Goal: Information Seeking & Learning: Learn about a topic

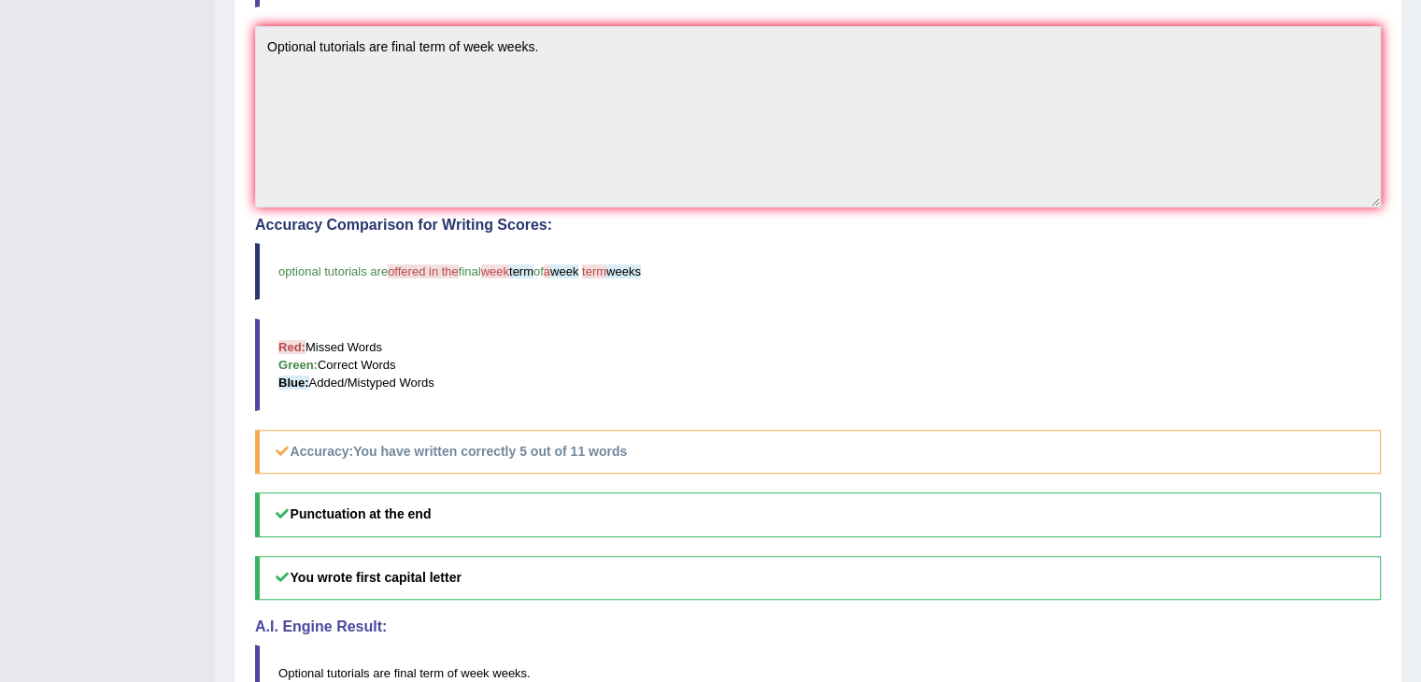
click at [1177, 319] on blockquote "Red: Missed Words Green: Correct Words Blue: Added/Mistyped Words" at bounding box center [818, 365] width 1126 height 93
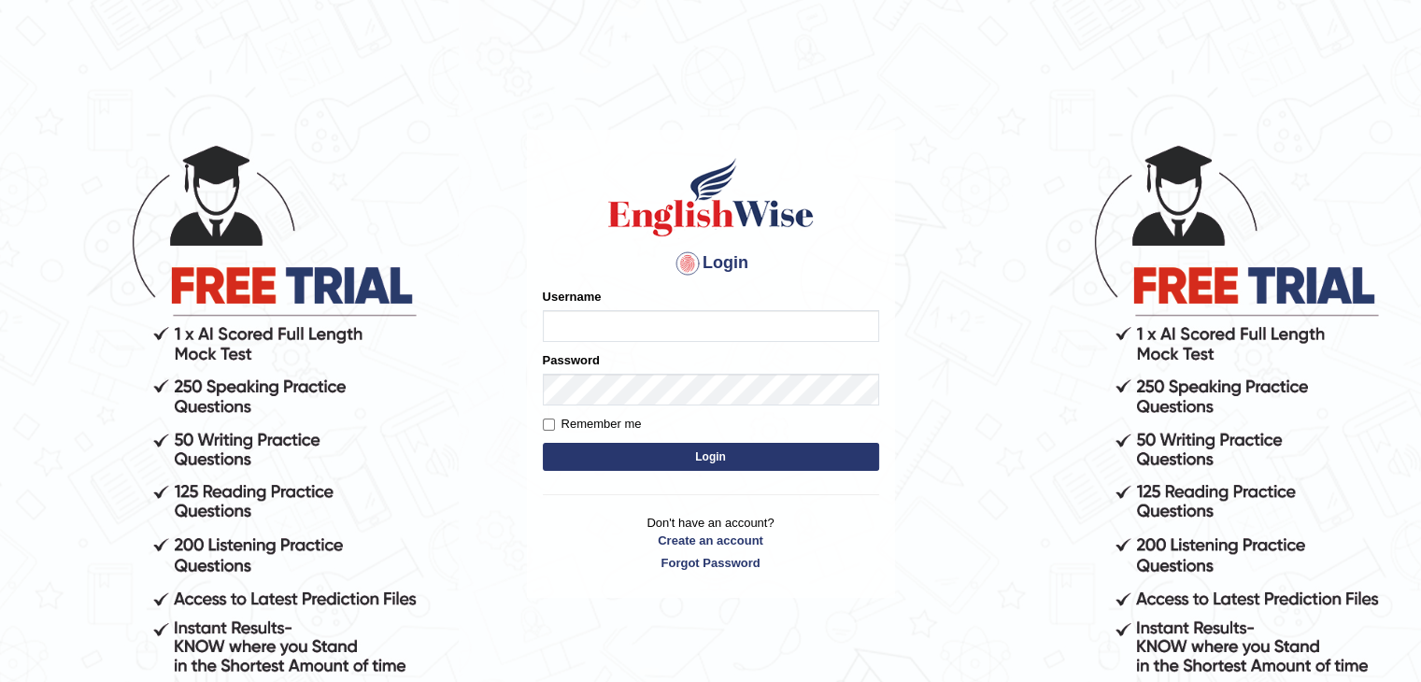
type input "sanjayagrahari_parramatta"
click at [715, 463] on button "Login" at bounding box center [711, 457] width 336 height 28
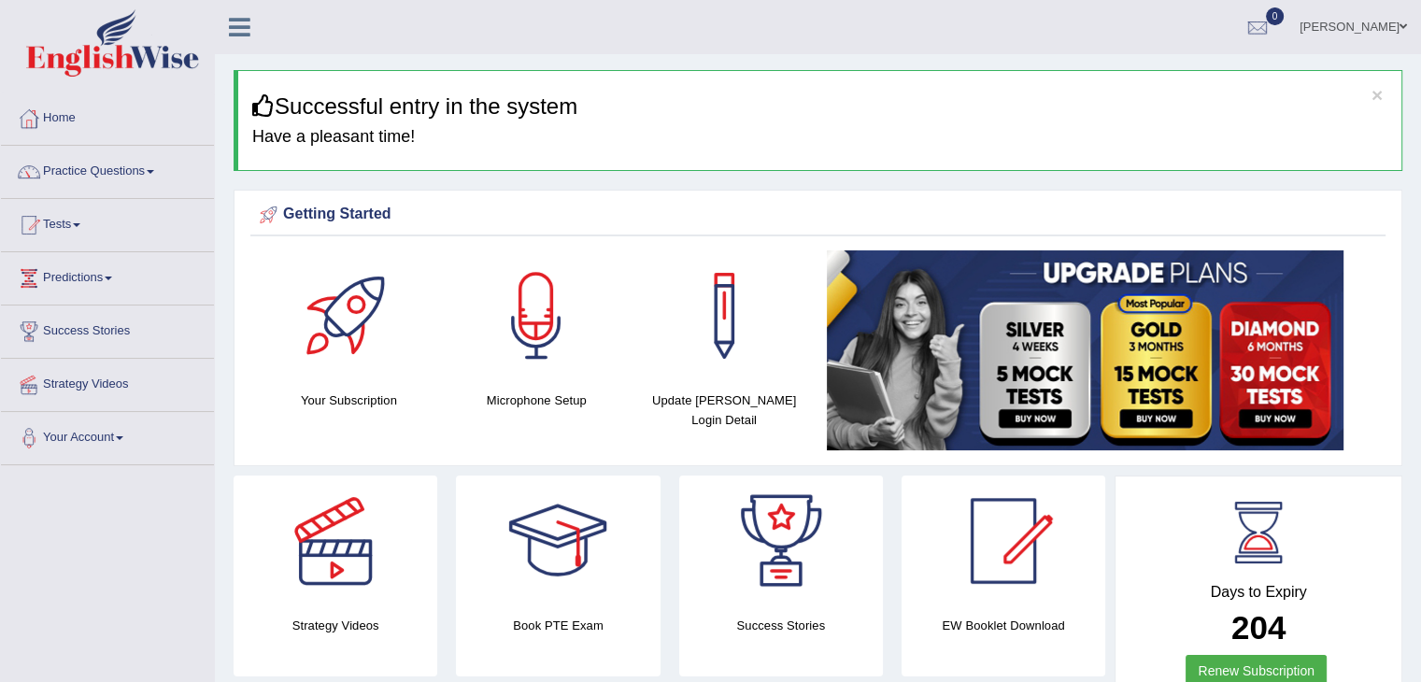
click at [154, 172] on span at bounding box center [150, 172] width 7 height 4
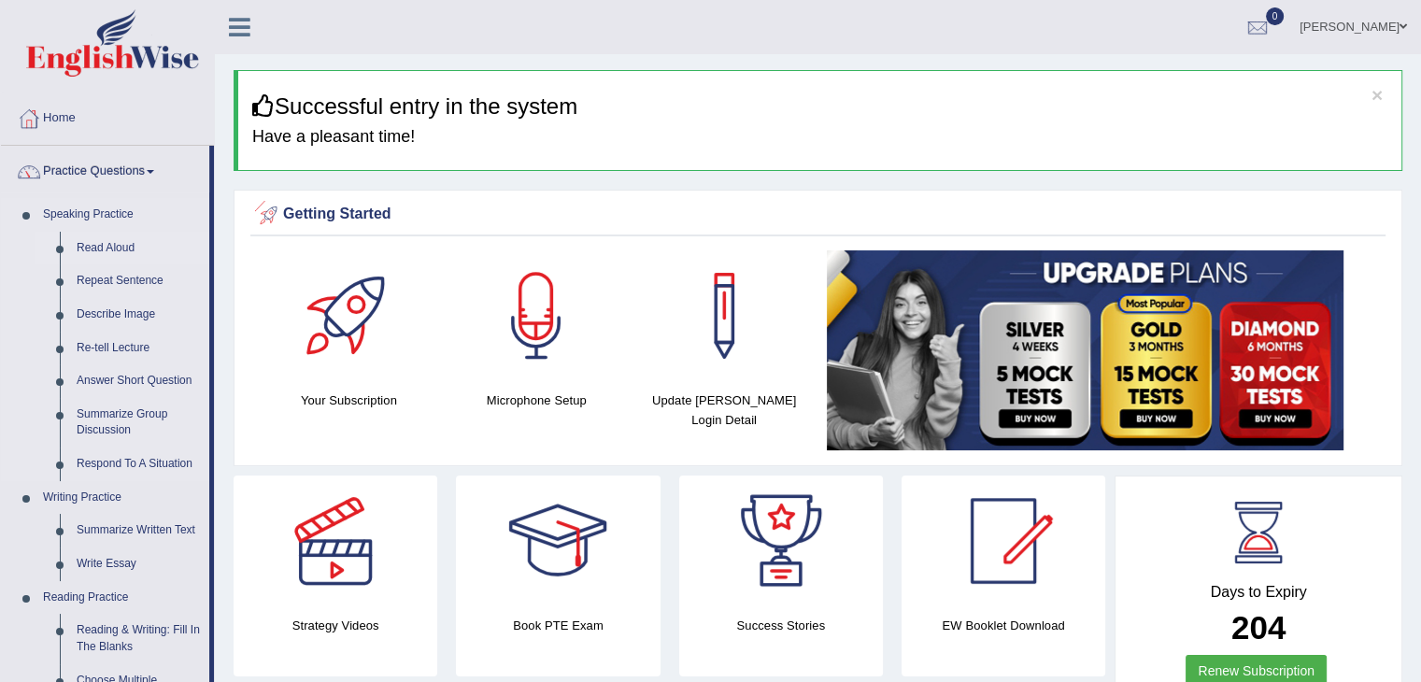
click at [98, 243] on link "Read Aloud" at bounding box center [138, 249] width 141 height 34
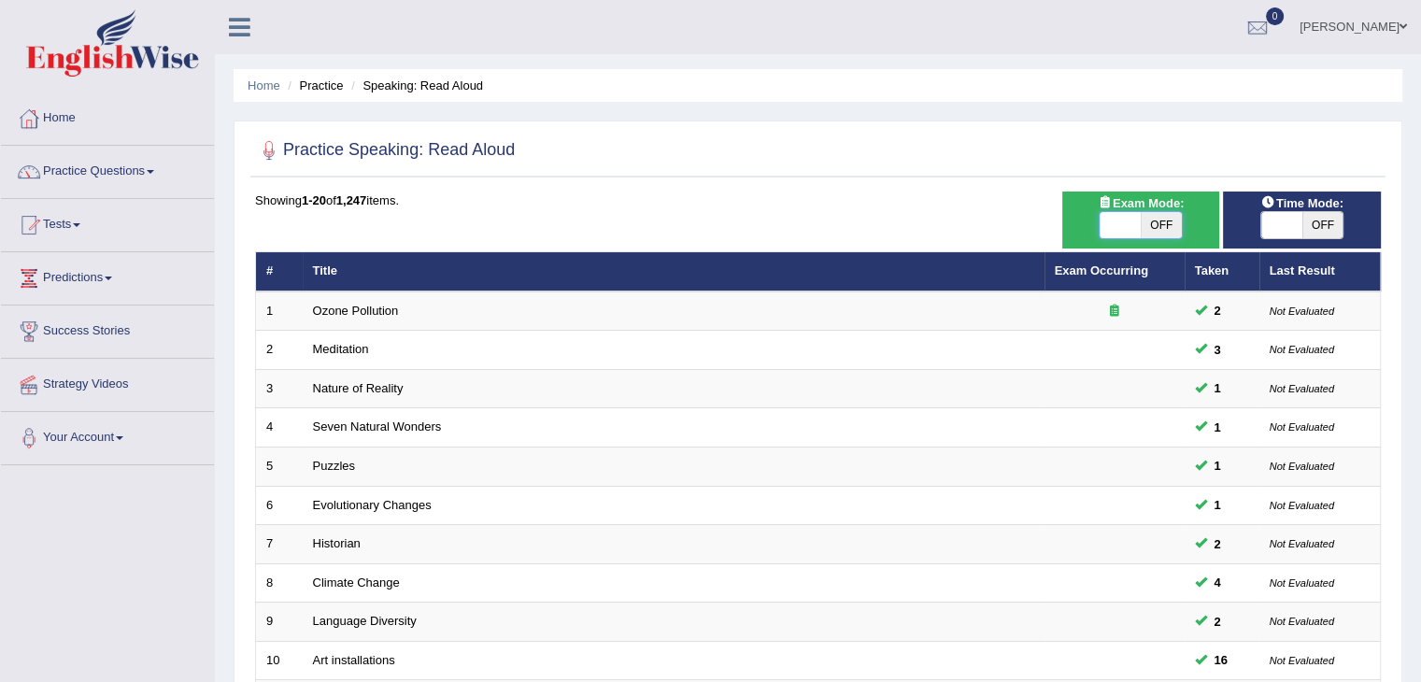
click at [1127, 229] on span at bounding box center [1120, 225] width 41 height 26
checkbox input "true"
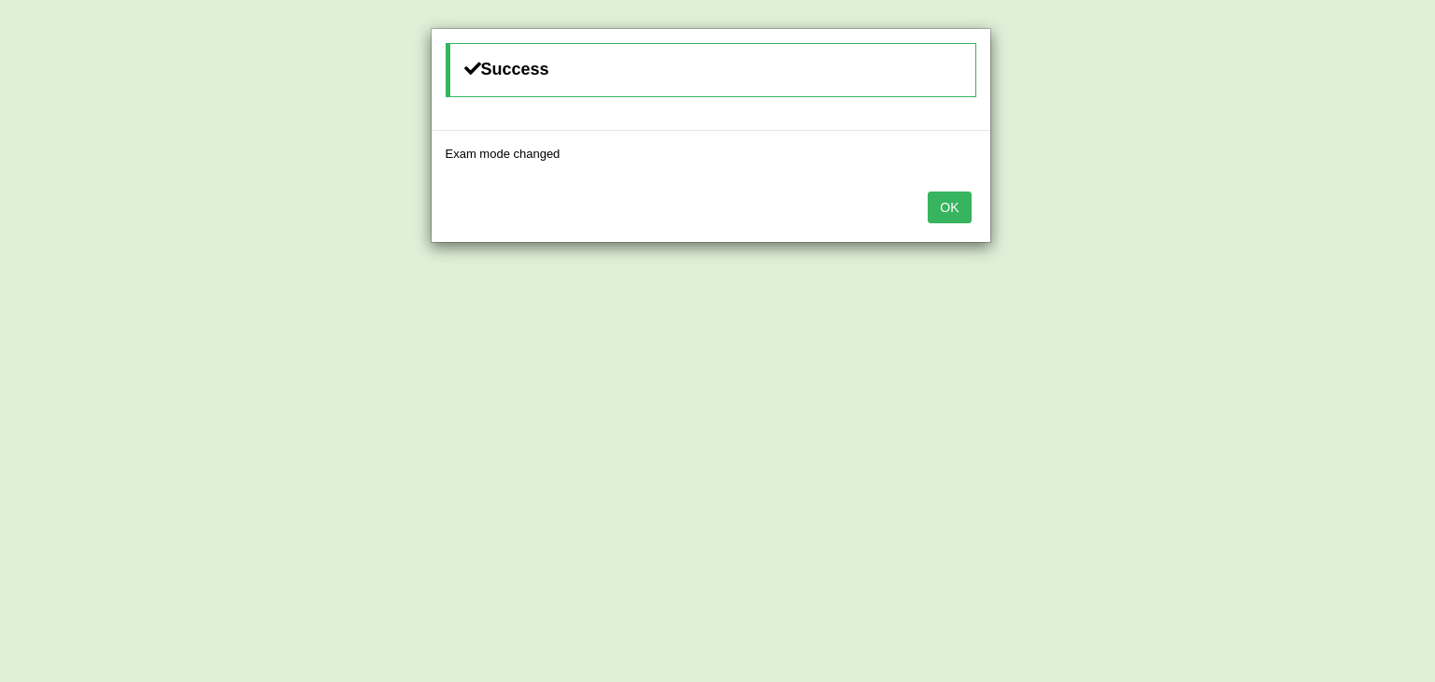
click at [942, 197] on button "OK" at bounding box center [949, 208] width 43 height 32
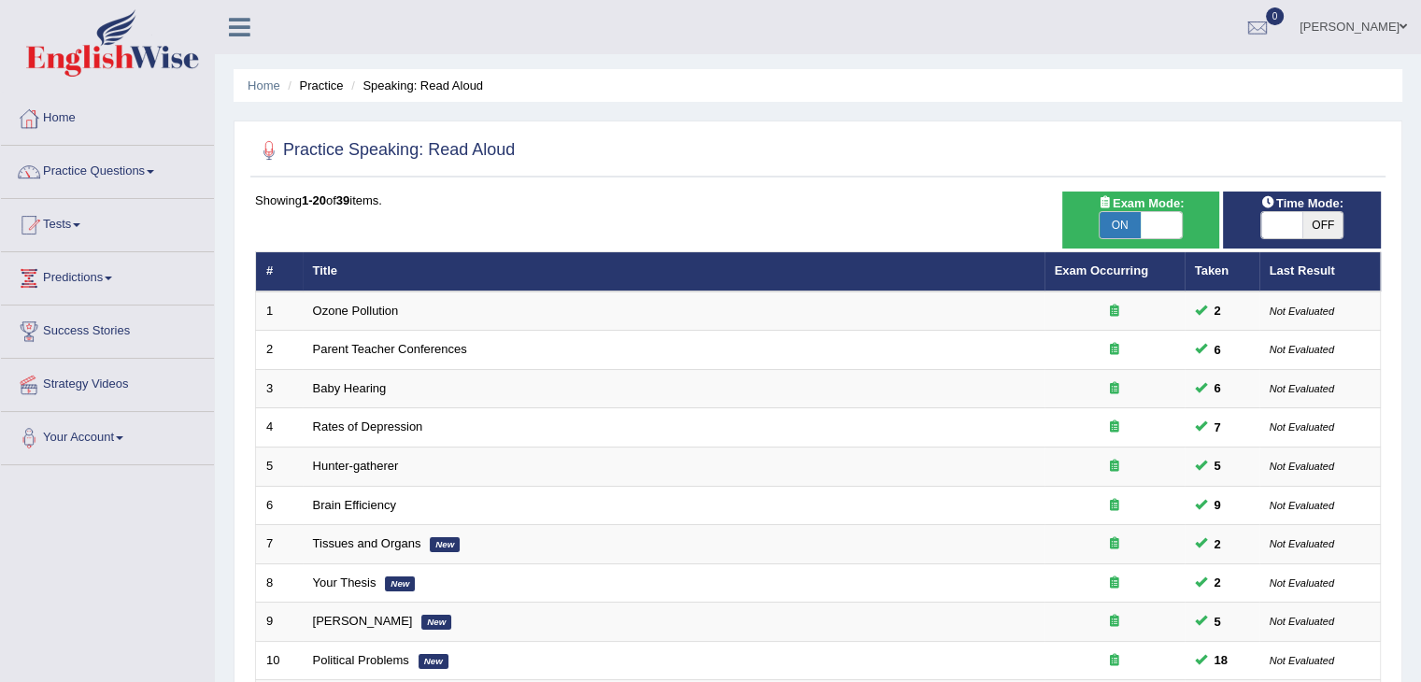
click at [1271, 225] on span at bounding box center [1282, 225] width 41 height 26
checkbox input "true"
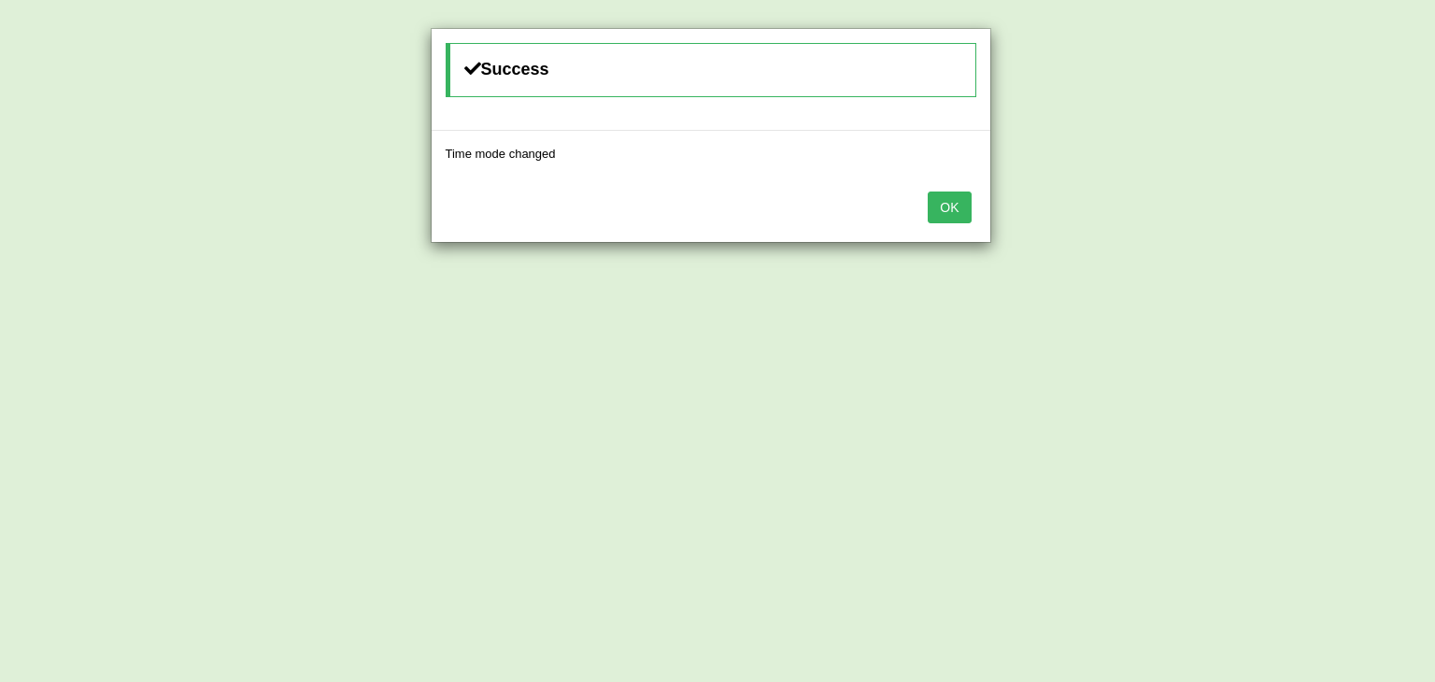
click at [949, 204] on button "OK" at bounding box center [949, 208] width 43 height 32
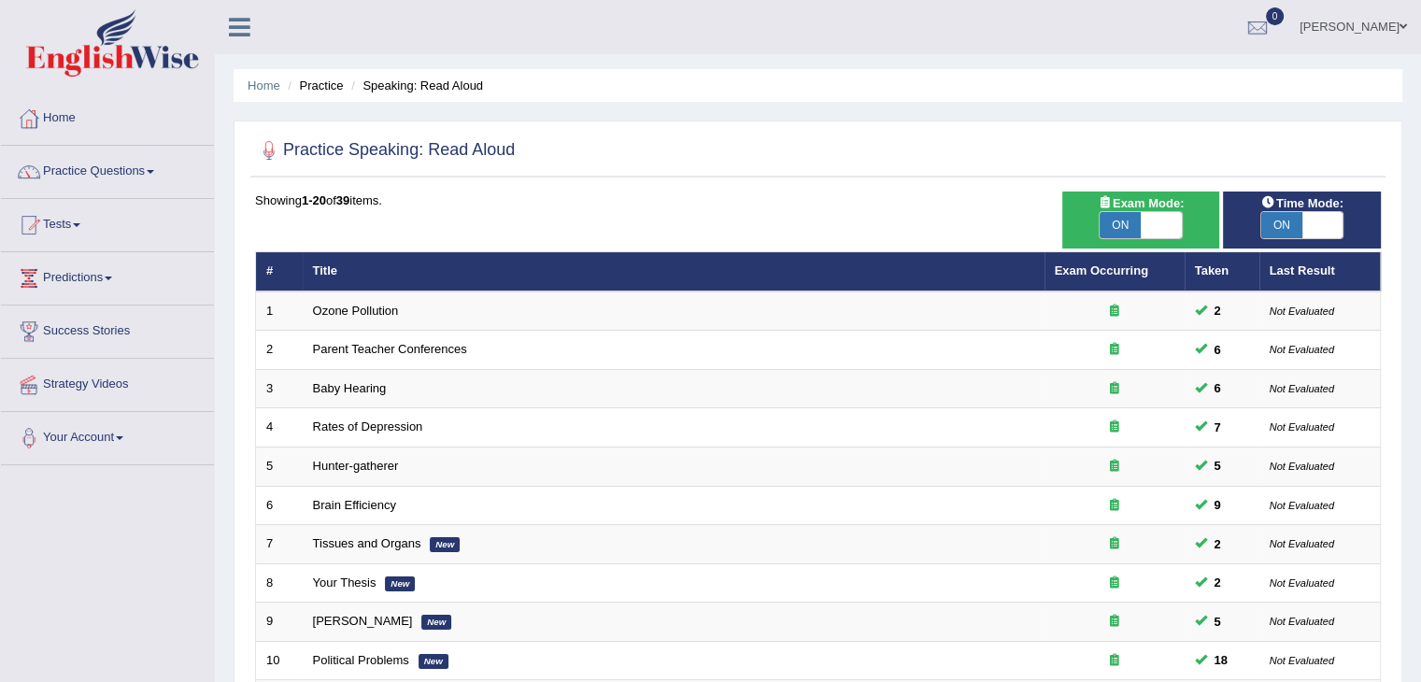
scroll to position [549, 0]
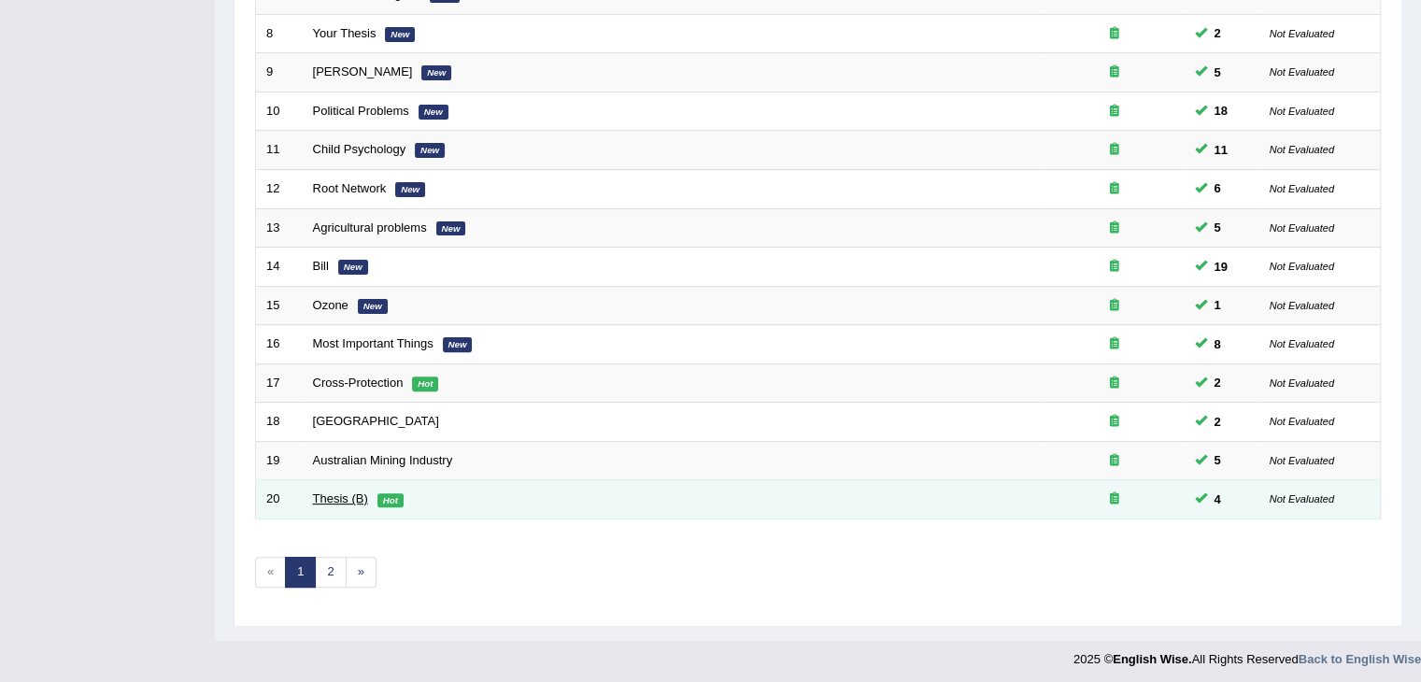
click at [335, 492] on link "Thesis (B)" at bounding box center [340, 499] width 55 height 14
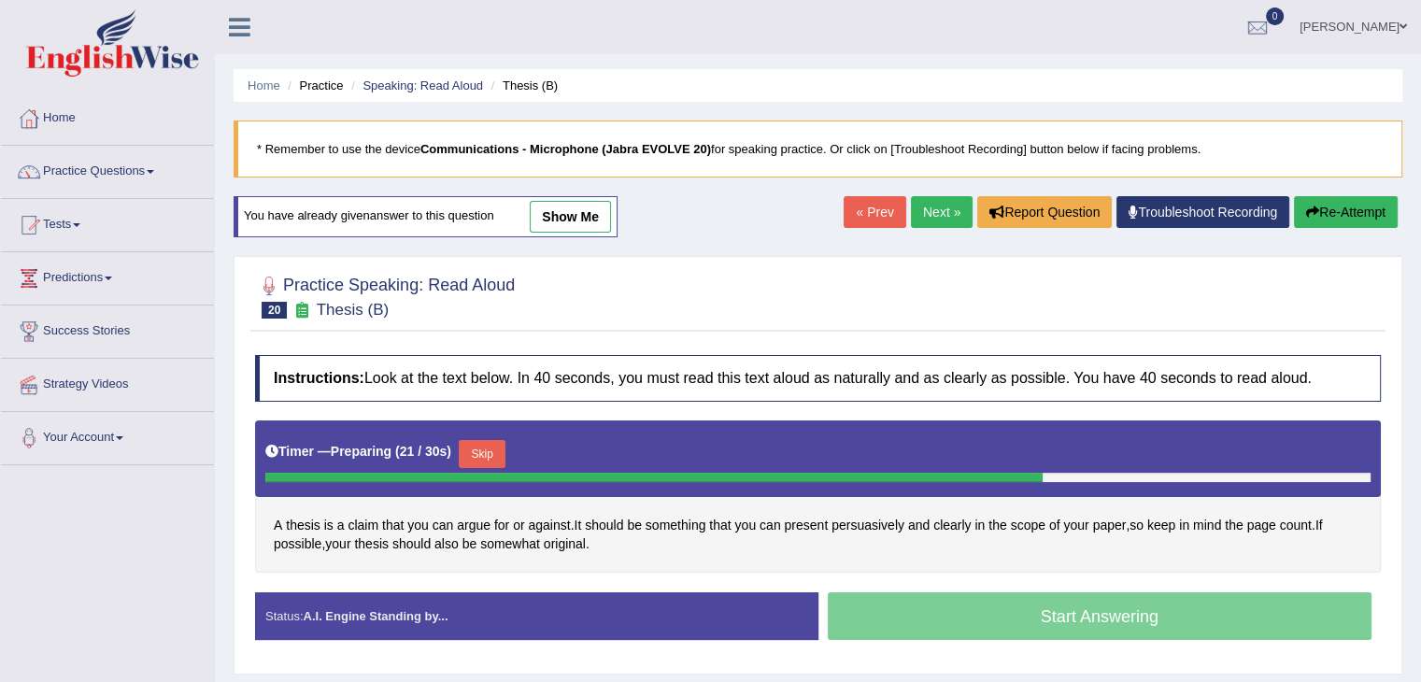
click at [501, 450] on button "Skip" at bounding box center [482, 454] width 47 height 28
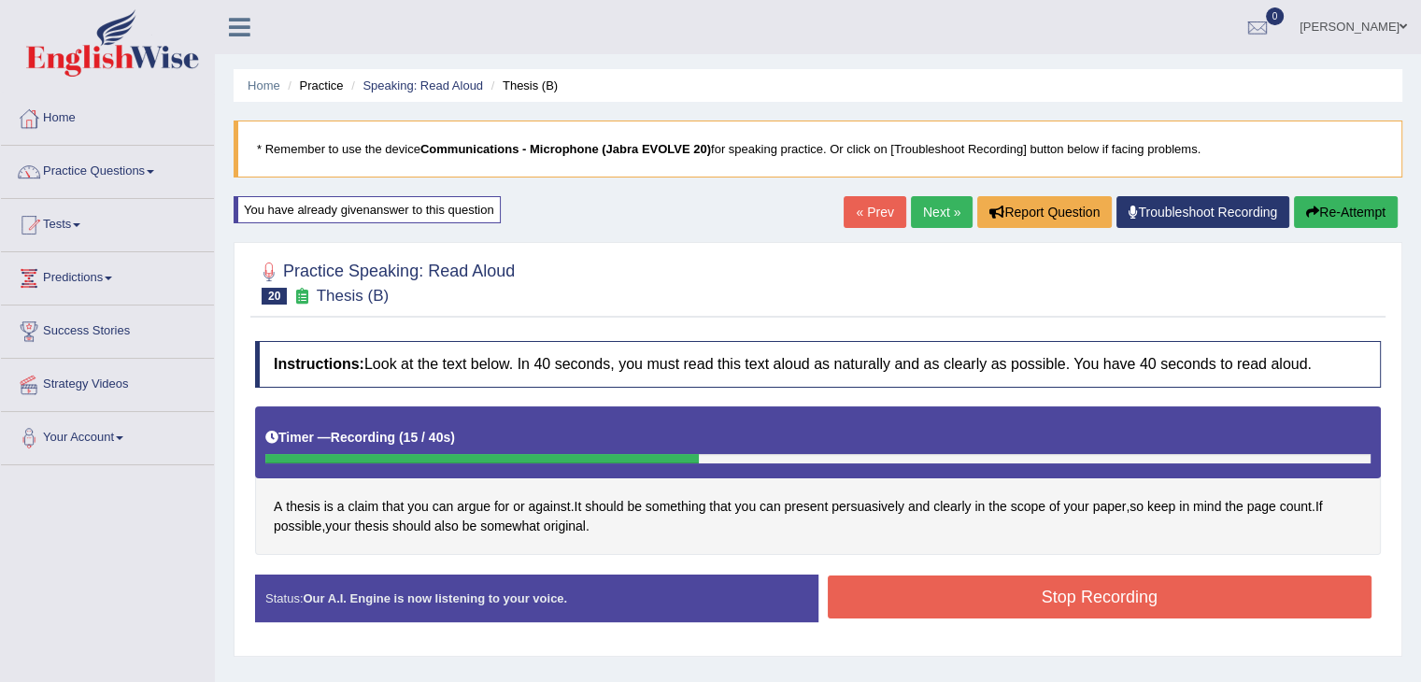
click at [991, 592] on button "Stop Recording" at bounding box center [1100, 597] width 545 height 43
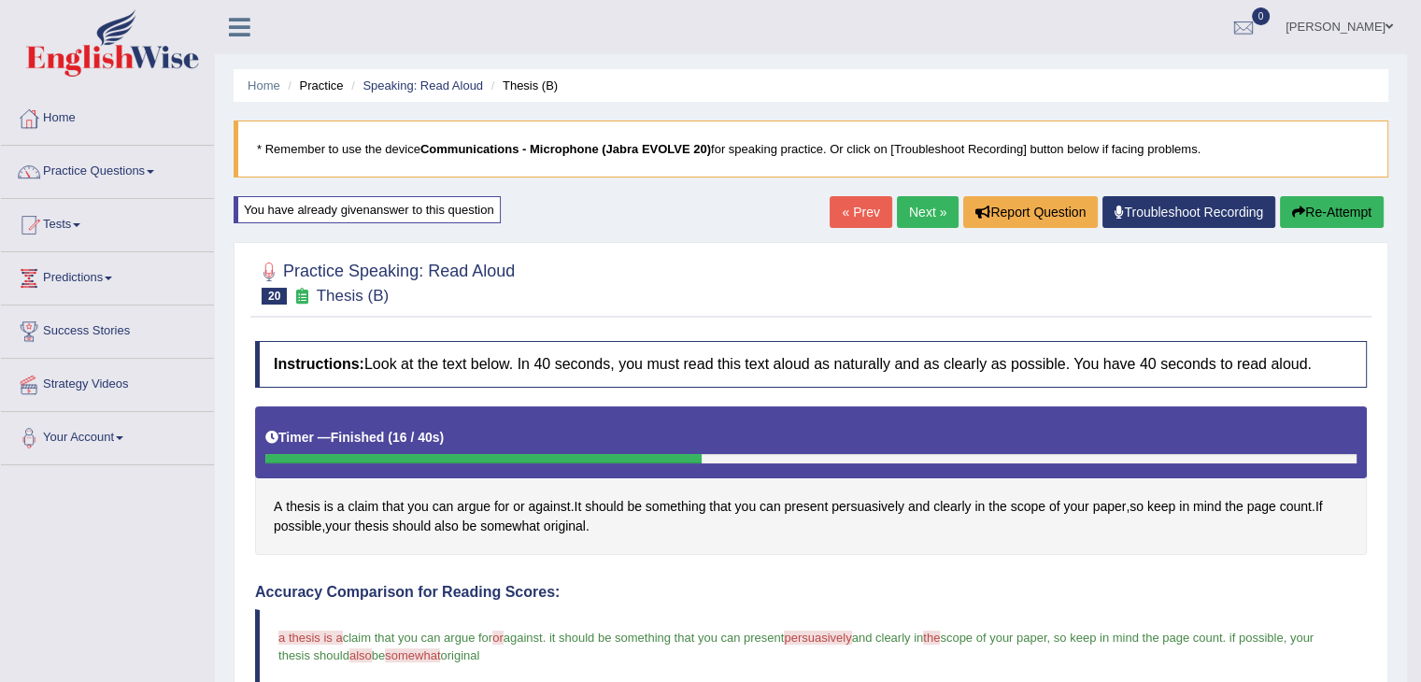
click at [905, 211] on link "Next »" at bounding box center [928, 212] width 62 height 32
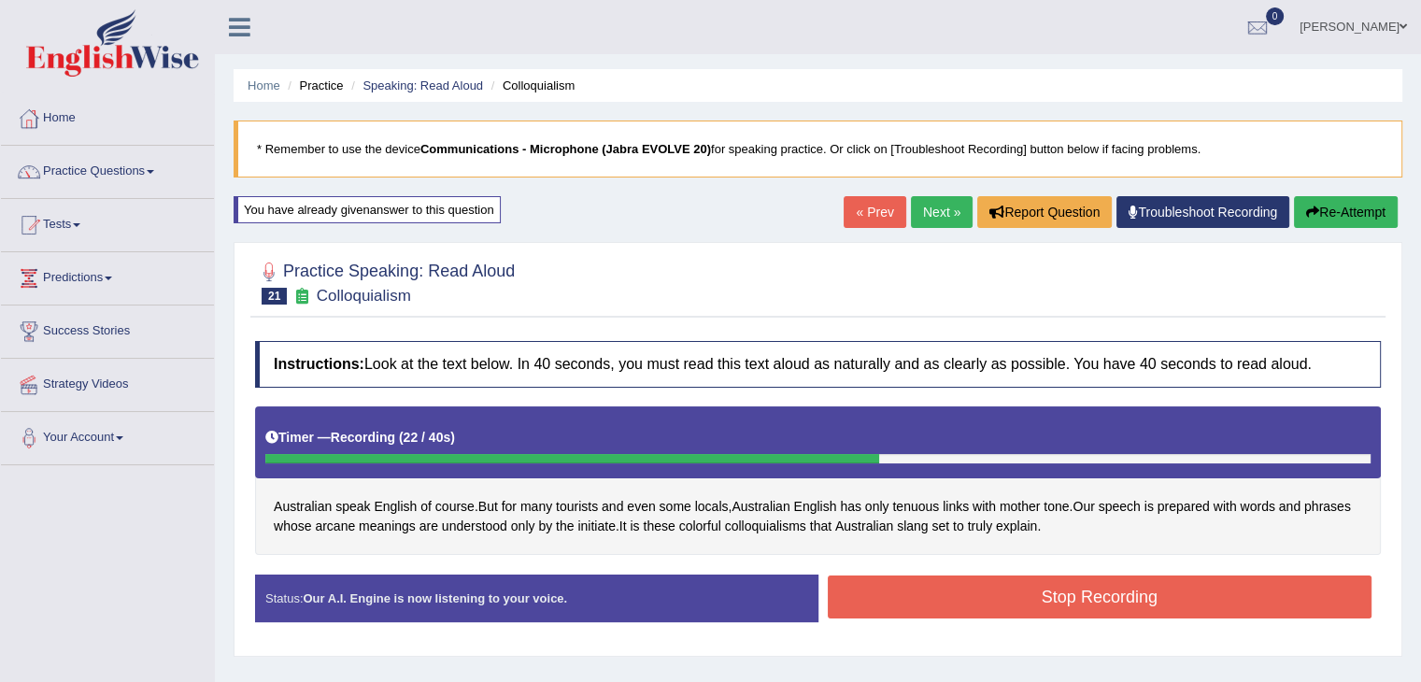
click at [1266, 590] on button "Stop Recording" at bounding box center [1100, 597] width 545 height 43
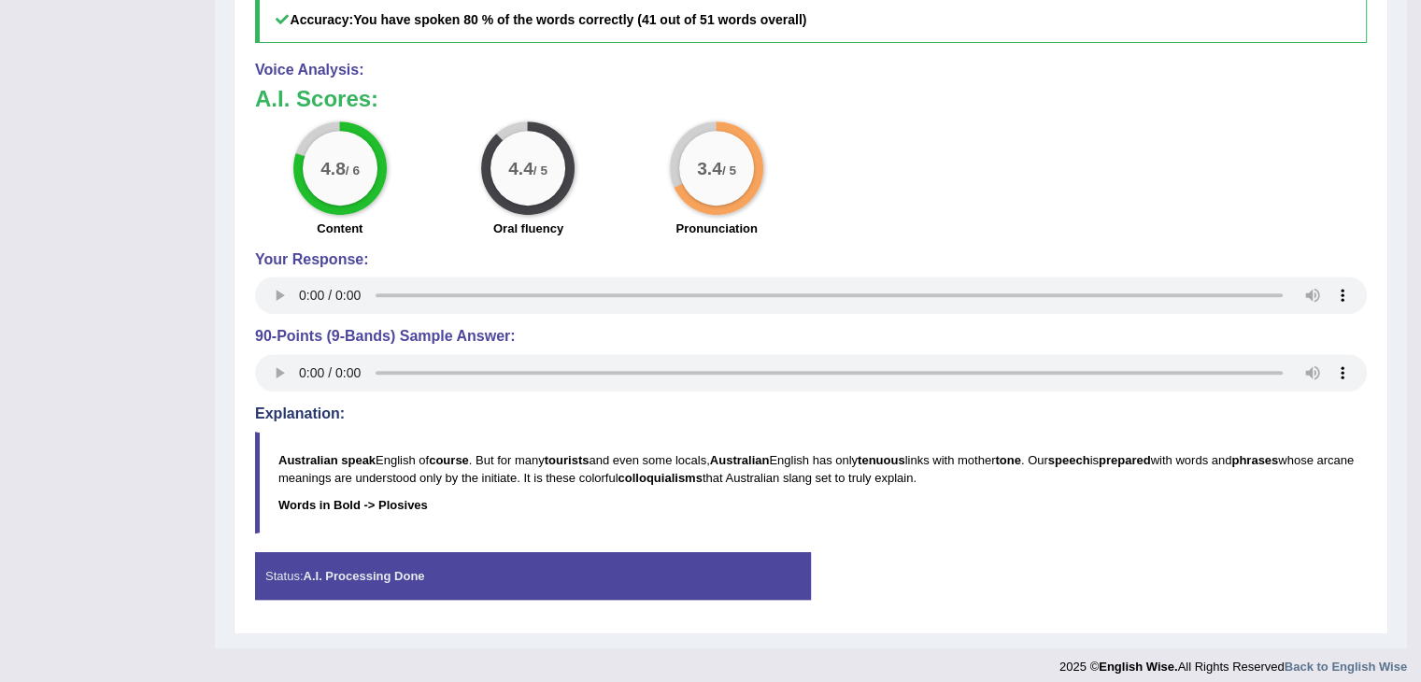
scroll to position [835, 0]
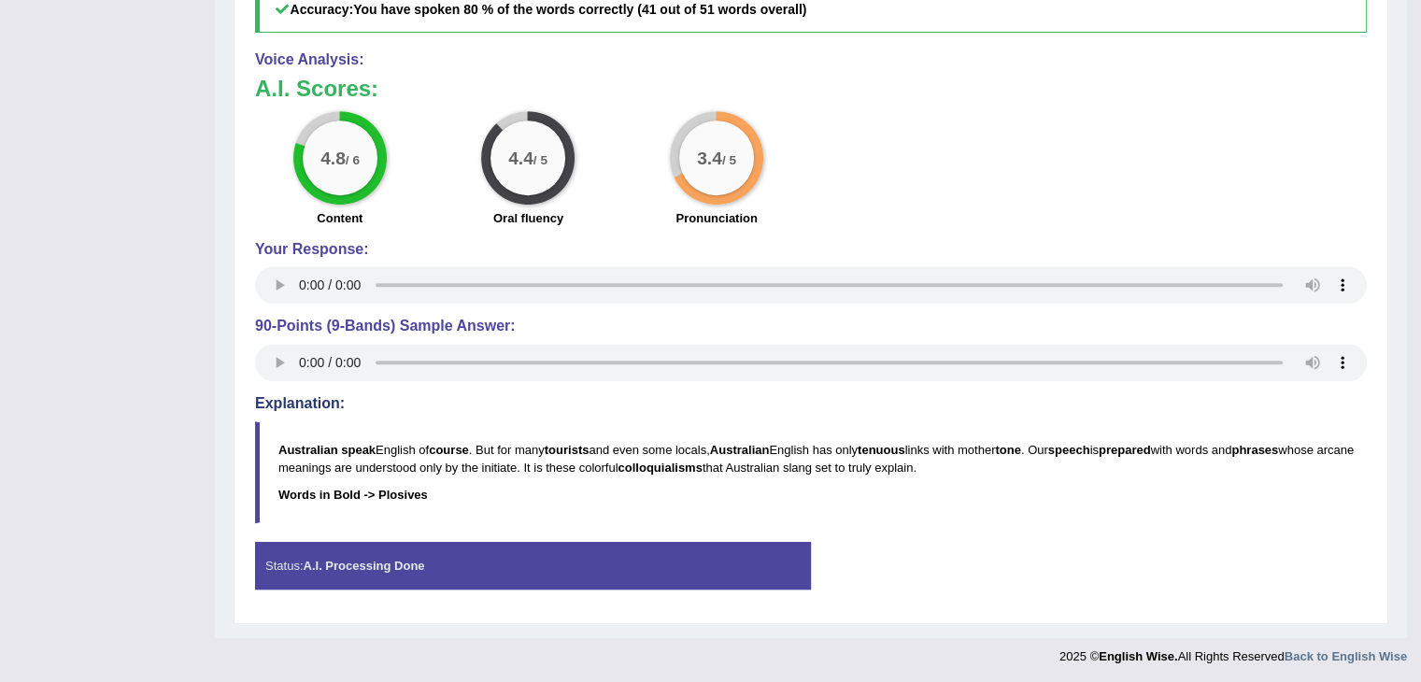
click at [1012, 196] on div "4.8 / 6 Content 4.4 / 5 Oral fluency 3.4 / 5 Pronunciation" at bounding box center [811, 171] width 1131 height 121
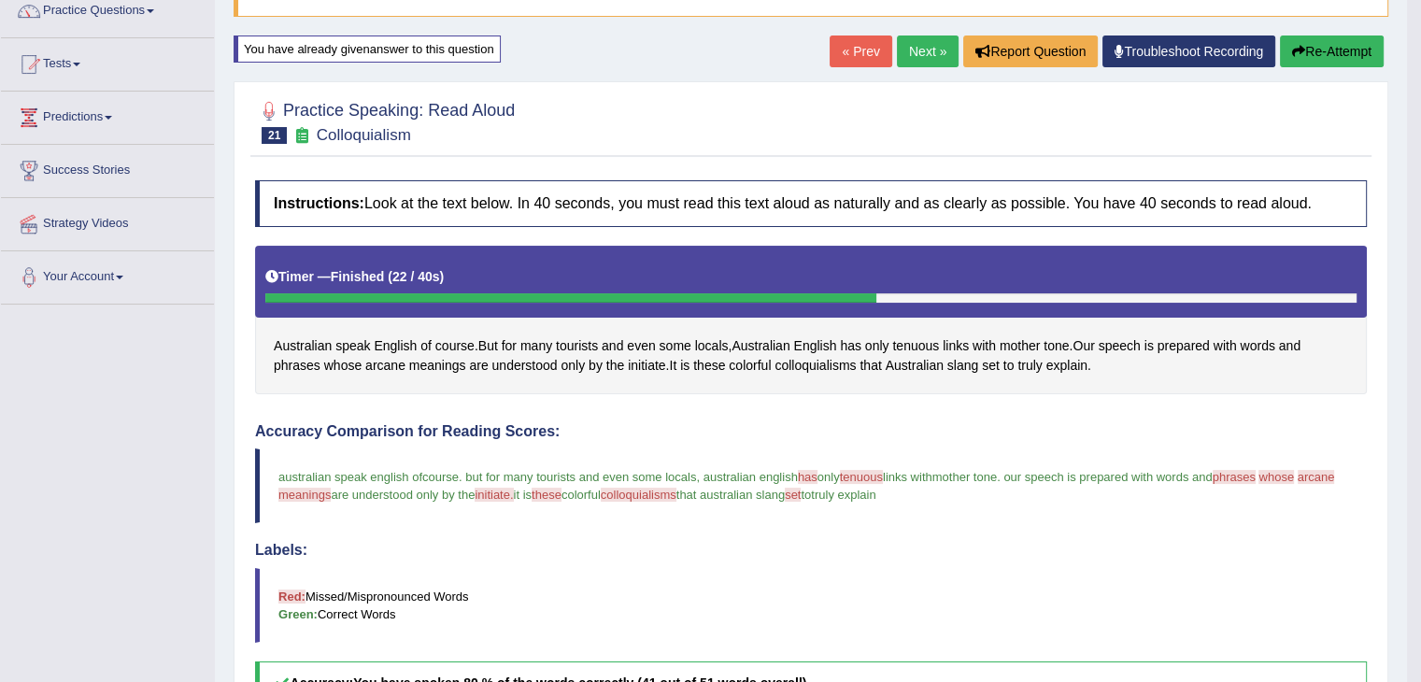
scroll to position [0, 0]
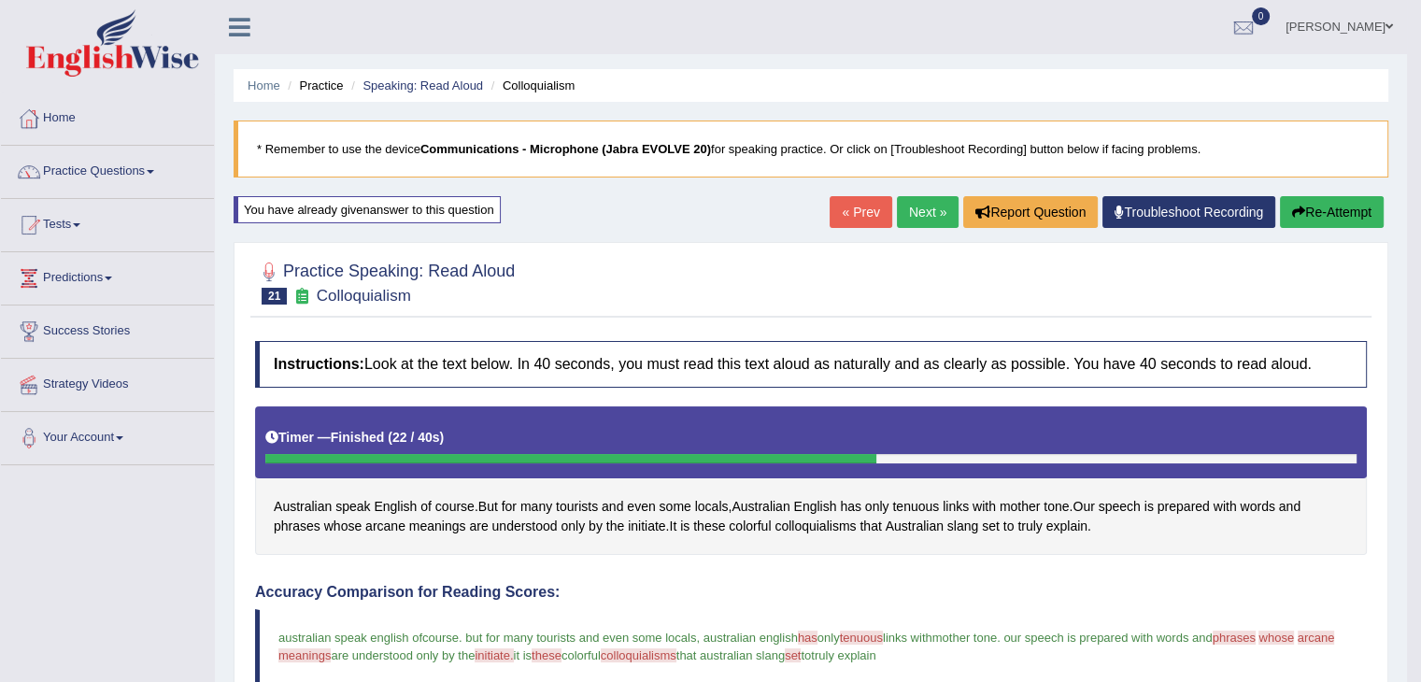
click at [915, 201] on link "Next »" at bounding box center [928, 212] width 62 height 32
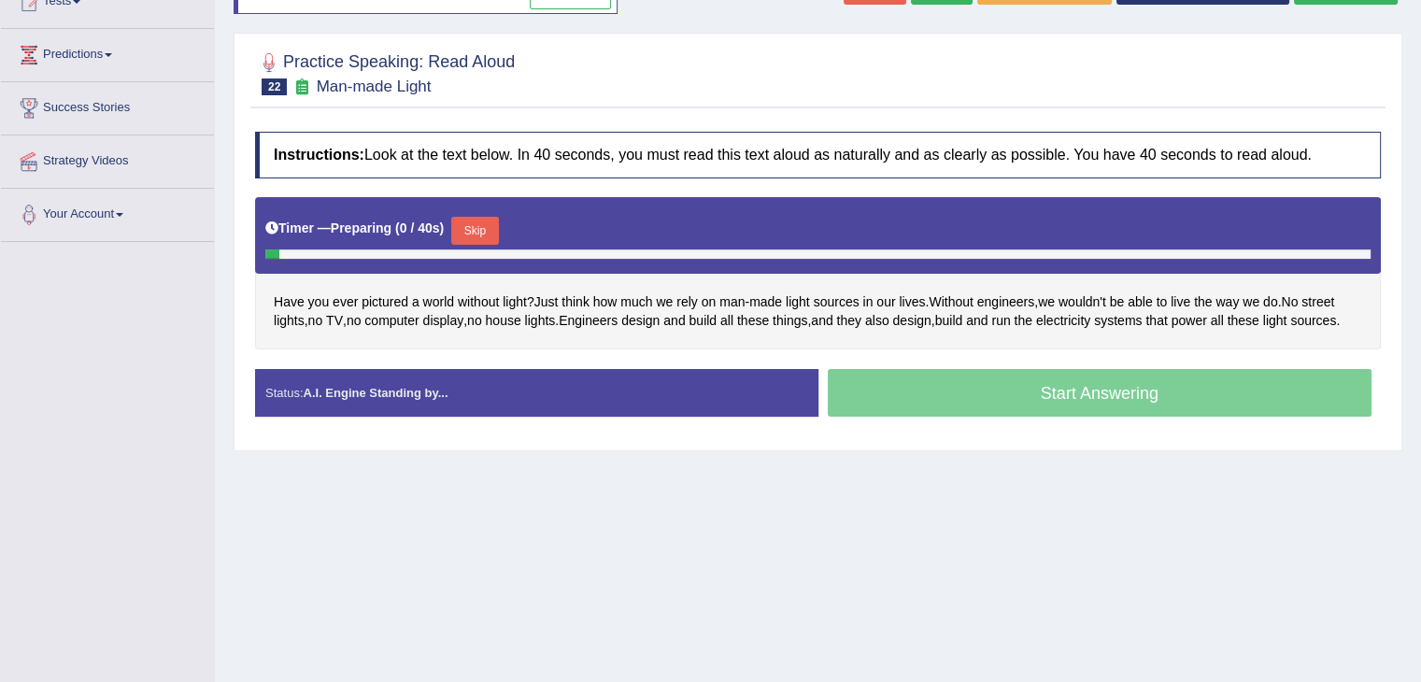
scroll to position [233, 0]
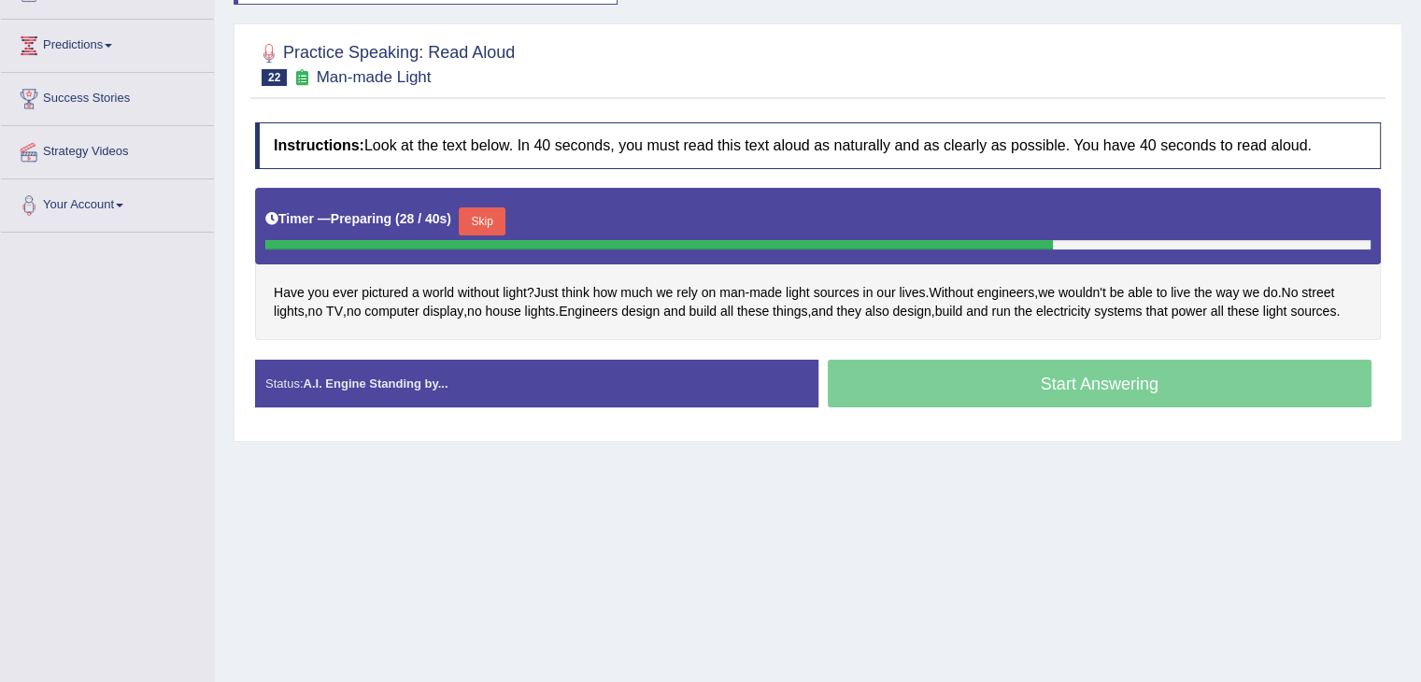
click at [500, 207] on button "Skip" at bounding box center [482, 221] width 47 height 28
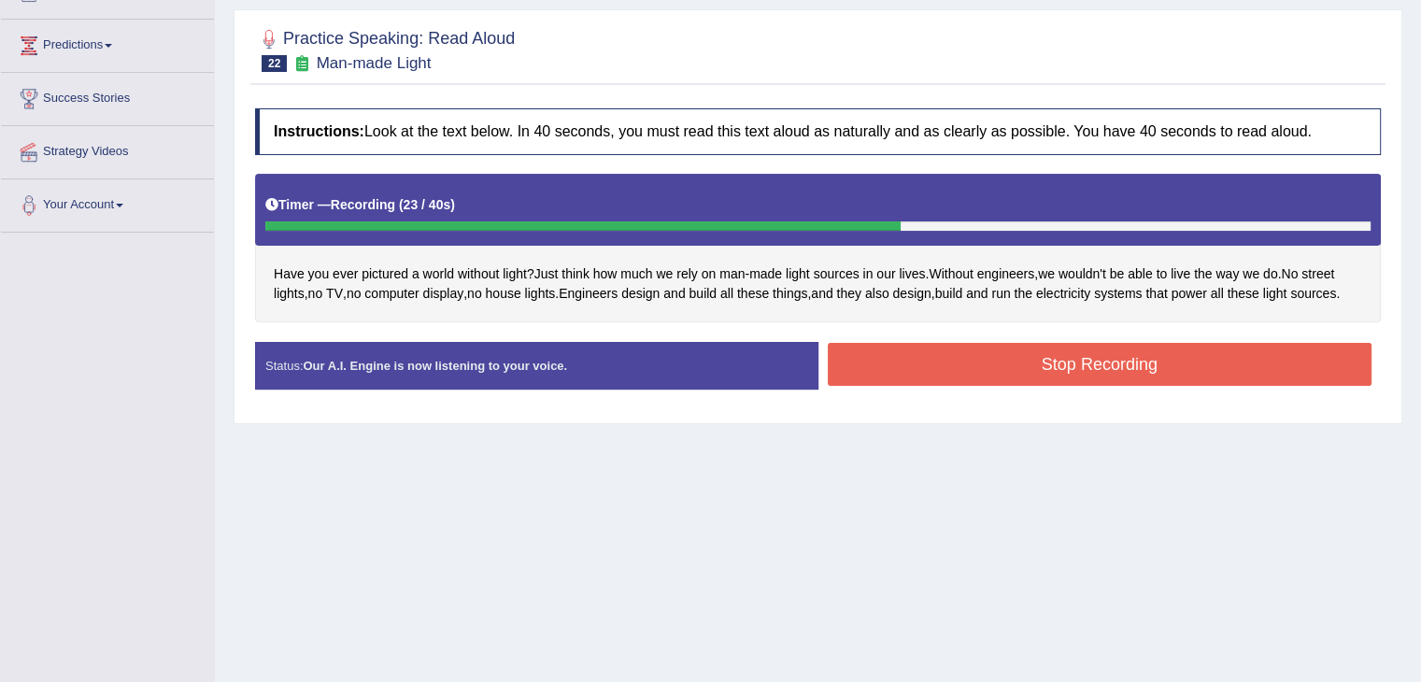
click at [1230, 369] on button "Stop Recording" at bounding box center [1100, 364] width 545 height 43
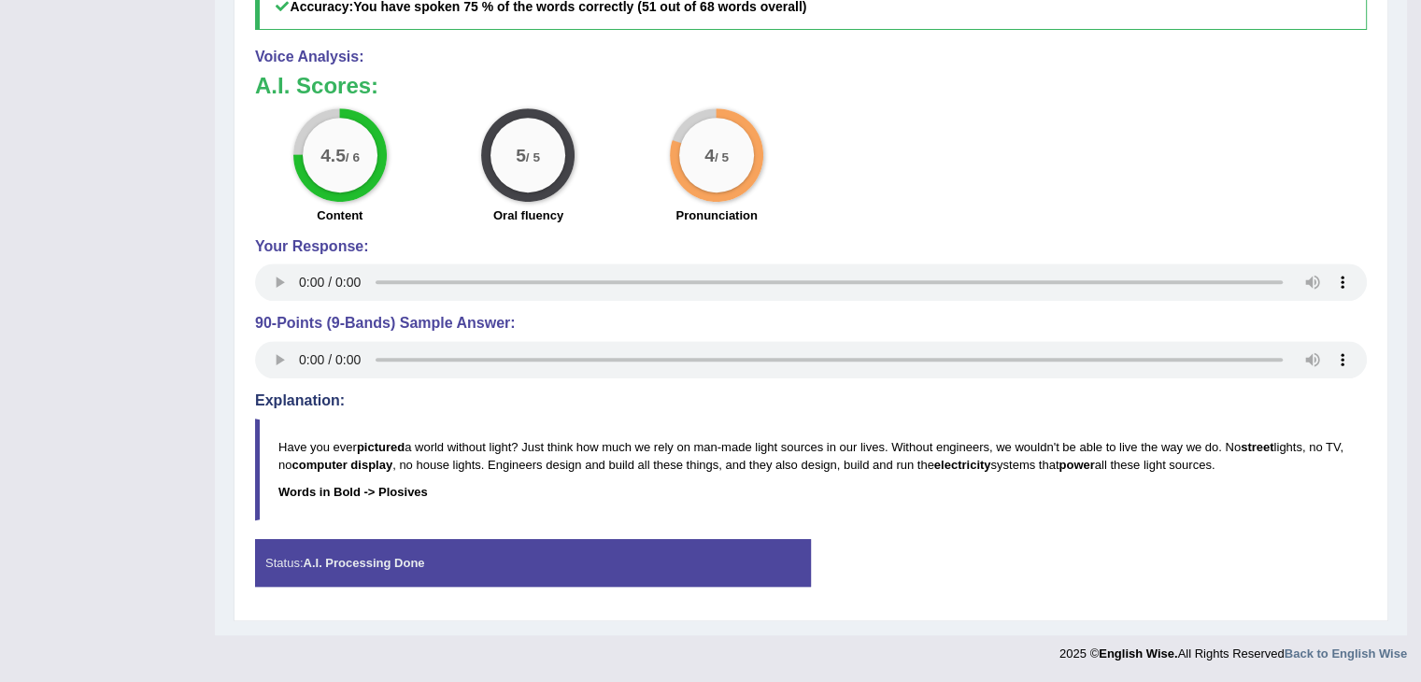
scroll to position [258, 0]
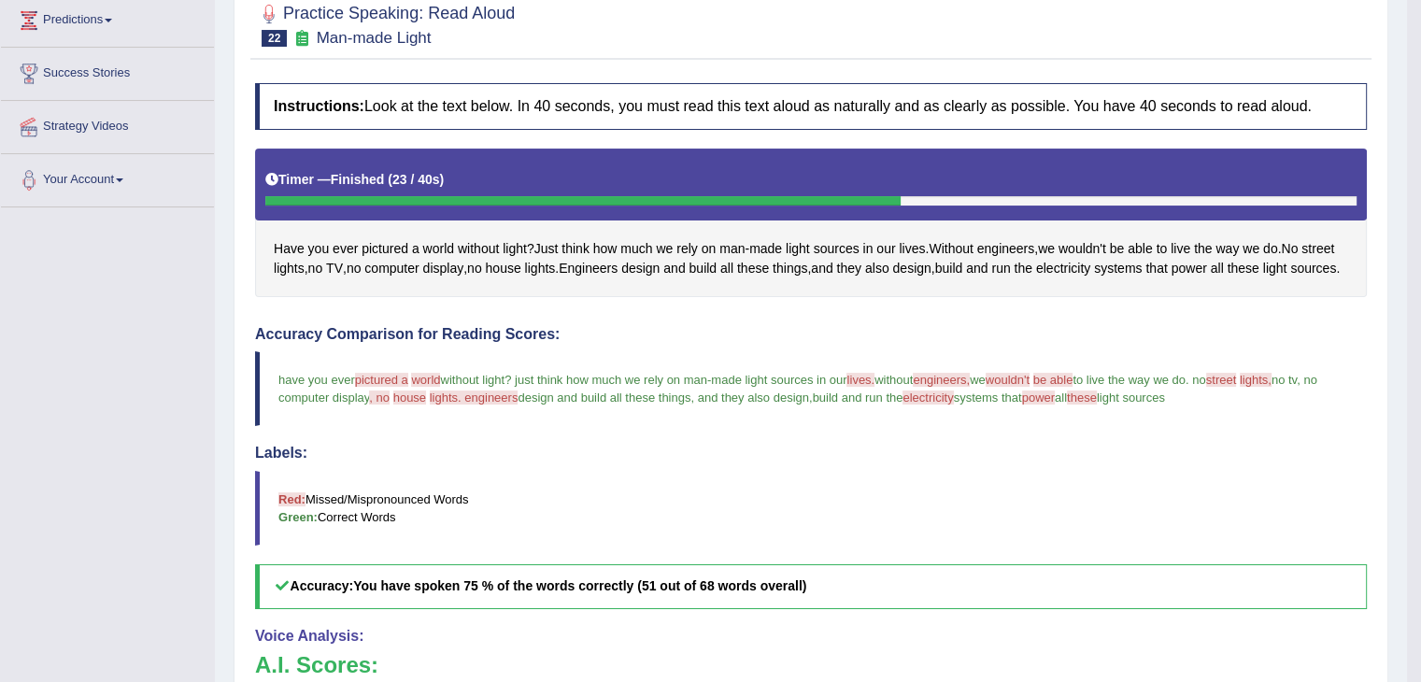
click at [660, 268] on span "design" at bounding box center [640, 269] width 38 height 20
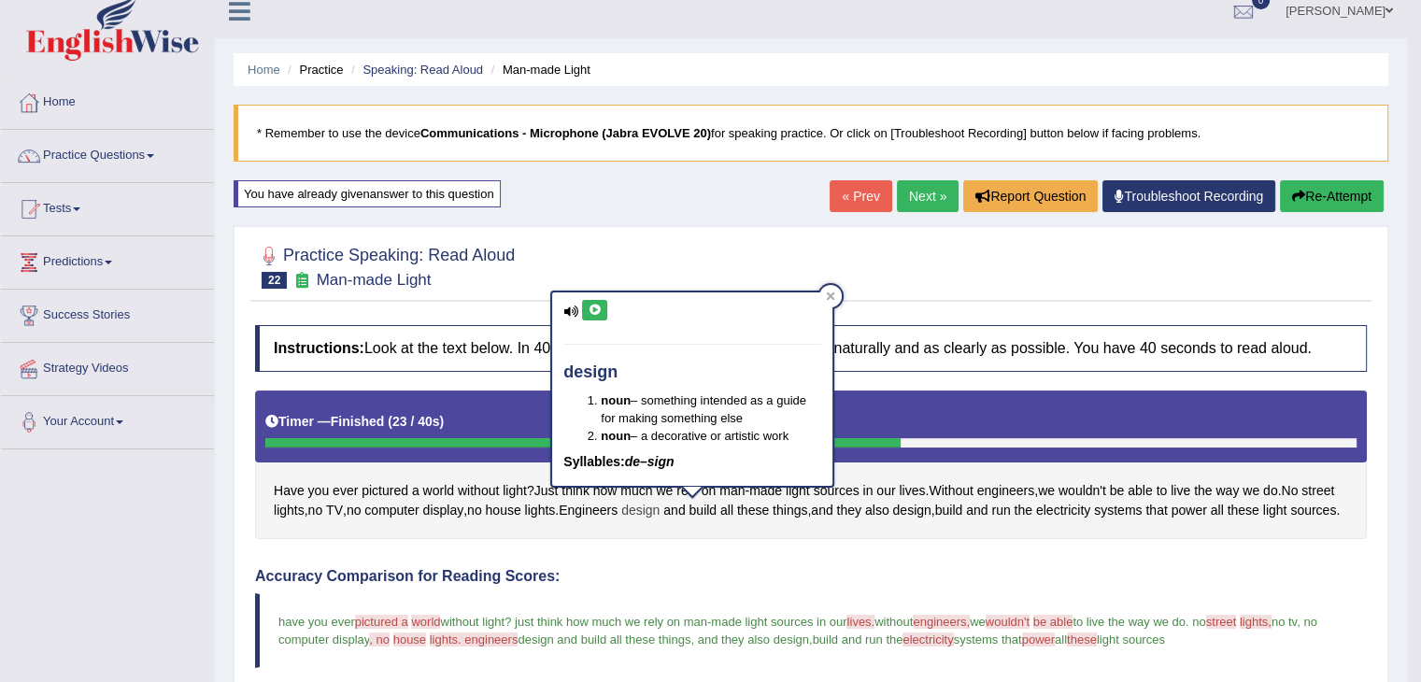
scroll to position [0, 0]
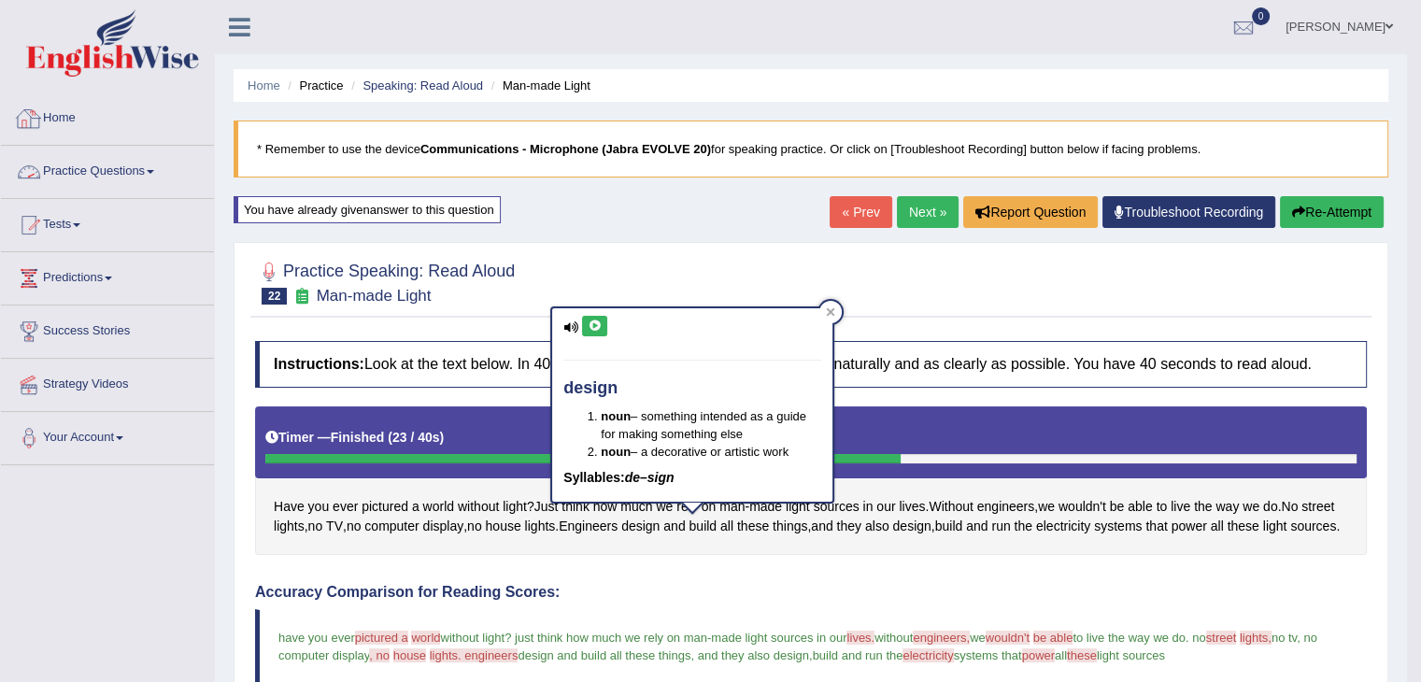
click at [154, 177] on link "Practice Questions" at bounding box center [107, 169] width 213 height 47
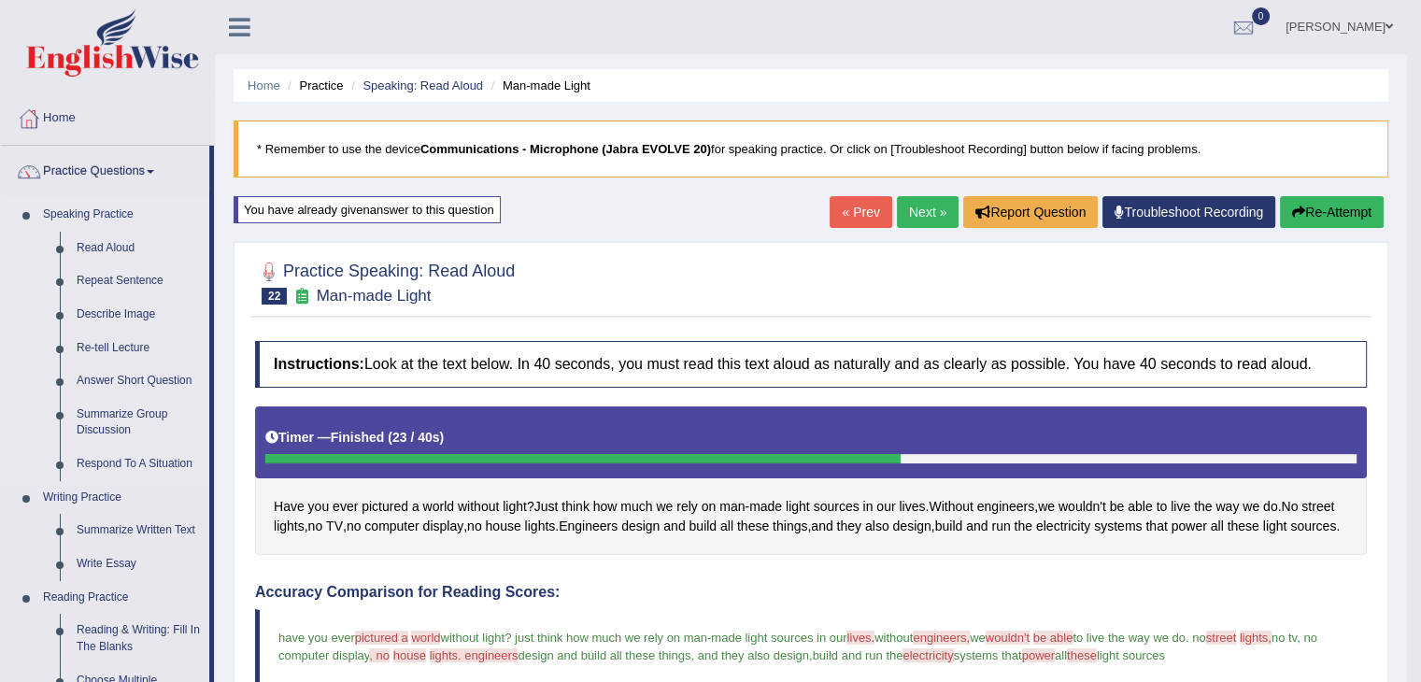
click at [104, 284] on link "Repeat Sentence" at bounding box center [138, 281] width 141 height 34
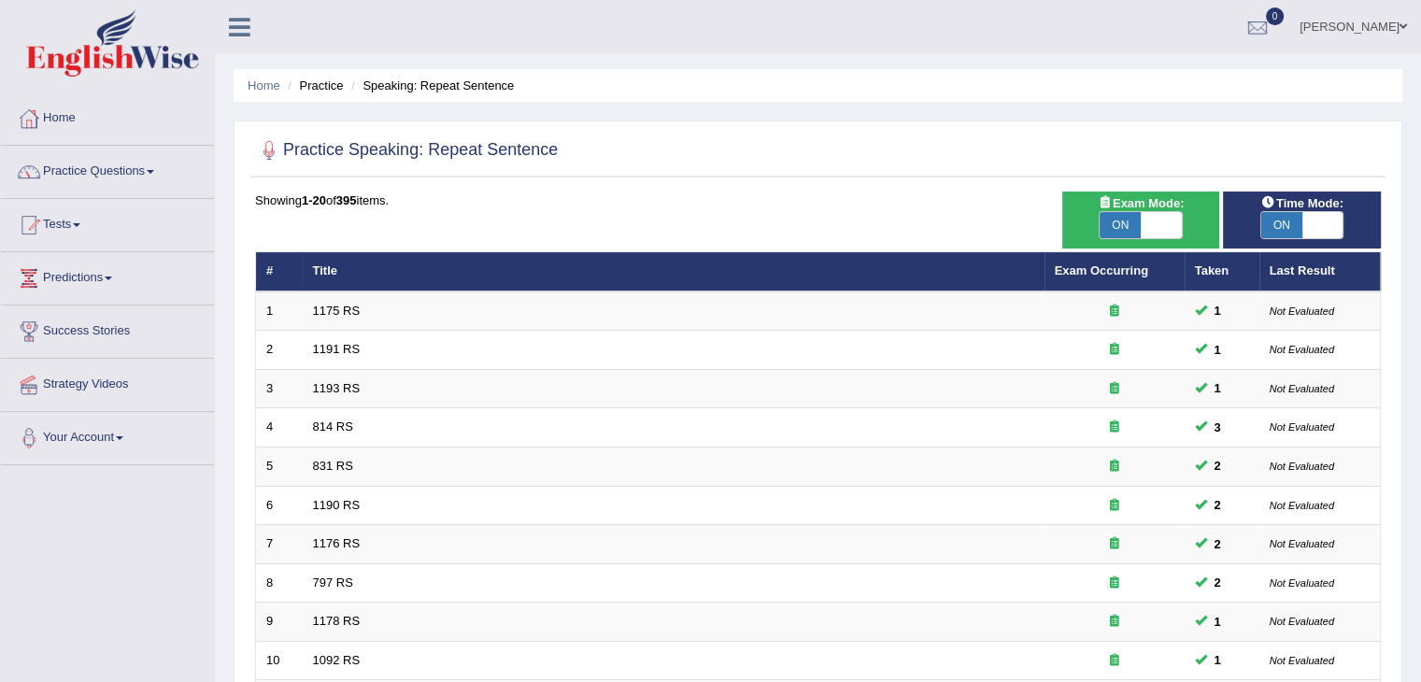
scroll to position [549, 0]
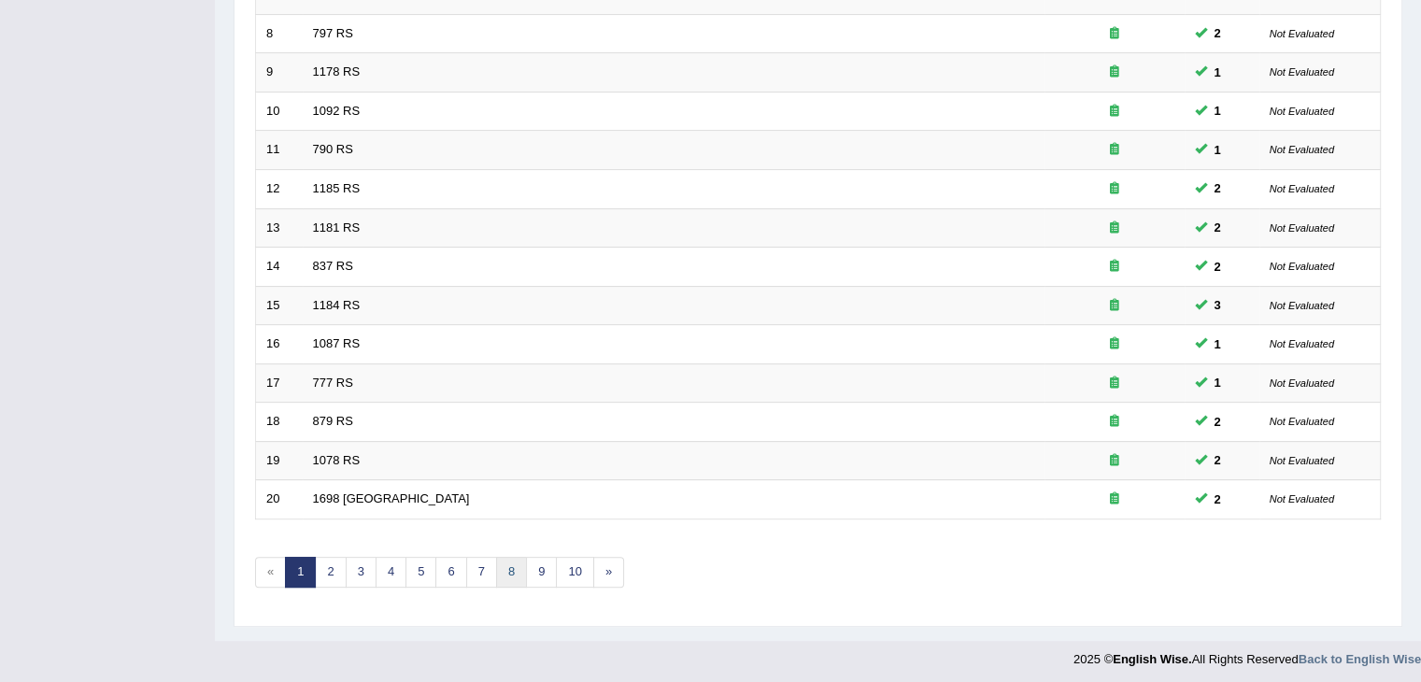
click at [503, 564] on link "8" at bounding box center [511, 572] width 31 height 31
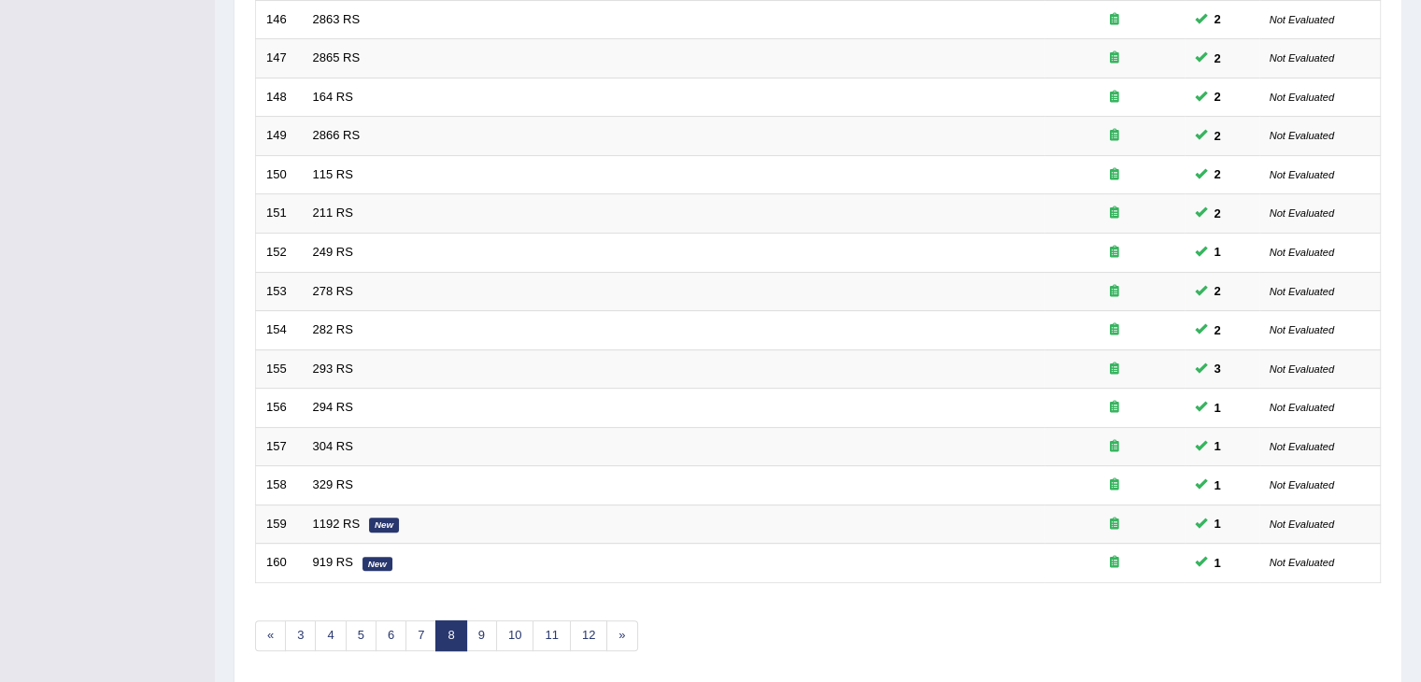
scroll to position [549, 0]
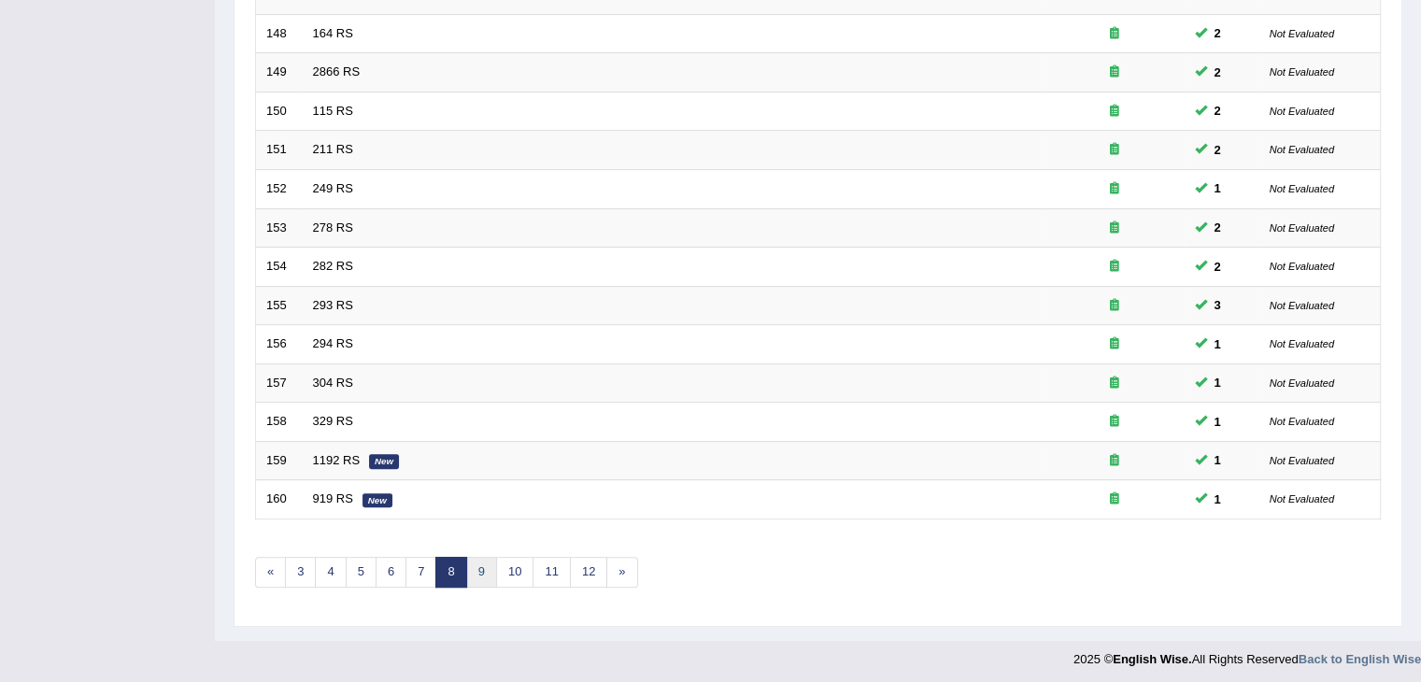
click at [475, 576] on link "9" at bounding box center [481, 572] width 31 height 31
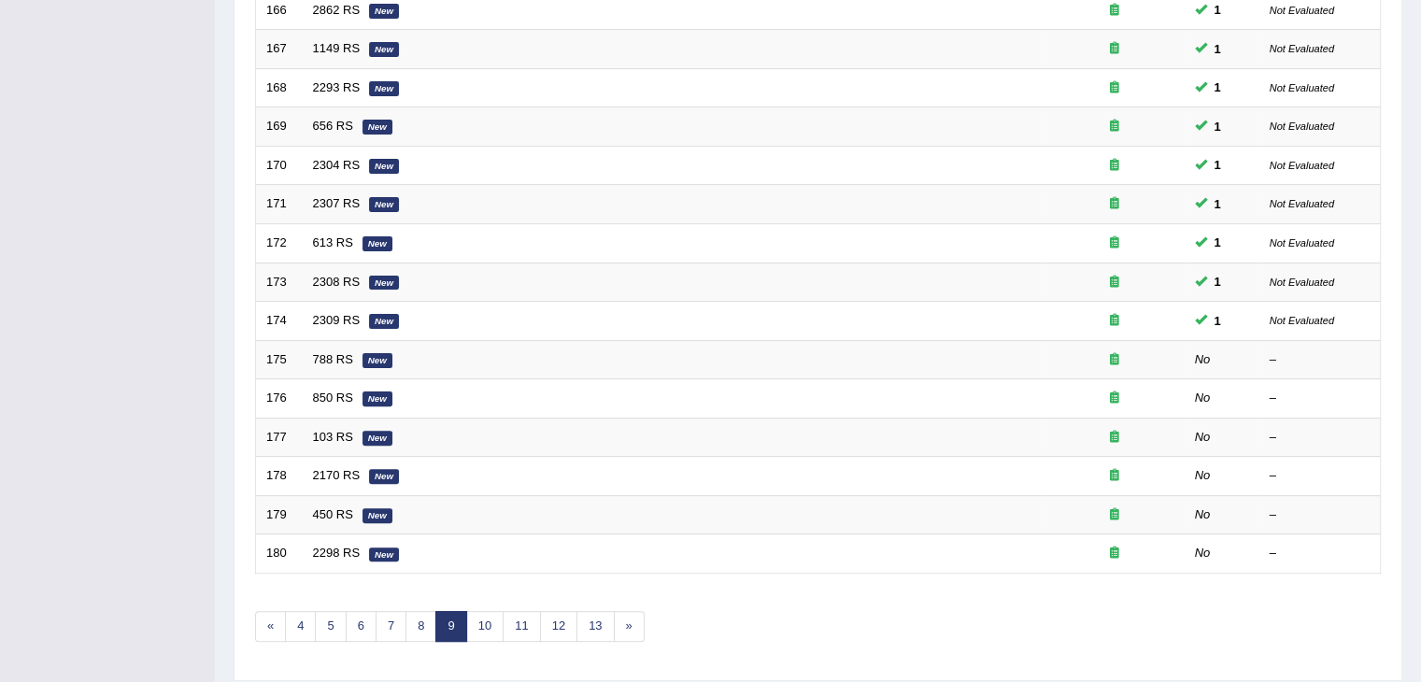
scroll to position [549, 0]
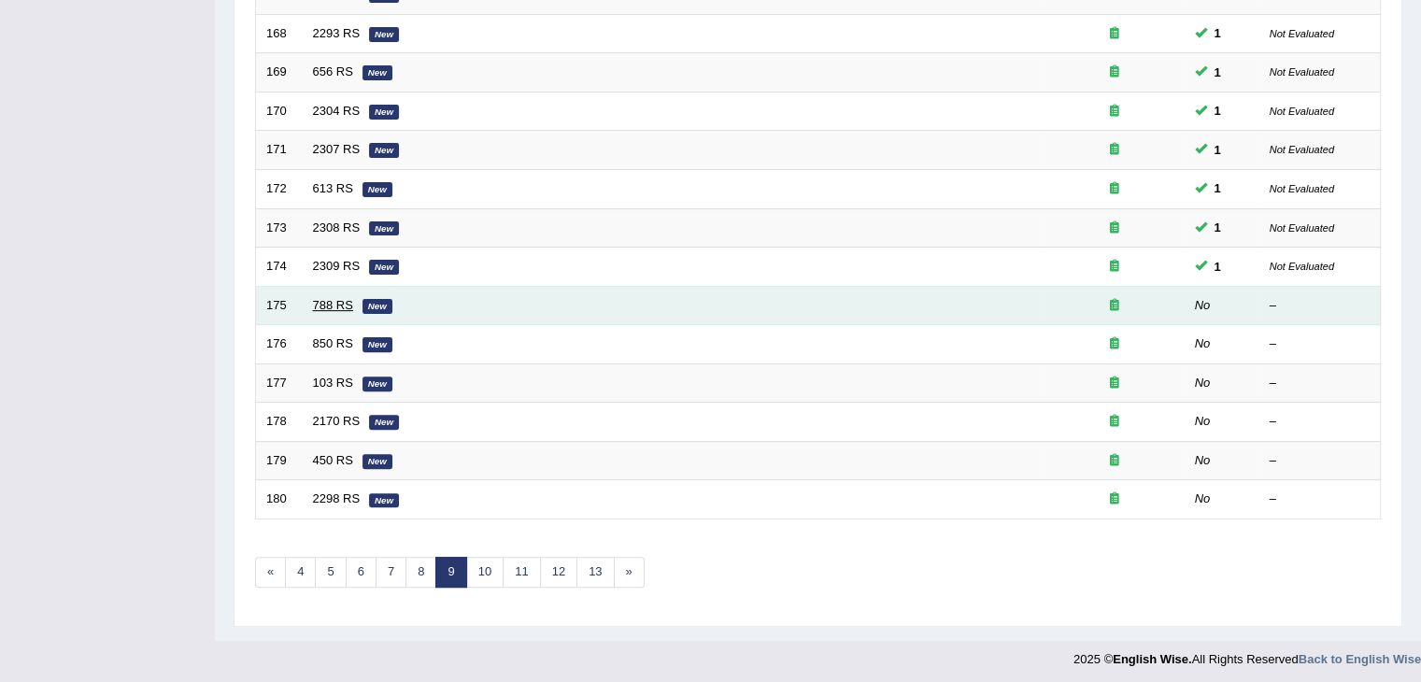
click at [320, 303] on link "788 RS" at bounding box center [333, 305] width 40 height 14
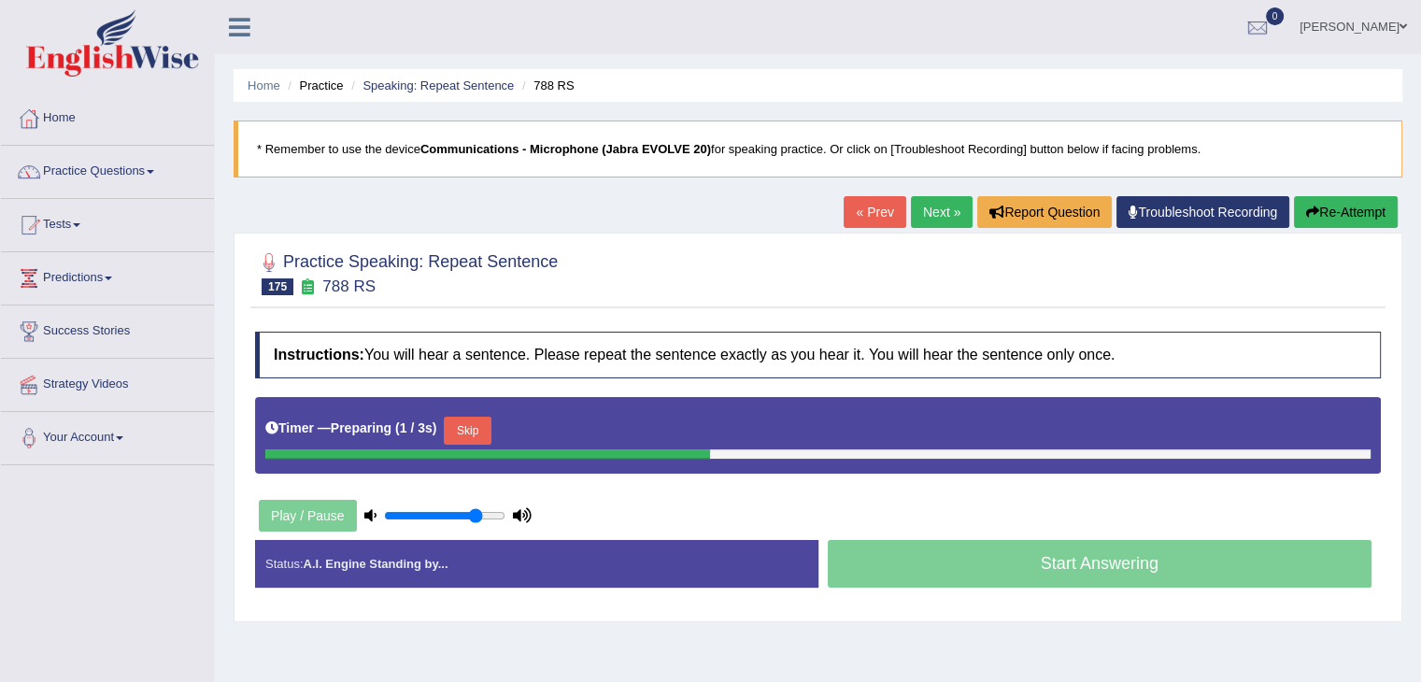
click at [456, 431] on button "Skip" at bounding box center [467, 431] width 47 height 28
click at [554, 427] on button "Skip" at bounding box center [549, 431] width 47 height 28
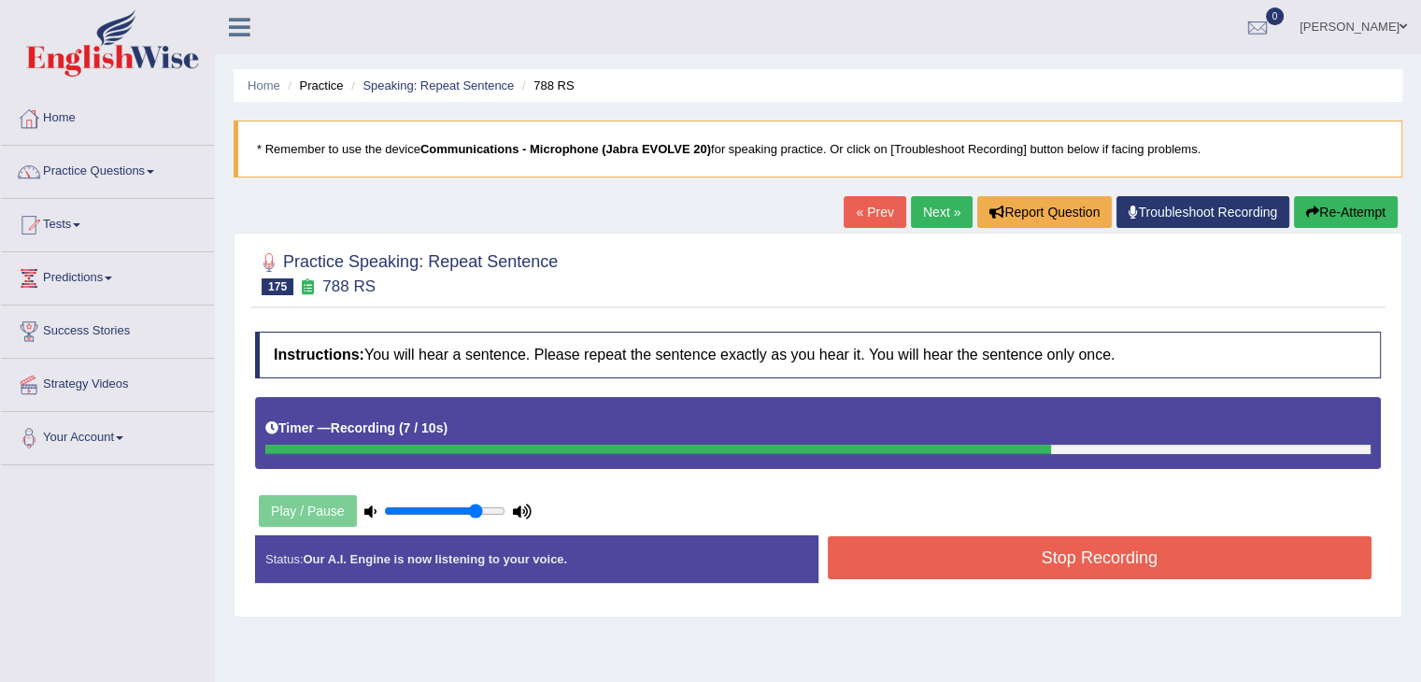
click at [931, 547] on button "Stop Recording" at bounding box center [1100, 557] width 545 height 43
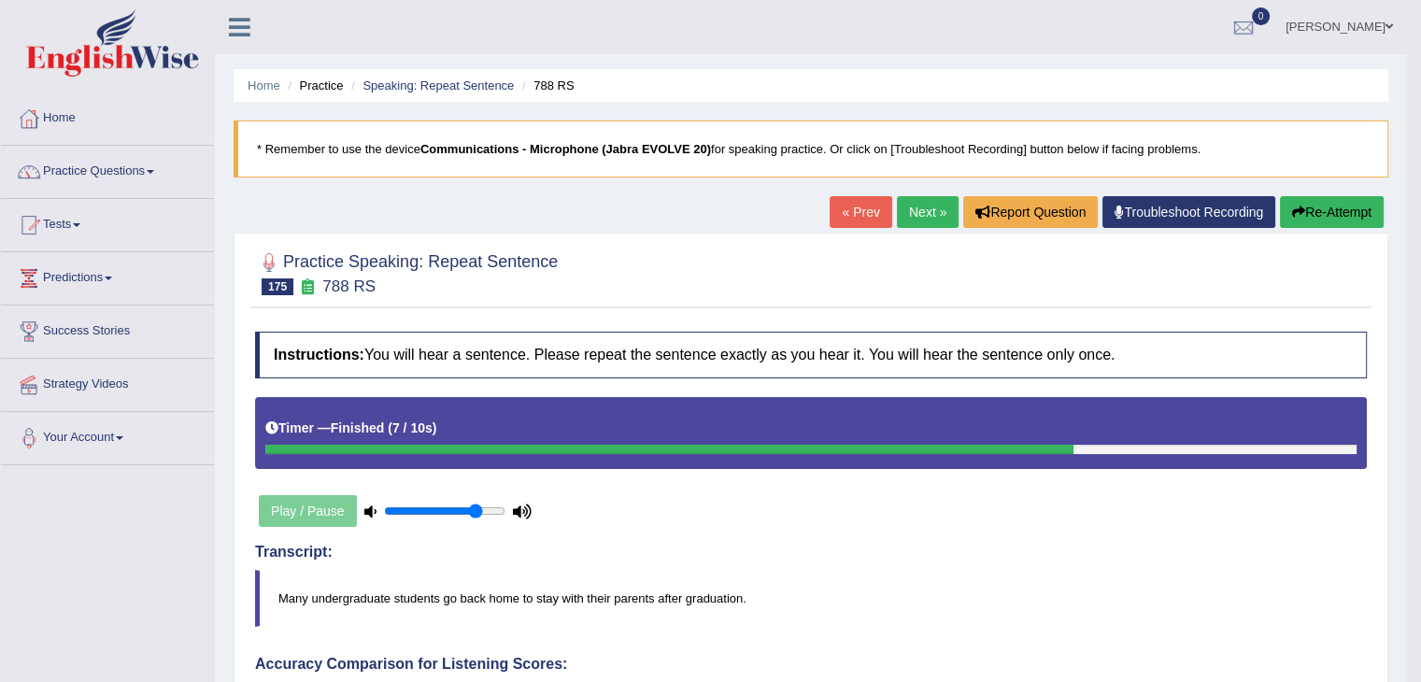
click at [905, 207] on link "Next »" at bounding box center [928, 212] width 62 height 32
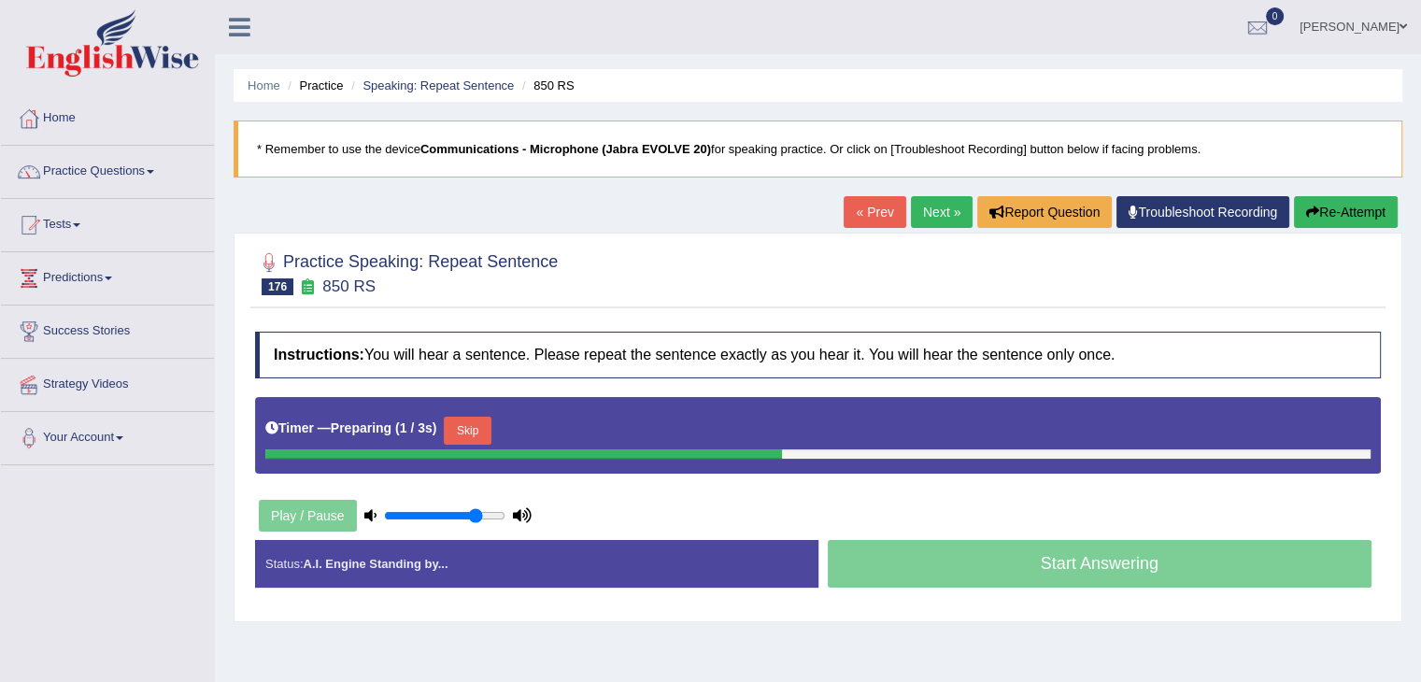
click at [478, 433] on button "Skip" at bounding box center [467, 431] width 47 height 28
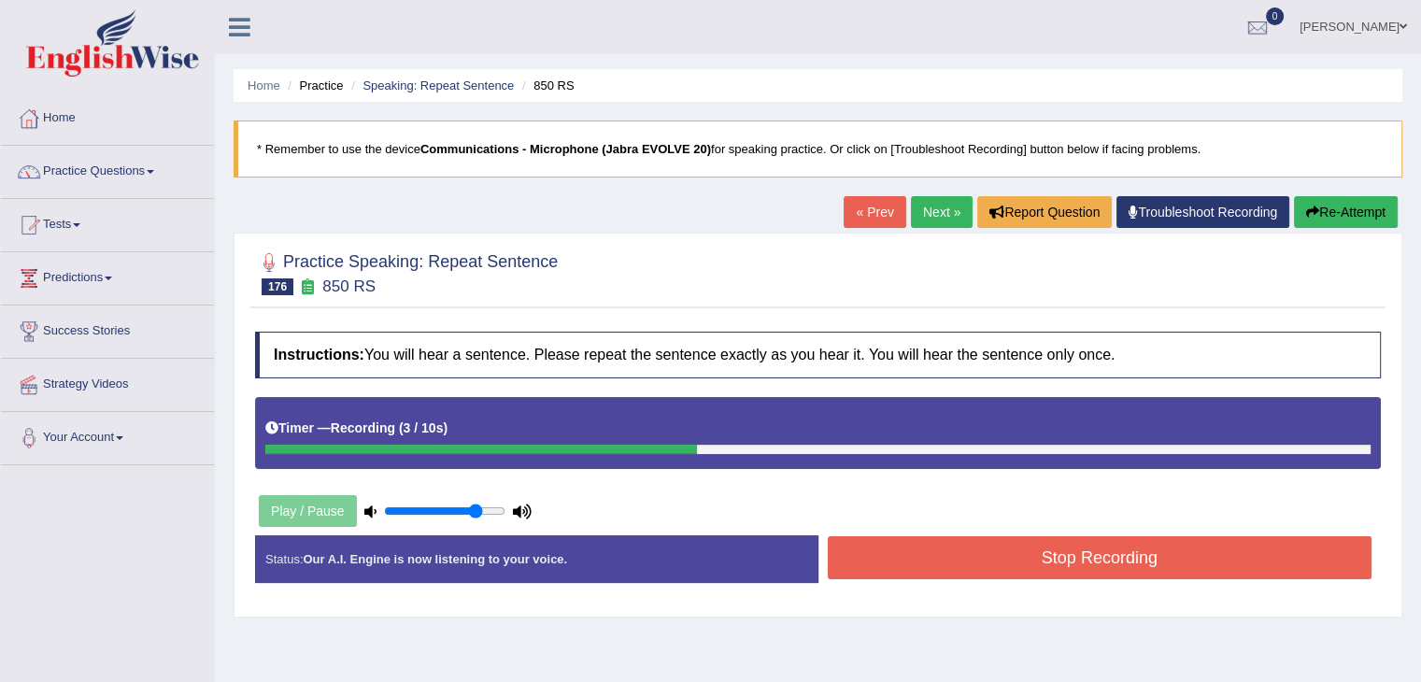
click at [922, 209] on link "Next »" at bounding box center [942, 212] width 62 height 32
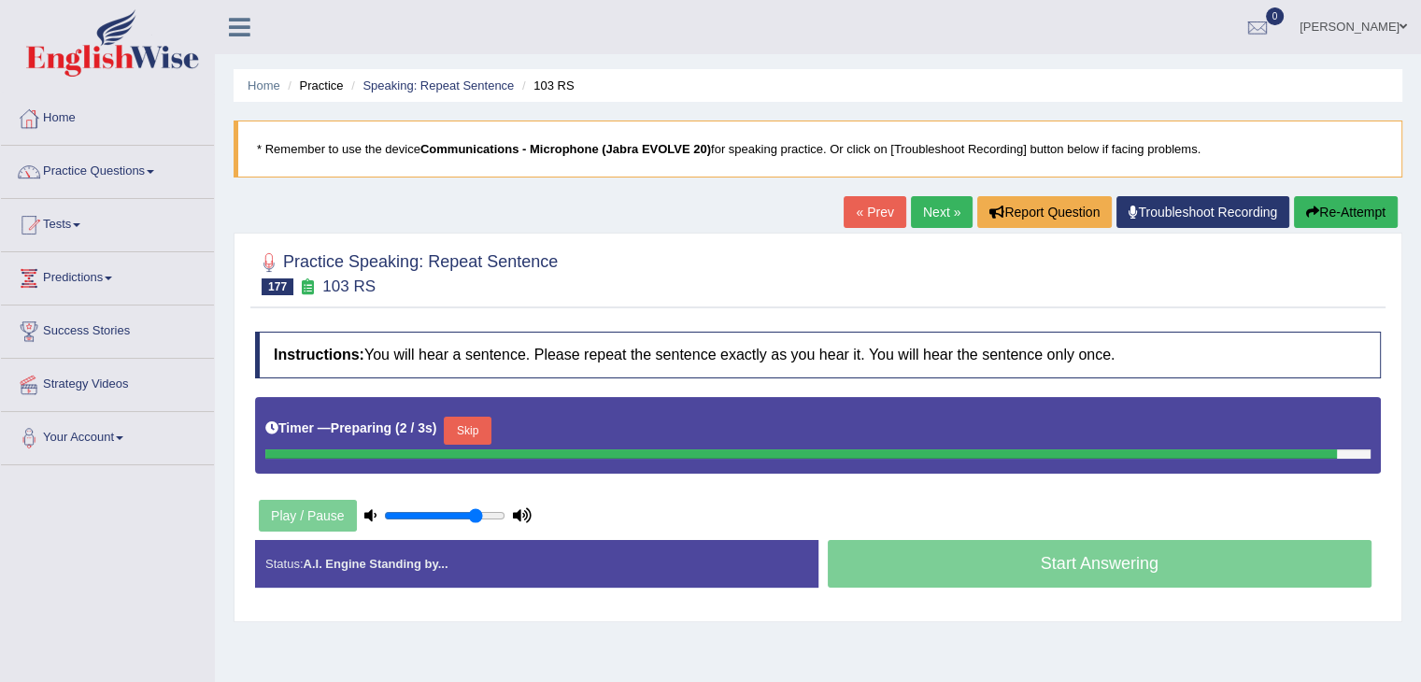
click at [467, 426] on div "Timer — Preparing ( 2 / 3s ) Skip" at bounding box center [818, 430] width 1106 height 37
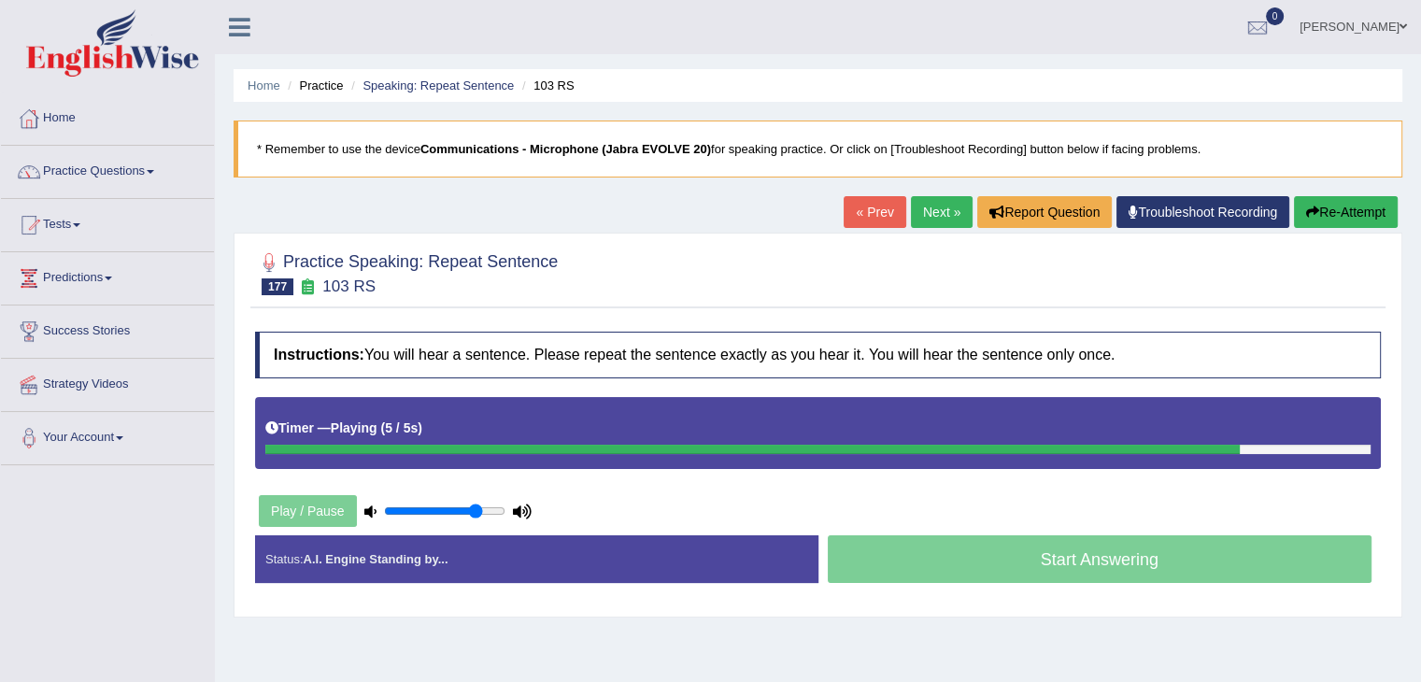
click at [924, 207] on link "Next »" at bounding box center [942, 212] width 62 height 32
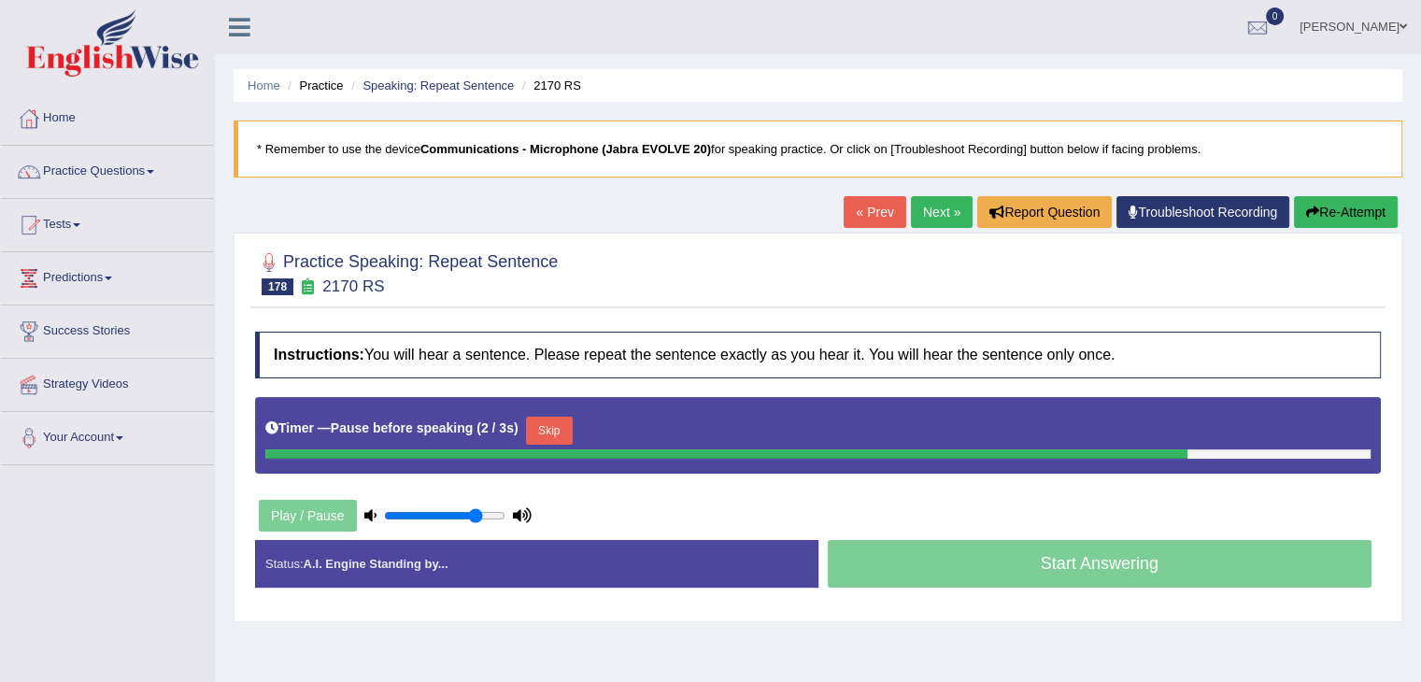
click at [550, 423] on button "Skip" at bounding box center [549, 431] width 47 height 28
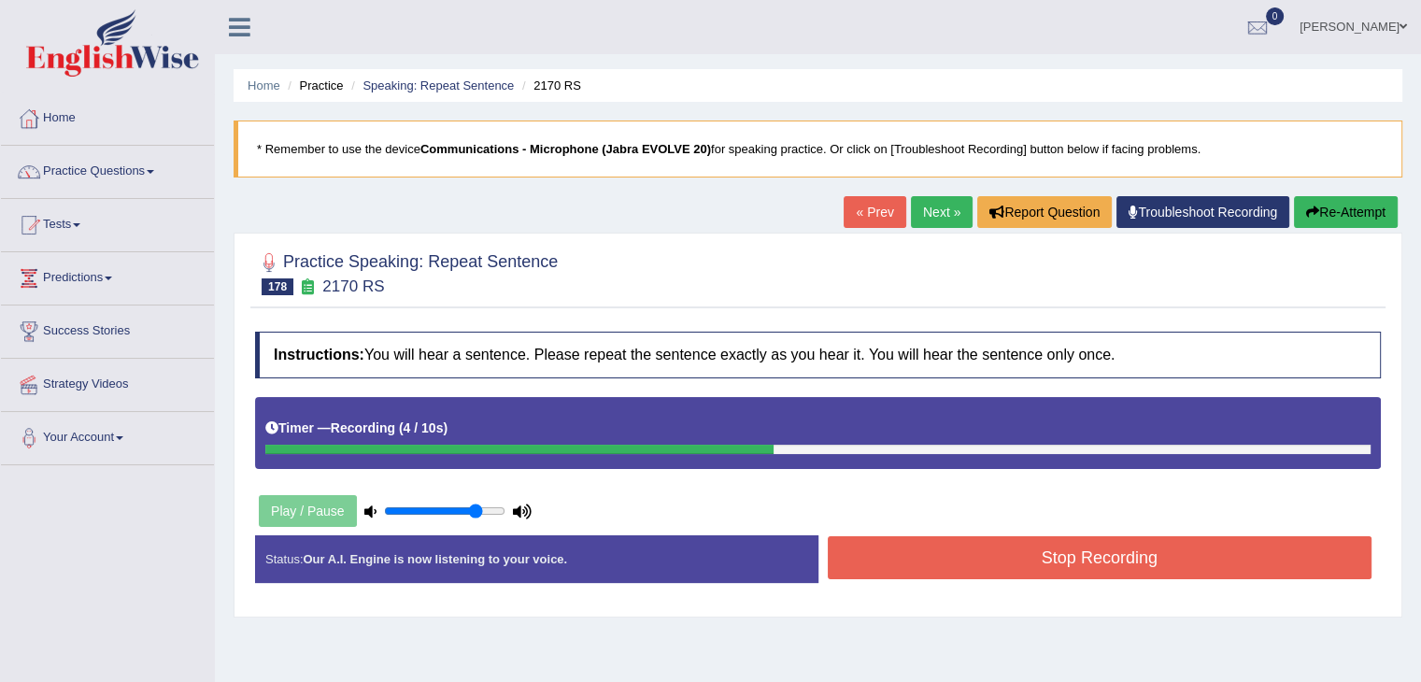
click at [983, 557] on button "Stop Recording" at bounding box center [1100, 557] width 545 height 43
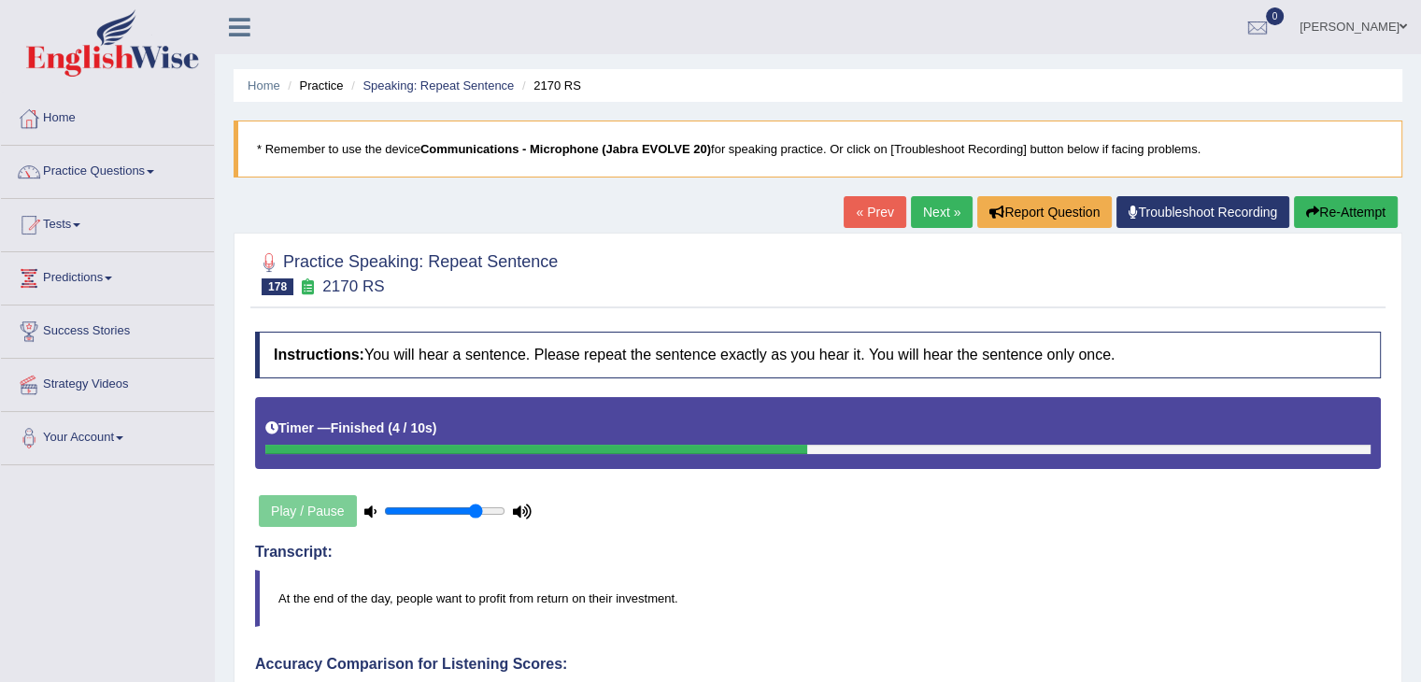
click at [796, 557] on h4 "Transcript:" at bounding box center [818, 552] width 1126 height 17
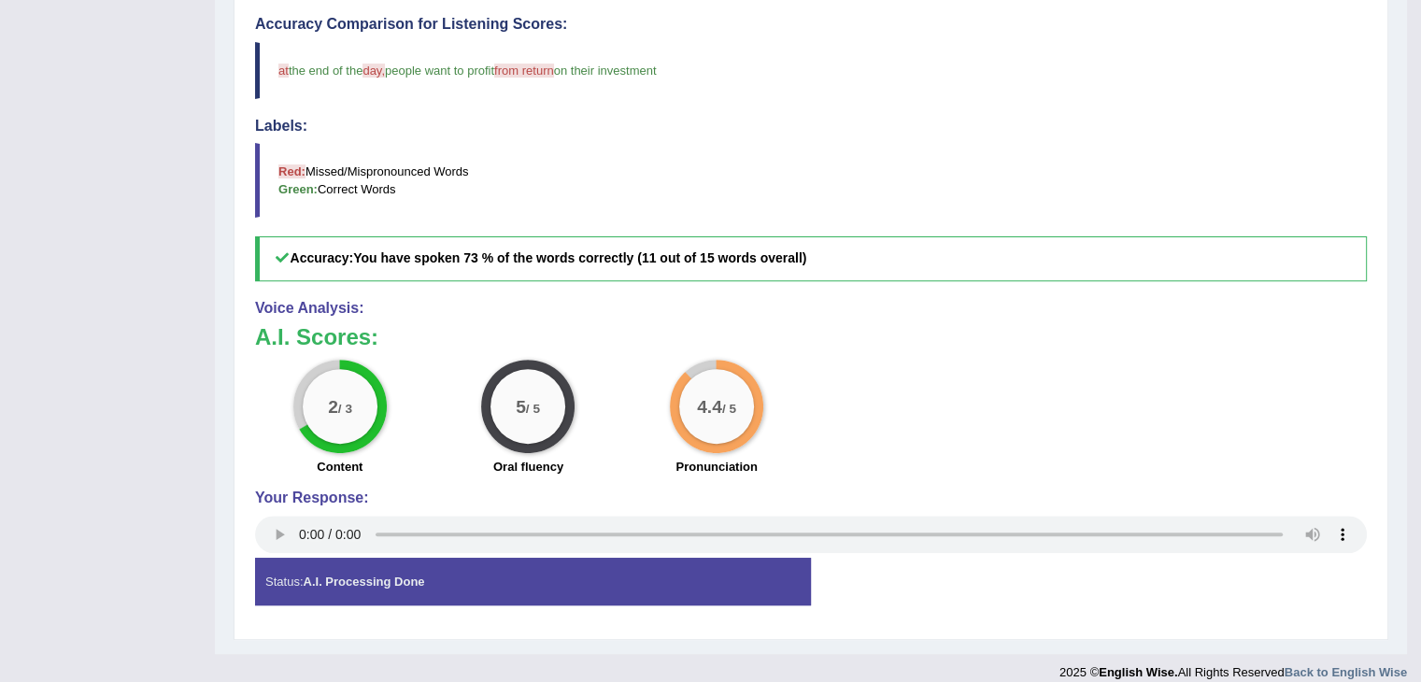
scroll to position [656, 0]
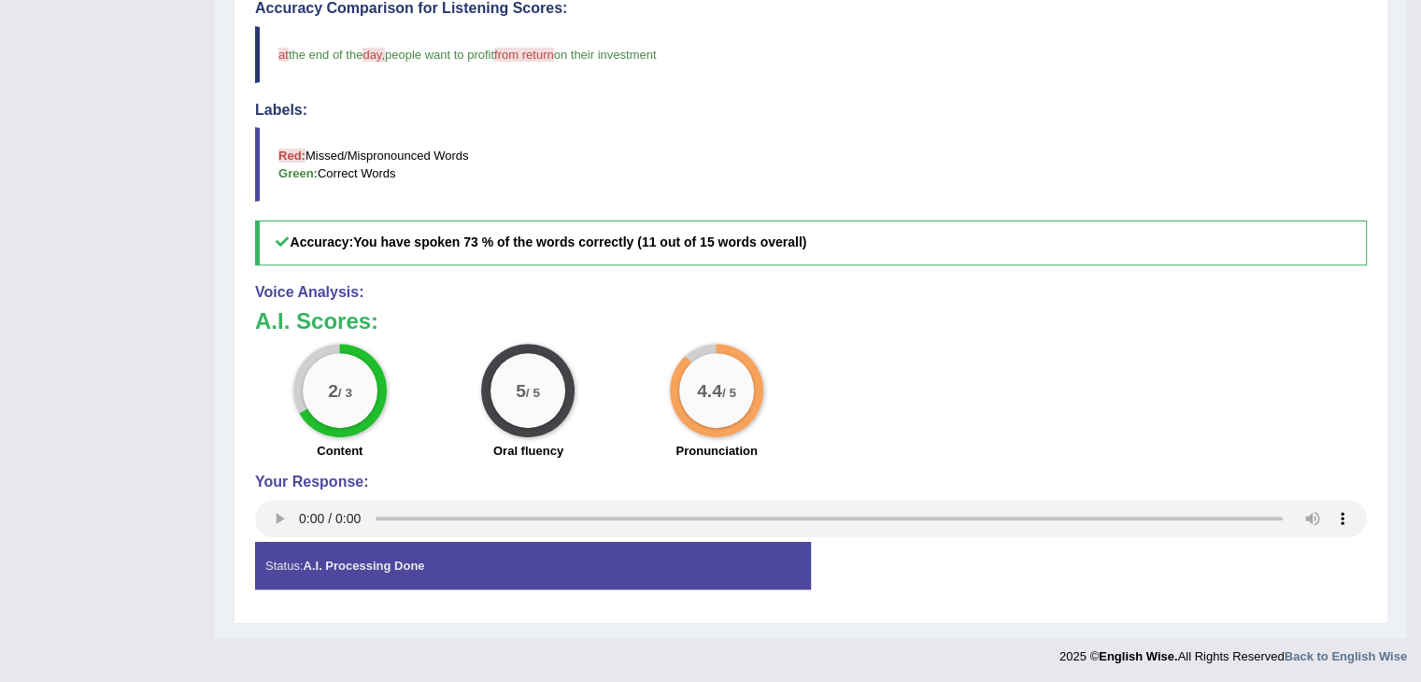
click at [1022, 257] on h5 "Accuracy: You have spoken 73 % of the words correctly (11 out of 15 words overa…" at bounding box center [811, 243] width 1112 height 44
click at [1026, 138] on blockquote "Red: Missed/Mispronounced Words Green: Correct Words" at bounding box center [811, 164] width 1112 height 75
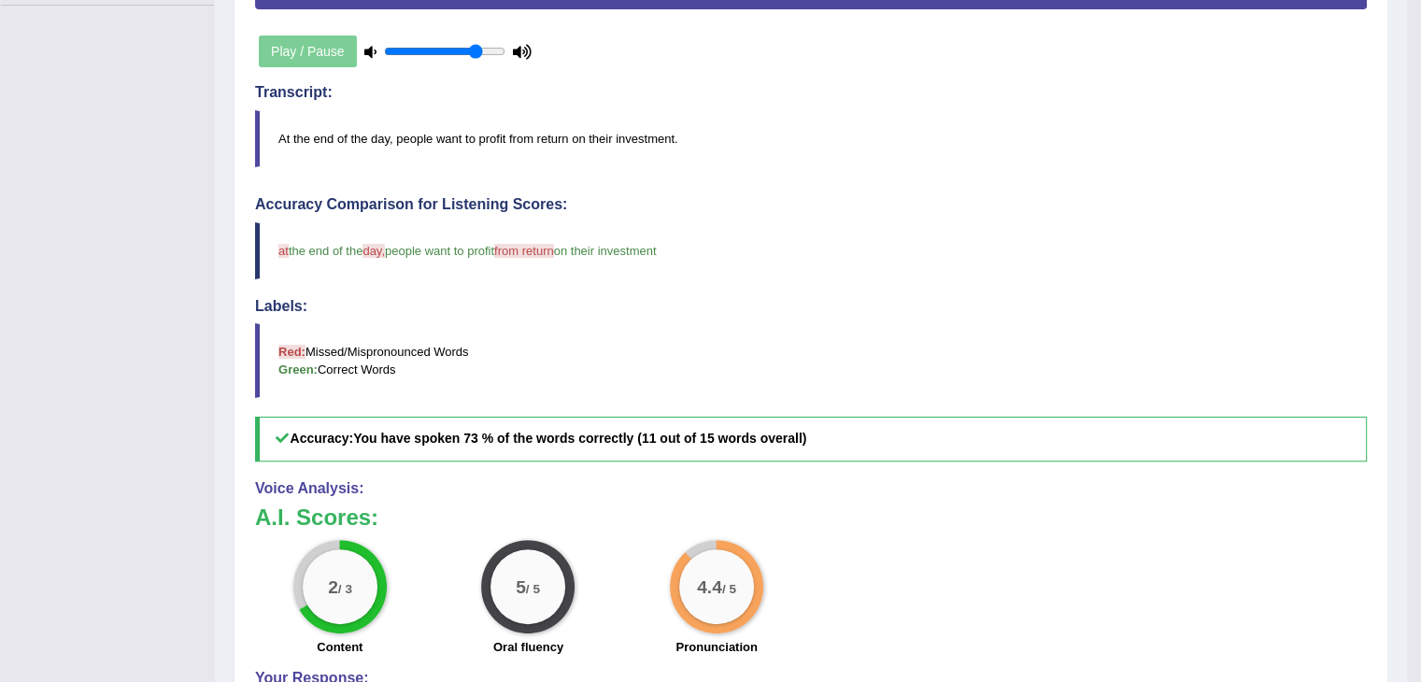
scroll to position [0, 0]
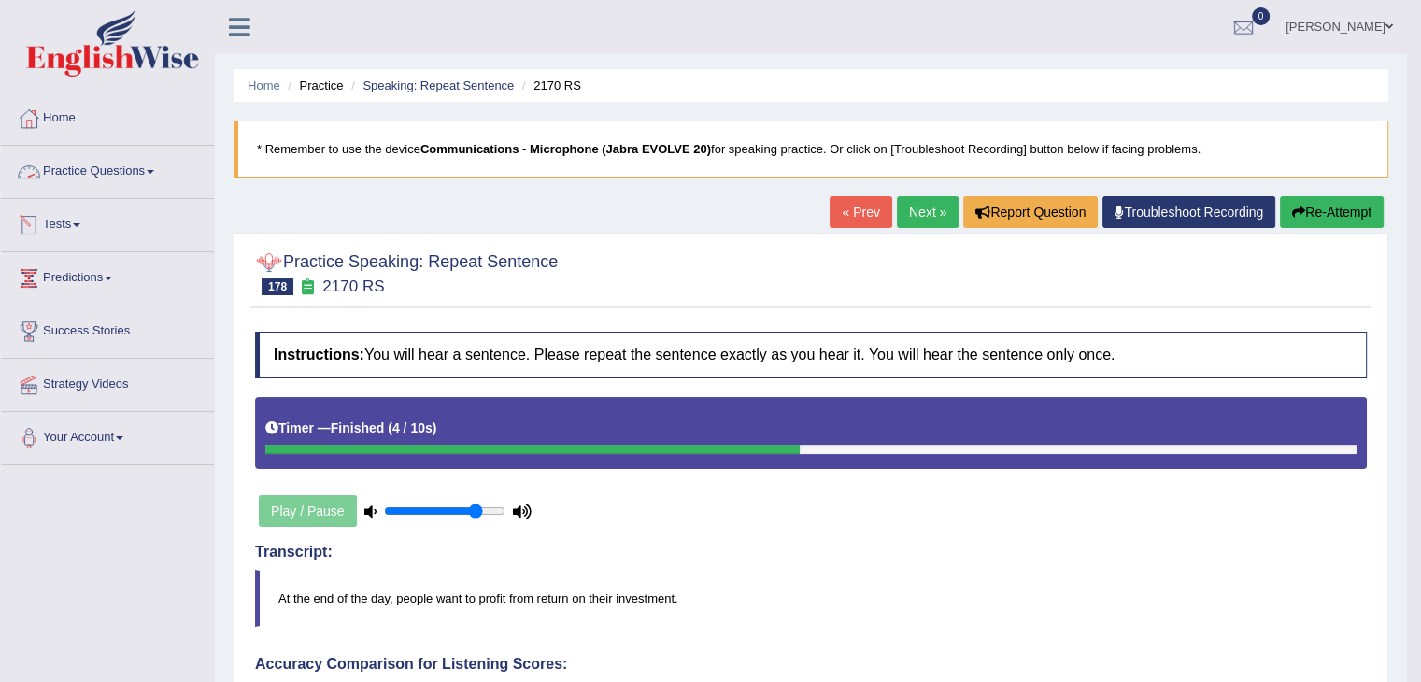
click at [116, 176] on link "Practice Questions" at bounding box center [107, 169] width 213 height 47
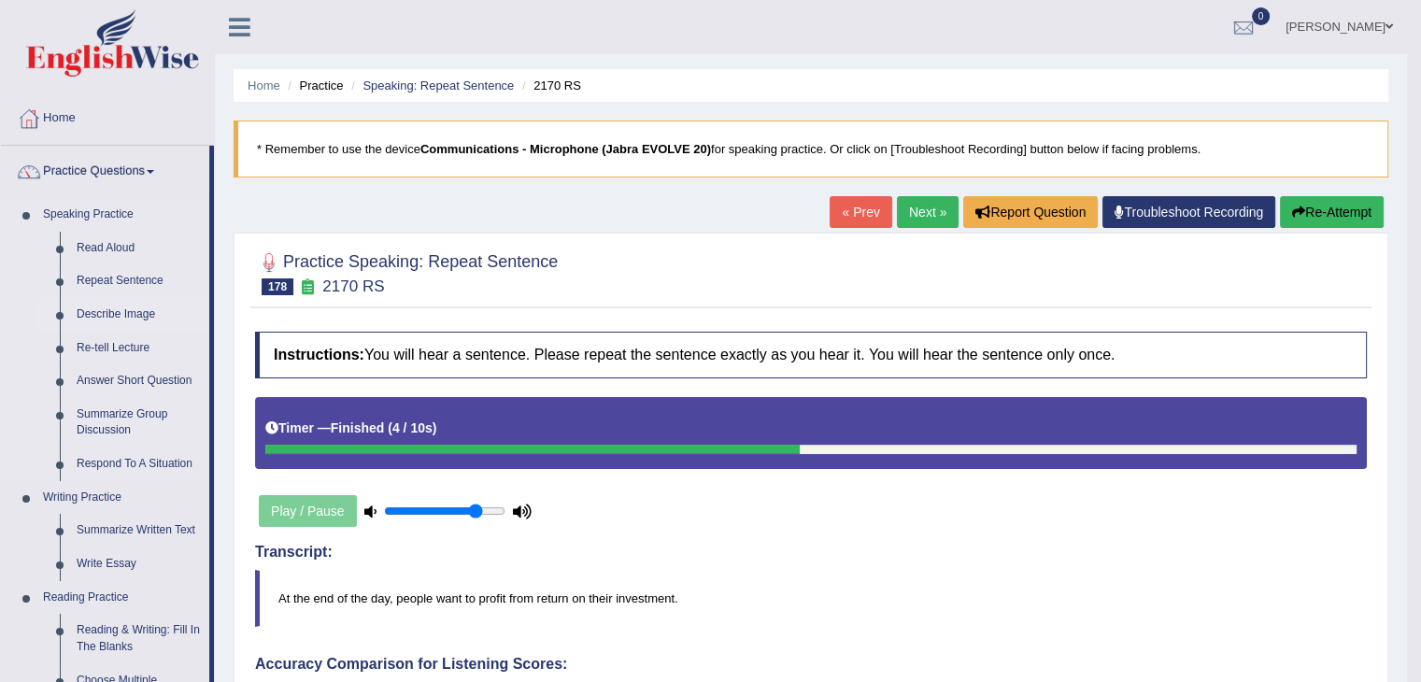
click at [118, 312] on link "Describe Image" at bounding box center [138, 315] width 141 height 34
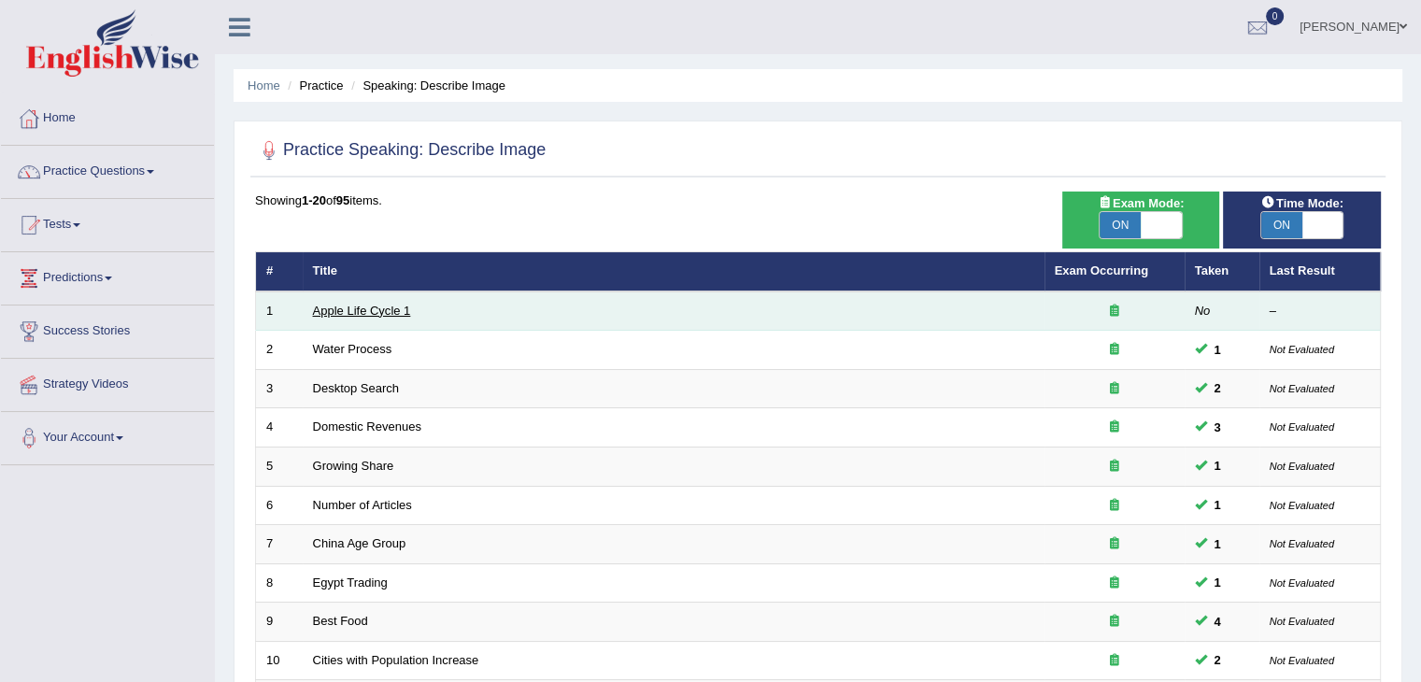
click at [370, 315] on link "Apple Life Cycle 1" at bounding box center [362, 311] width 98 height 14
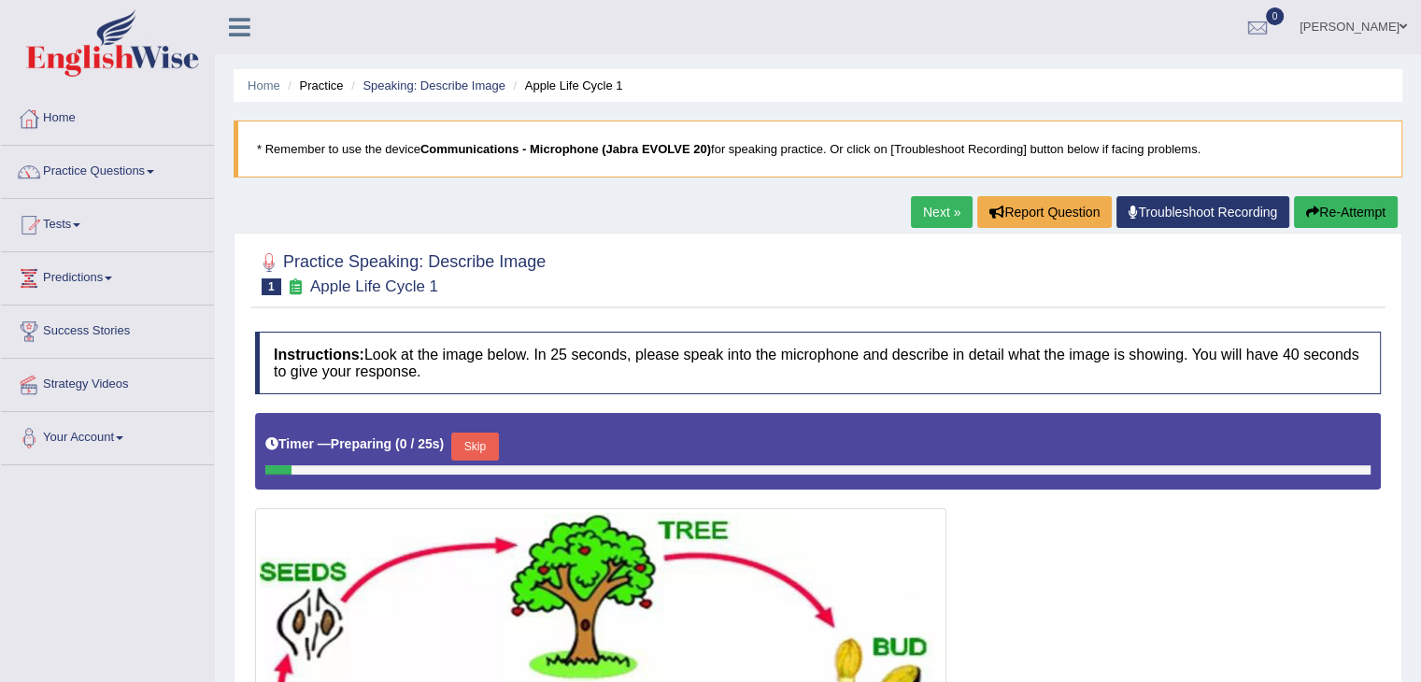
click at [781, 450] on div "Timer — Preparing ( 0 / 25s ) Skip" at bounding box center [818, 446] width 1106 height 37
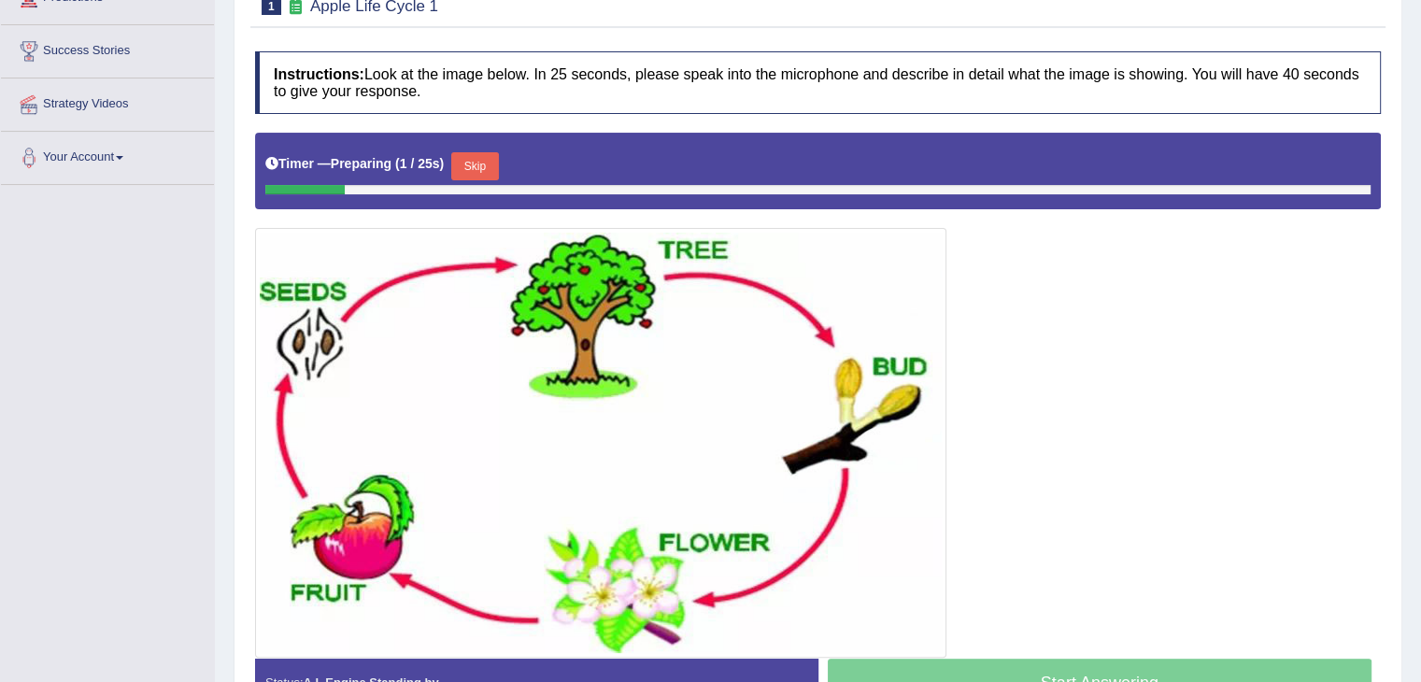
scroll to position [290, 0]
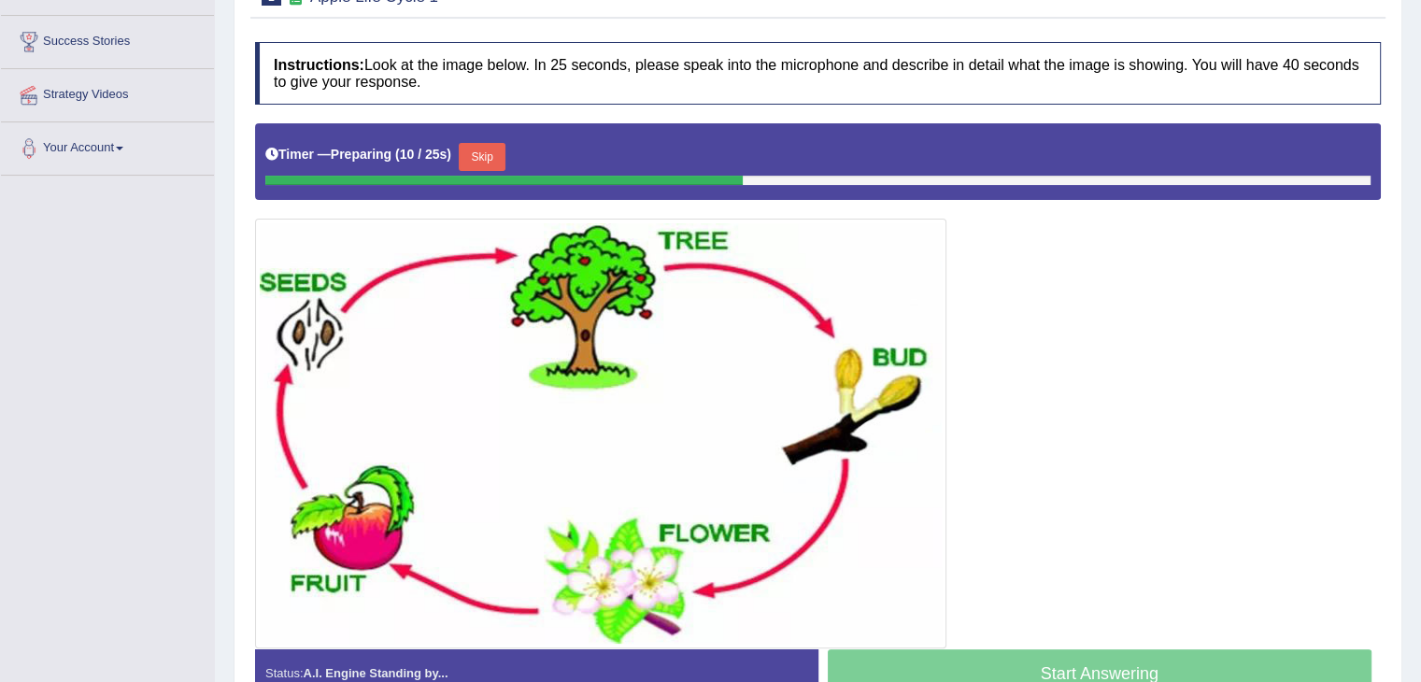
click at [476, 148] on button "Skip" at bounding box center [482, 157] width 47 height 28
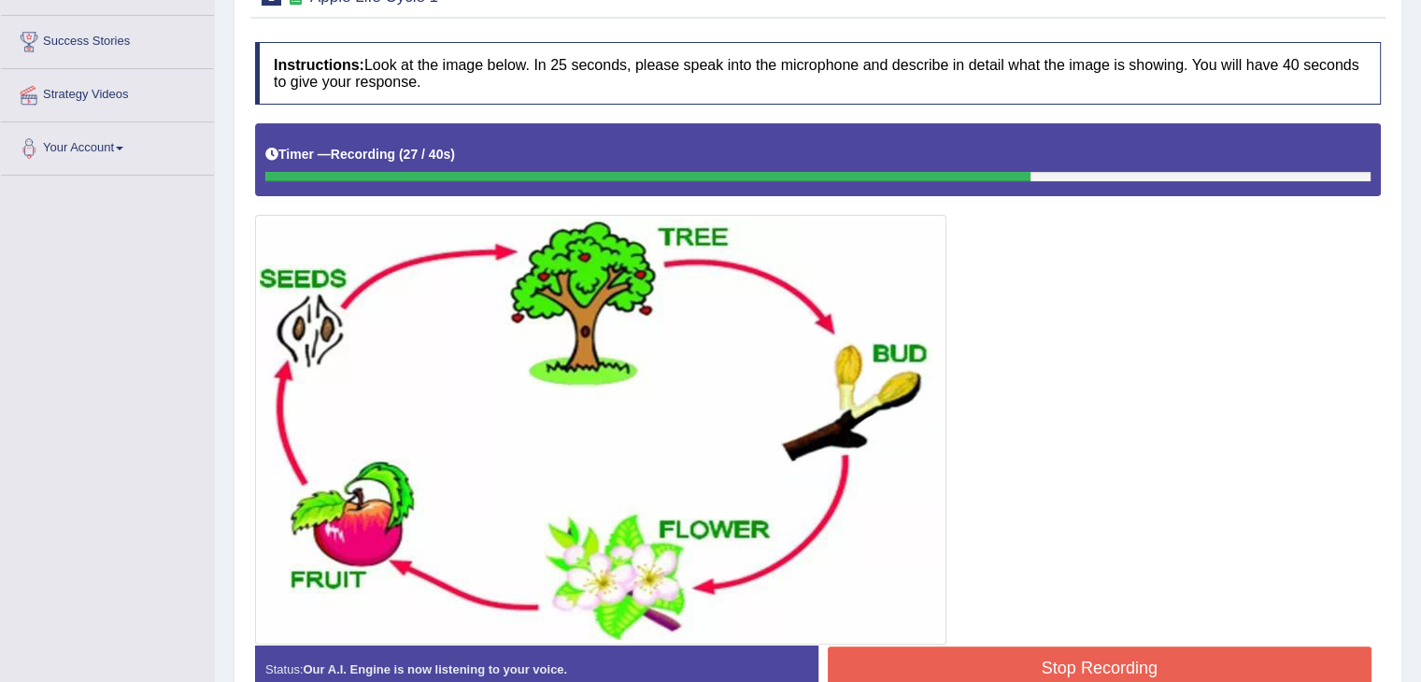
click at [1077, 657] on button "Stop Recording" at bounding box center [1100, 668] width 545 height 43
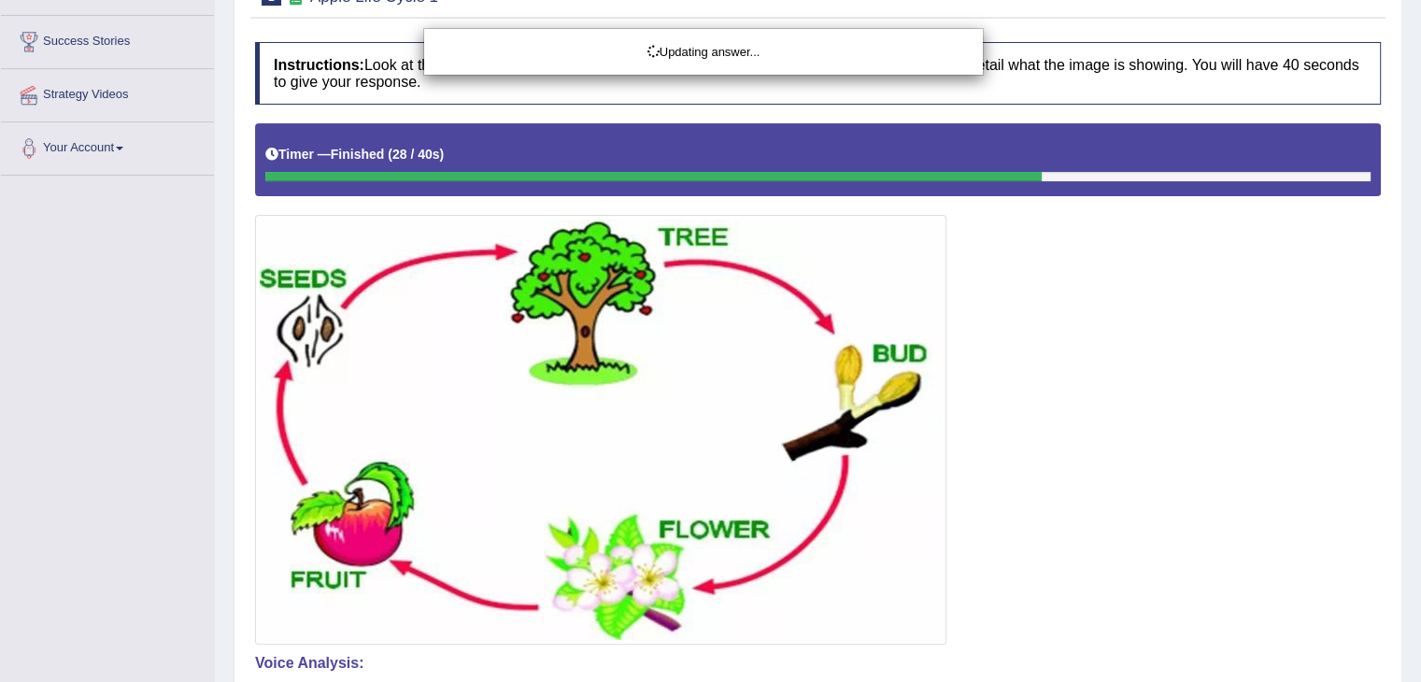
click at [938, 578] on div "Updating answer..." at bounding box center [710, 341] width 1421 height 682
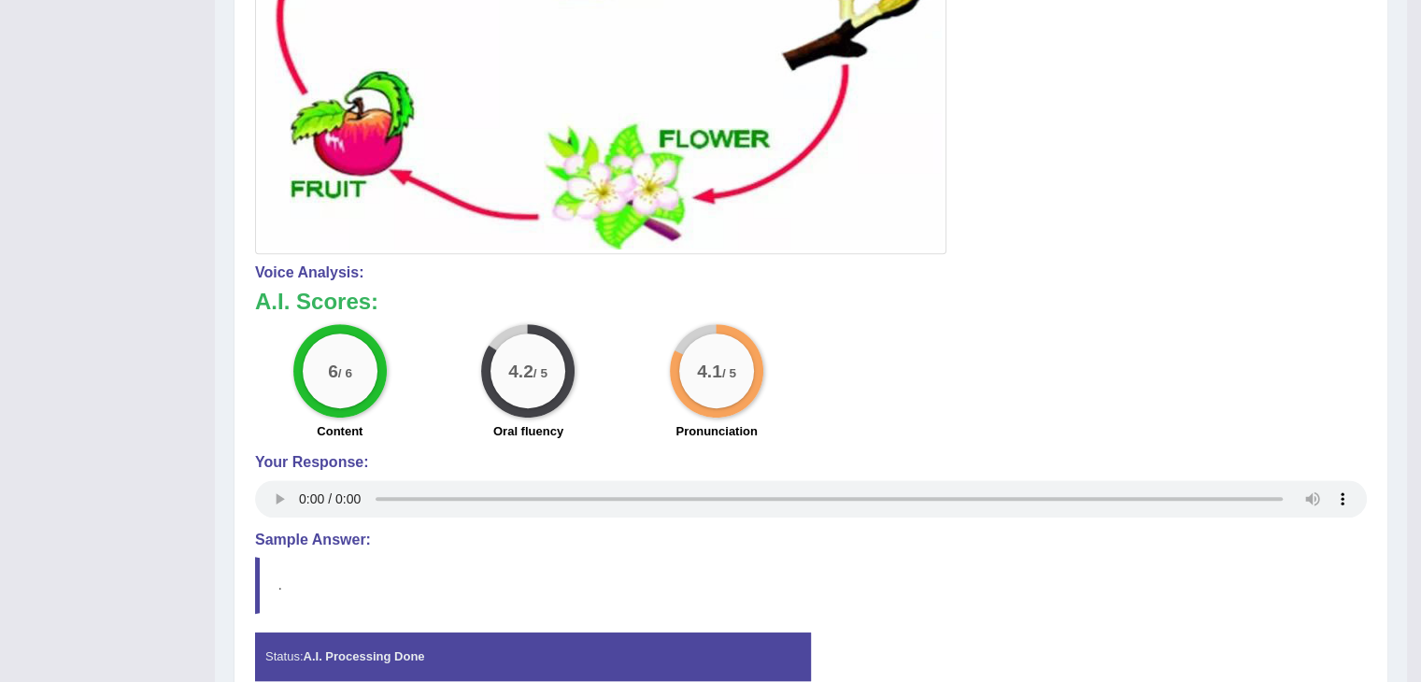
scroll to position [772, 0]
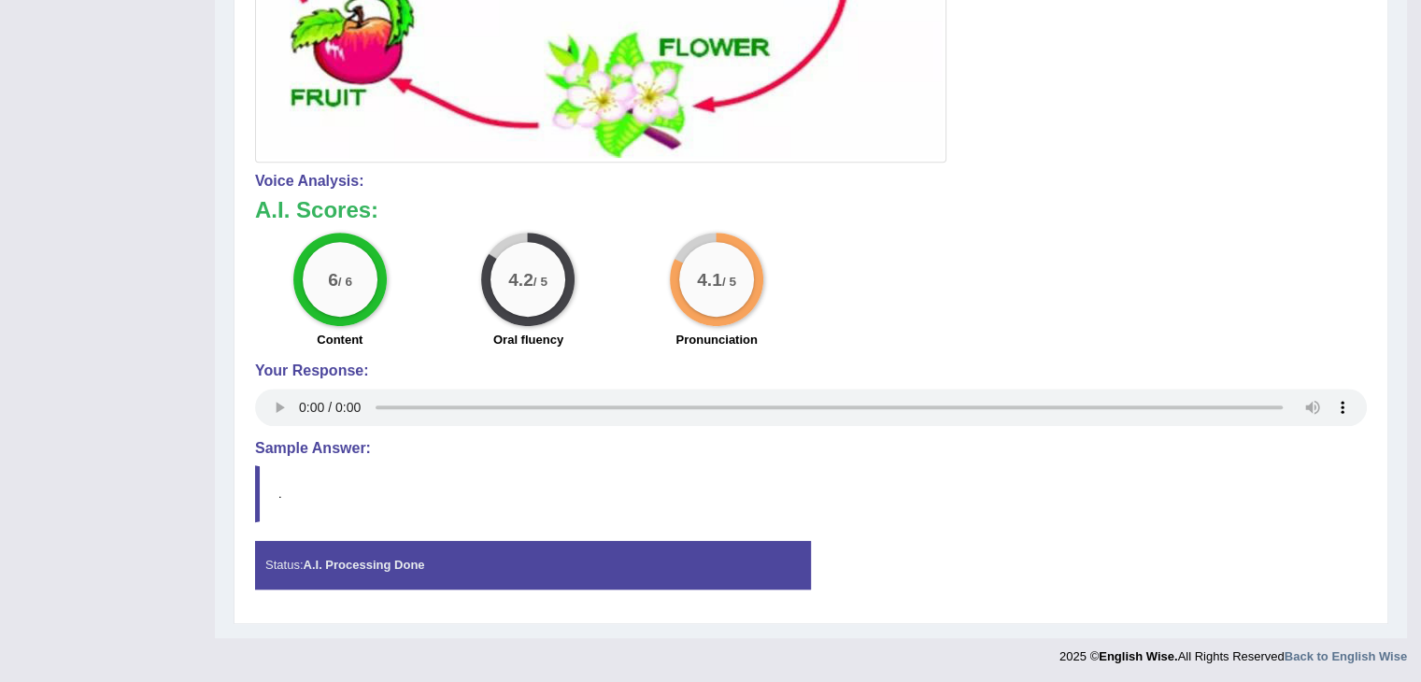
click at [1025, 198] on h3 "A.I. Scores:" at bounding box center [811, 210] width 1112 height 24
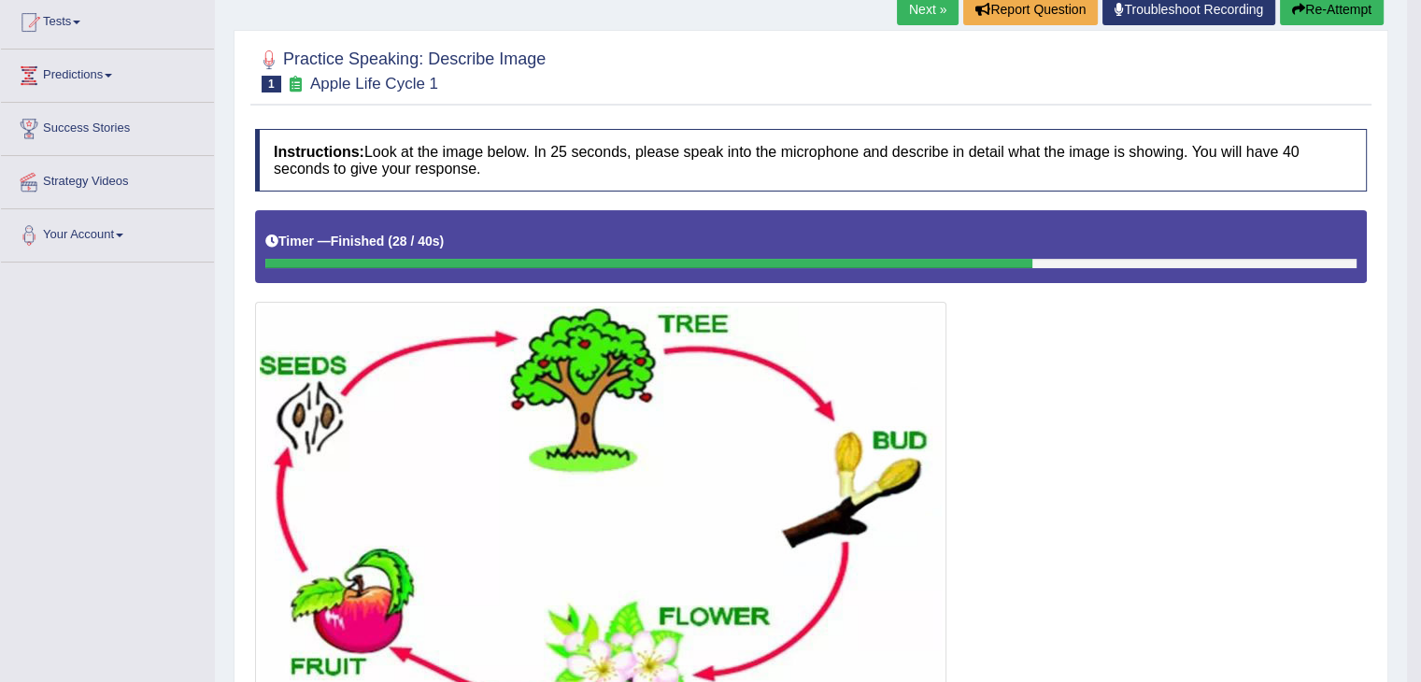
scroll to position [0, 0]
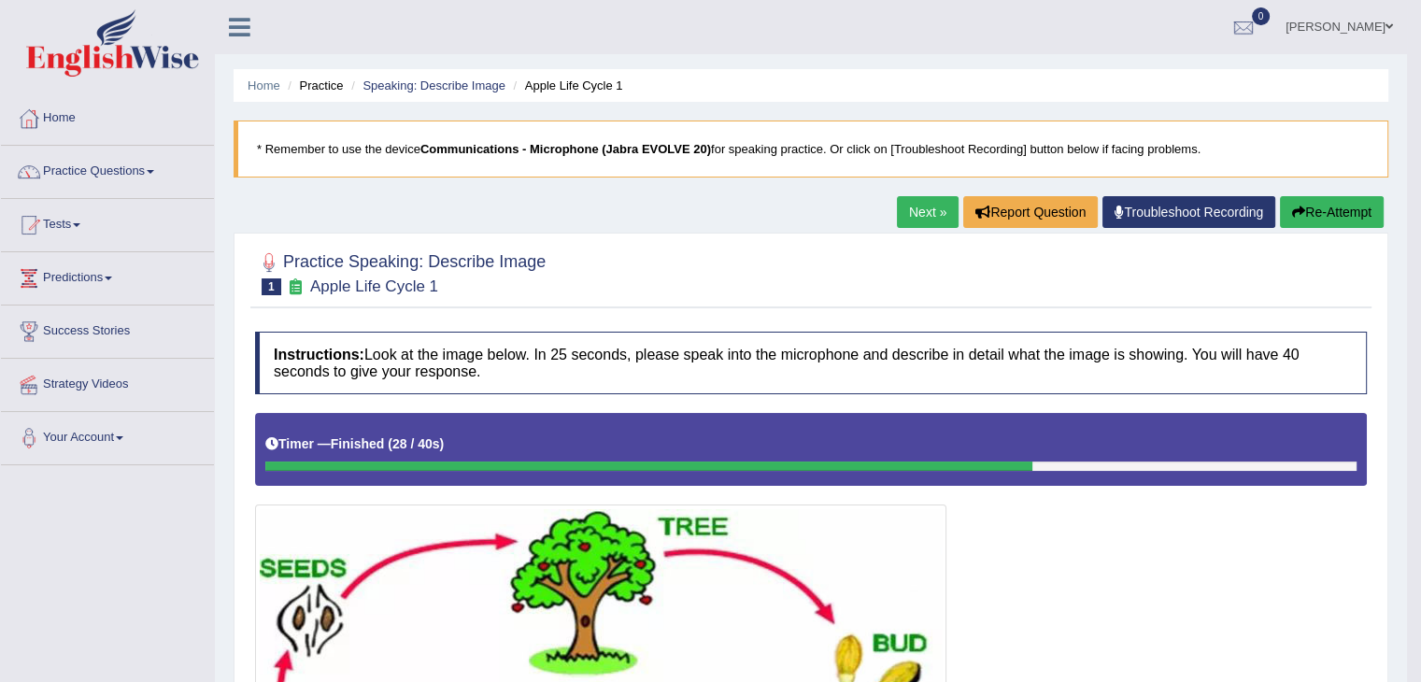
click at [903, 210] on link "Next »" at bounding box center [928, 212] width 62 height 32
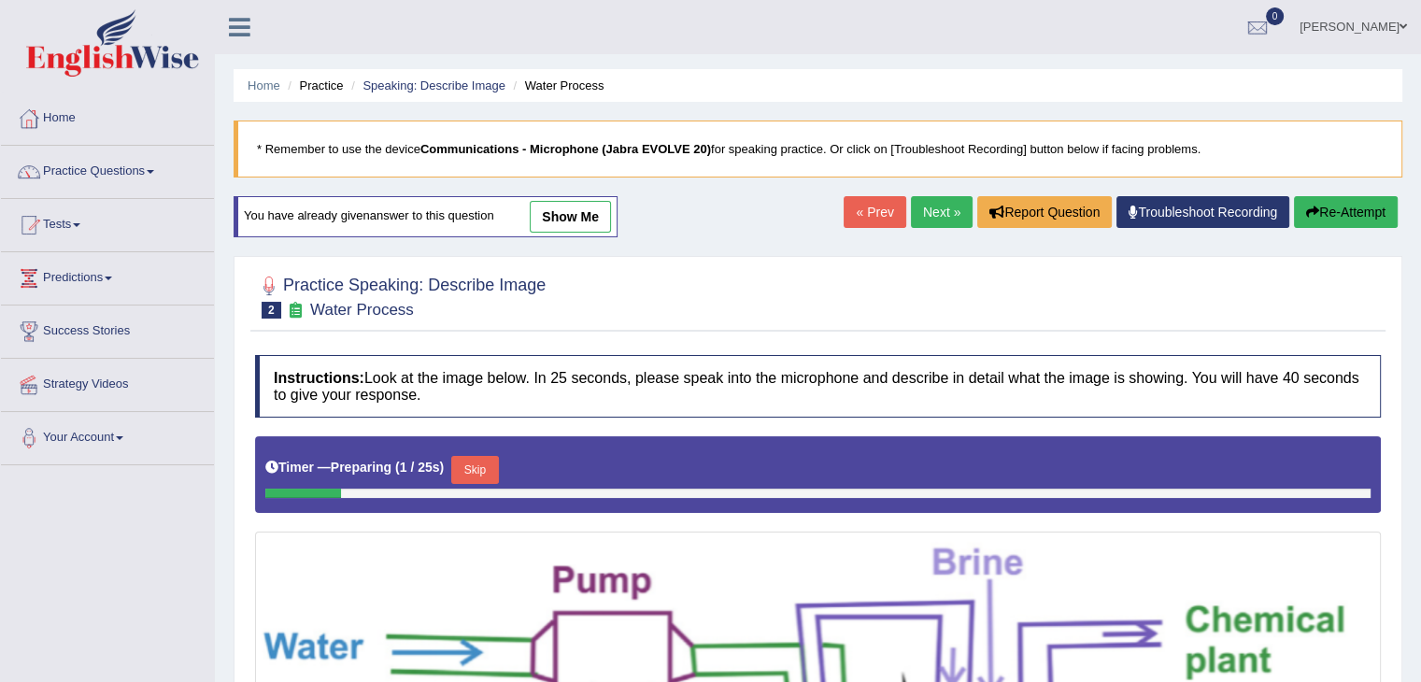
click at [934, 207] on link "Next »" at bounding box center [942, 212] width 62 height 32
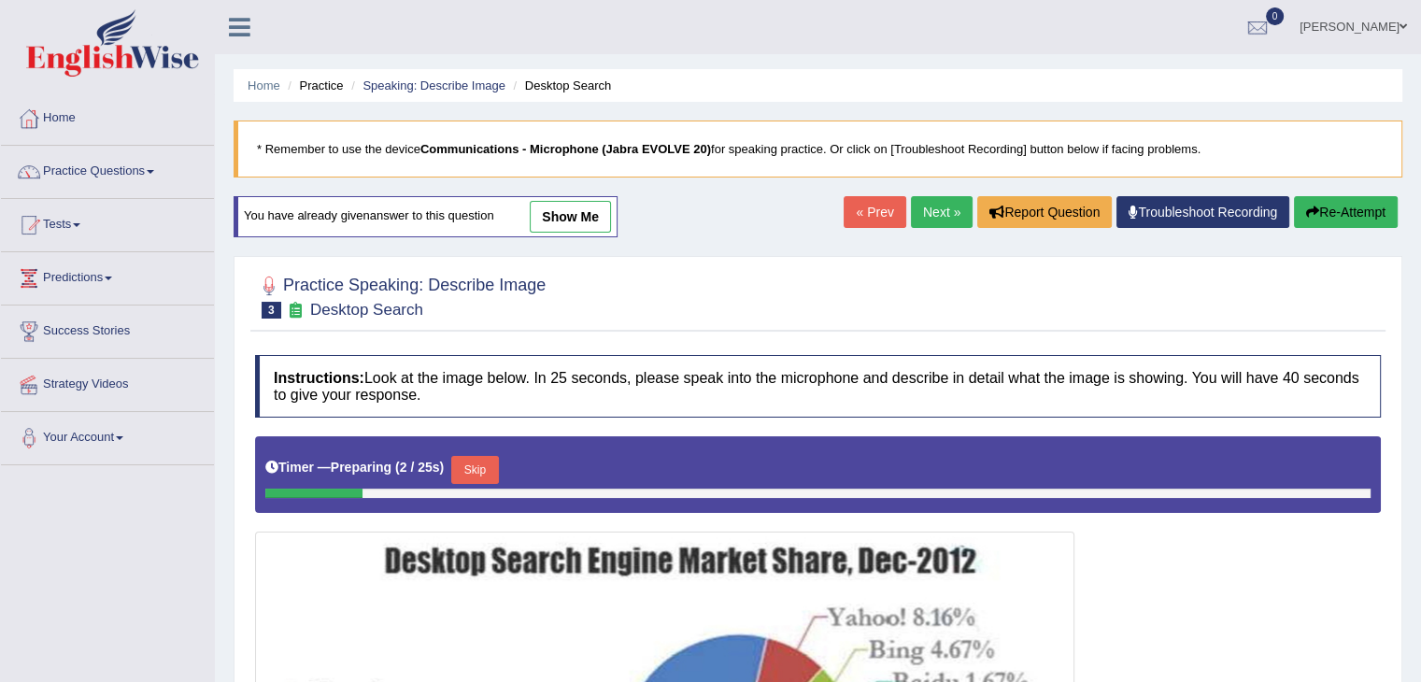
click at [879, 381] on h4 "Instructions: Look at the image below. In 25 seconds, please speak into the mic…" at bounding box center [818, 386] width 1126 height 63
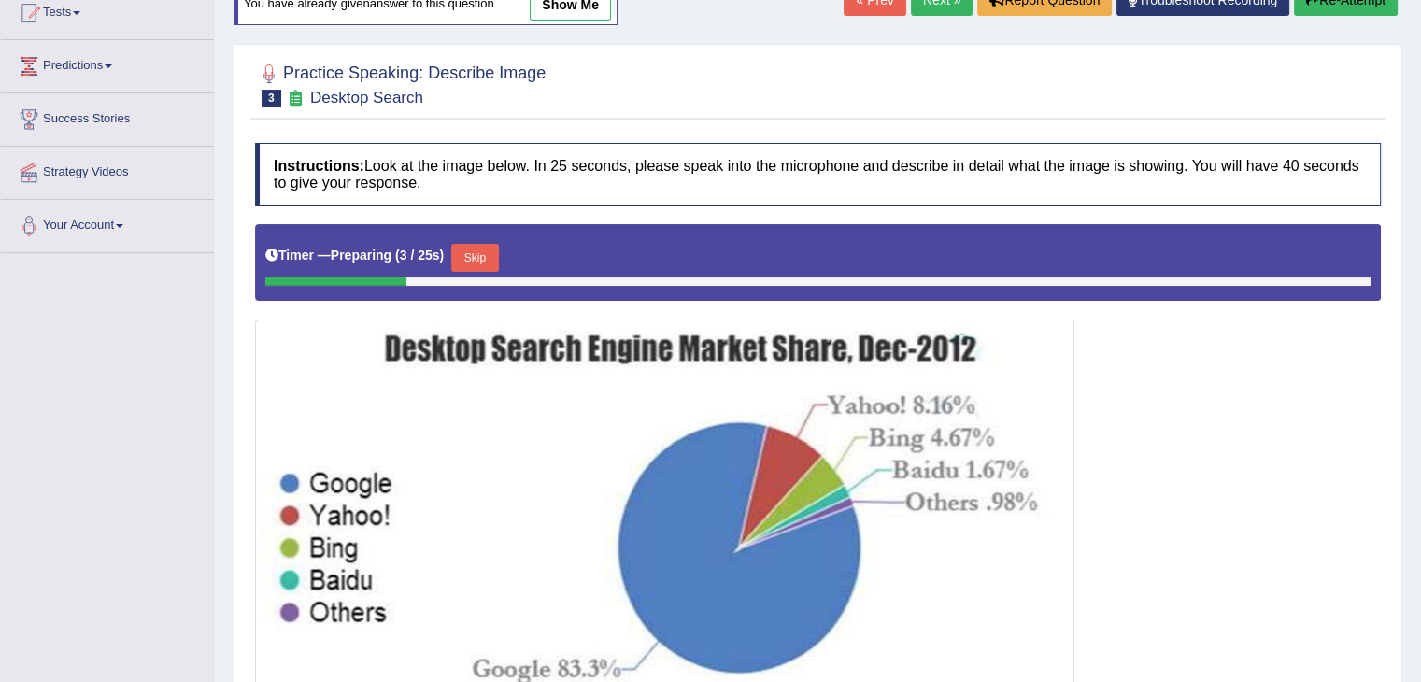
scroll to position [215, 0]
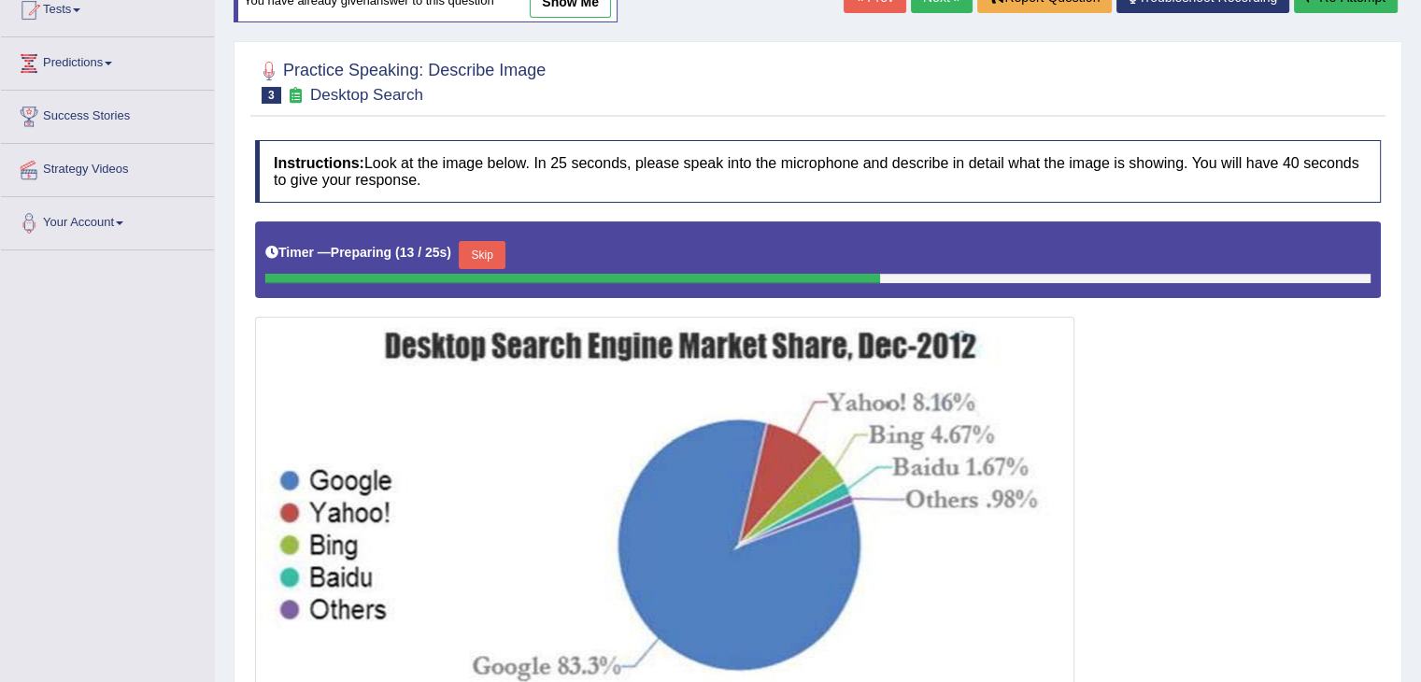
click at [664, 464] on img at bounding box center [665, 512] width 810 height 382
click at [674, 399] on img at bounding box center [665, 512] width 810 height 382
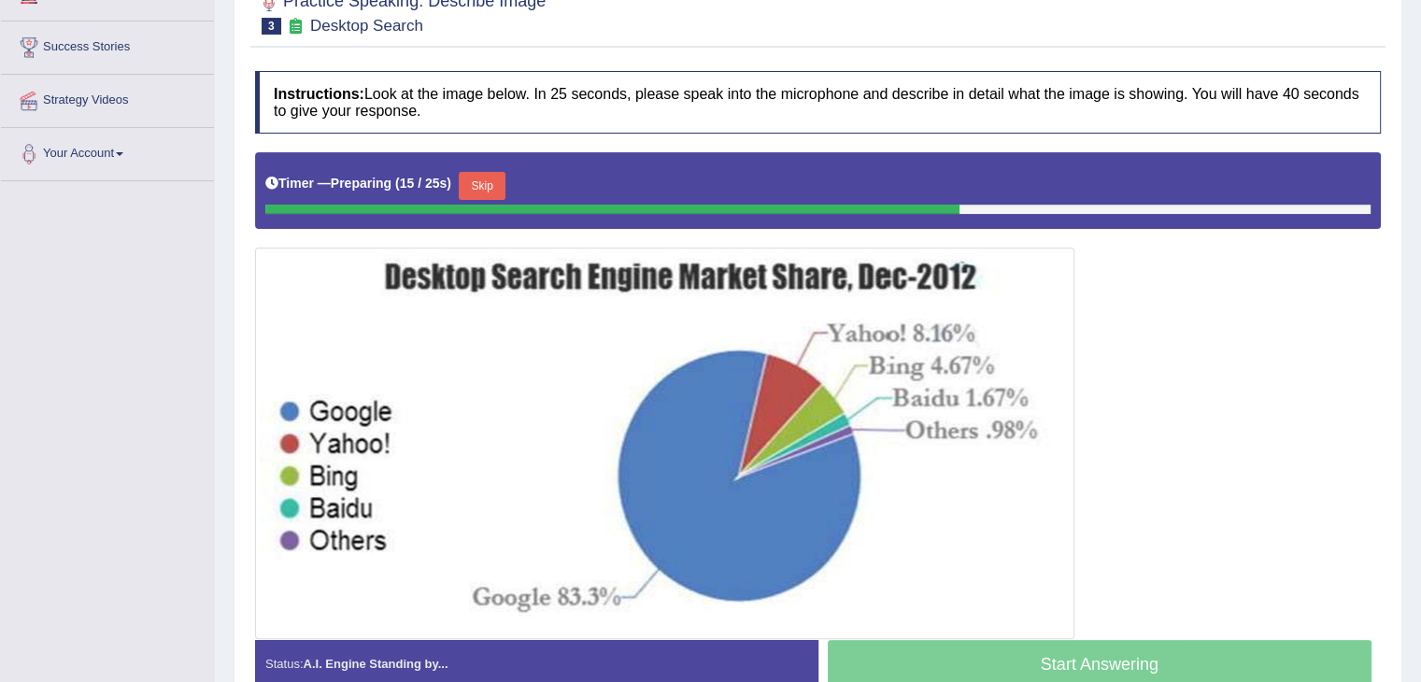
scroll to position [303, 0]
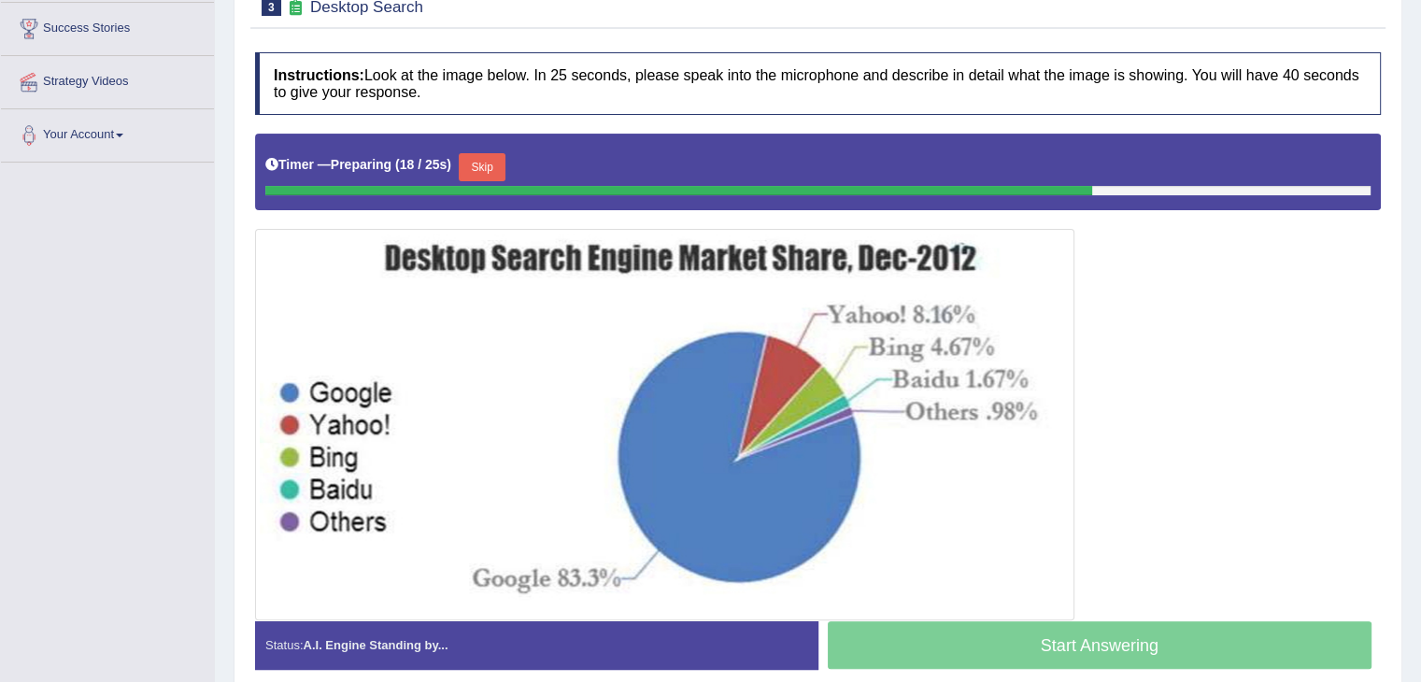
click at [499, 173] on button "Skip" at bounding box center [482, 167] width 47 height 28
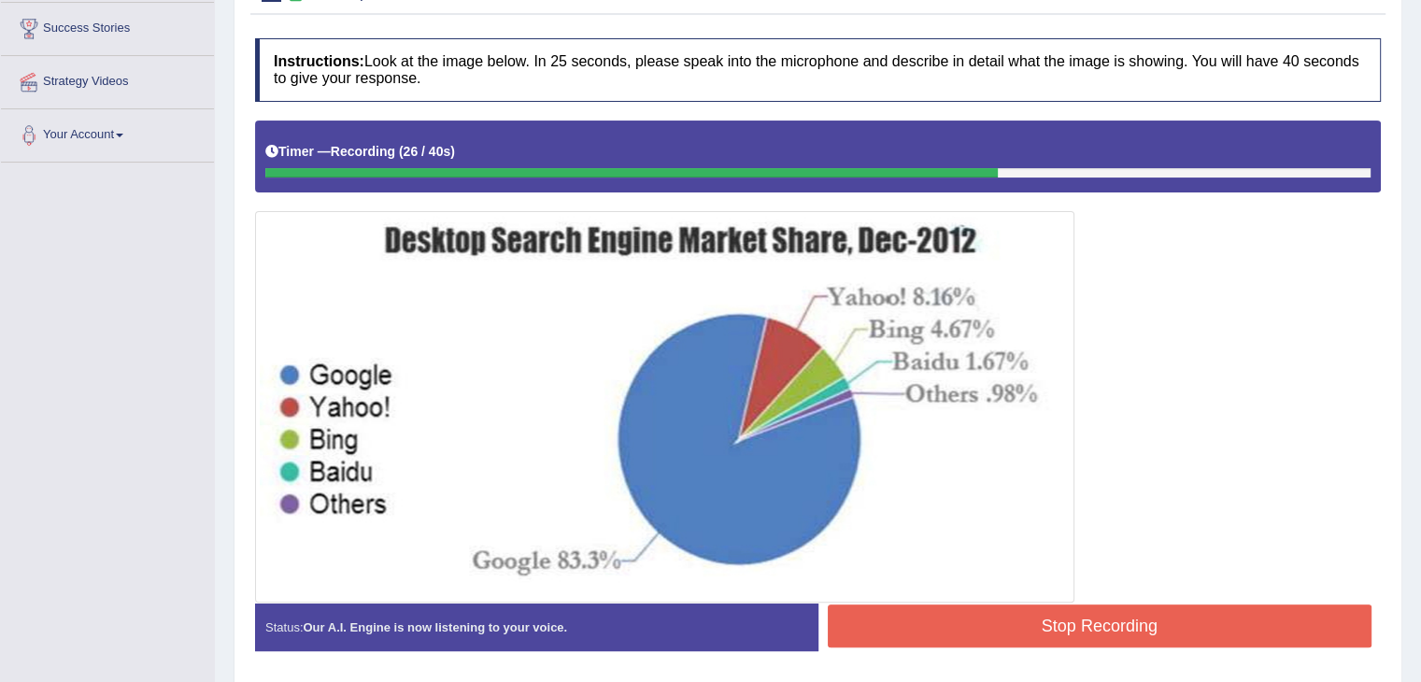
scroll to position [364, 0]
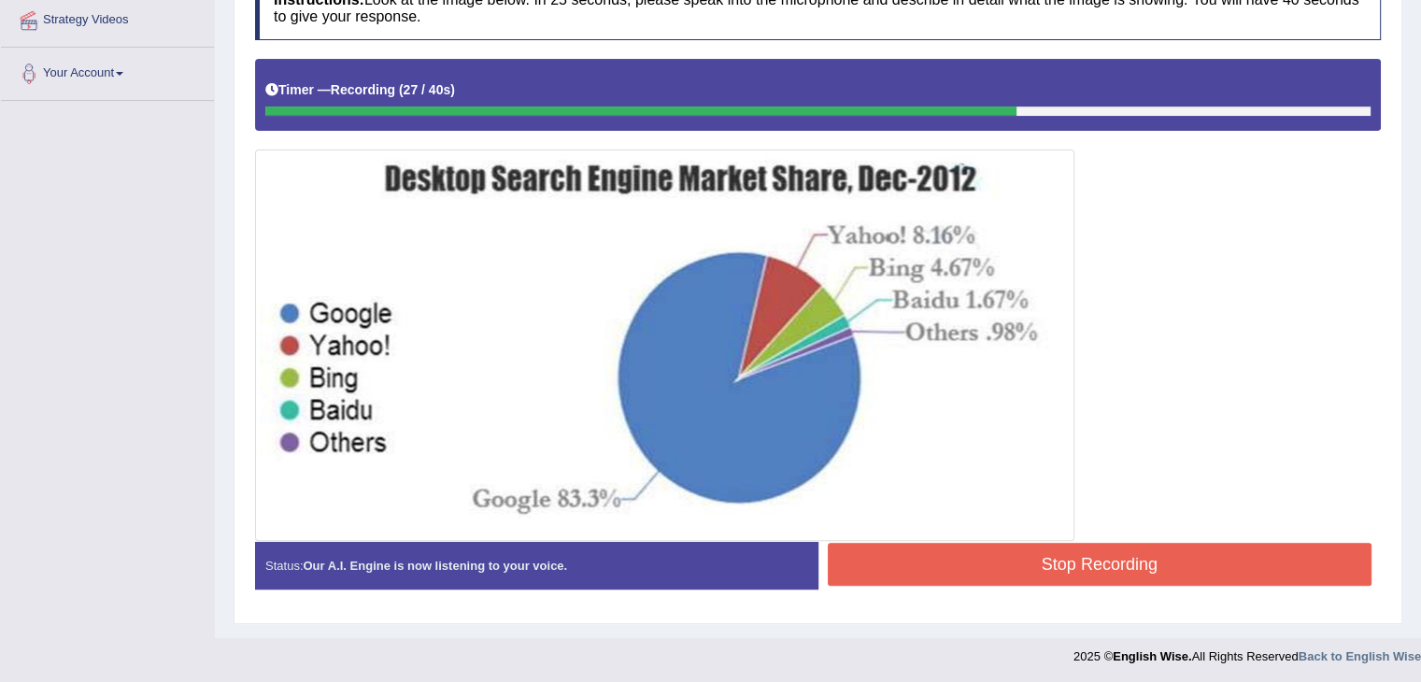
click at [1092, 564] on button "Stop Recording" at bounding box center [1100, 564] width 545 height 43
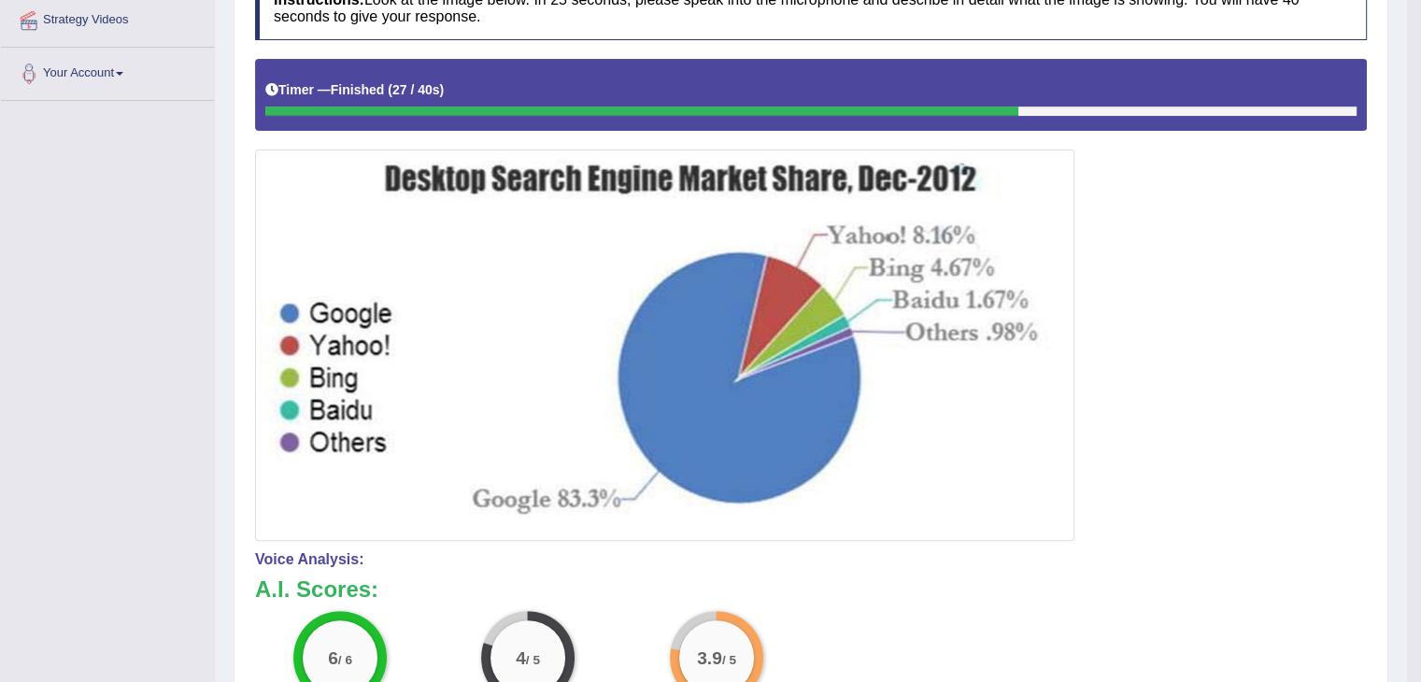
click at [1054, 393] on img at bounding box center [665, 345] width 810 height 382
click at [1110, 243] on div at bounding box center [811, 300] width 1112 height 482
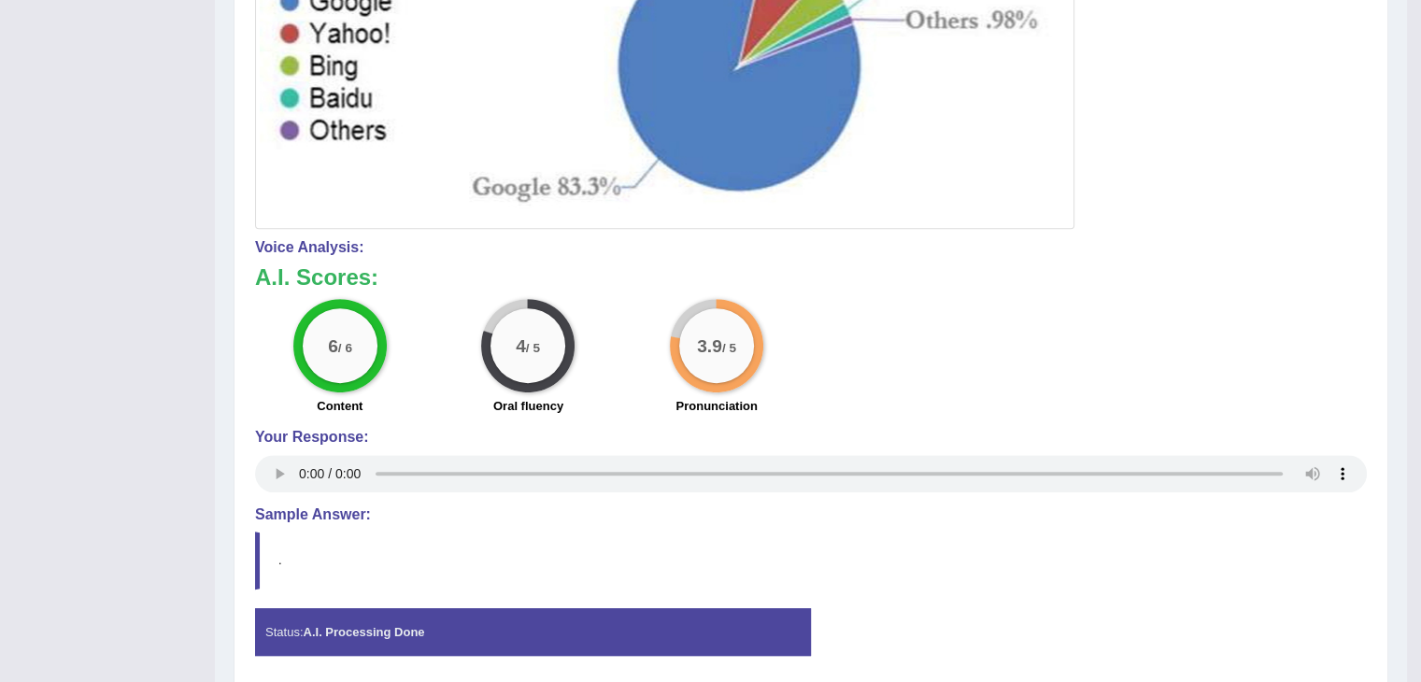
scroll to position [744, 0]
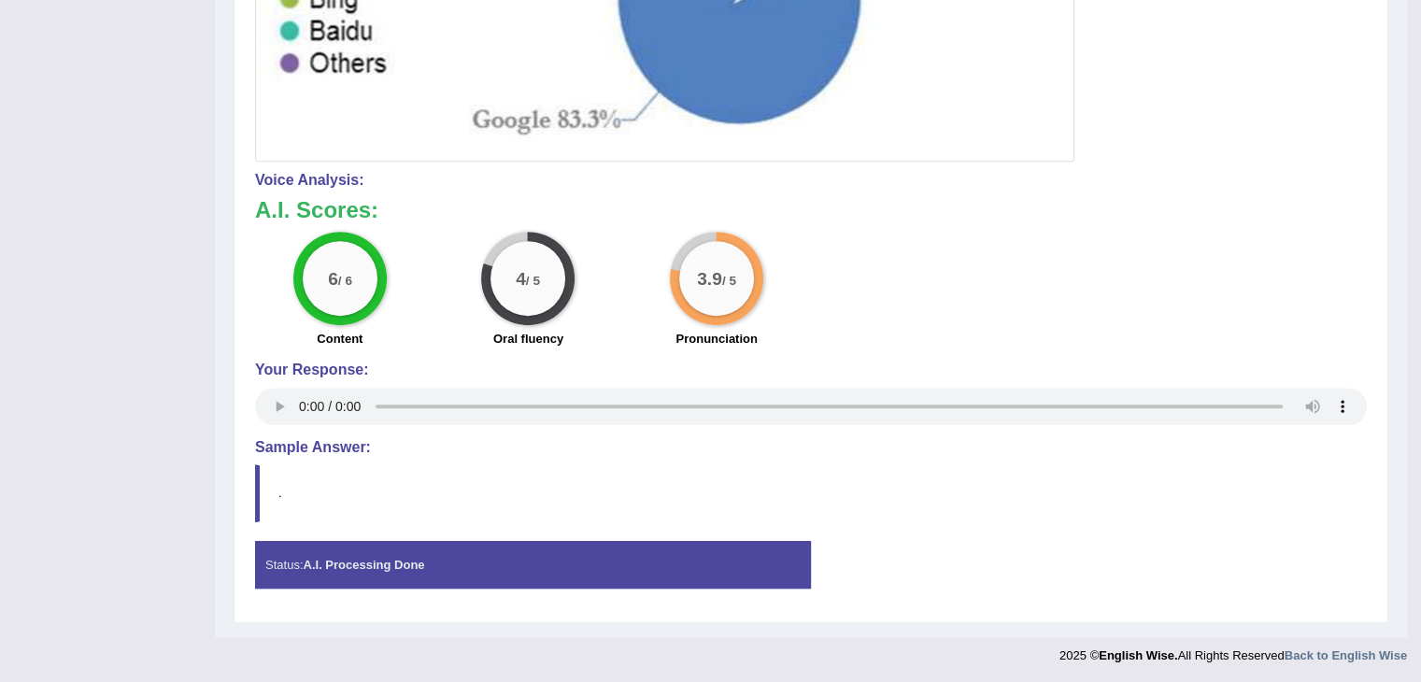
click at [1202, 265] on div "6 / 6 Content 4 / 5 Oral fluency 3.9 / 5 Pronunciation" at bounding box center [811, 292] width 1131 height 121
click at [1167, 243] on div "6 / 6 Content 4 / 5 Oral fluency 3.9 / 5 Pronunciation" at bounding box center [811, 292] width 1131 height 121
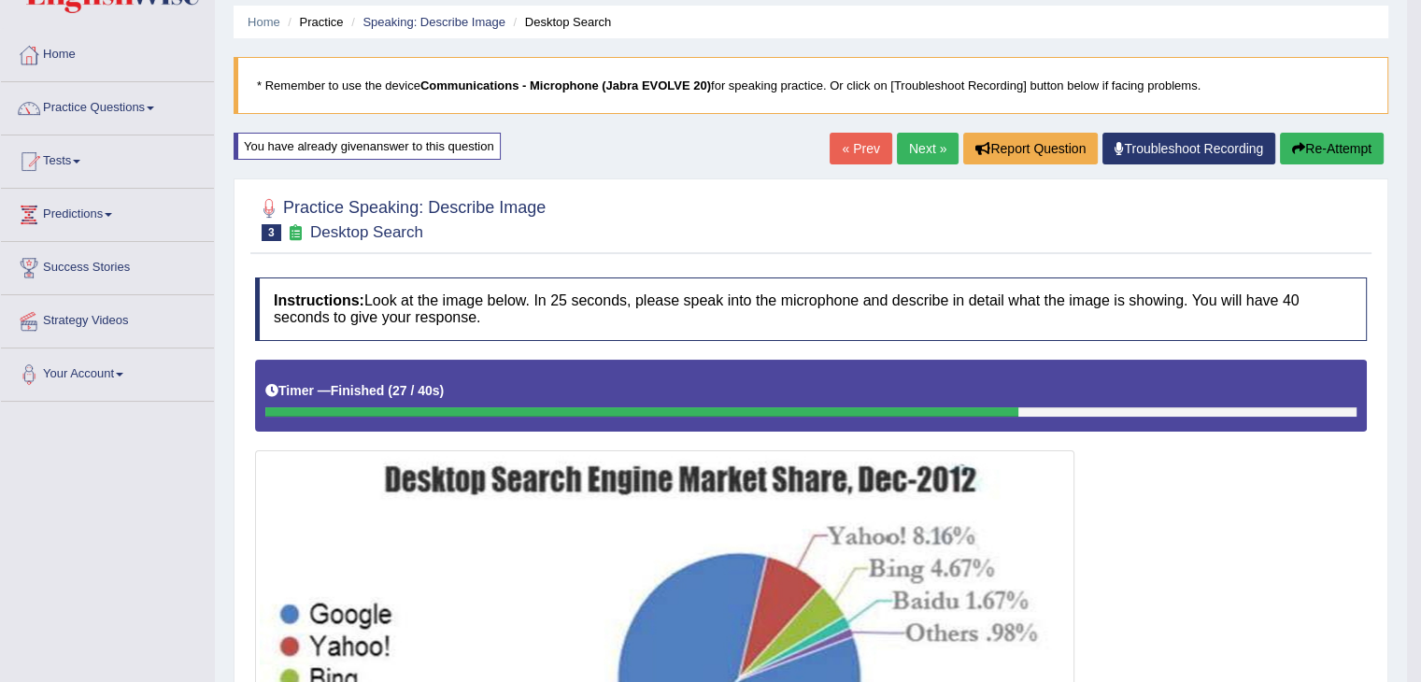
scroll to position [0, 0]
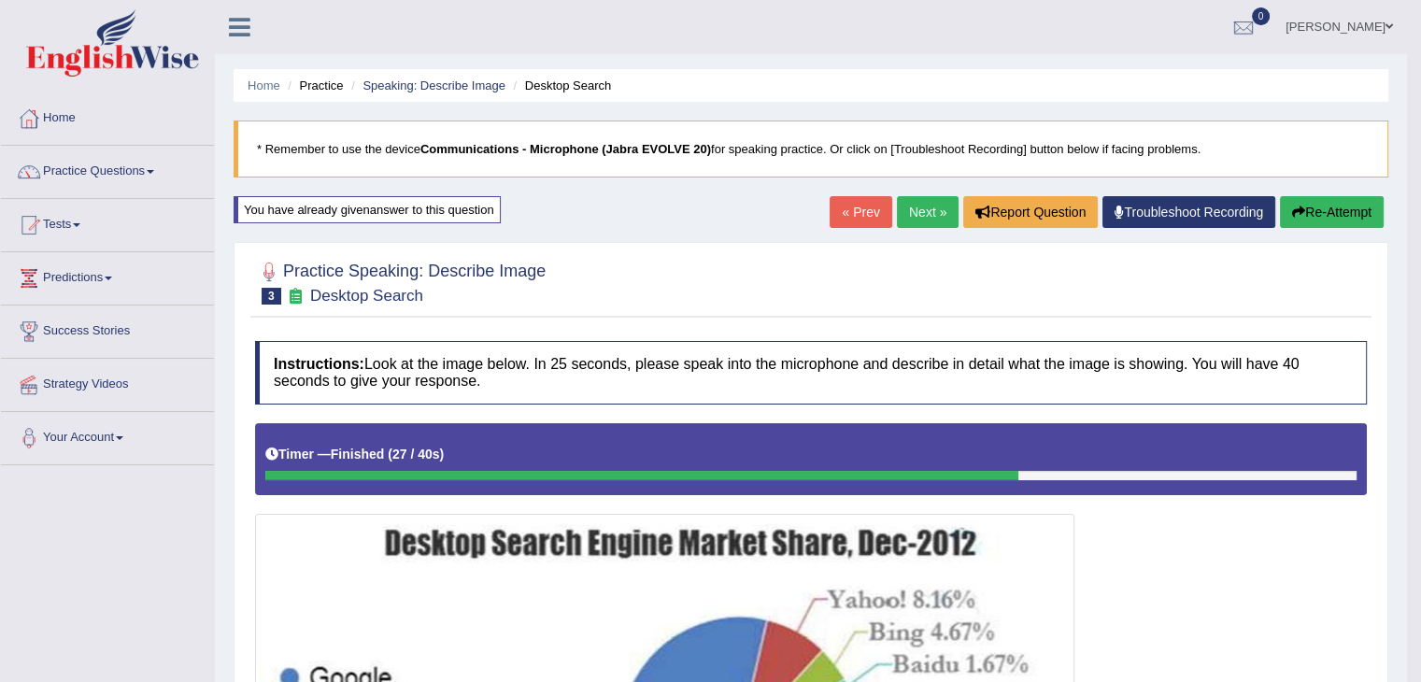
click at [904, 207] on link "Next »" at bounding box center [928, 212] width 62 height 32
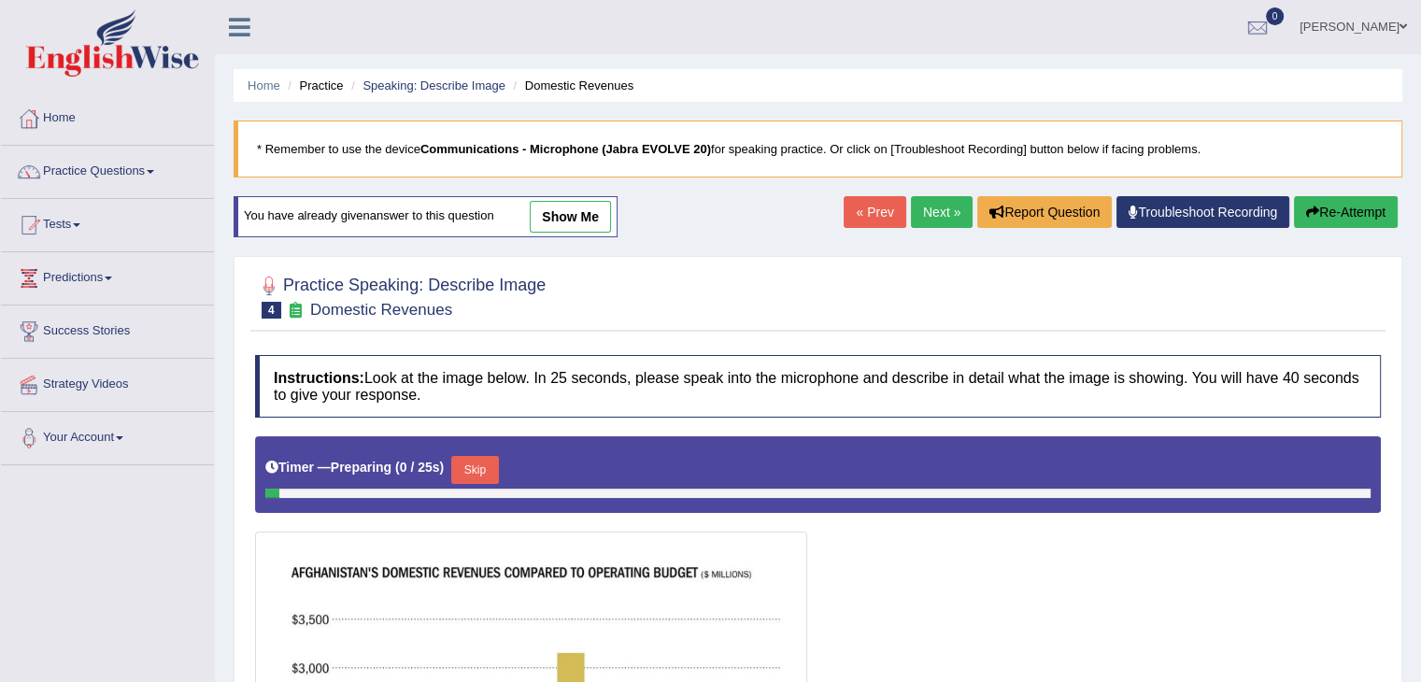
click at [762, 461] on div "Timer — Preparing ( 0 / 25s ) Skip" at bounding box center [818, 469] width 1106 height 37
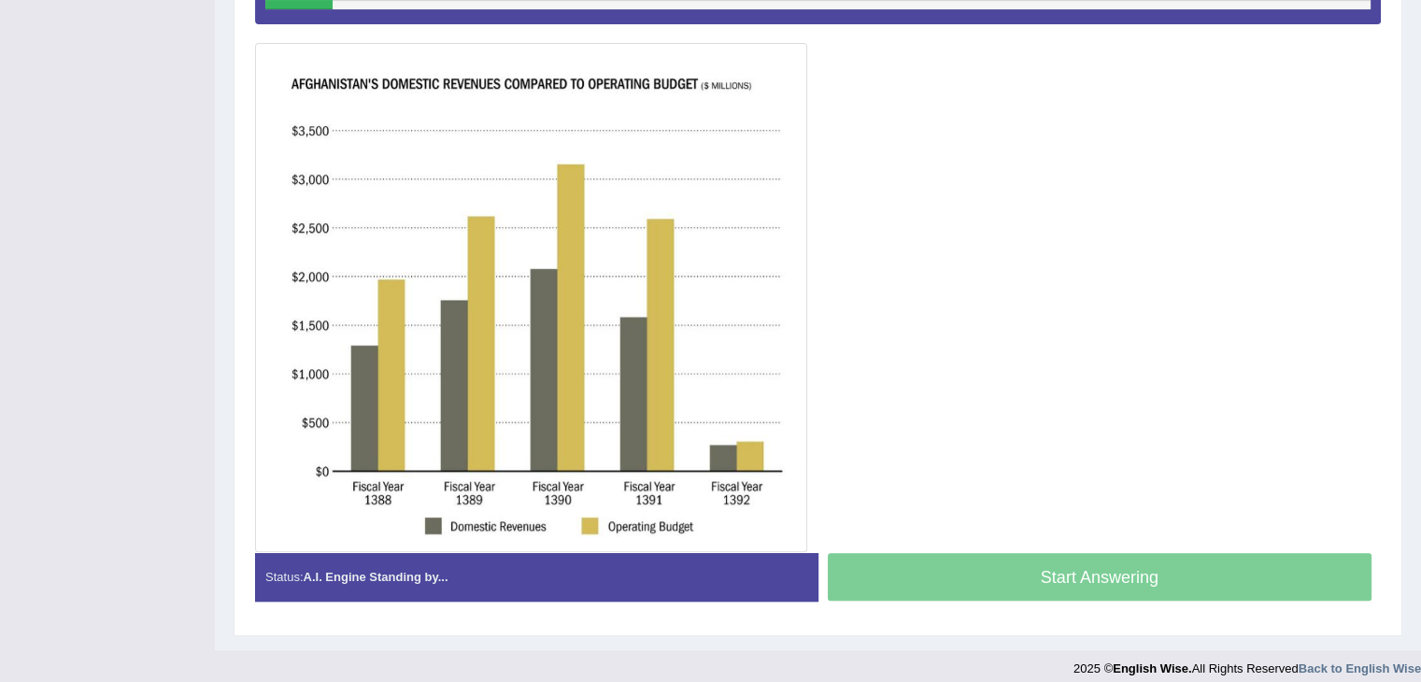
scroll to position [500, 0]
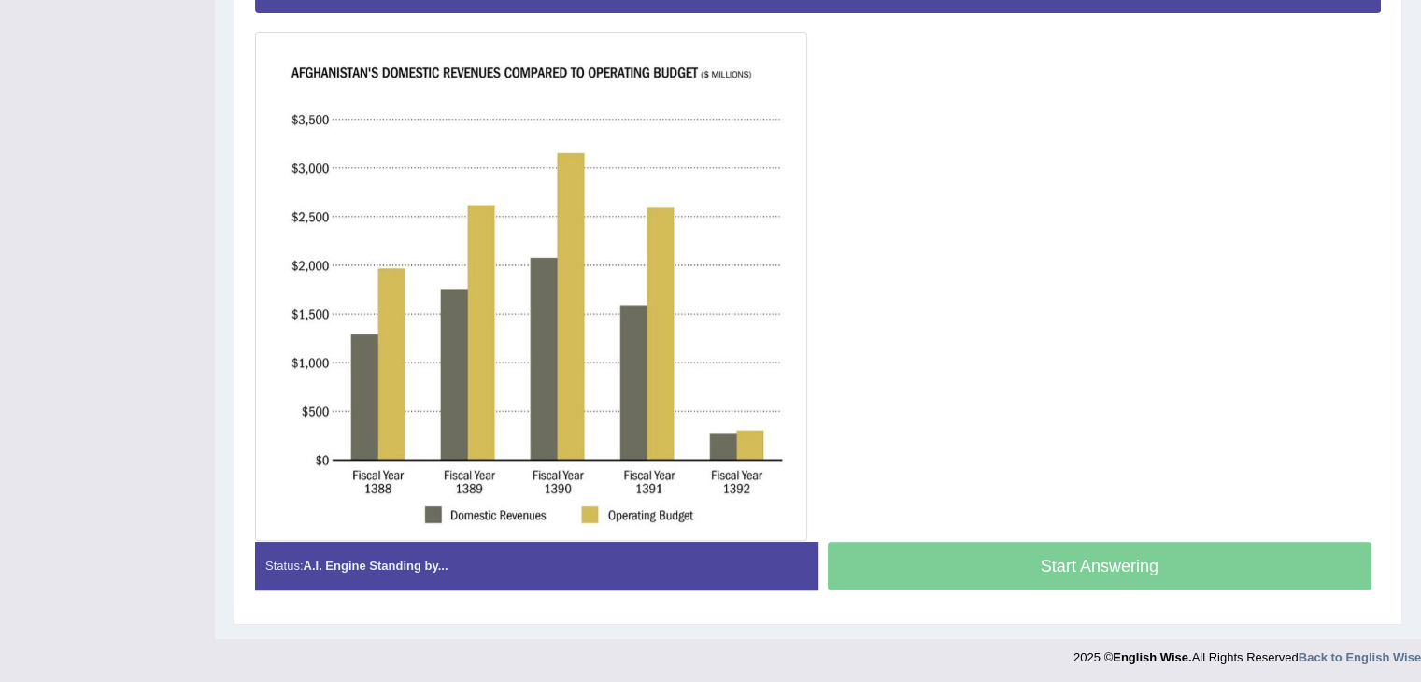
click at [840, 469] on div at bounding box center [818, 238] width 1126 height 605
click at [1074, 186] on div at bounding box center [818, 238] width 1126 height 605
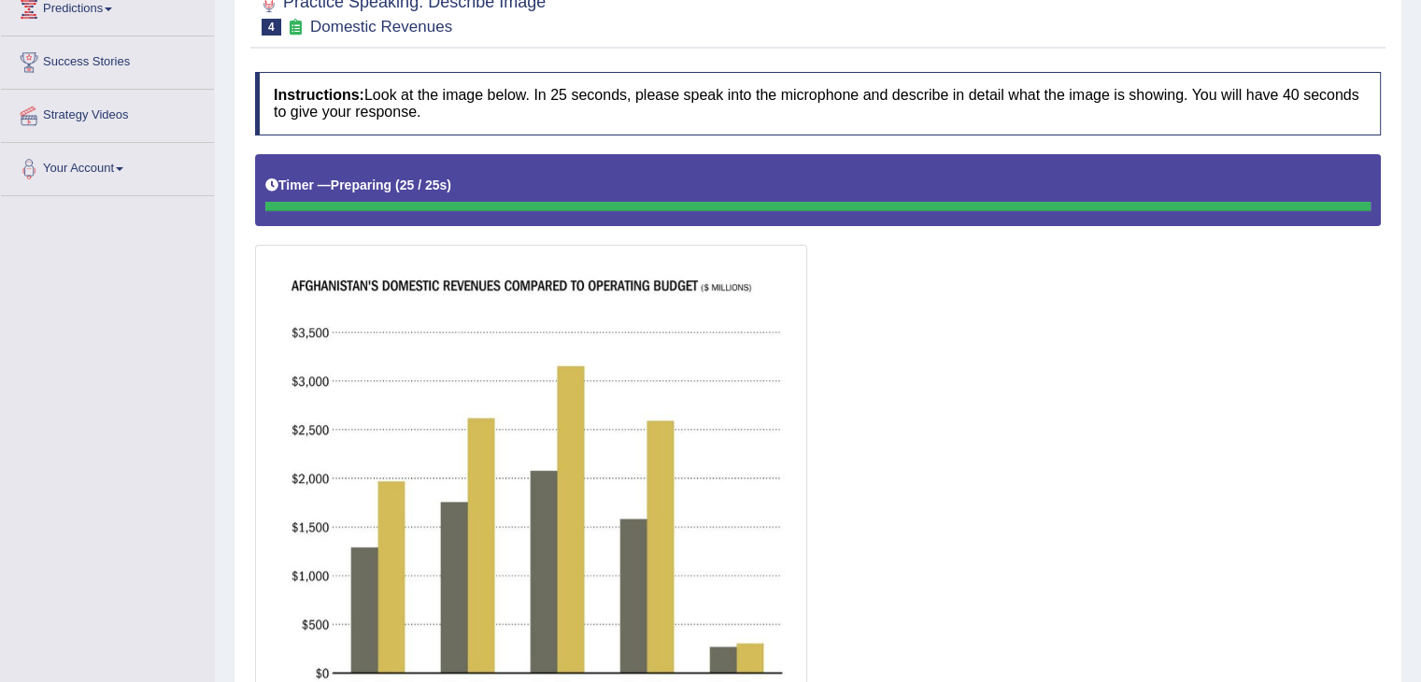
scroll to position [271, 0]
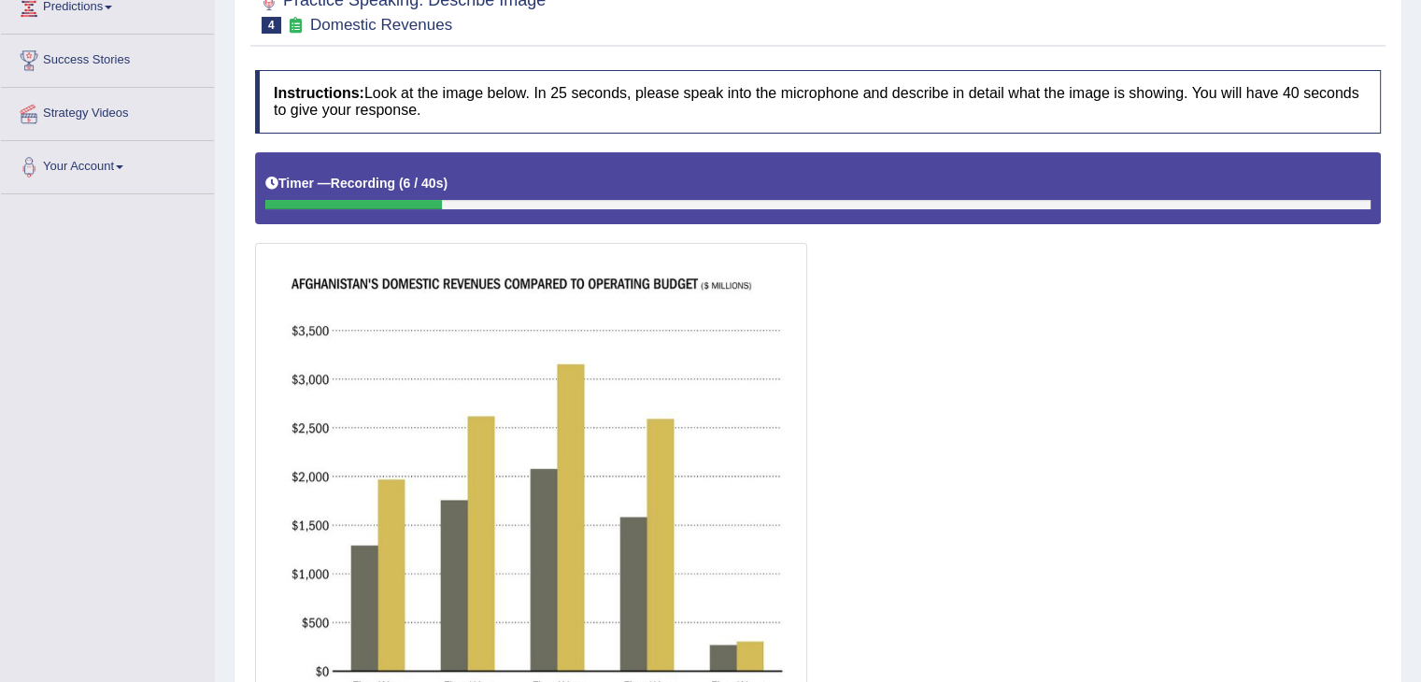
click at [890, 477] on div at bounding box center [818, 452] width 1126 height 600
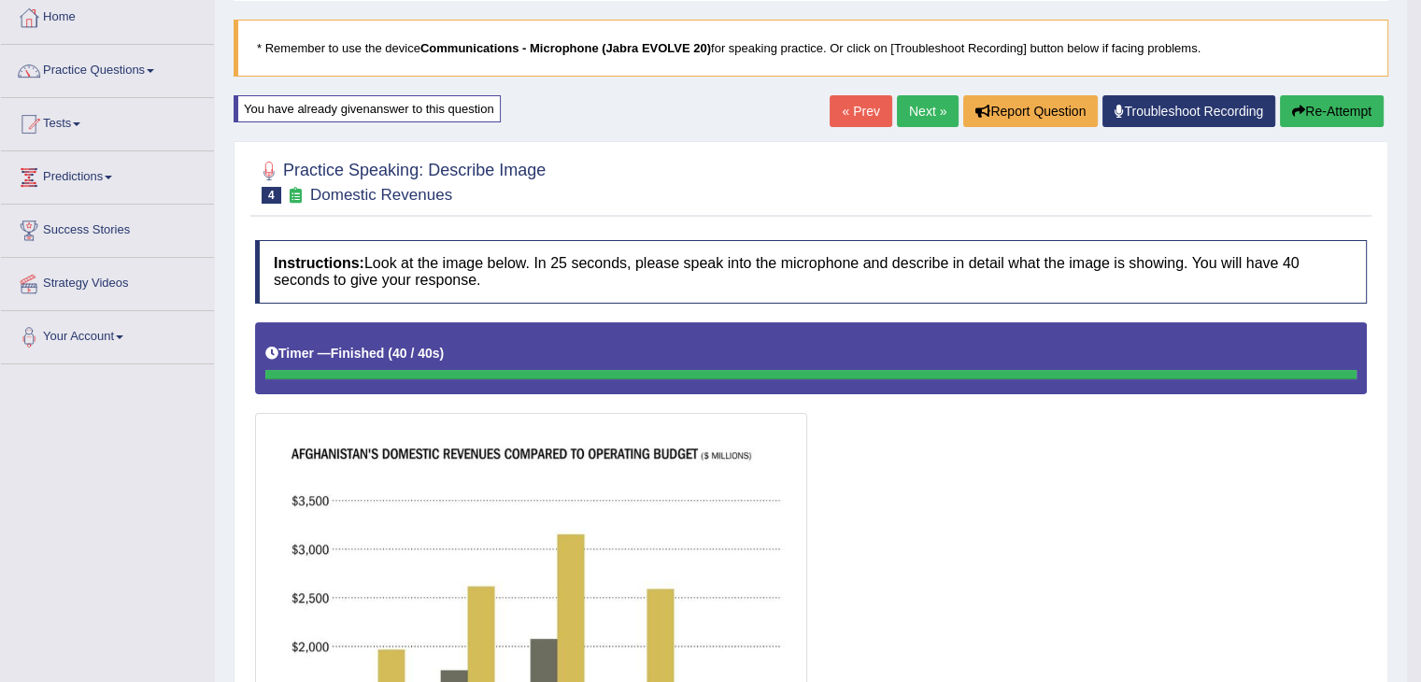
scroll to position [0, 0]
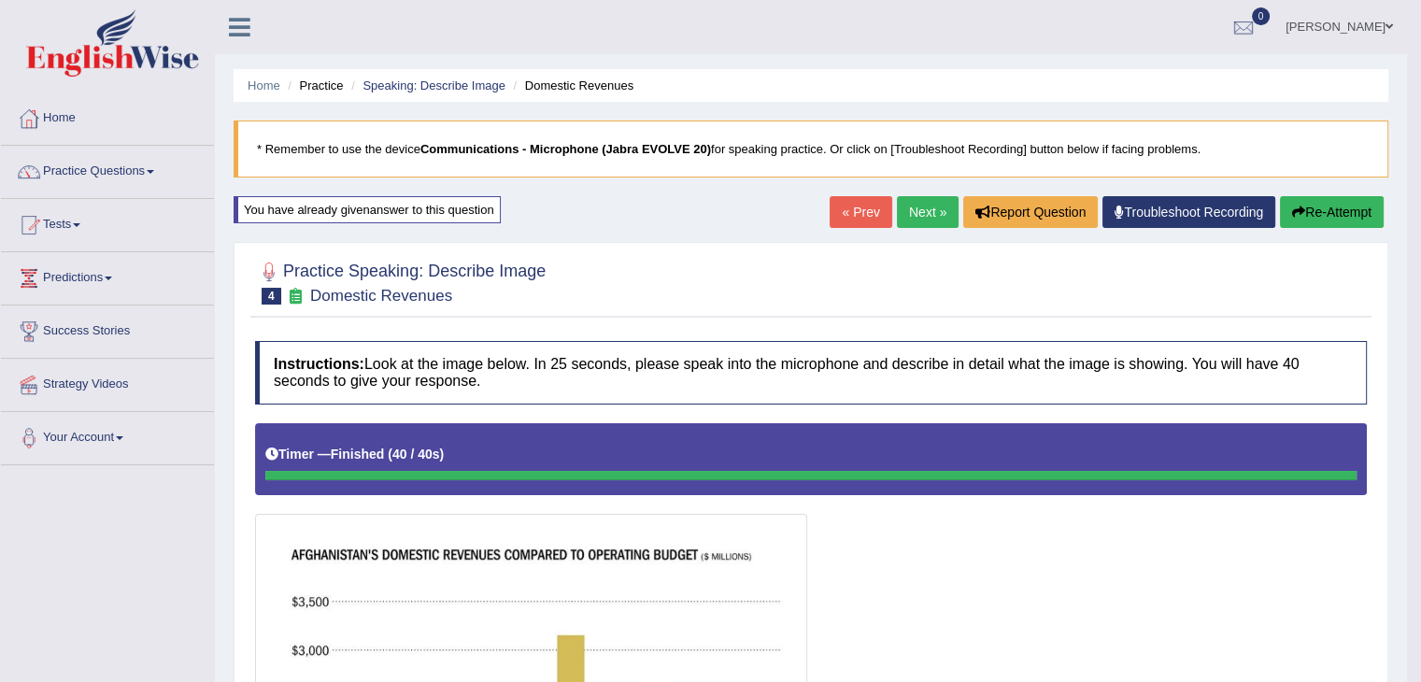
click at [916, 202] on link "Next »" at bounding box center [928, 212] width 62 height 32
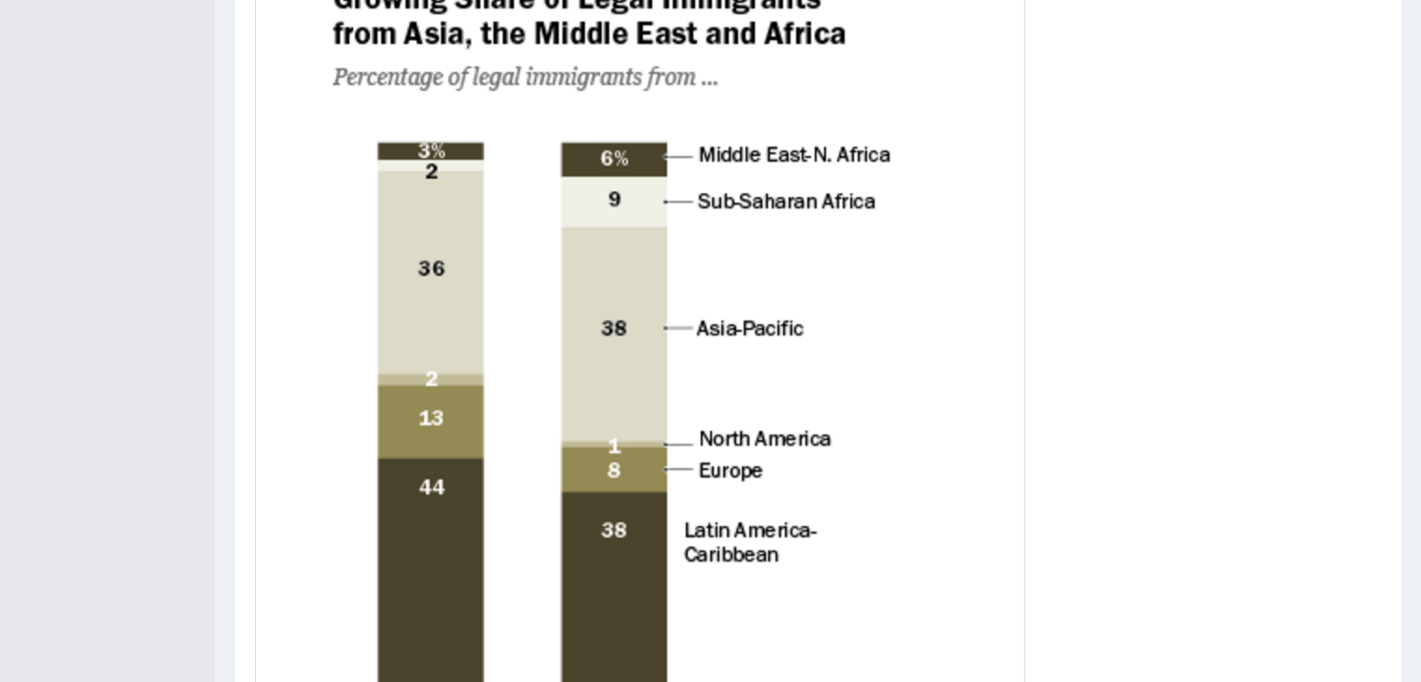
scroll to position [607, 0]
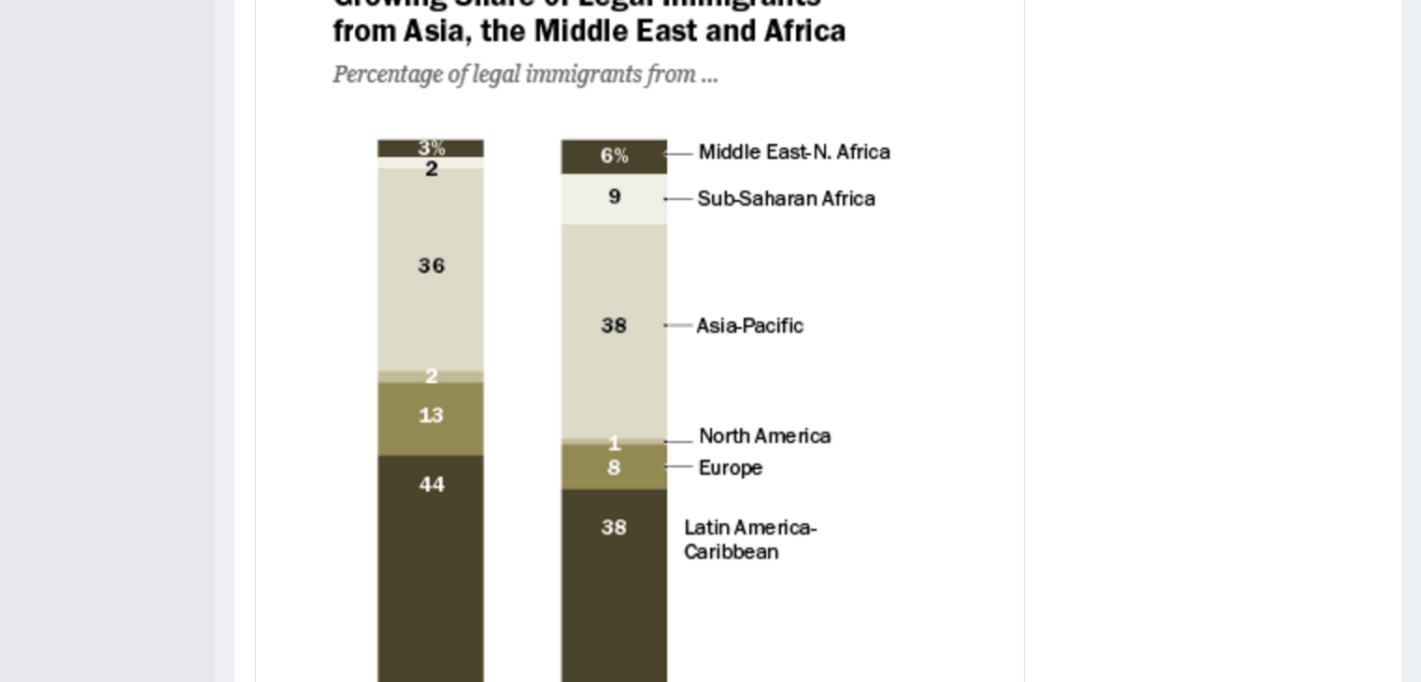
click at [1091, 204] on div at bounding box center [818, 375] width 1126 height 1092
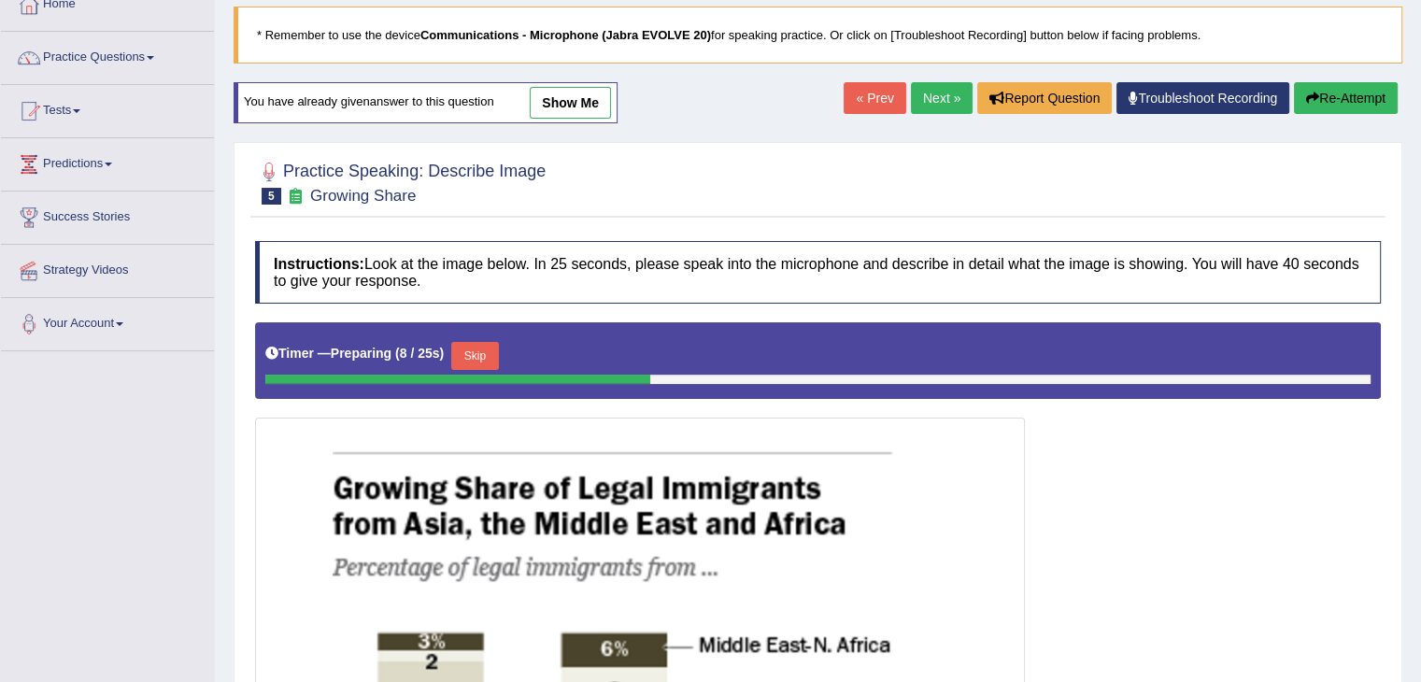
scroll to position [0, 0]
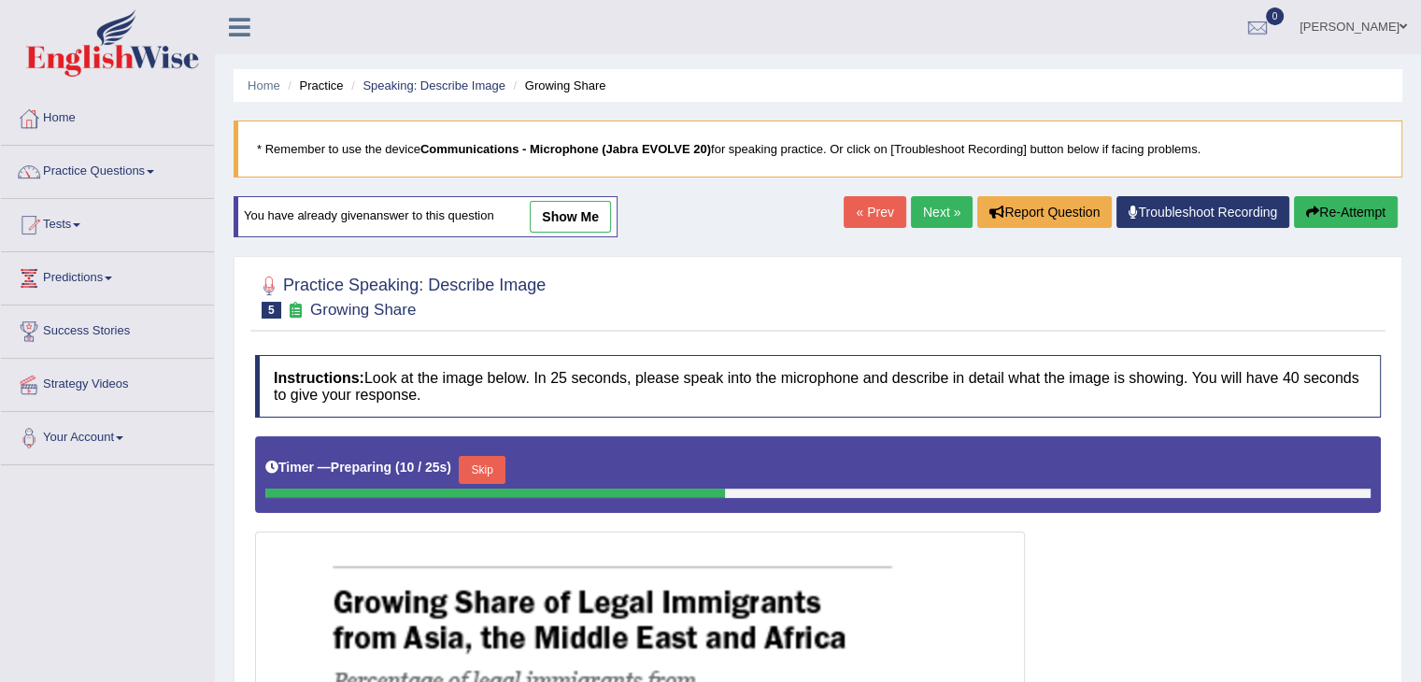
click at [935, 196] on link "Next »" at bounding box center [942, 212] width 62 height 32
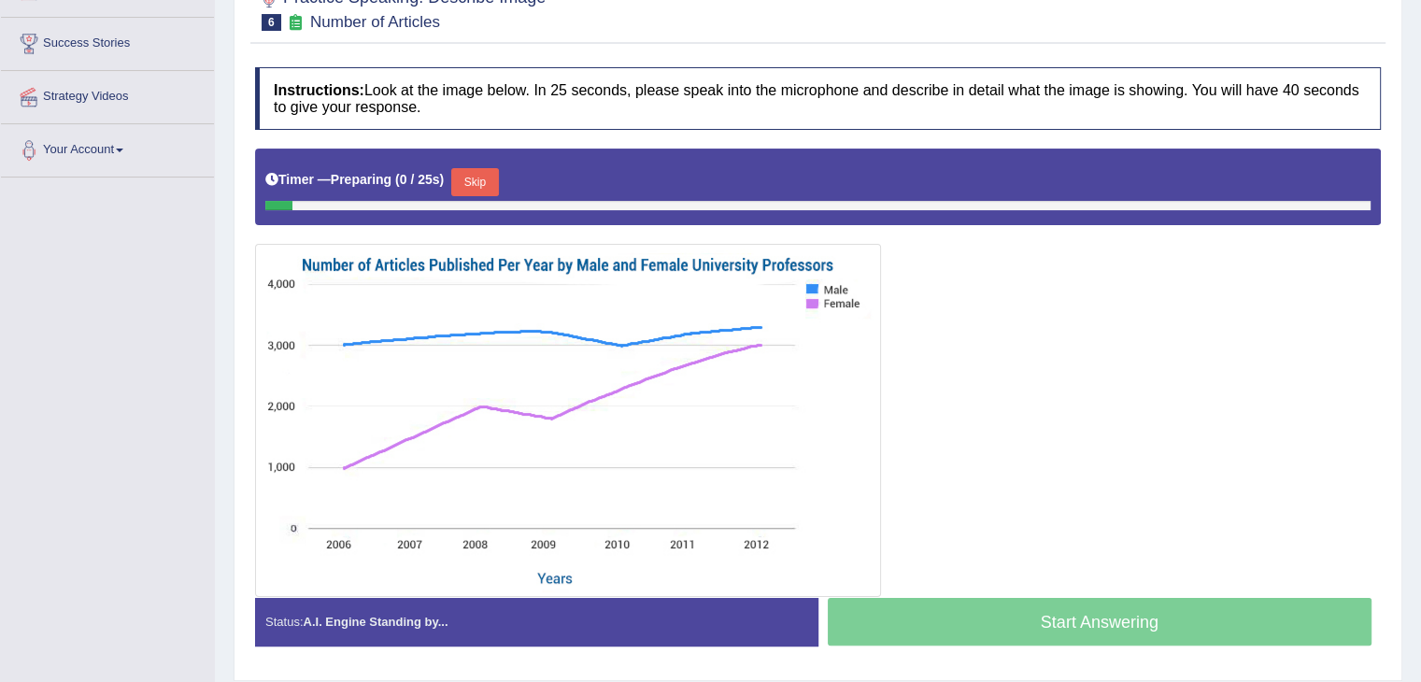
scroll to position [292, 0]
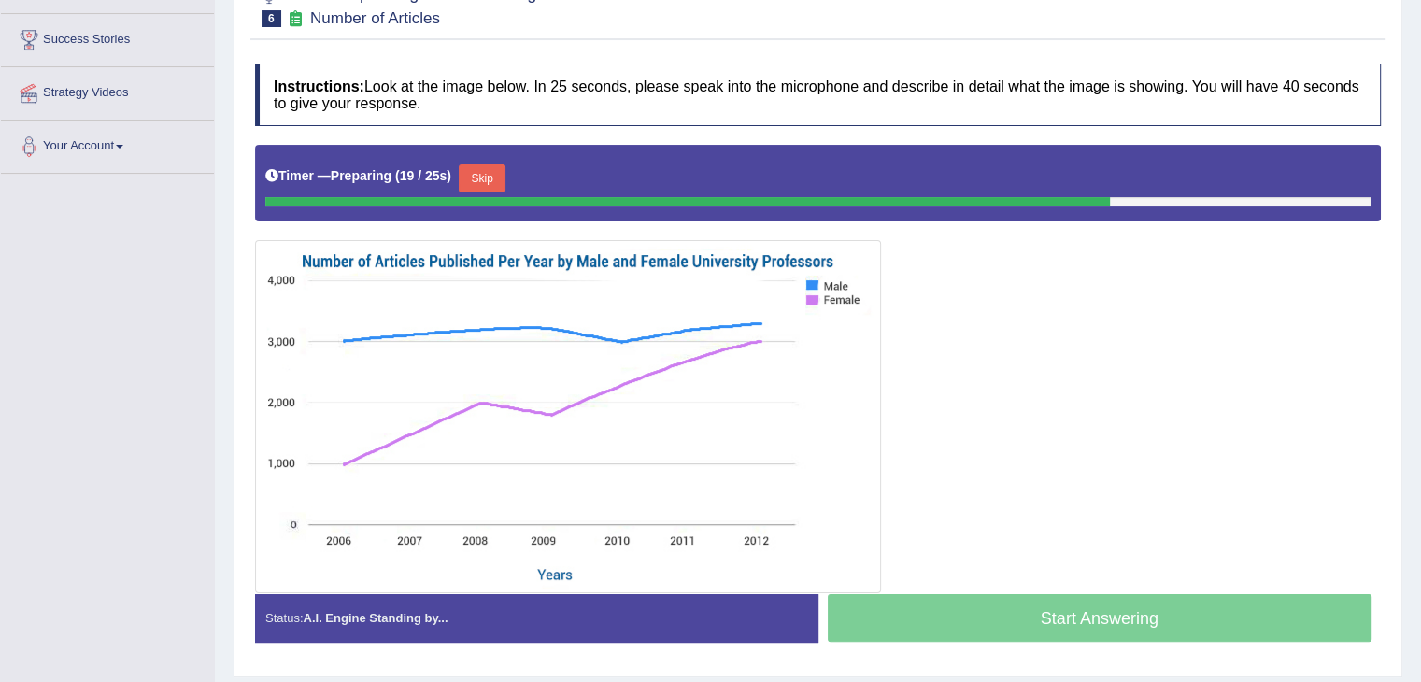
click at [495, 168] on button "Skip" at bounding box center [482, 178] width 47 height 28
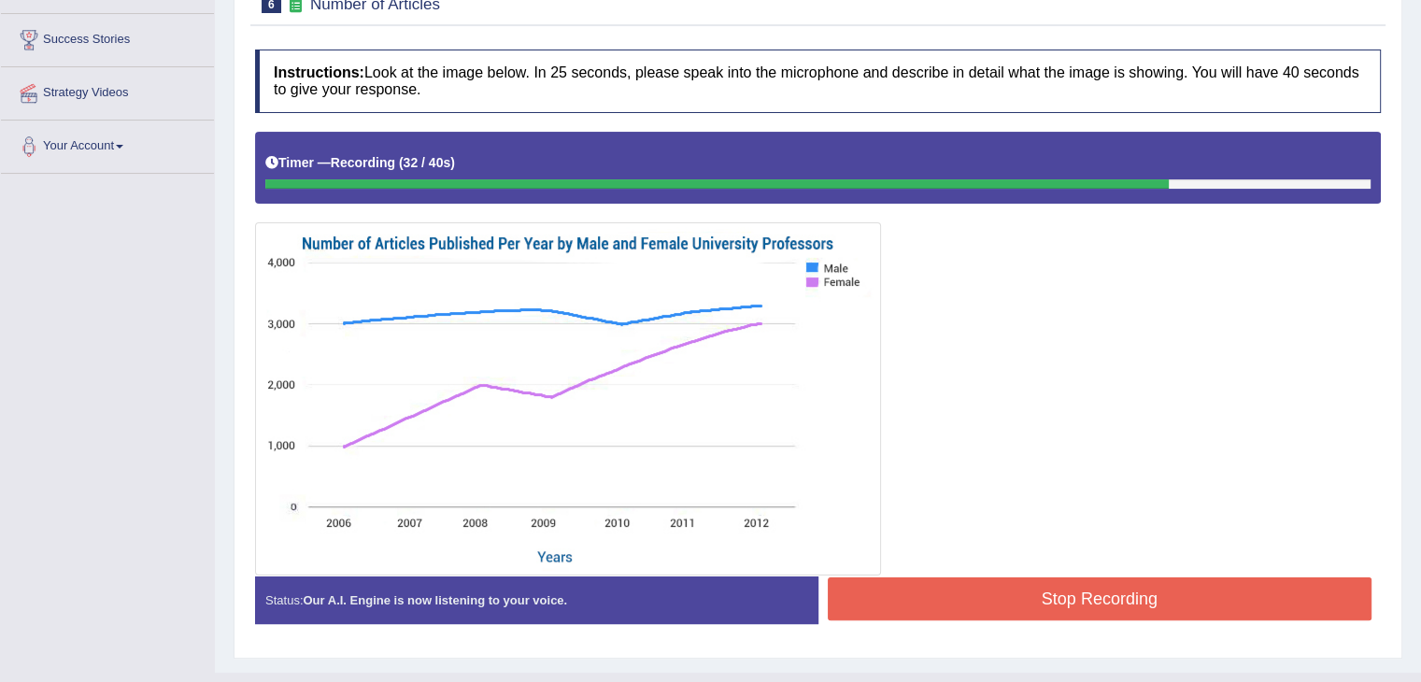
click at [1067, 589] on button "Stop Recording" at bounding box center [1100, 599] width 545 height 43
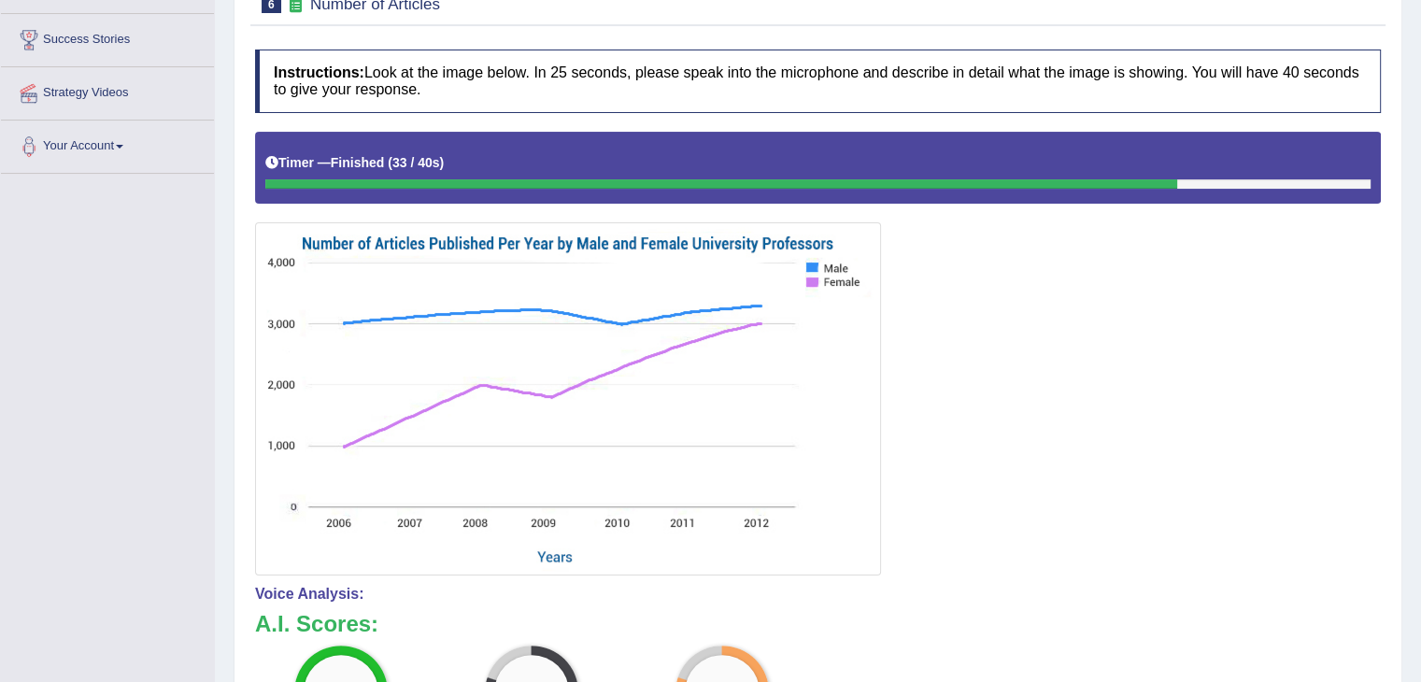
click at [917, 565] on div "Updating answer..." at bounding box center [710, 341] width 1421 height 682
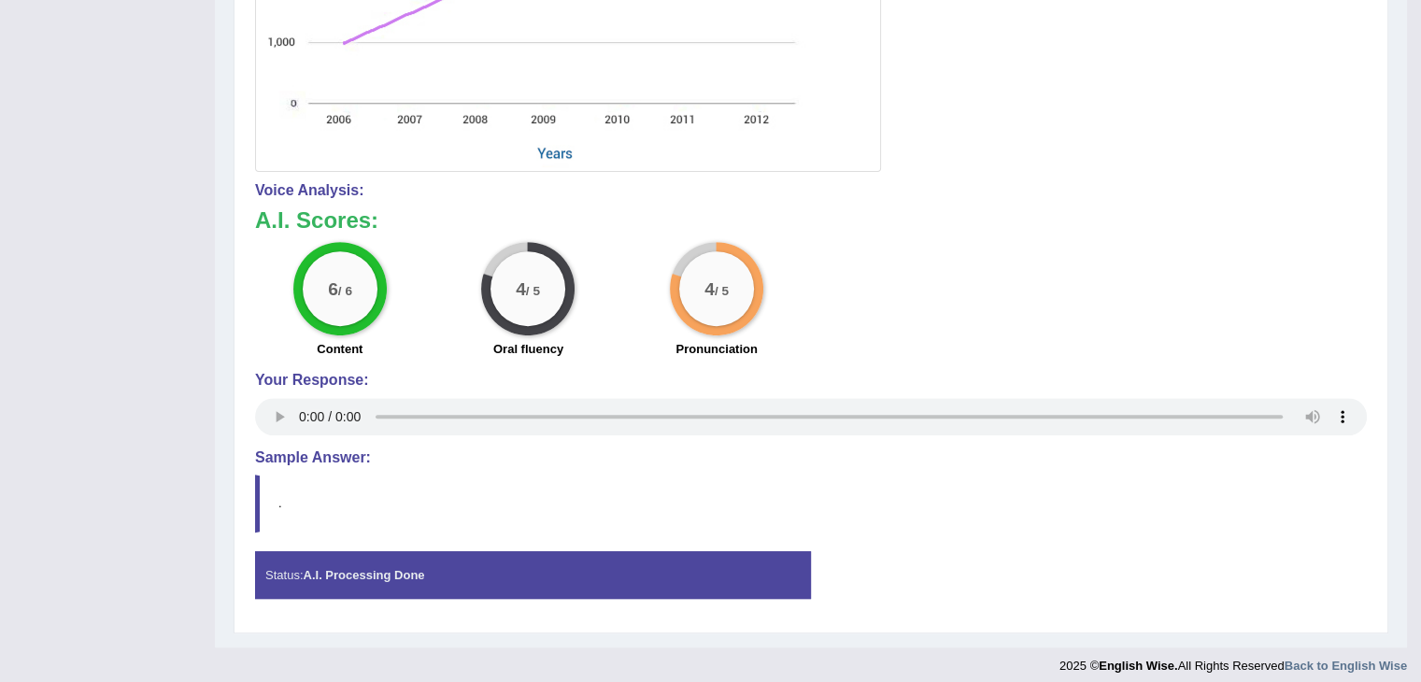
scroll to position [699, 0]
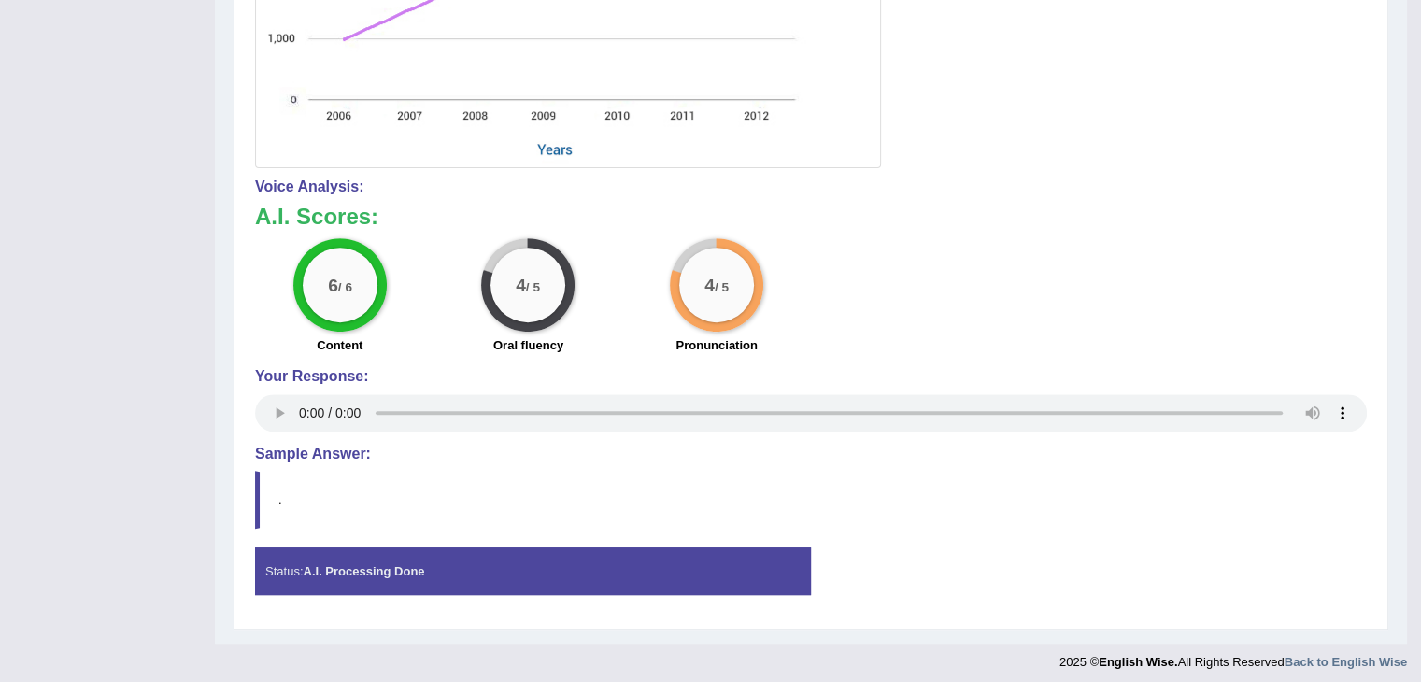
click at [989, 262] on div "6 / 6 Content 4 / 5 Oral fluency 4 / 5 Pronunciation" at bounding box center [811, 298] width 1131 height 121
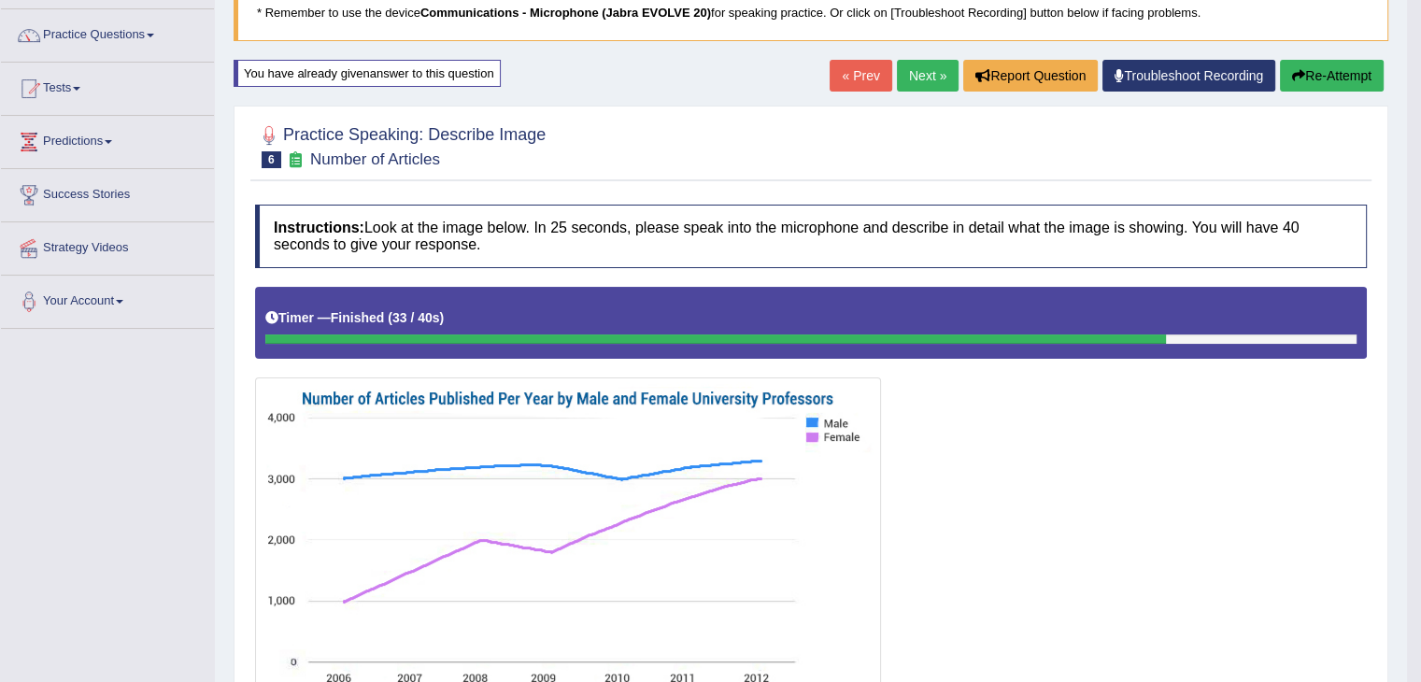
scroll to position [0, 0]
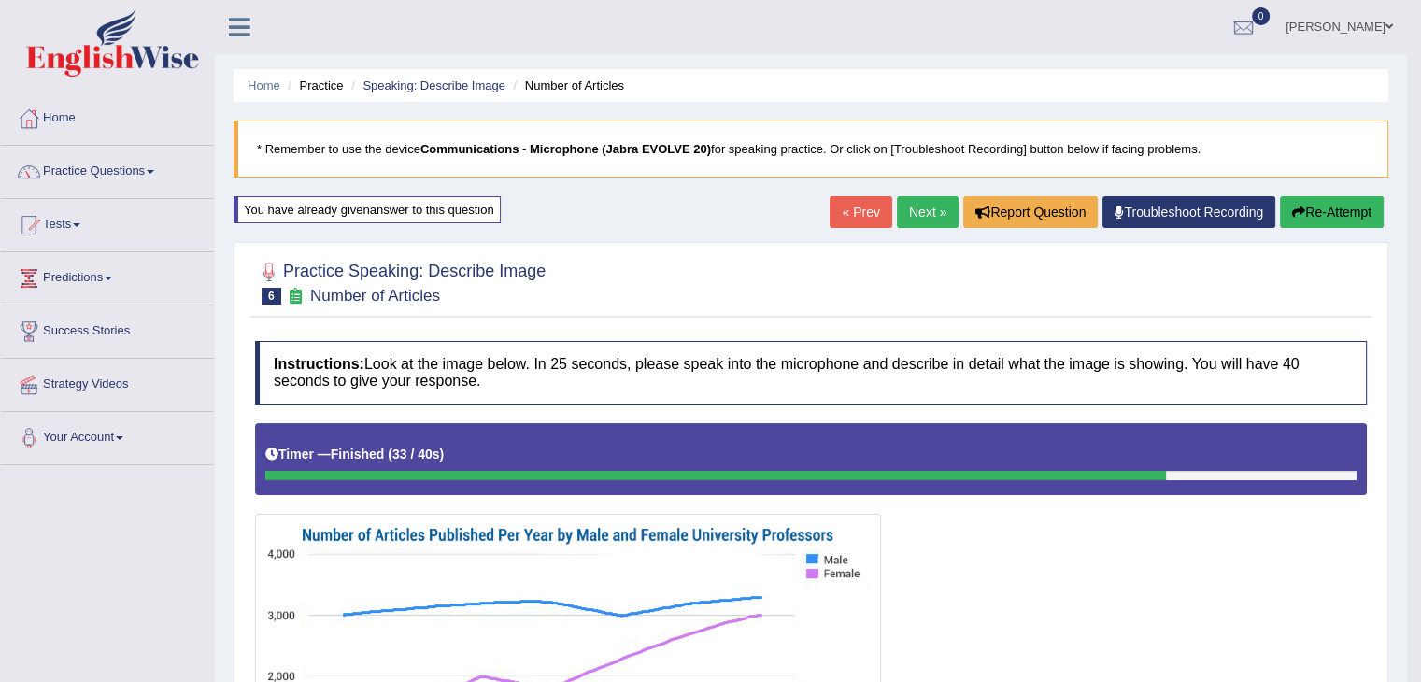
click at [123, 155] on link "Practice Questions" at bounding box center [107, 169] width 213 height 47
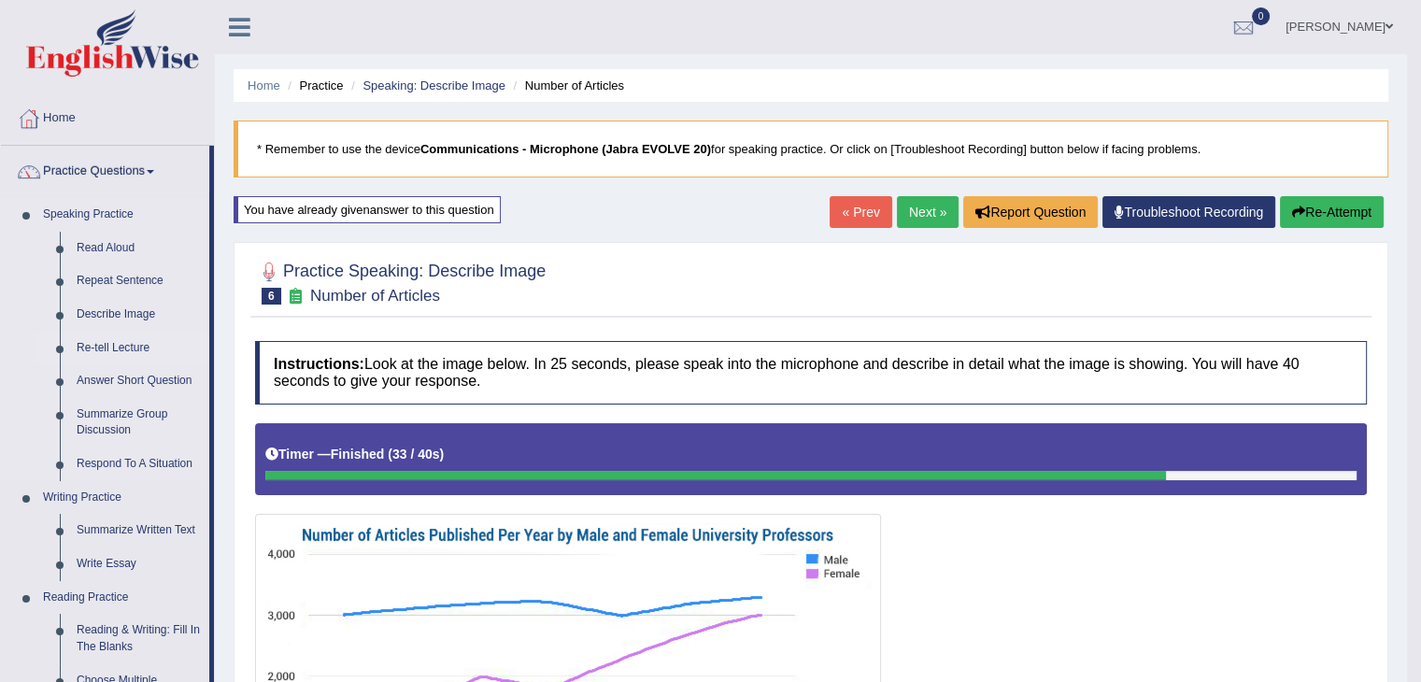
click at [90, 342] on link "Re-tell Lecture" at bounding box center [138, 349] width 141 height 34
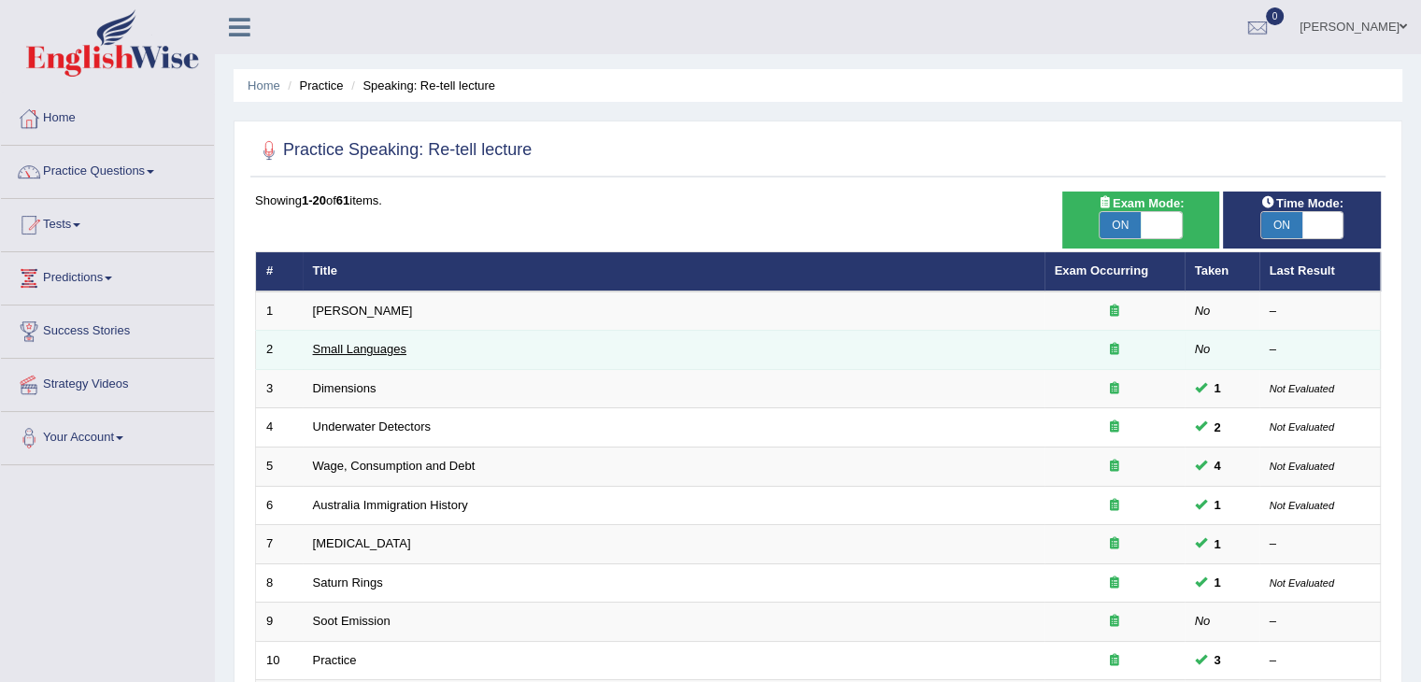
click at [364, 345] on link "Small Languages" at bounding box center [359, 349] width 93 height 14
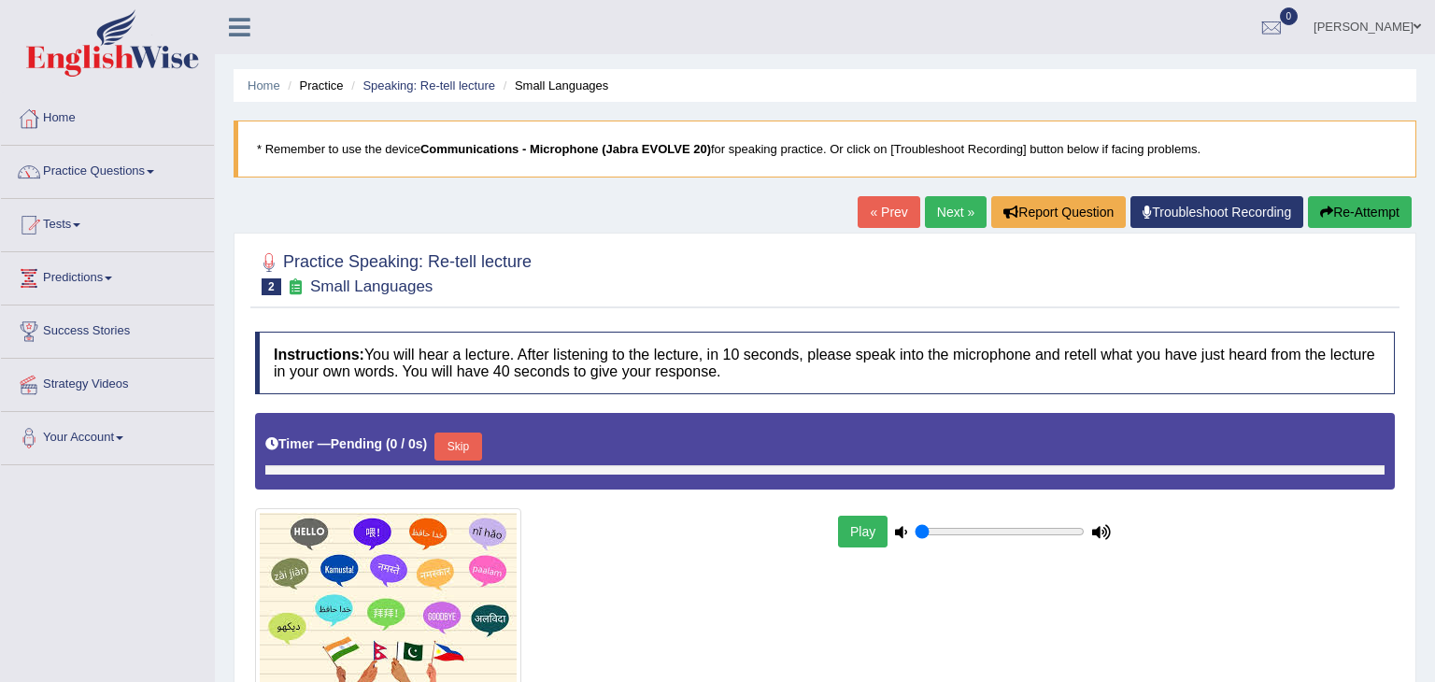
type input "0.8"
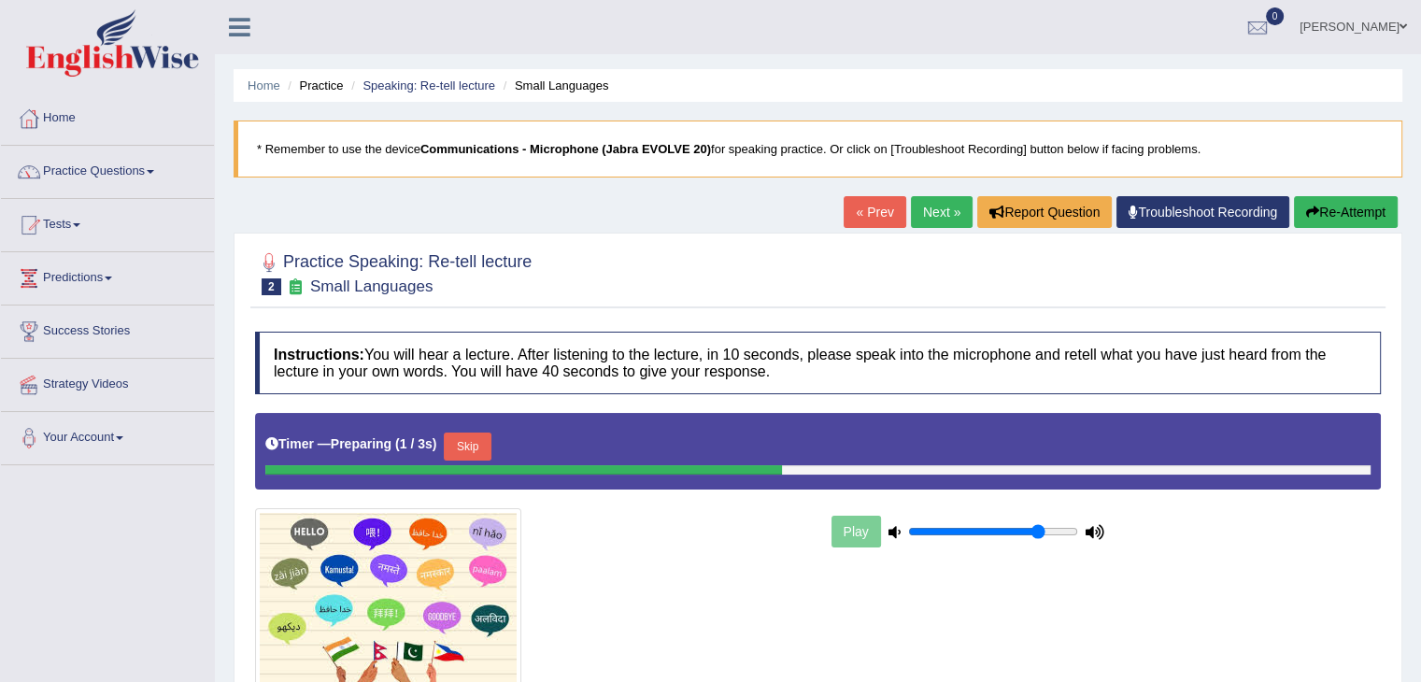
click at [743, 562] on div at bounding box center [532, 598] width 573 height 180
click at [778, 454] on div "Timer — Preparing ( 1 / 3s ) Skip" at bounding box center [818, 446] width 1106 height 37
click at [476, 448] on button "Skip" at bounding box center [467, 447] width 47 height 28
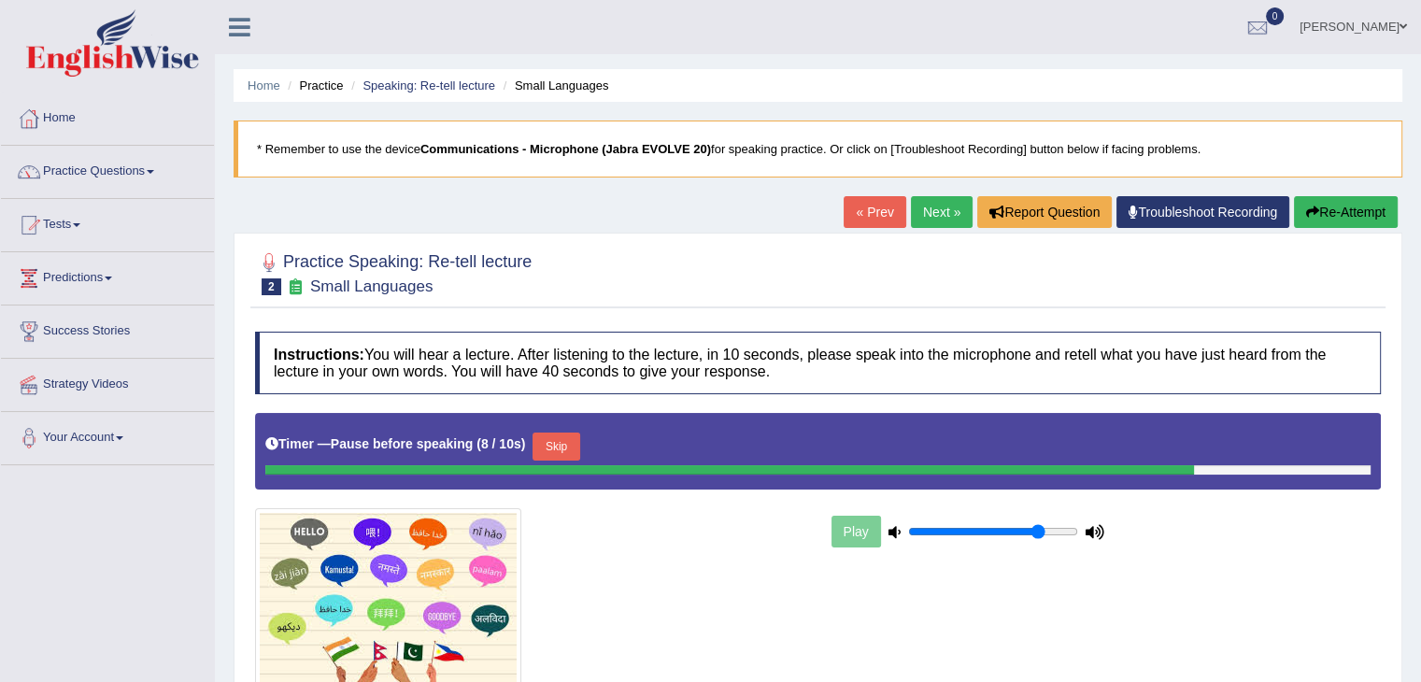
click at [562, 438] on button "Skip" at bounding box center [556, 447] width 47 height 28
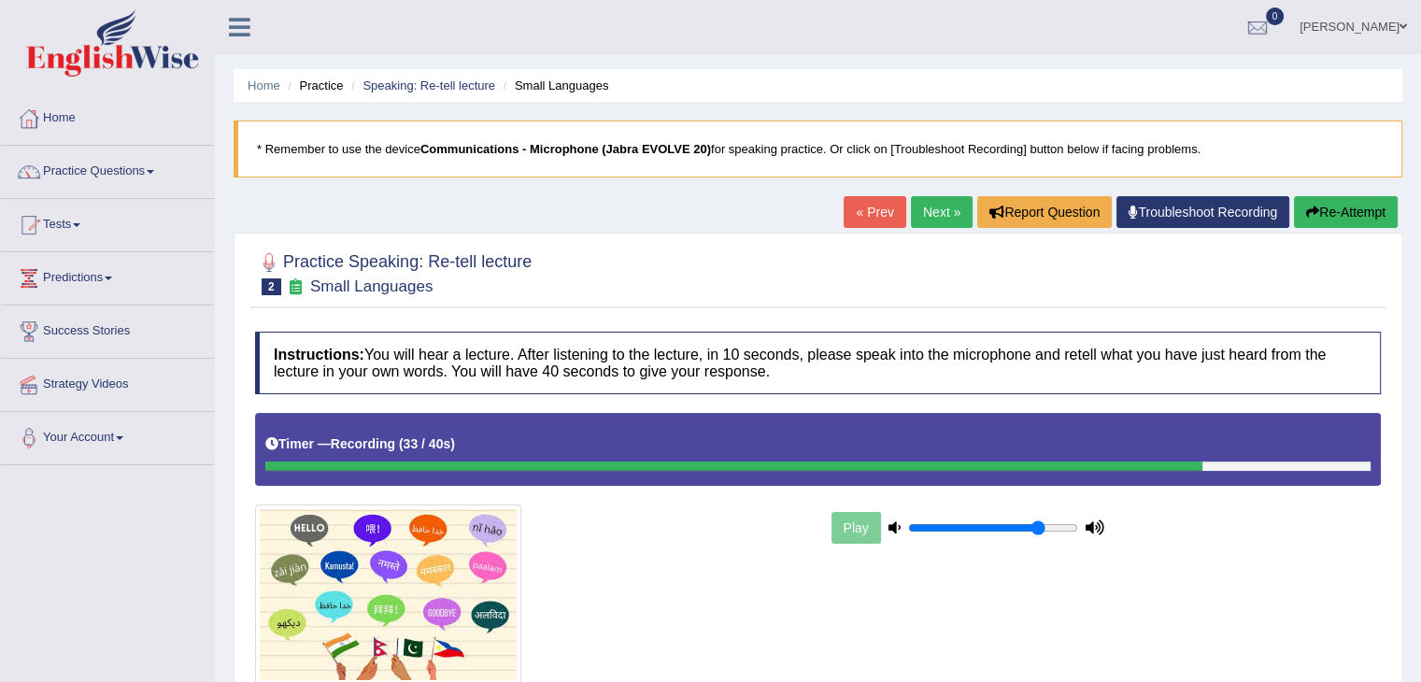
click at [738, 199] on div "Home Practice Speaking: Re-tell lecture Small Languages * Remember to use the d…" at bounding box center [818, 467] width 1206 height 935
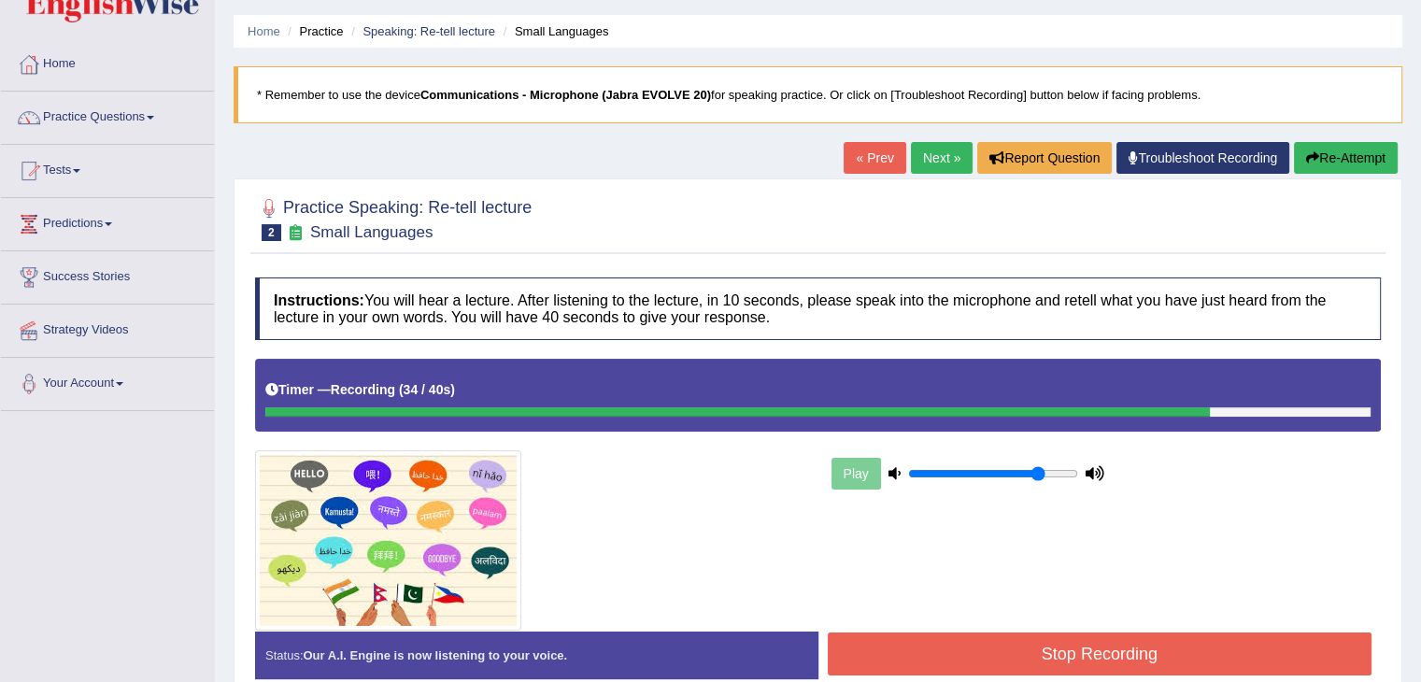
scroll to position [64, 0]
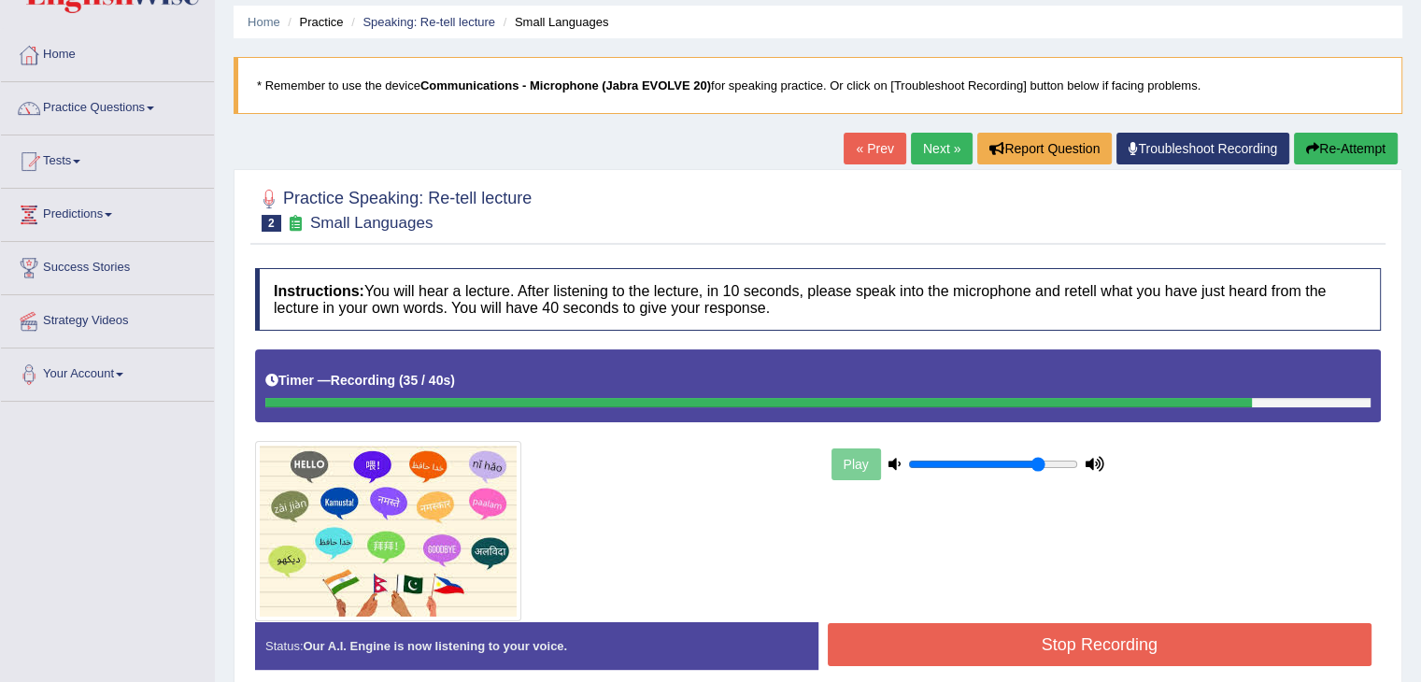
click at [907, 639] on button "Stop Recording" at bounding box center [1100, 644] width 545 height 43
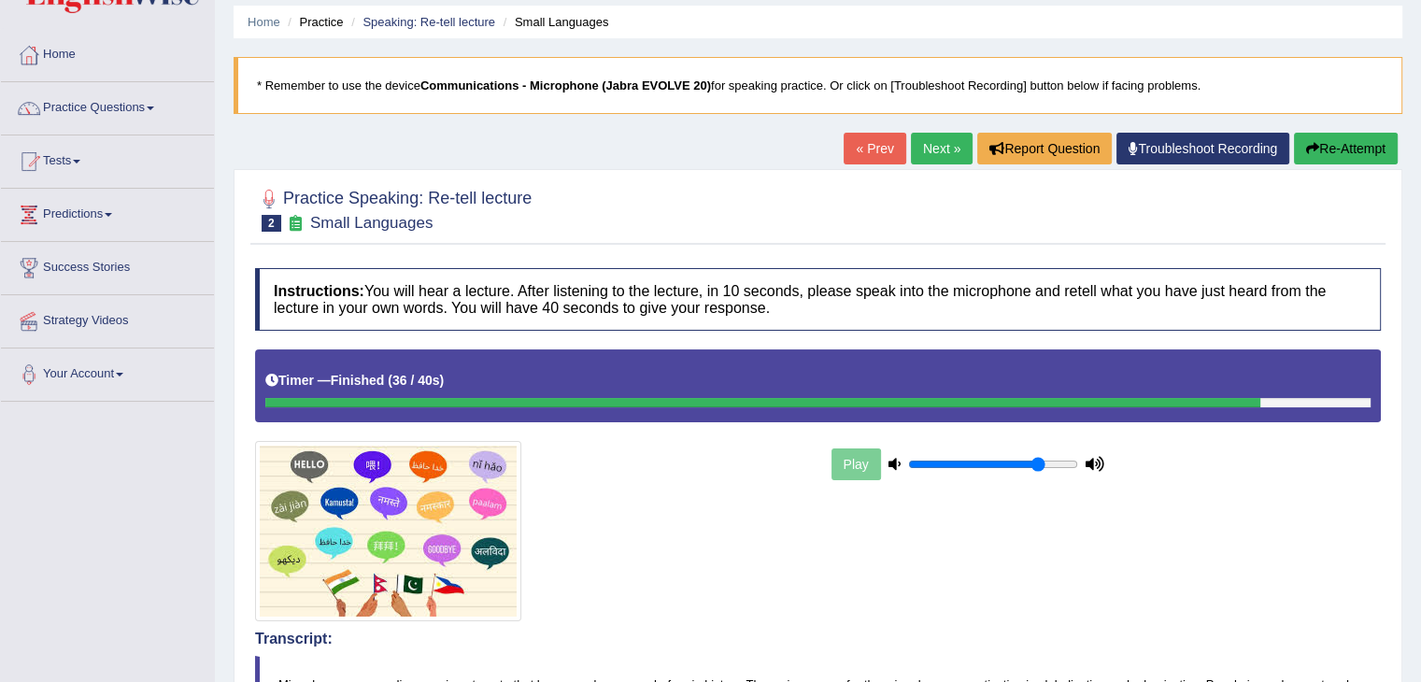
click at [703, 462] on div at bounding box center [532, 531] width 573 height 180
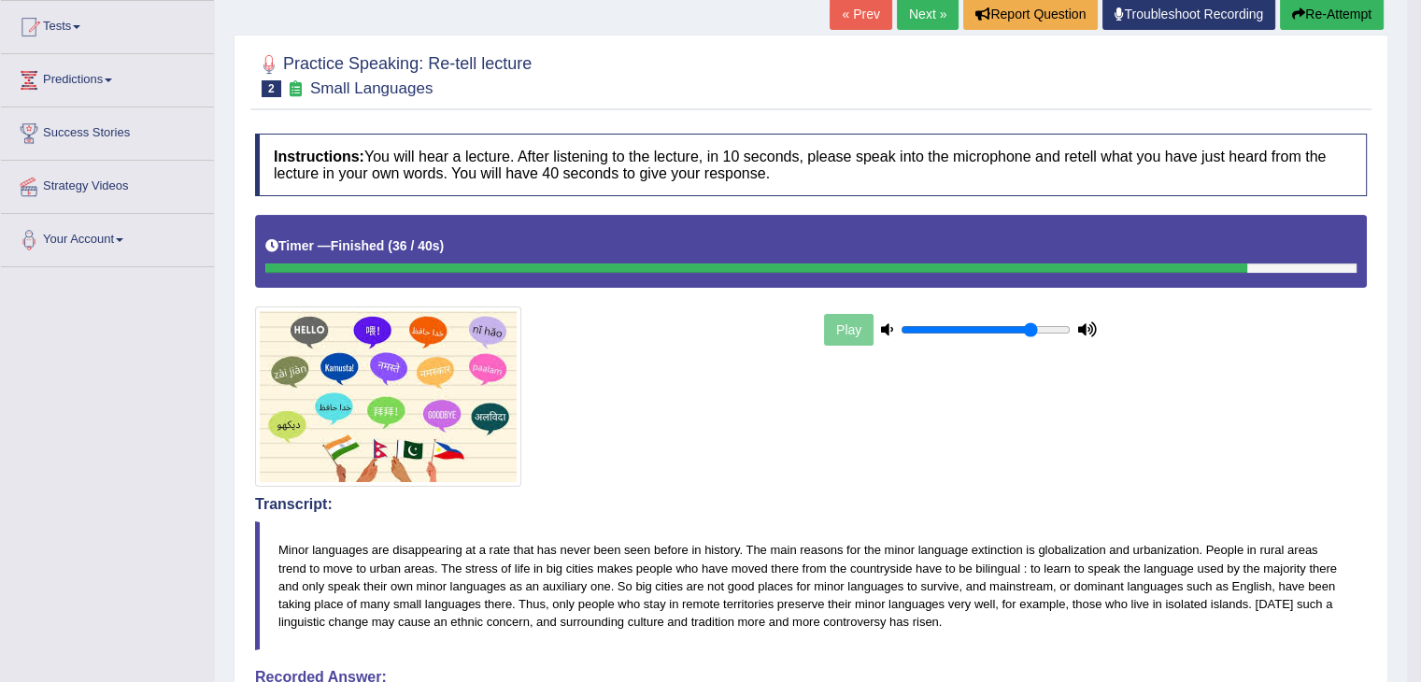
scroll to position [0, 0]
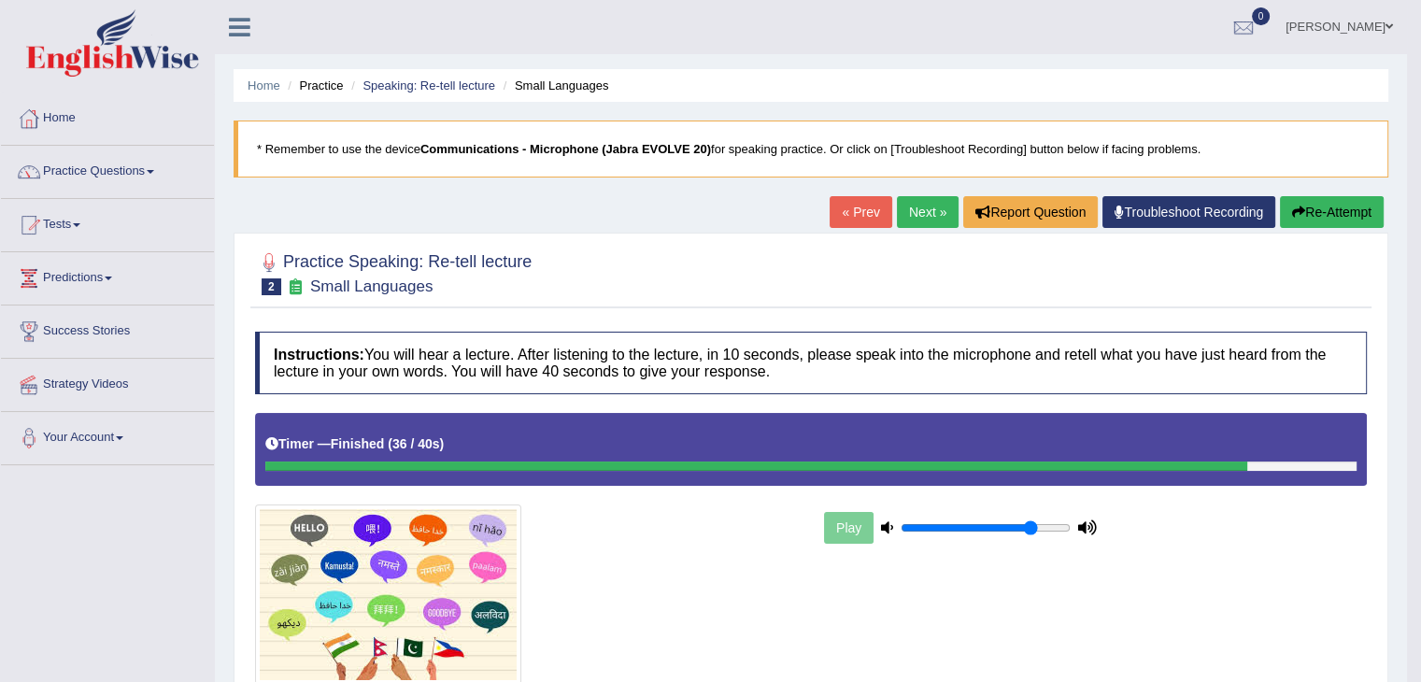
click at [1334, 203] on button "Re-Attempt" at bounding box center [1332, 212] width 104 height 32
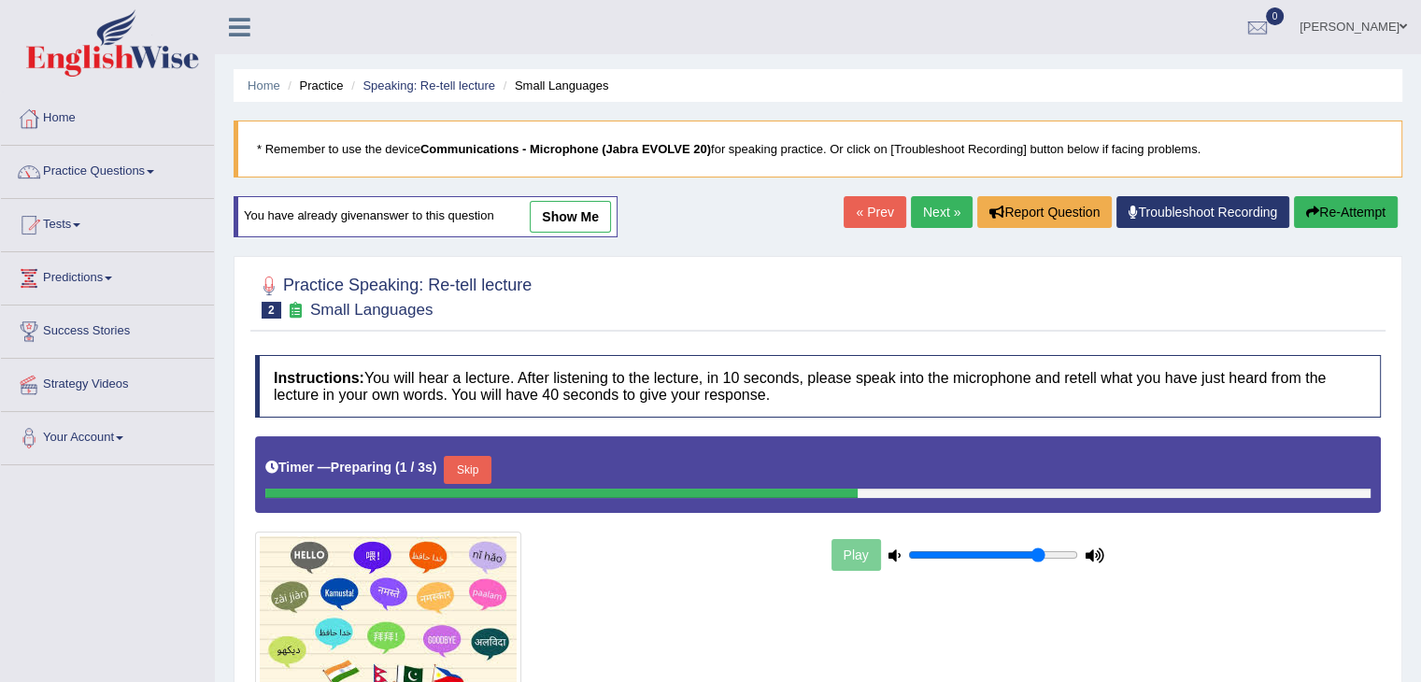
click at [465, 475] on button "Skip" at bounding box center [467, 470] width 47 height 28
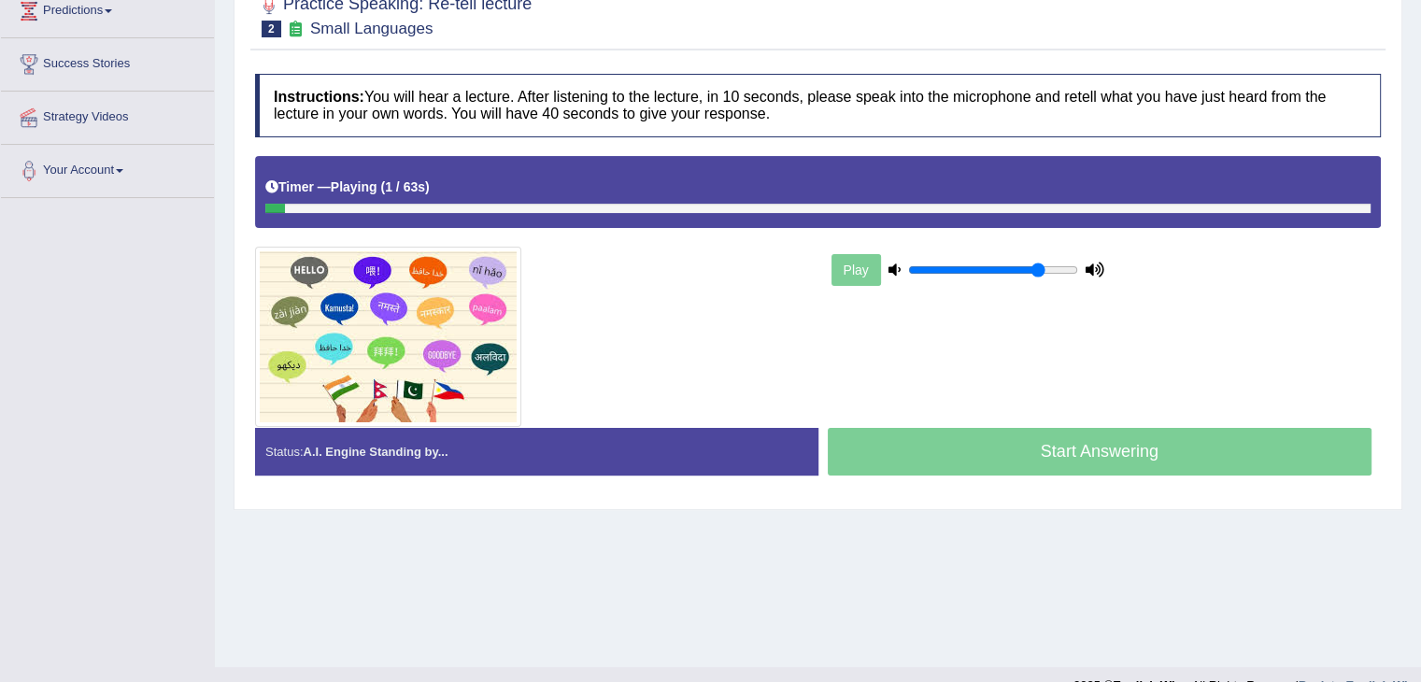
scroll to position [268, 0]
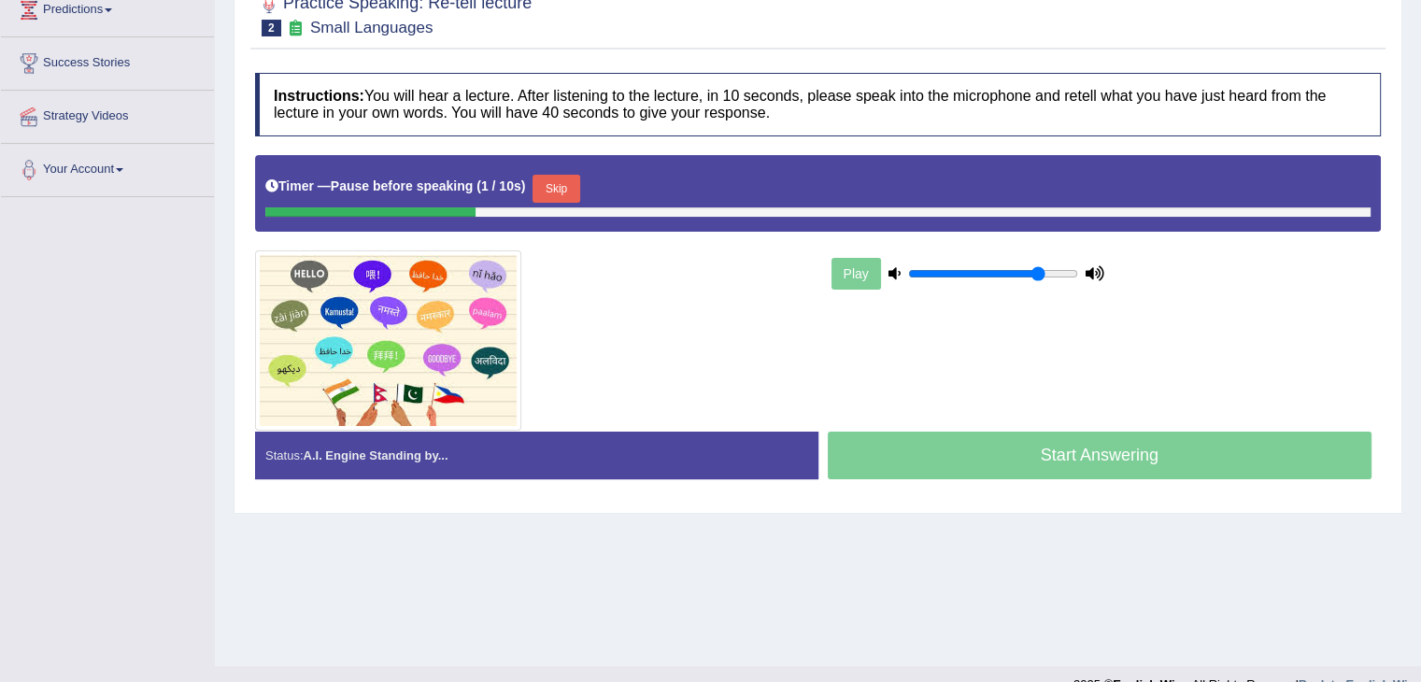
click at [563, 191] on button "Skip" at bounding box center [556, 189] width 47 height 28
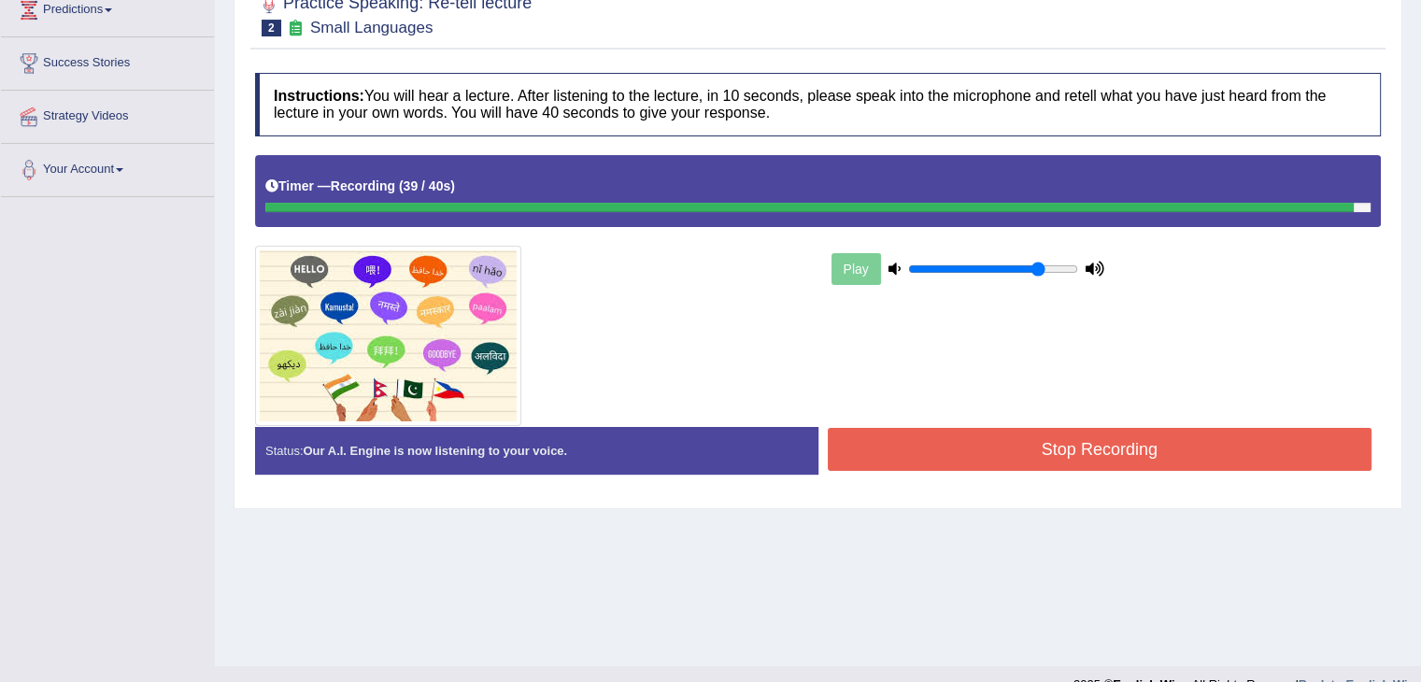
scroll to position [299, 0]
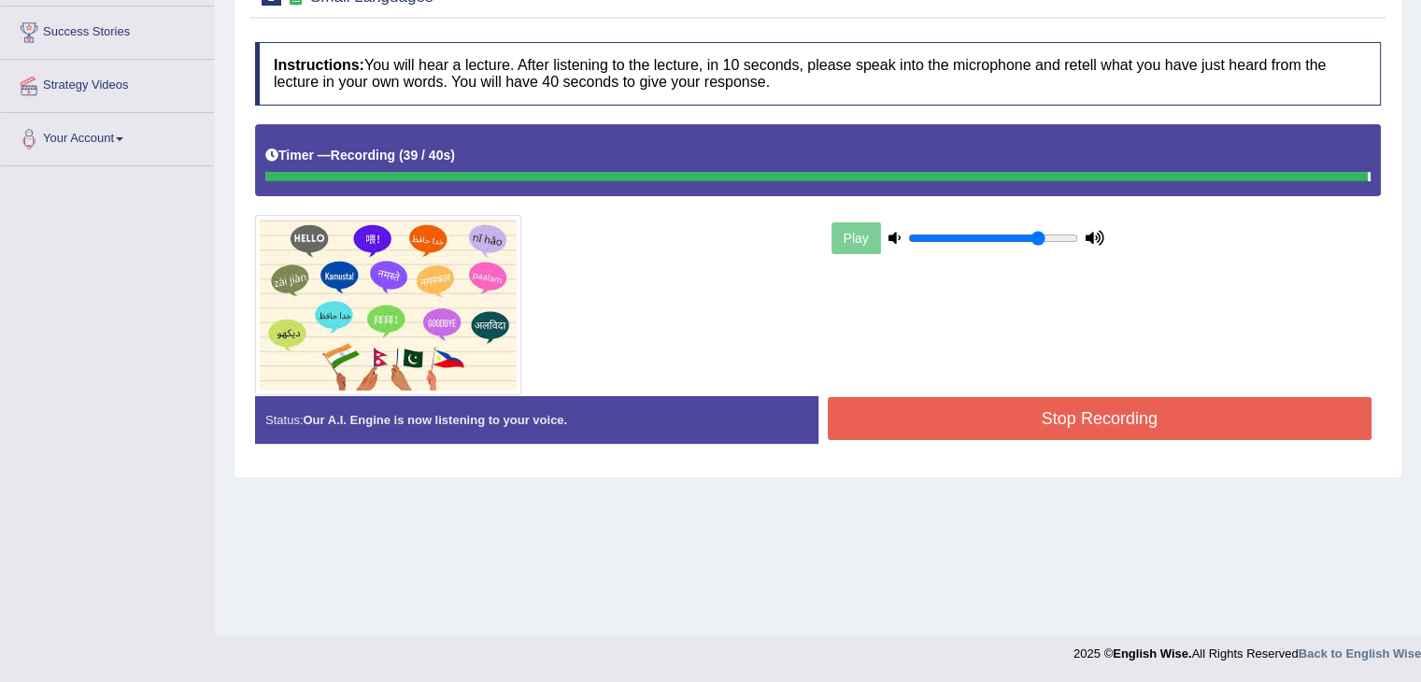
click at [1062, 407] on button "Stop Recording" at bounding box center [1100, 418] width 545 height 43
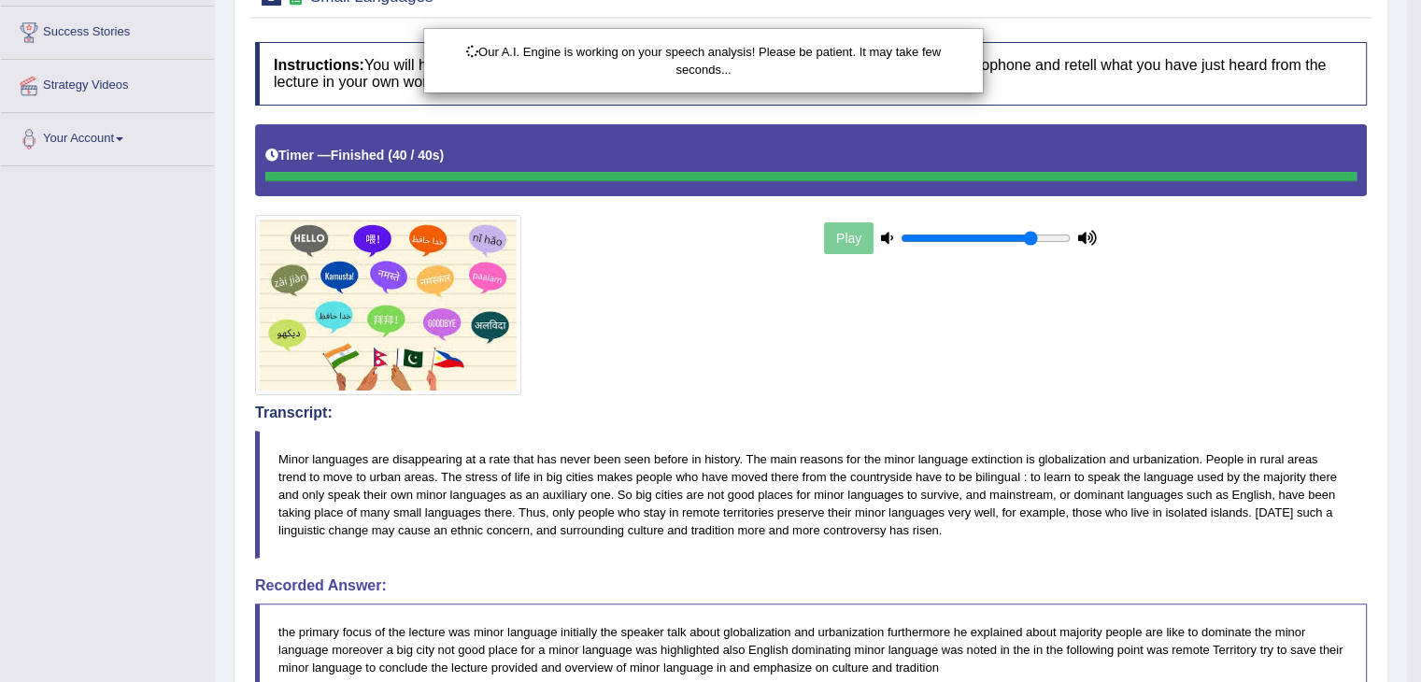
click at [773, 578] on div "Our A.I. Engine is working on your speech analysis! Please be patient. It may t…" at bounding box center [710, 341] width 1421 height 682
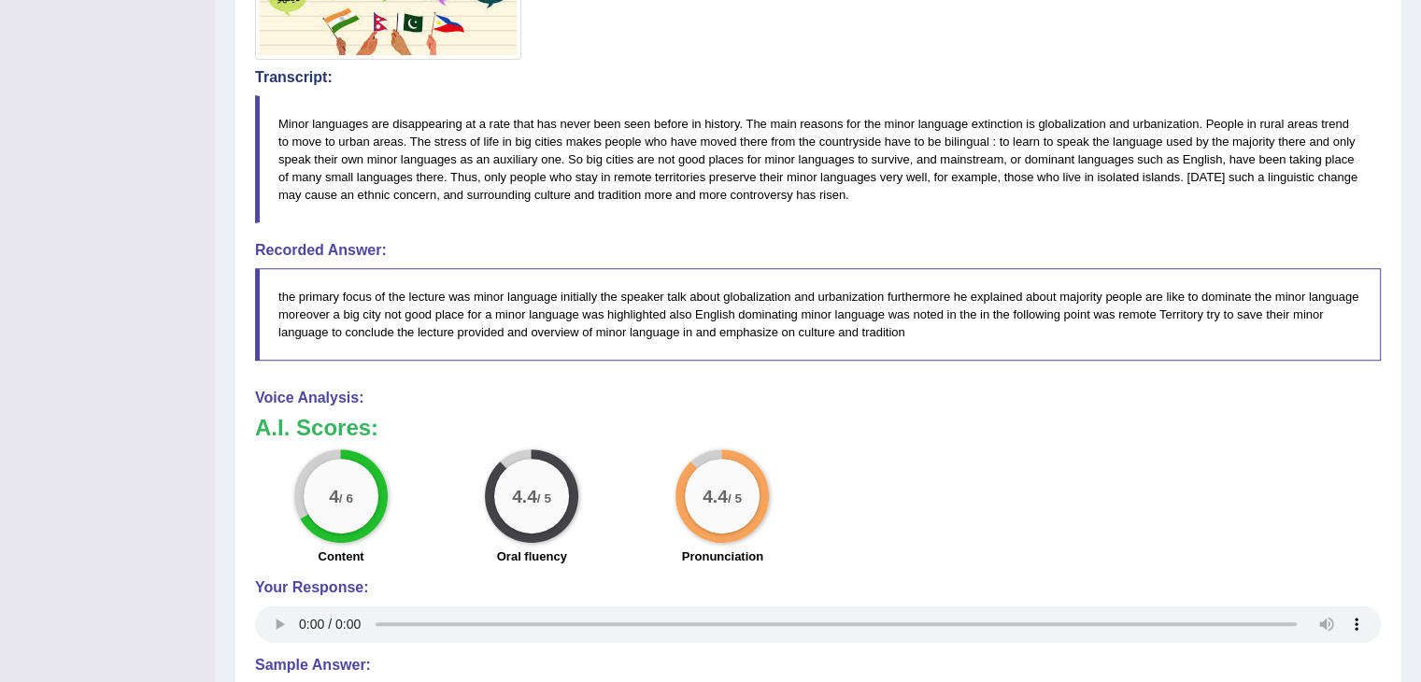
scroll to position [851, 0]
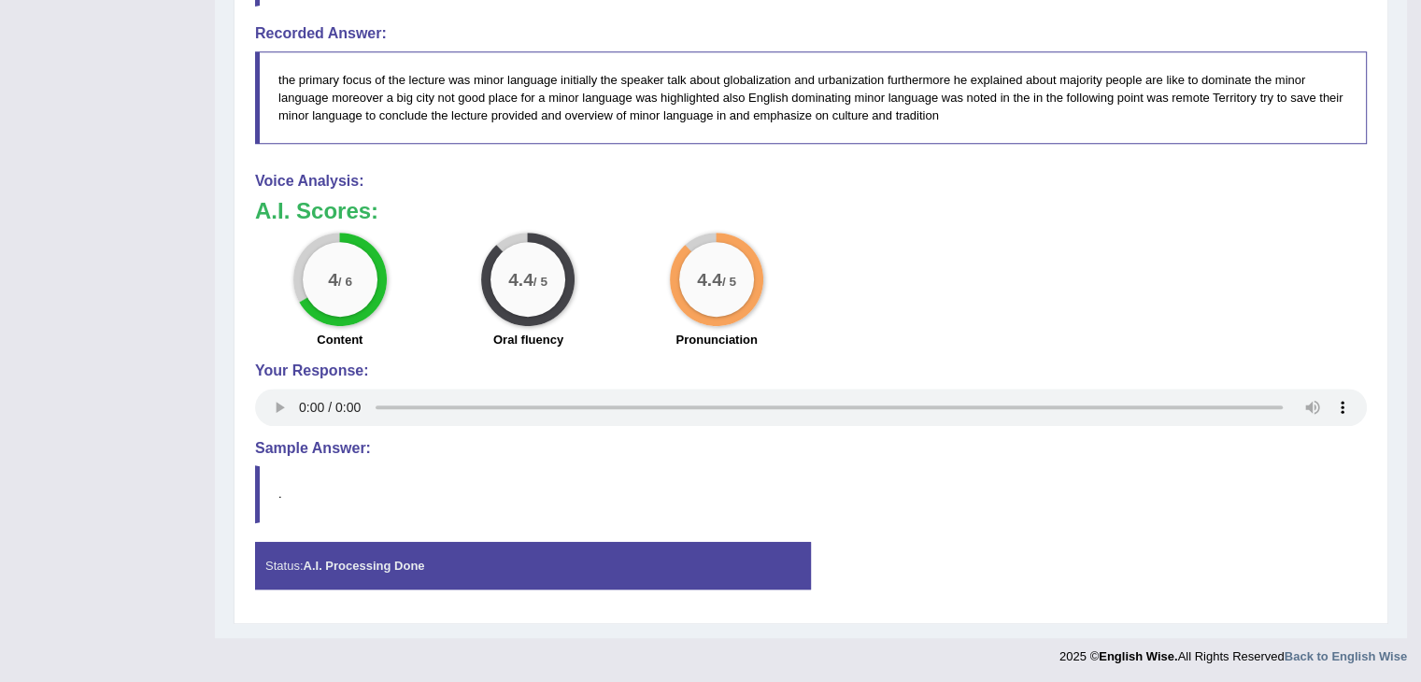
click at [932, 254] on div "4 / 6 Content 4.4 / 5 Oral fluency 4.4 / 5 Pronunciation" at bounding box center [811, 293] width 1131 height 121
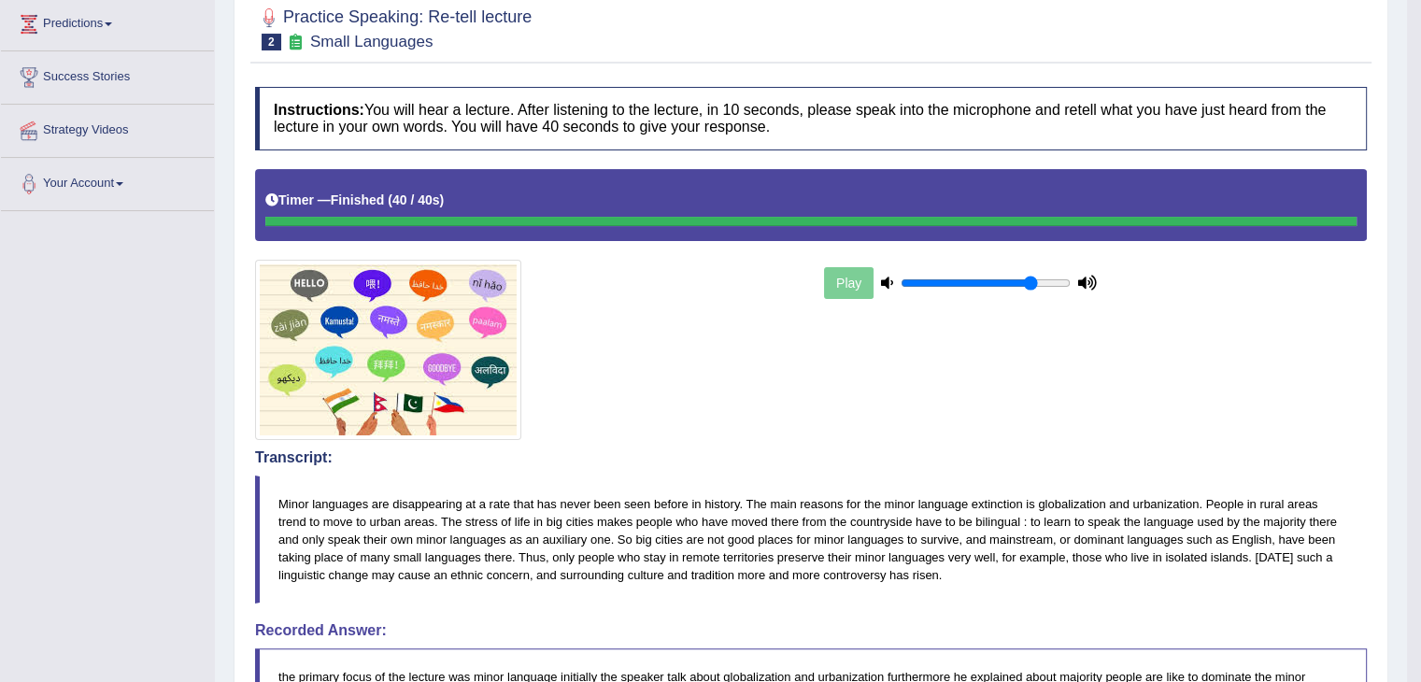
scroll to position [0, 0]
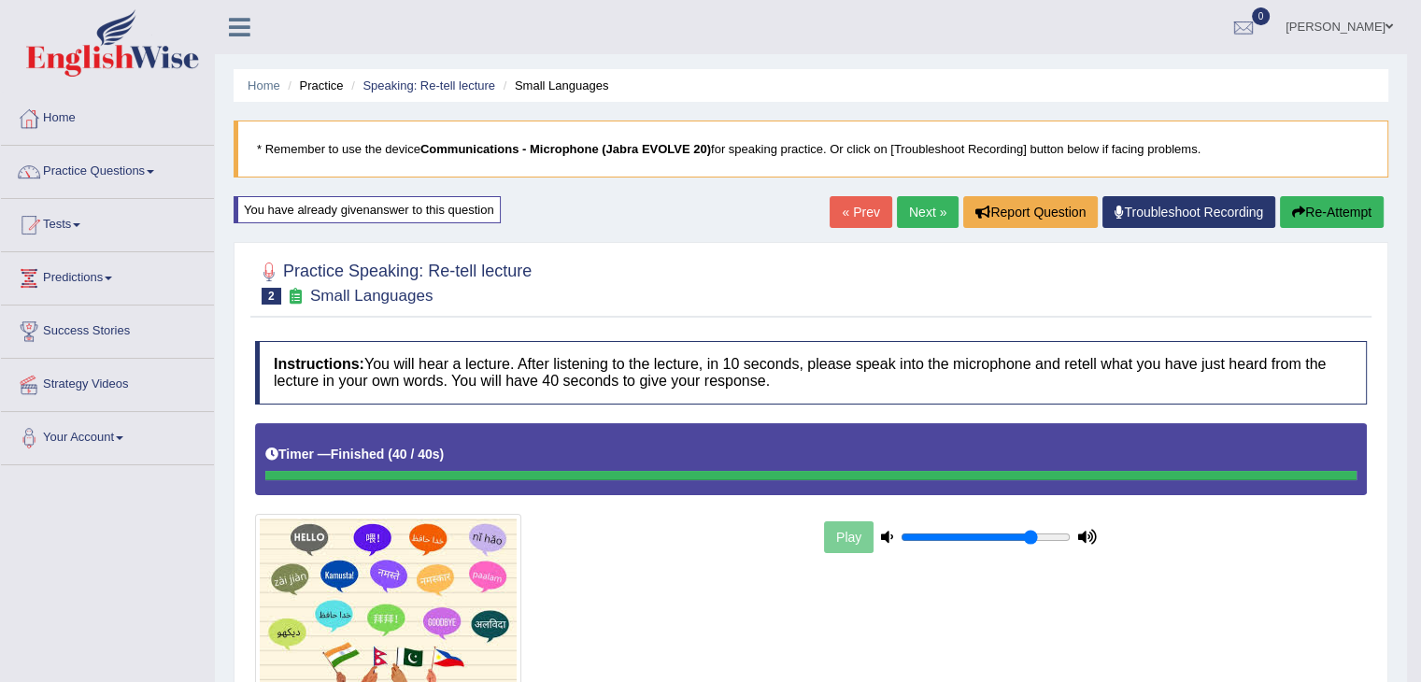
click at [907, 213] on link "Next »" at bounding box center [928, 212] width 62 height 32
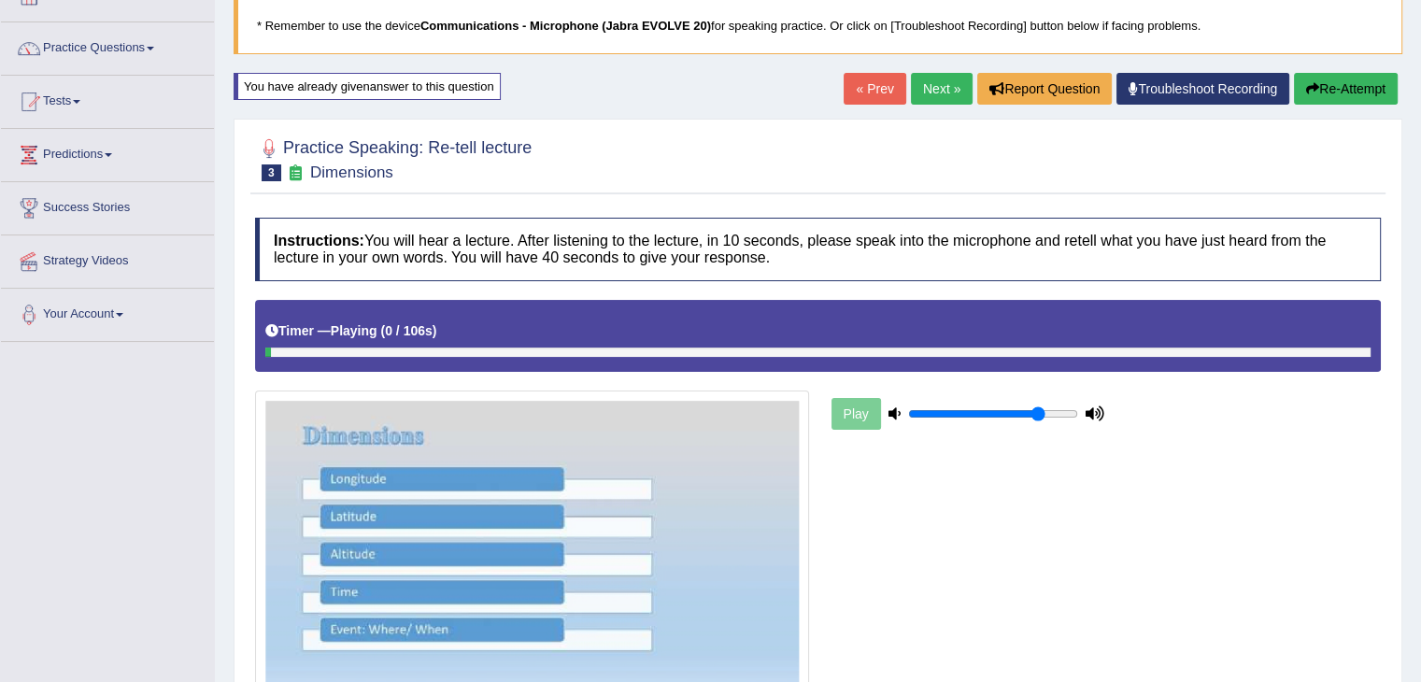
scroll to position [122, 0]
click at [949, 81] on link "Next »" at bounding box center [942, 90] width 62 height 32
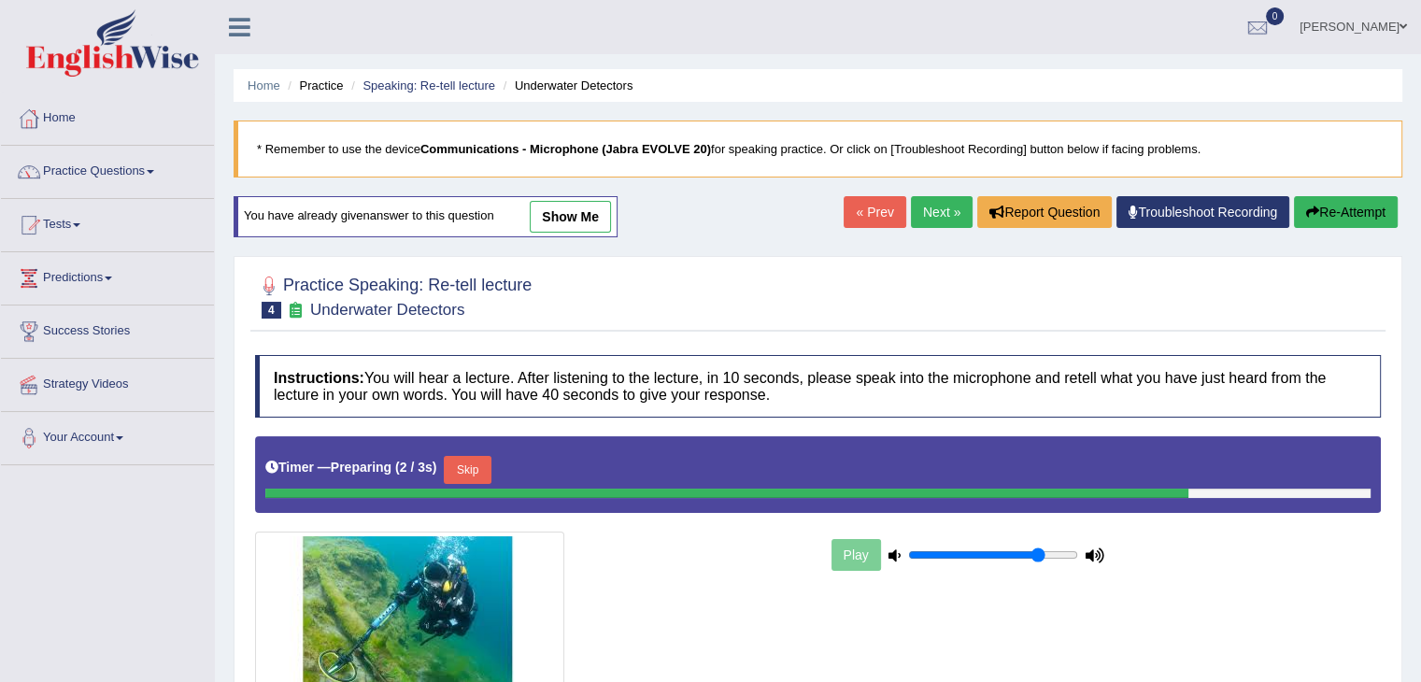
click at [578, 202] on link "show me" at bounding box center [570, 217] width 81 height 32
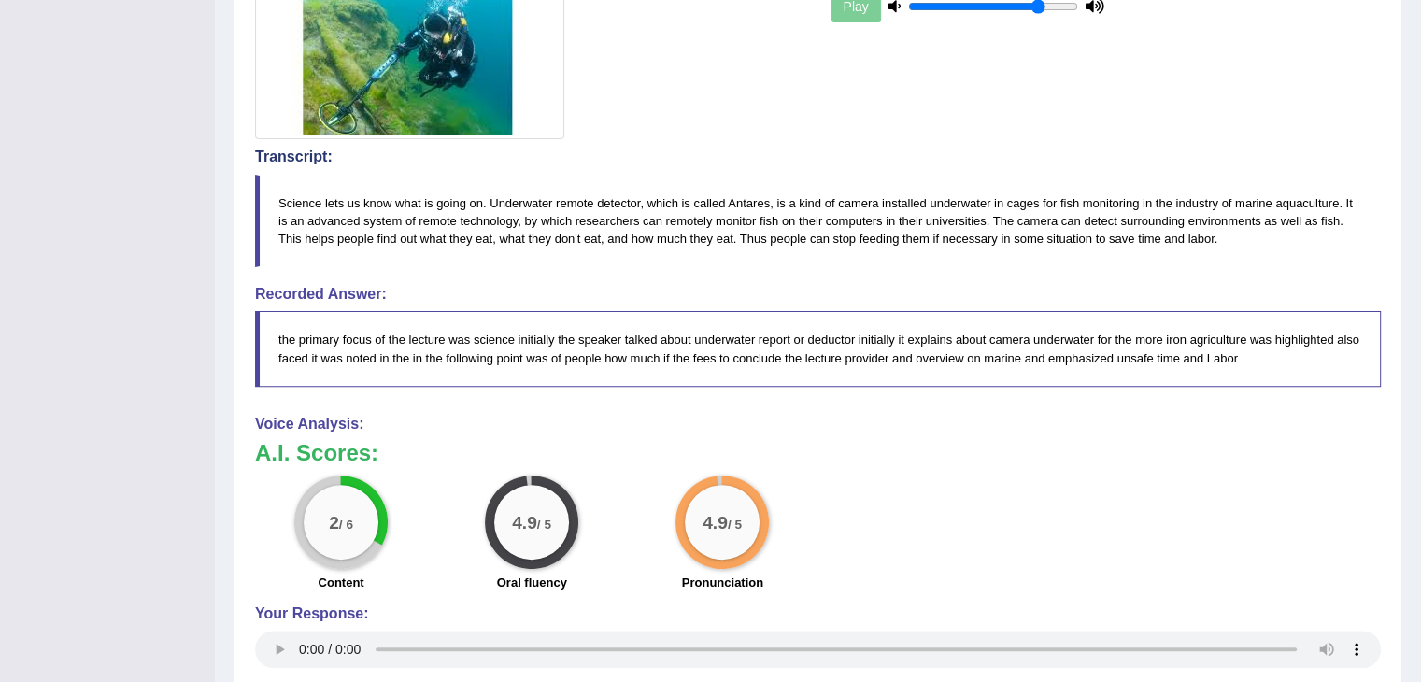
scroll to position [773, 0]
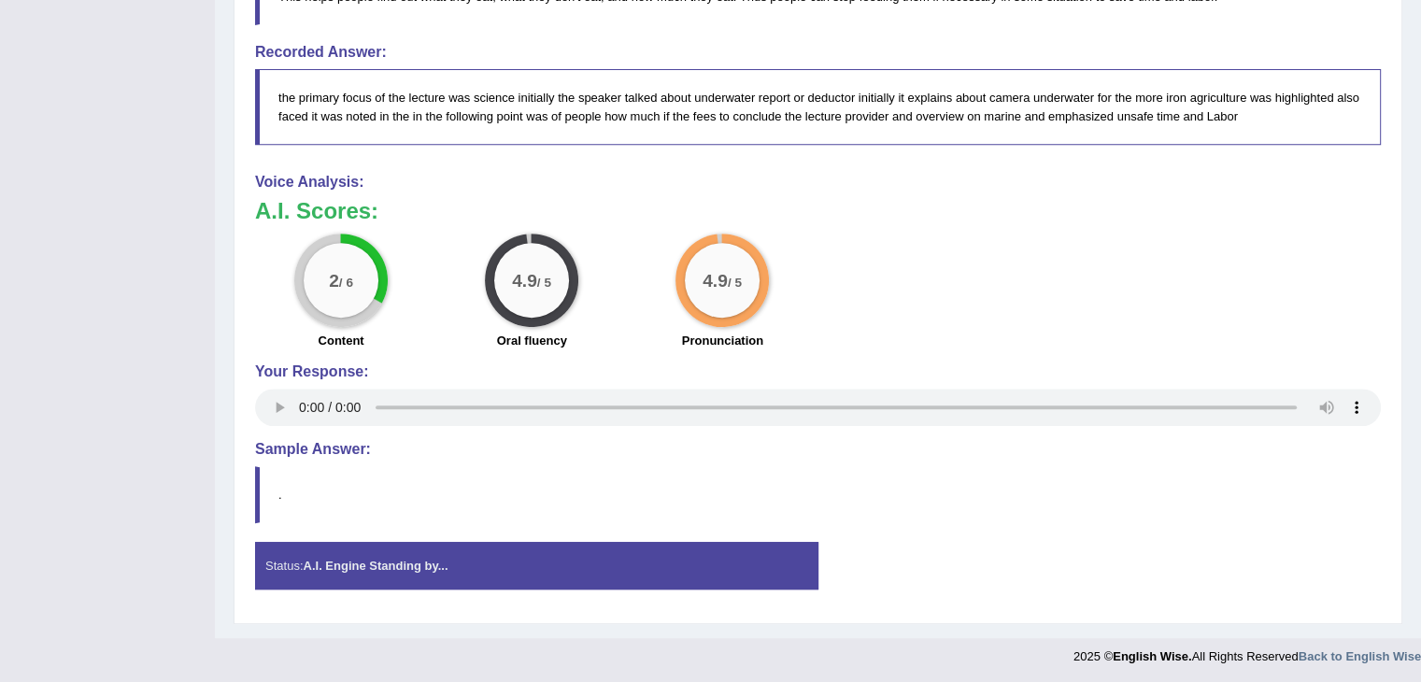
click at [1044, 277] on div "2 / 6 Content 4.9 / 5 Oral fluency 4.9 / 5 Pronunciation" at bounding box center [818, 294] width 1145 height 121
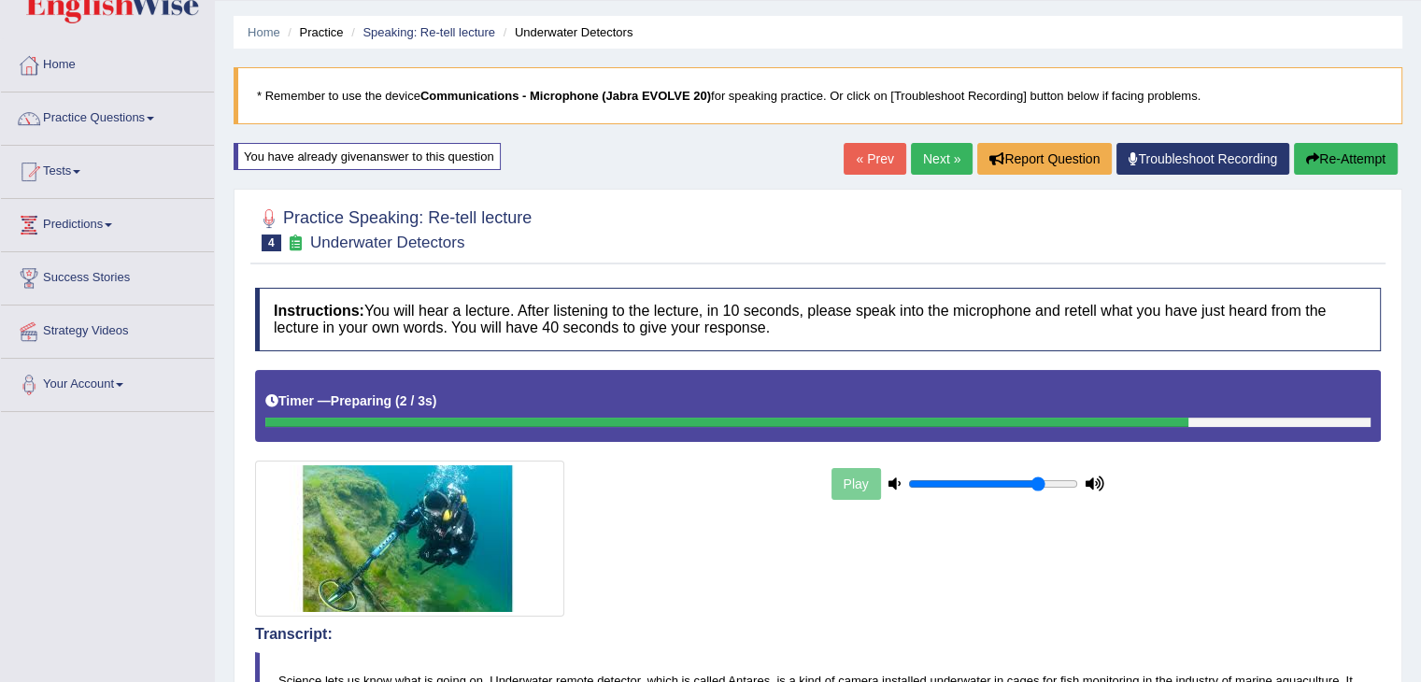
scroll to position [0, 0]
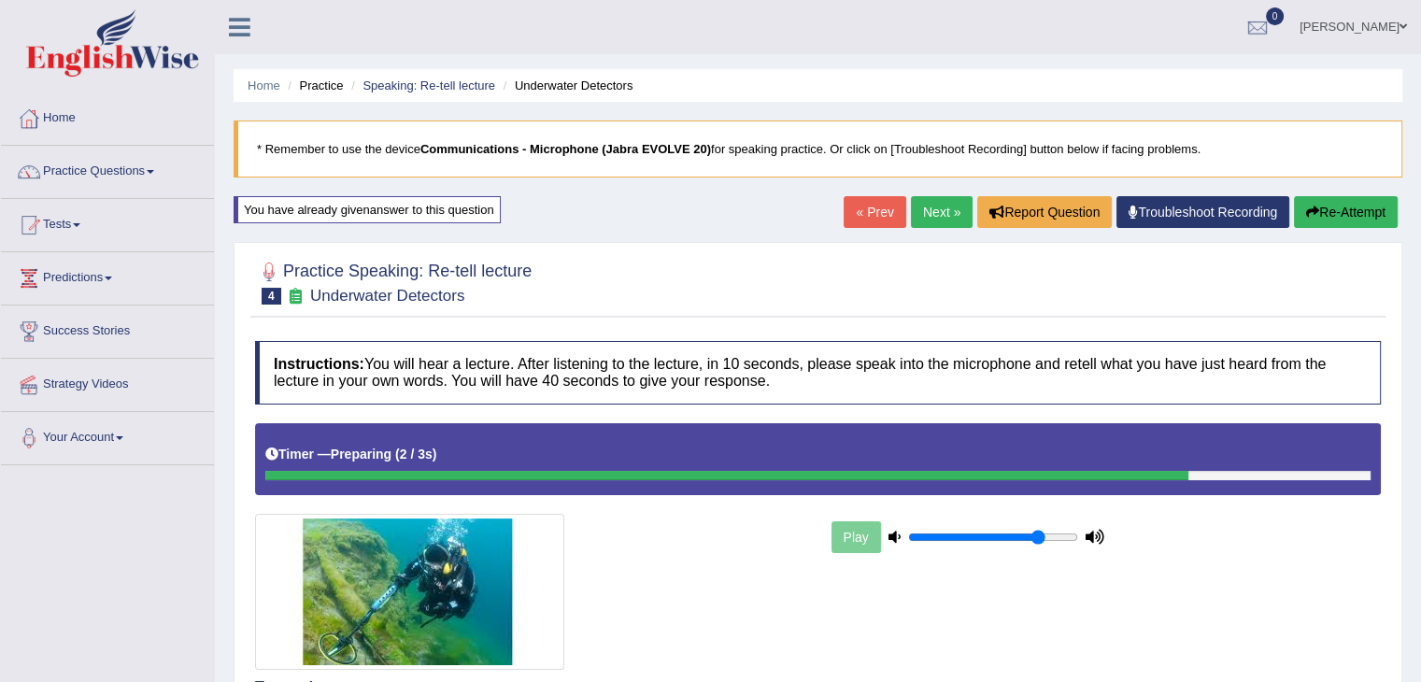
click at [1362, 206] on button "Re-Attempt" at bounding box center [1346, 212] width 104 height 32
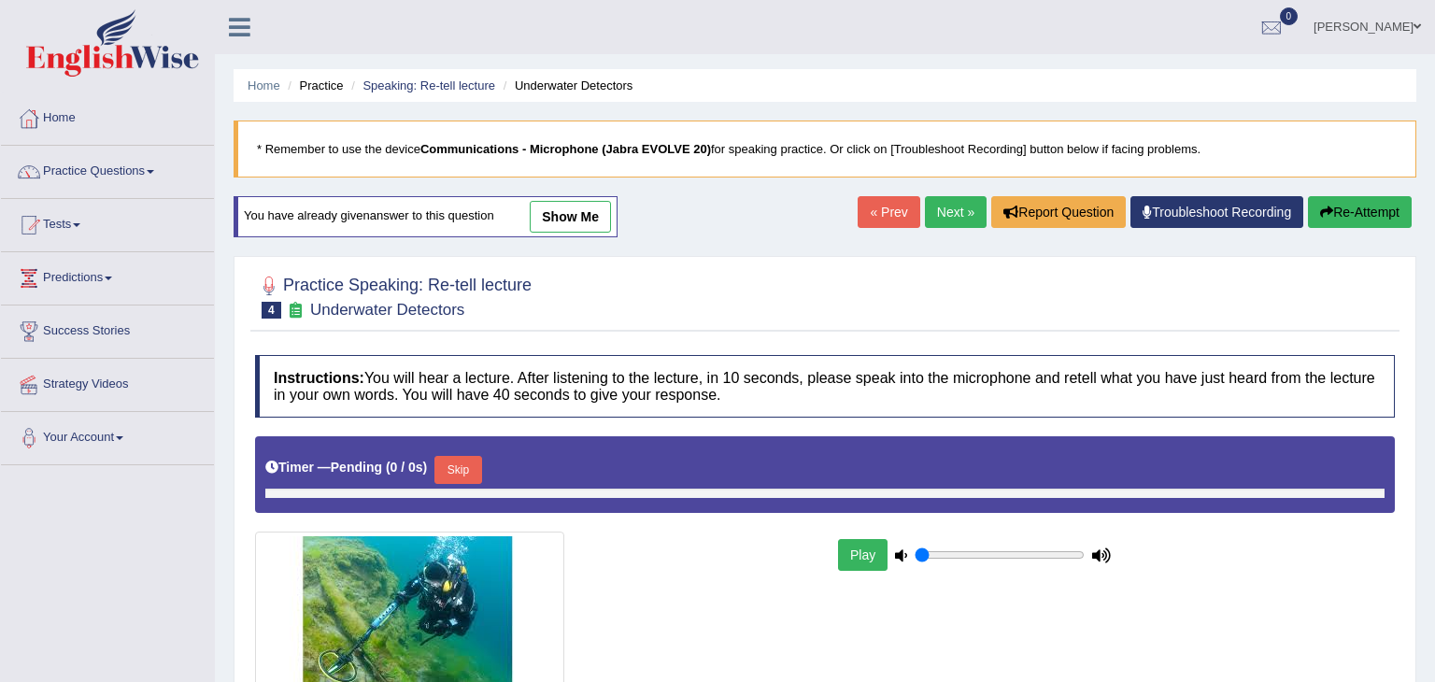
type input "0.8"
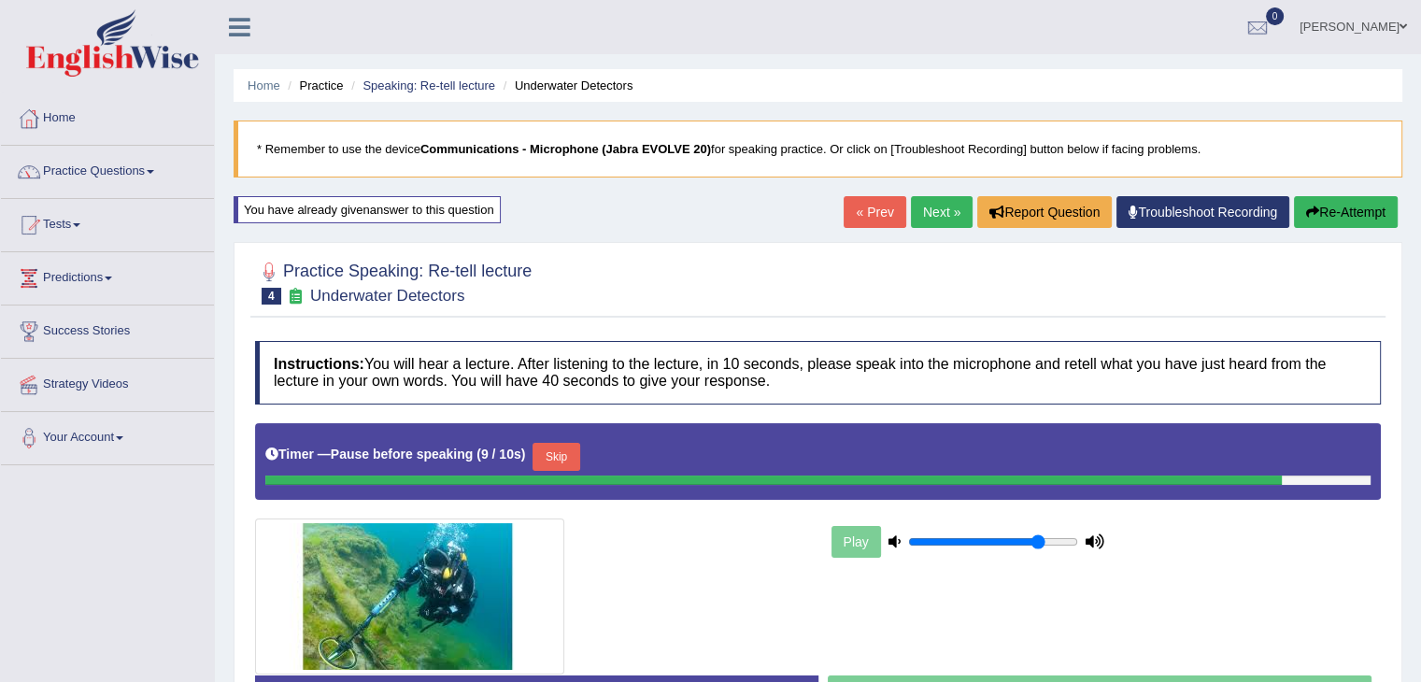
click at [574, 477] on div at bounding box center [773, 480] width 1017 height 9
click at [573, 443] on button "Skip" at bounding box center [556, 457] width 47 height 28
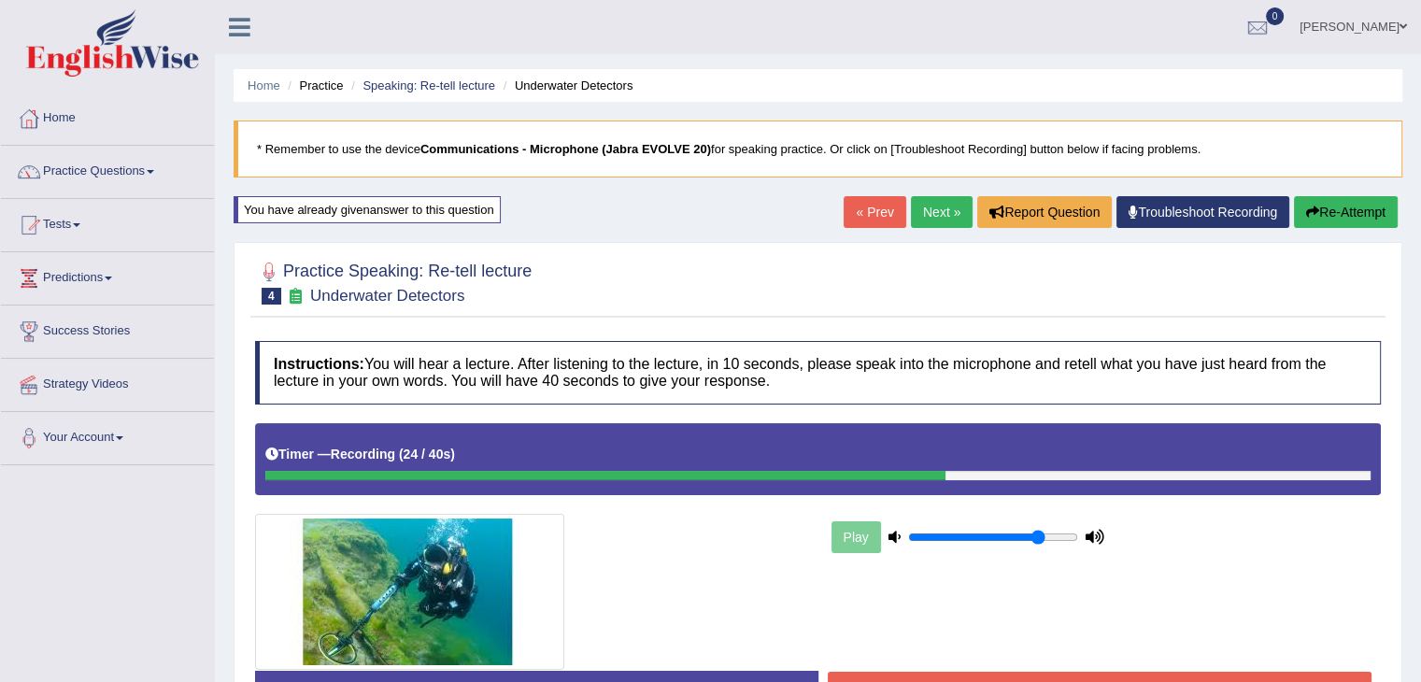
click at [542, 399] on h4 "Instructions: You will hear a lecture. After listening to the lecture, in 10 se…" at bounding box center [818, 372] width 1126 height 63
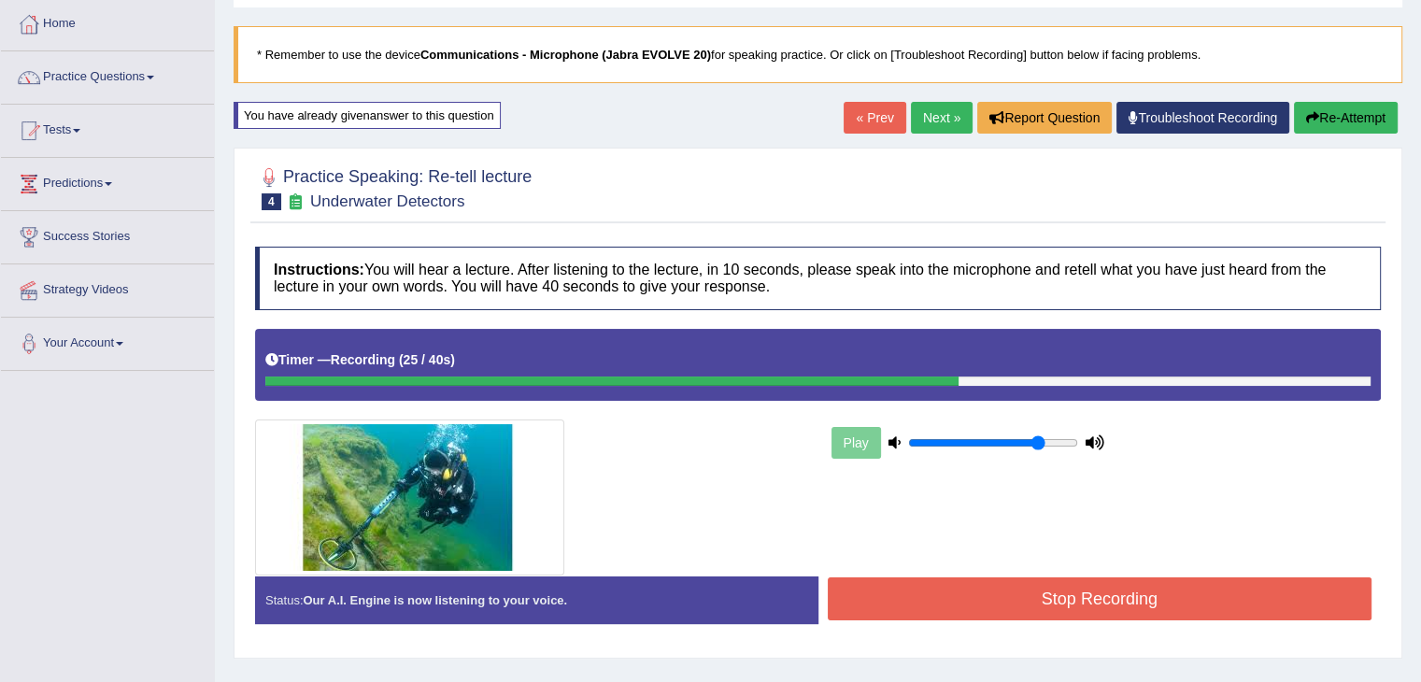
scroll to position [101, 0]
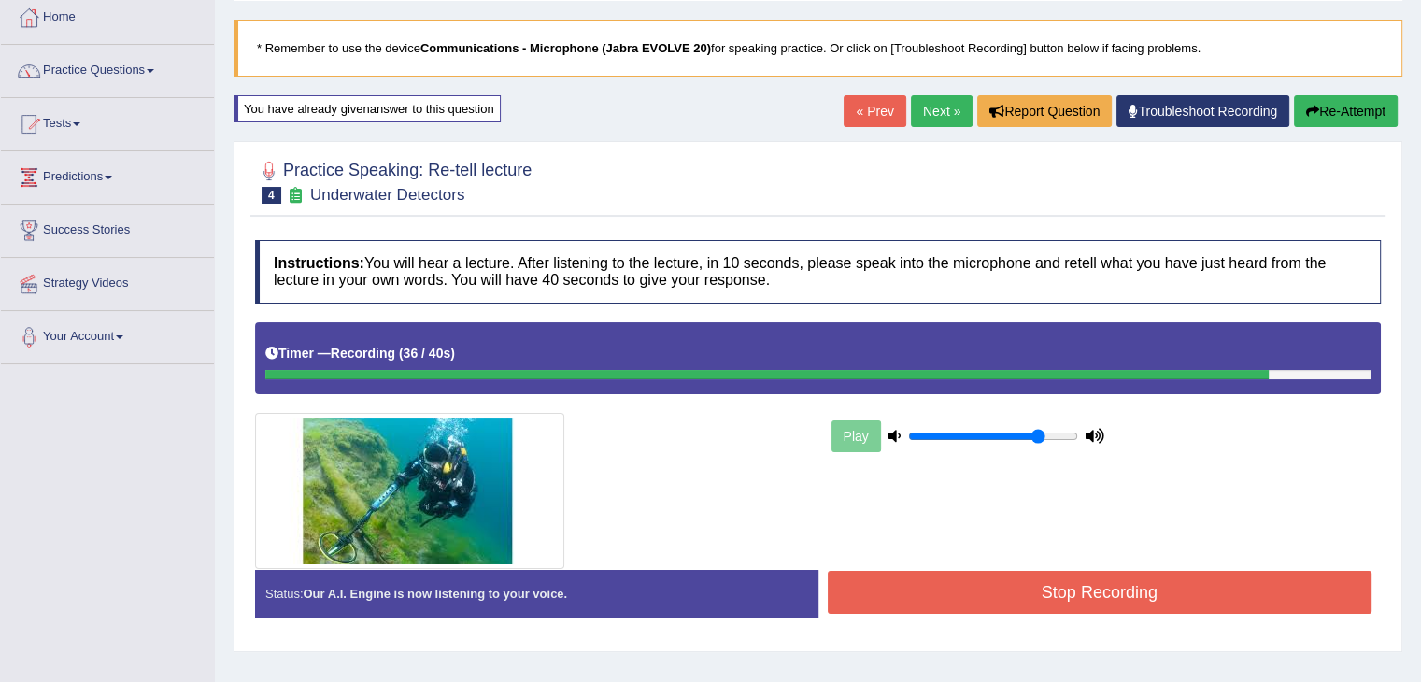
click at [1055, 570] on div "Start Answering" at bounding box center [1101, 570] width 564 height 1
click at [1064, 589] on button "Stop Recording" at bounding box center [1100, 592] width 545 height 43
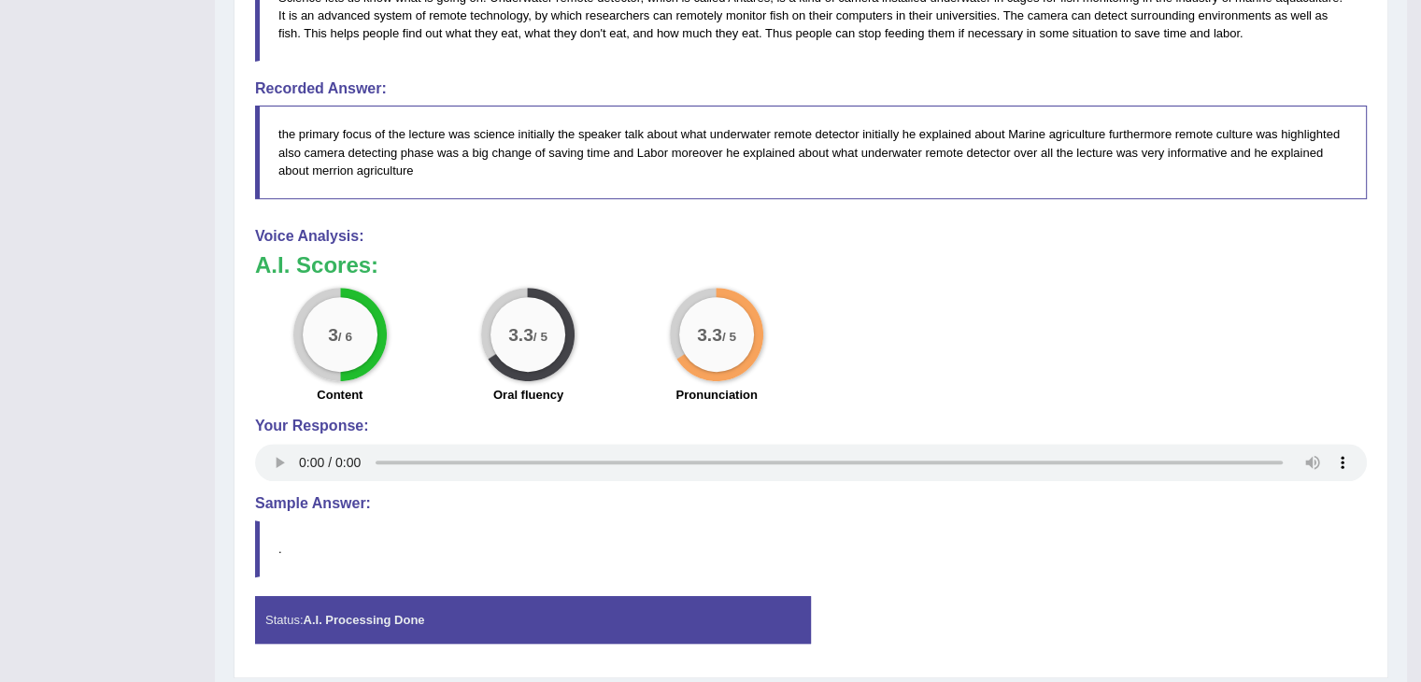
scroll to position [763, 0]
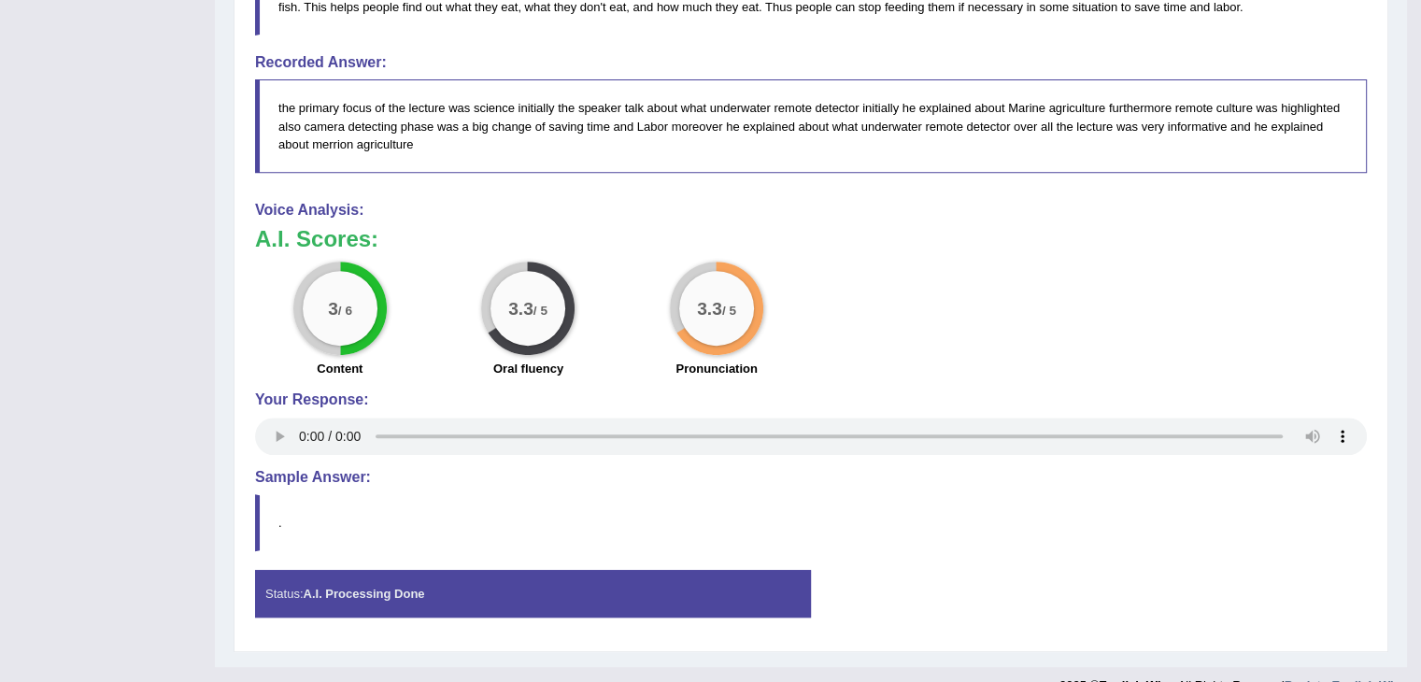
click at [849, 283] on div "3 / 6 Content 3.3 / 5 Oral fluency 3.3 / 5 Pronunciation" at bounding box center [811, 322] width 1131 height 121
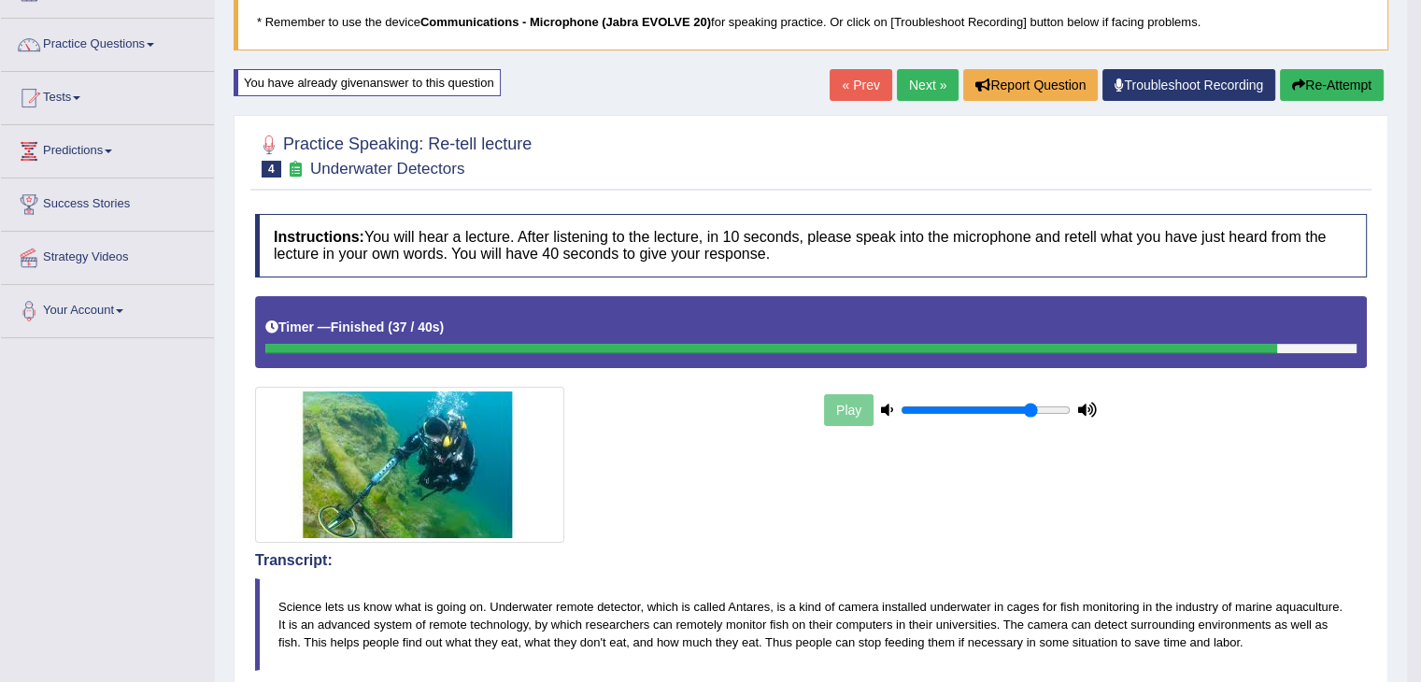
scroll to position [0, 0]
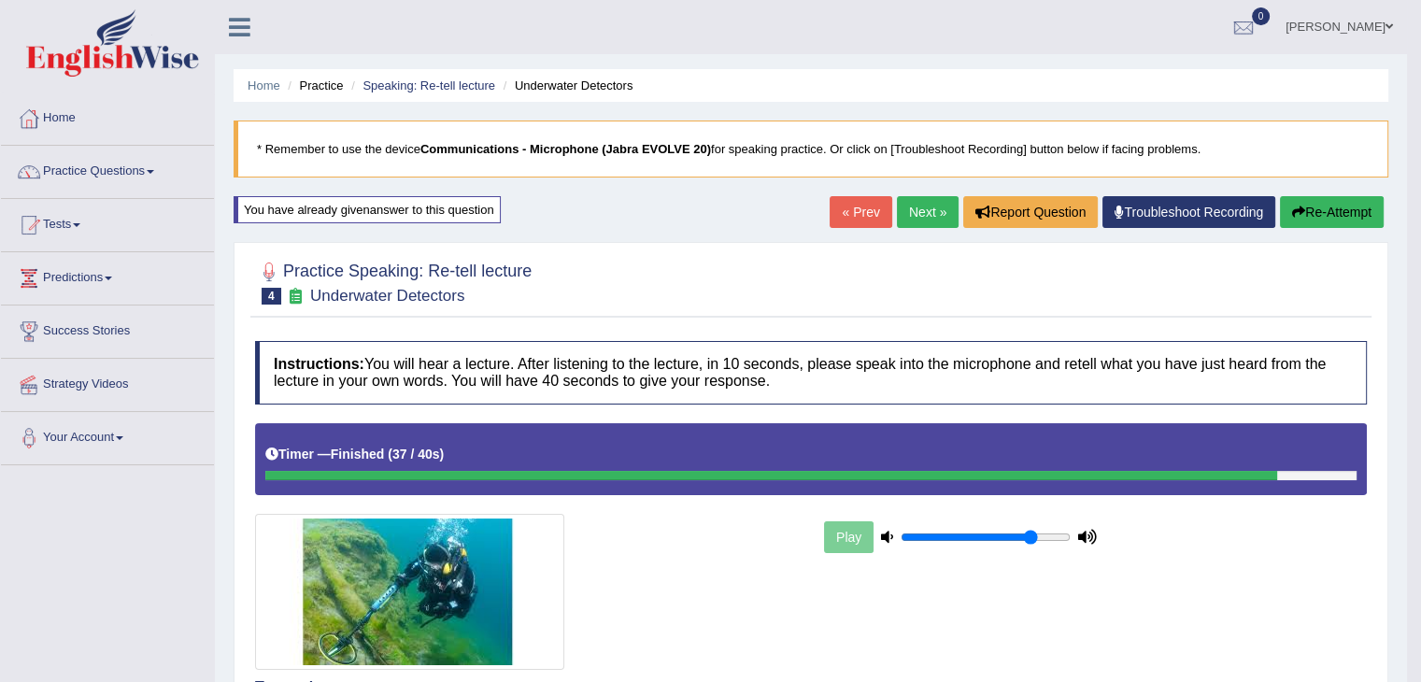
click at [920, 199] on link "Next »" at bounding box center [928, 212] width 62 height 32
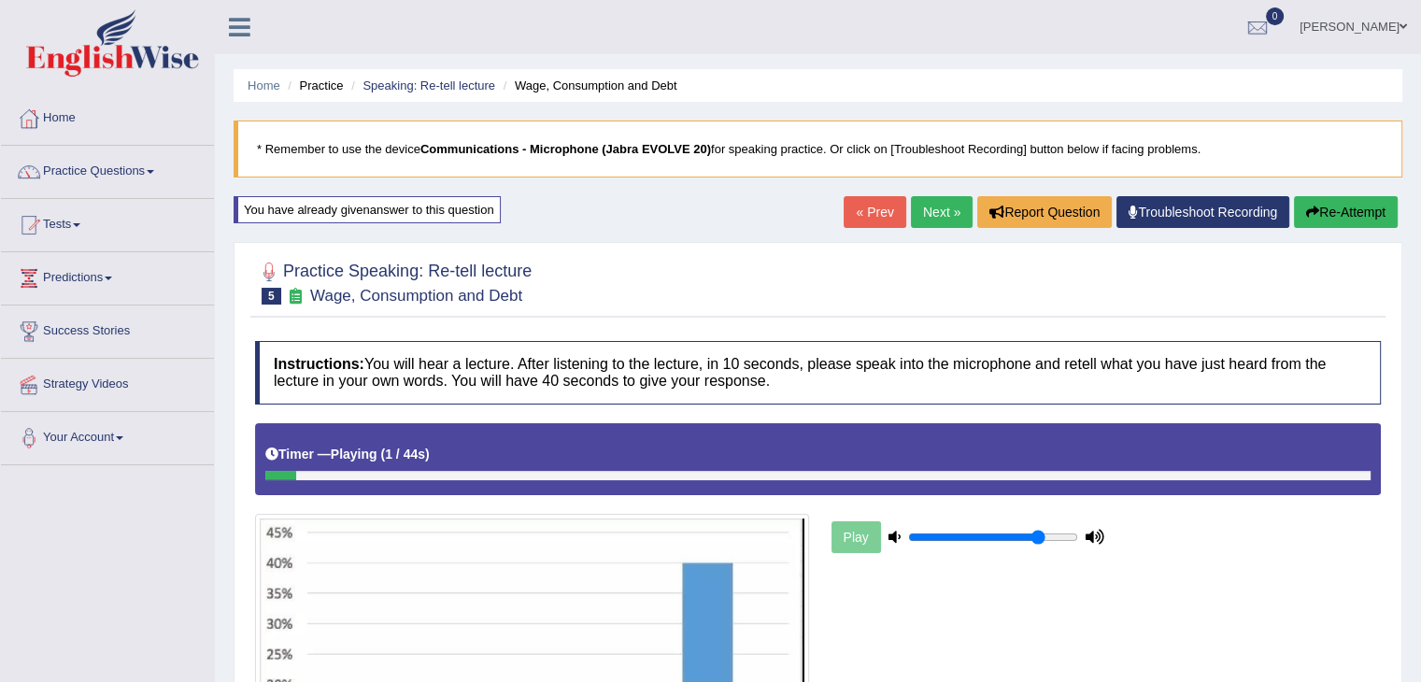
click at [937, 199] on link "Next »" at bounding box center [942, 212] width 62 height 32
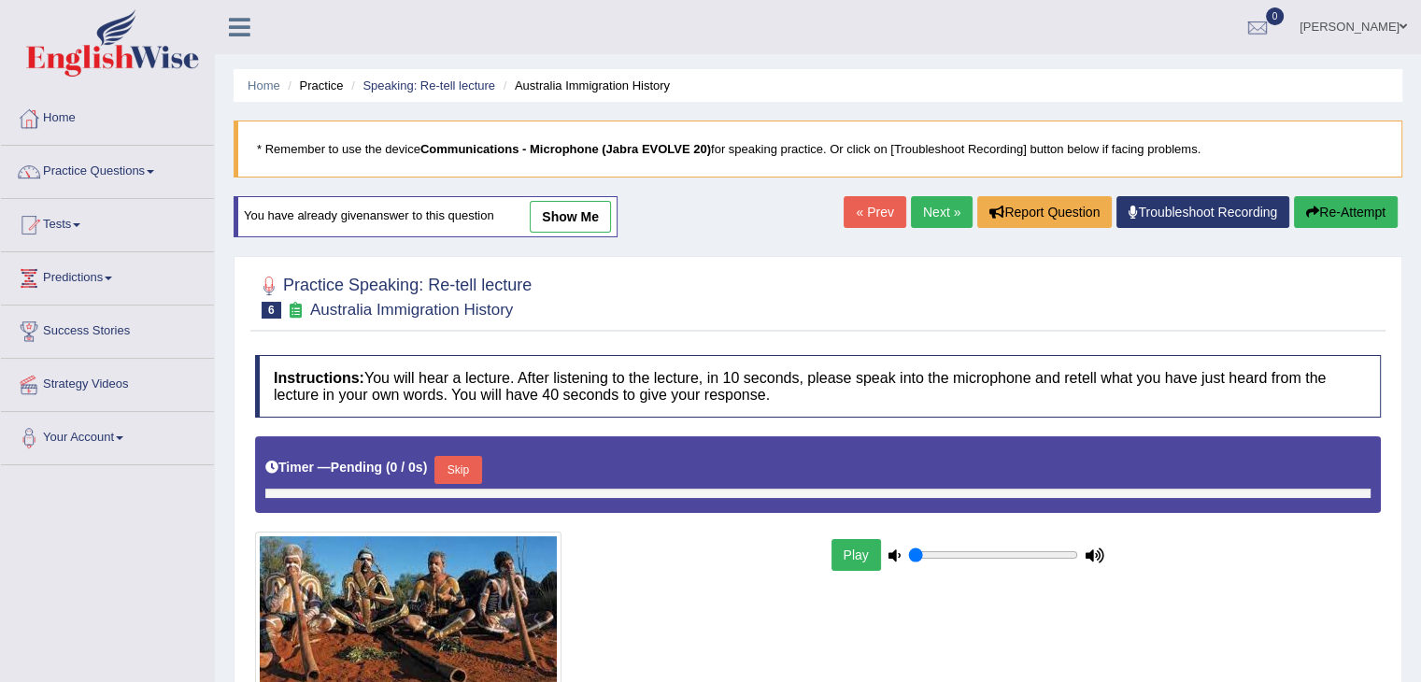
type input "0.8"
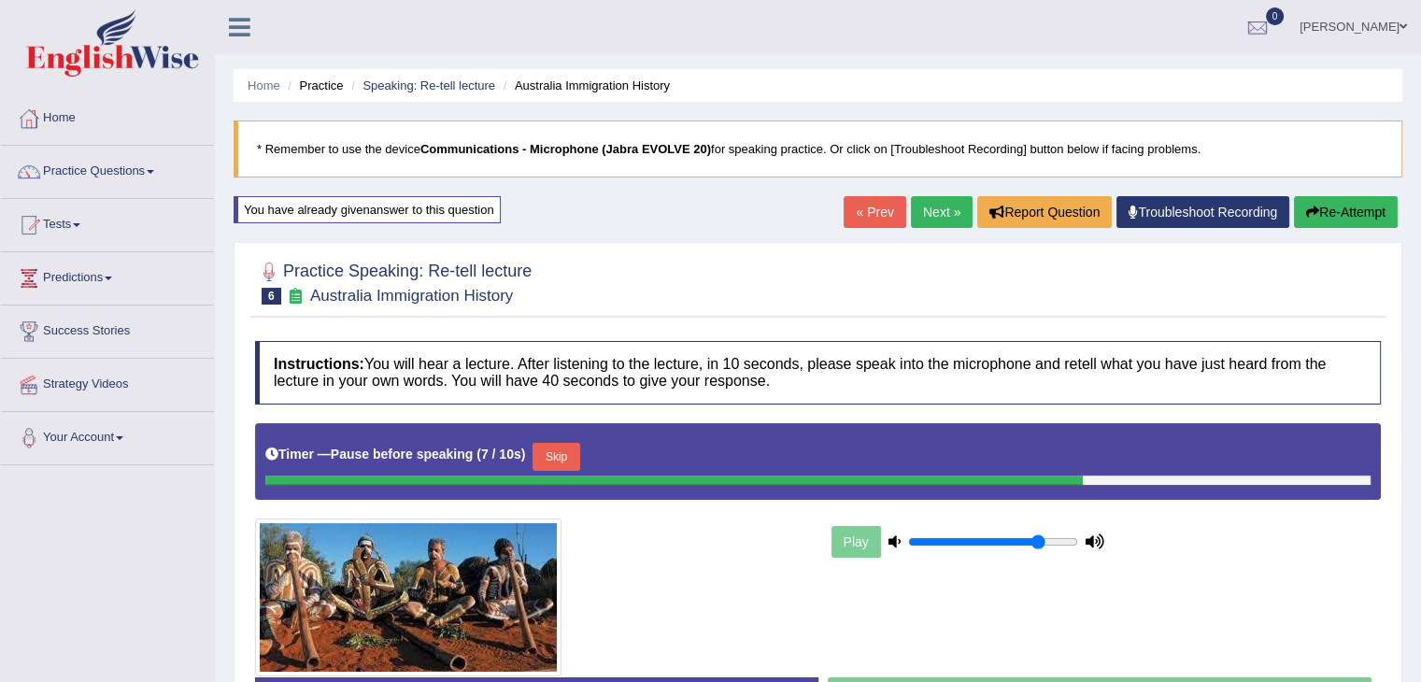
click at [576, 462] on button "Skip" at bounding box center [556, 457] width 47 height 28
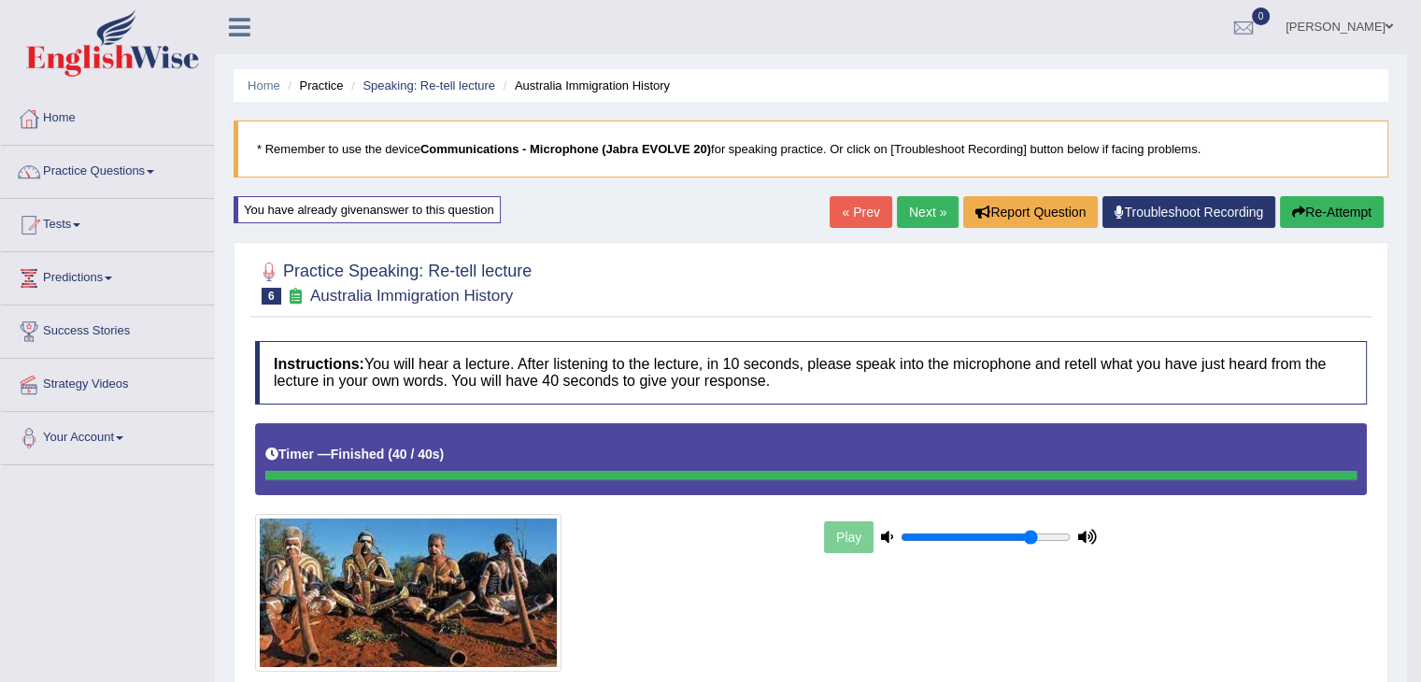
click at [151, 177] on link "Practice Questions" at bounding box center [107, 169] width 213 height 47
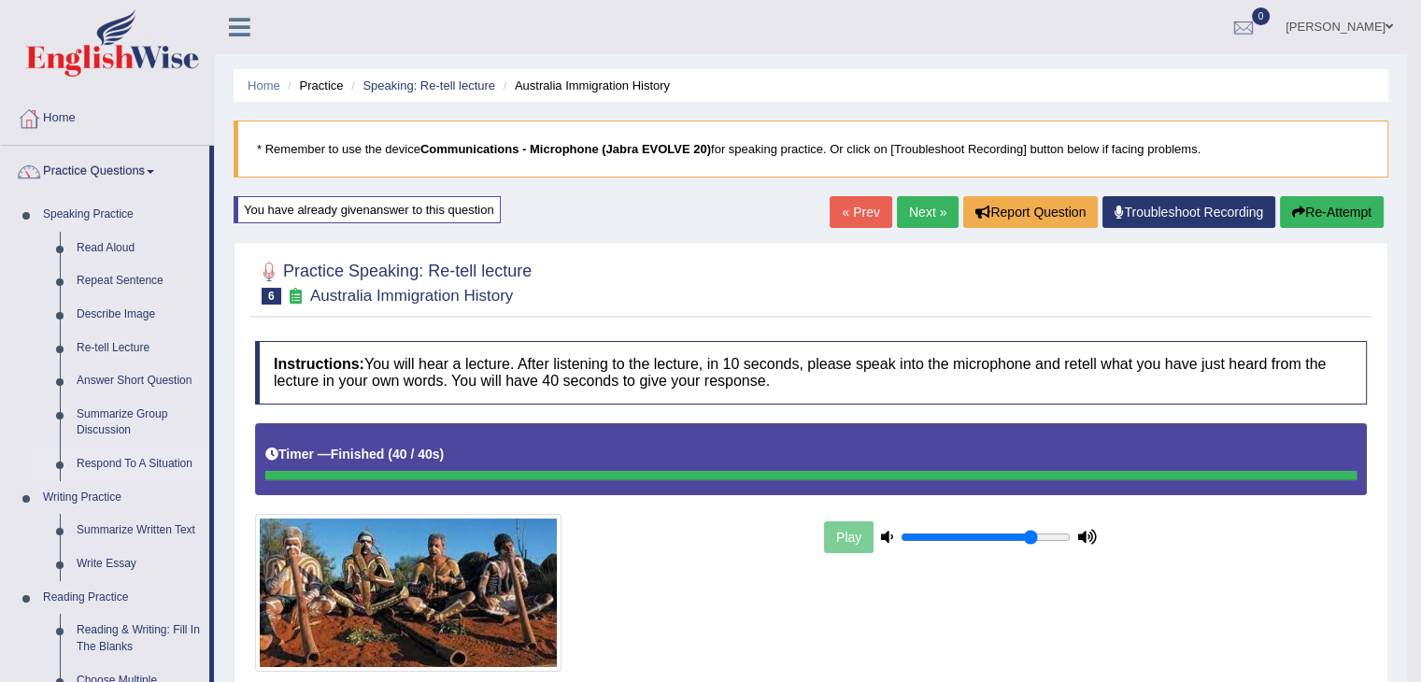
click at [111, 461] on link "Respond To A Situation" at bounding box center [138, 465] width 141 height 34
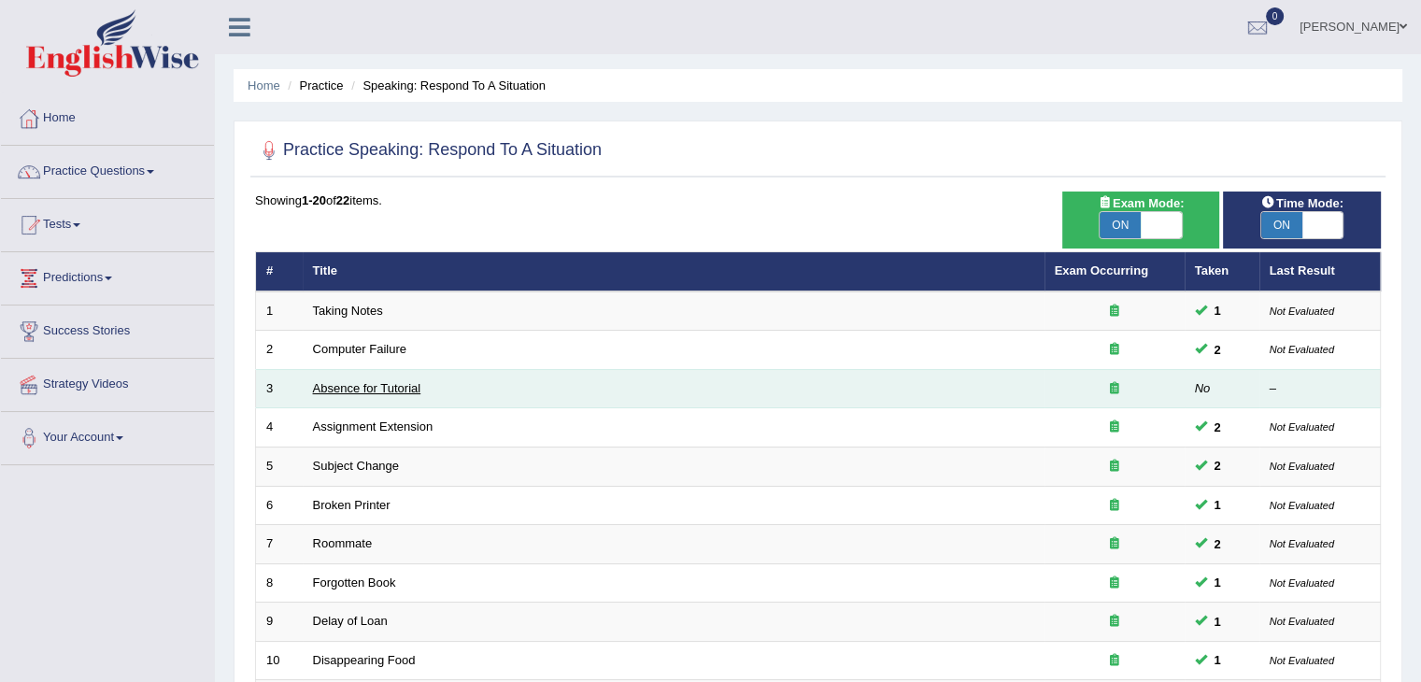
click at [404, 387] on link "Absence for Tutorial" at bounding box center [367, 388] width 108 height 14
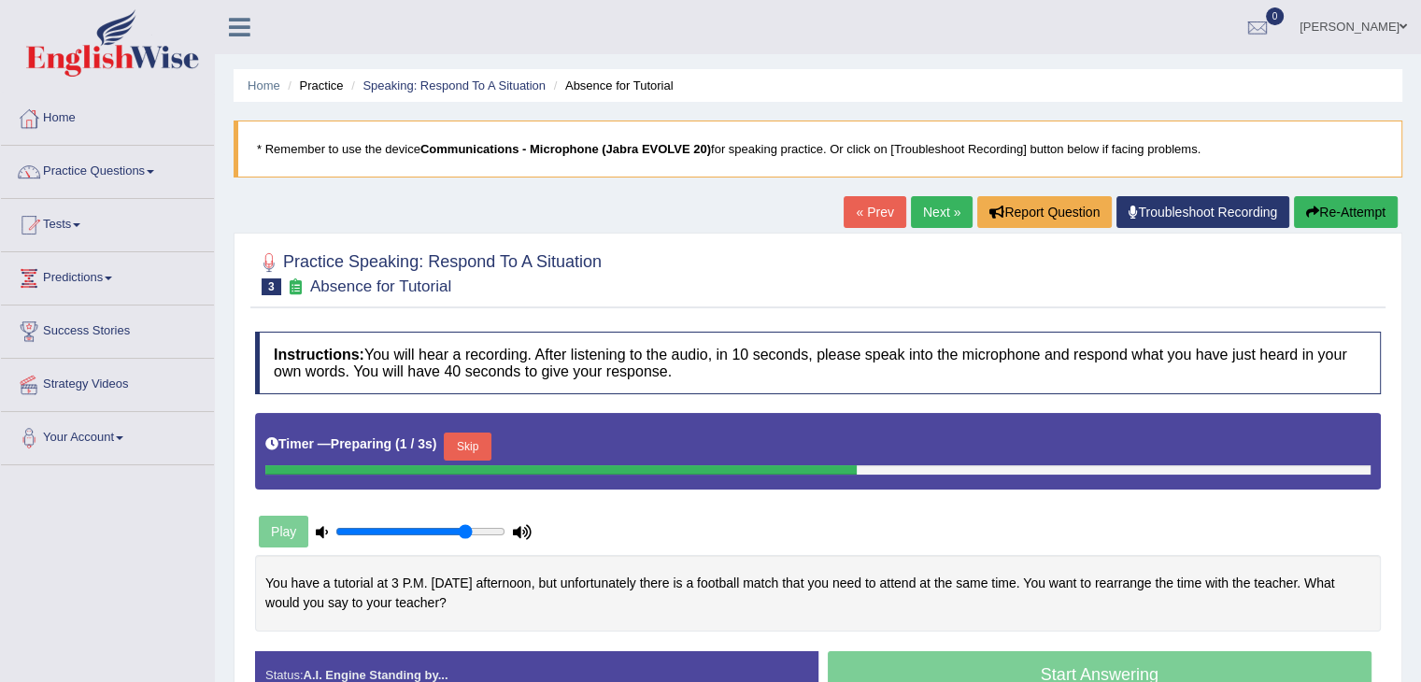
click at [859, 512] on div "Play" at bounding box center [818, 484] width 1145 height 142
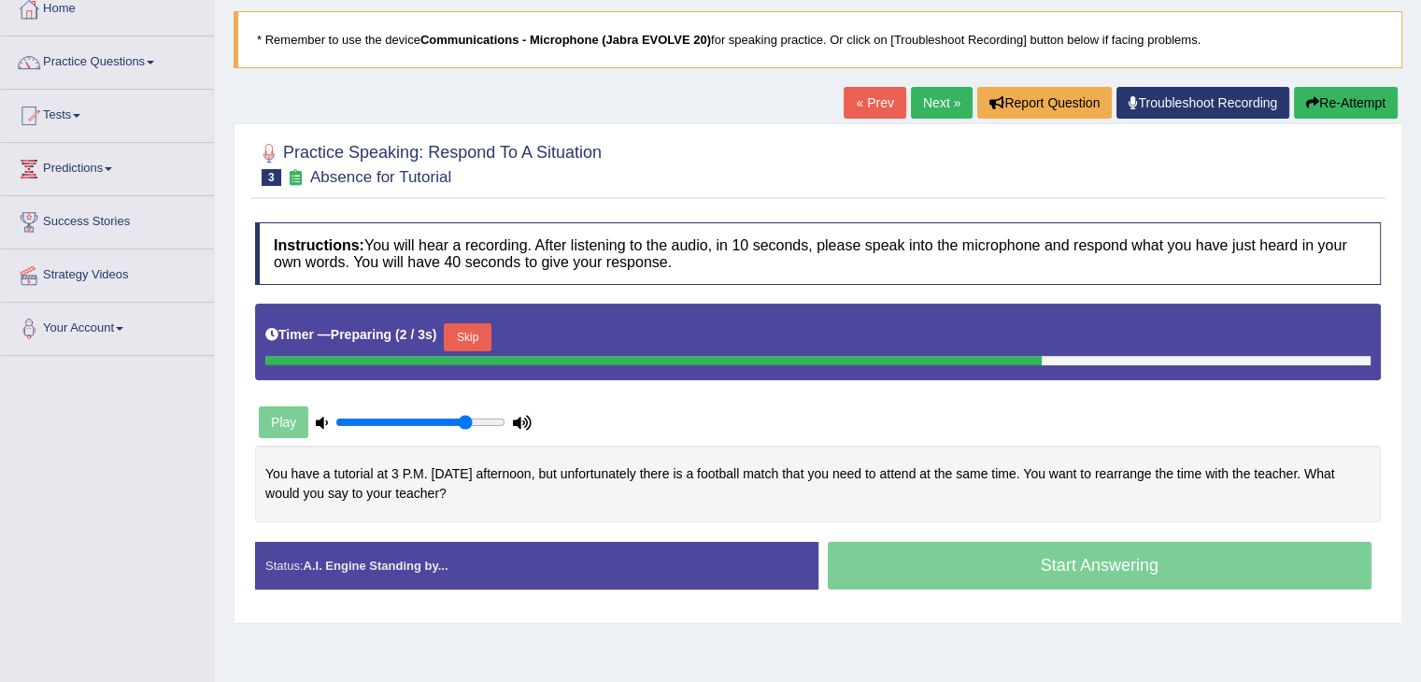
scroll to position [116, 0]
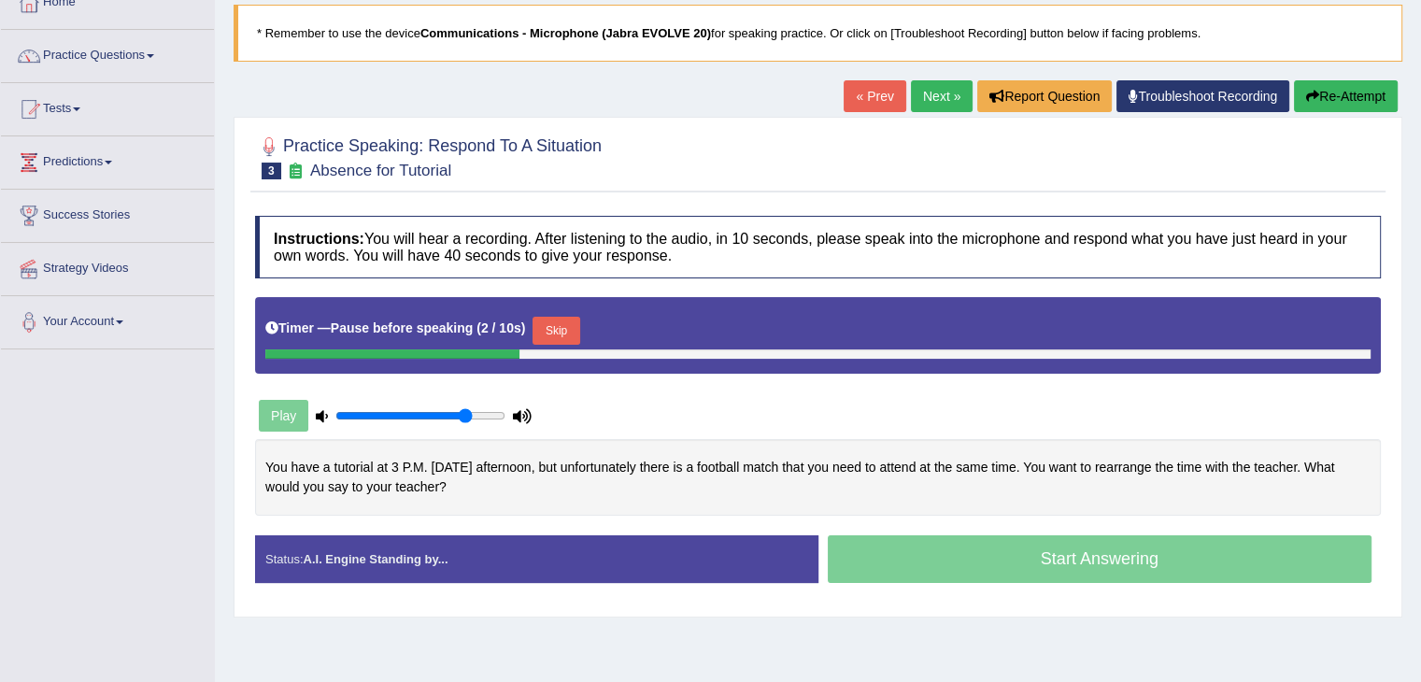
click at [556, 327] on button "Skip" at bounding box center [556, 331] width 47 height 28
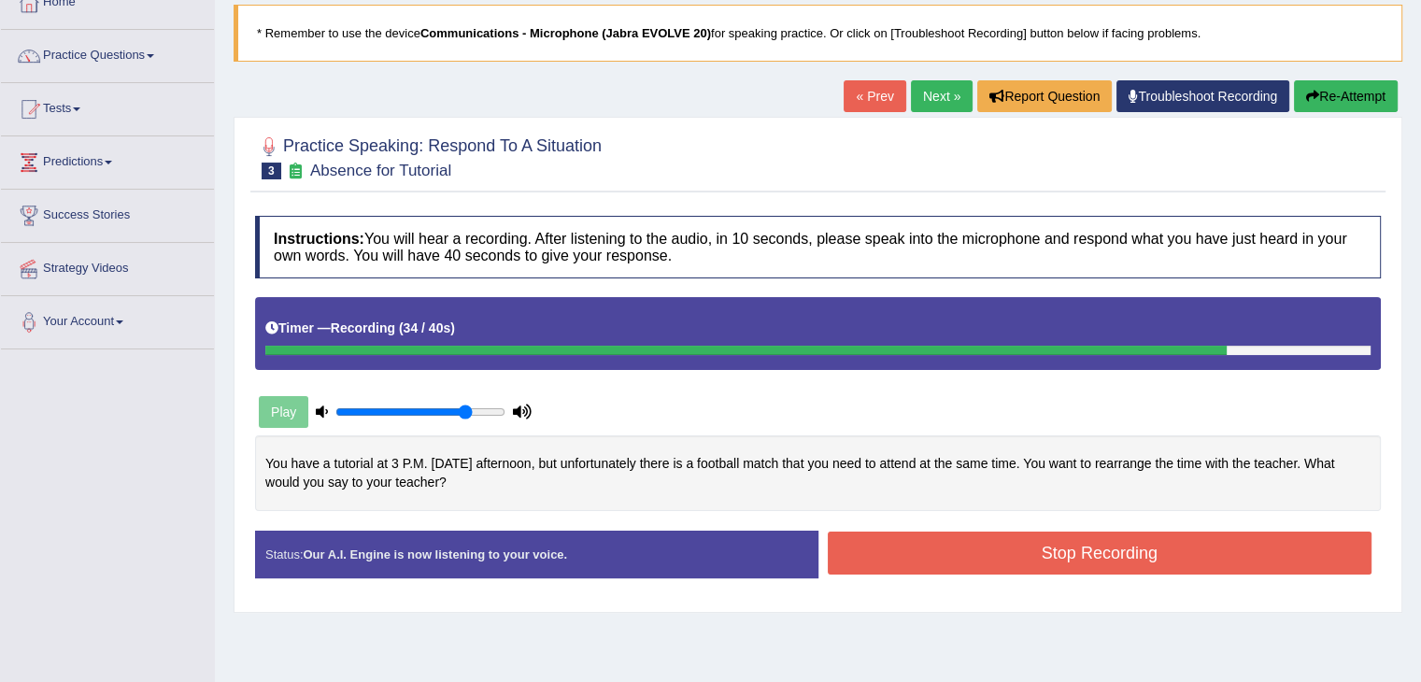
click at [1278, 561] on button "Stop Recording" at bounding box center [1100, 553] width 545 height 43
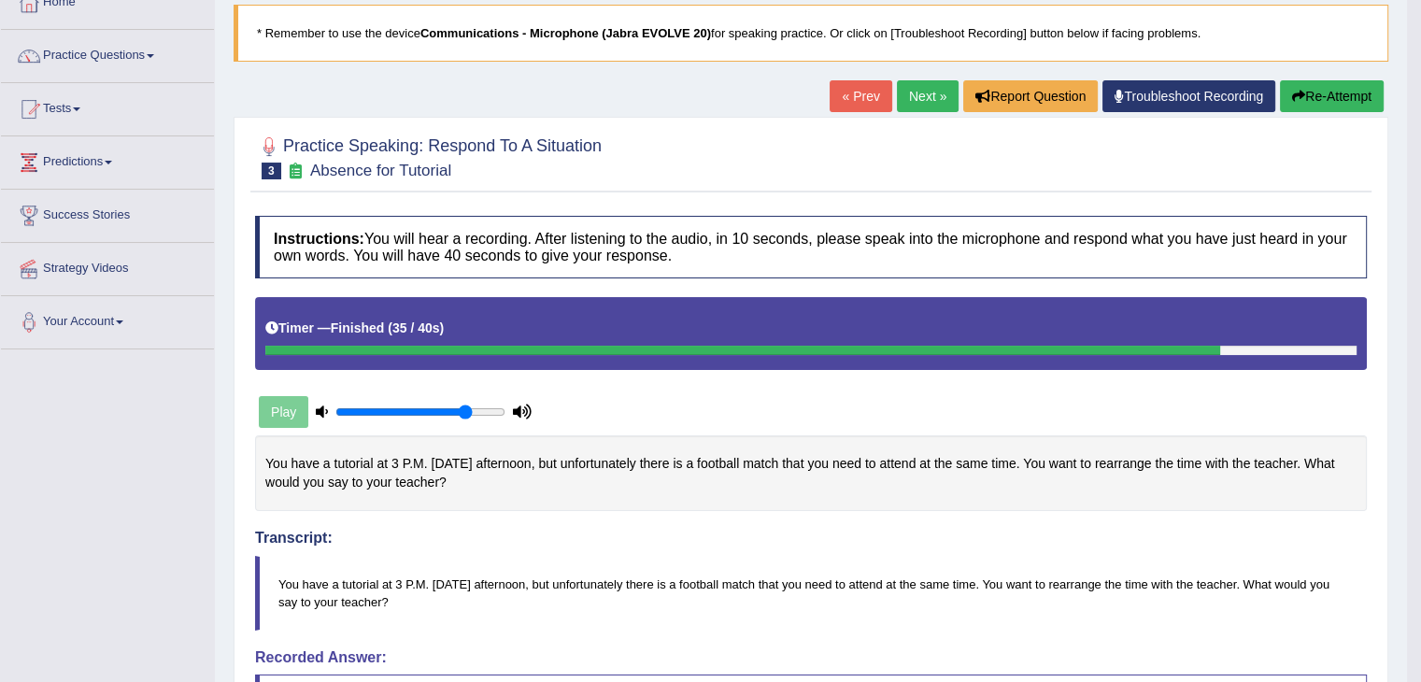
click at [920, 556] on blockquote "You have a tutorial at 3 P.M. on Monday afternoon, but unfortunately there is a…" at bounding box center [811, 593] width 1112 height 75
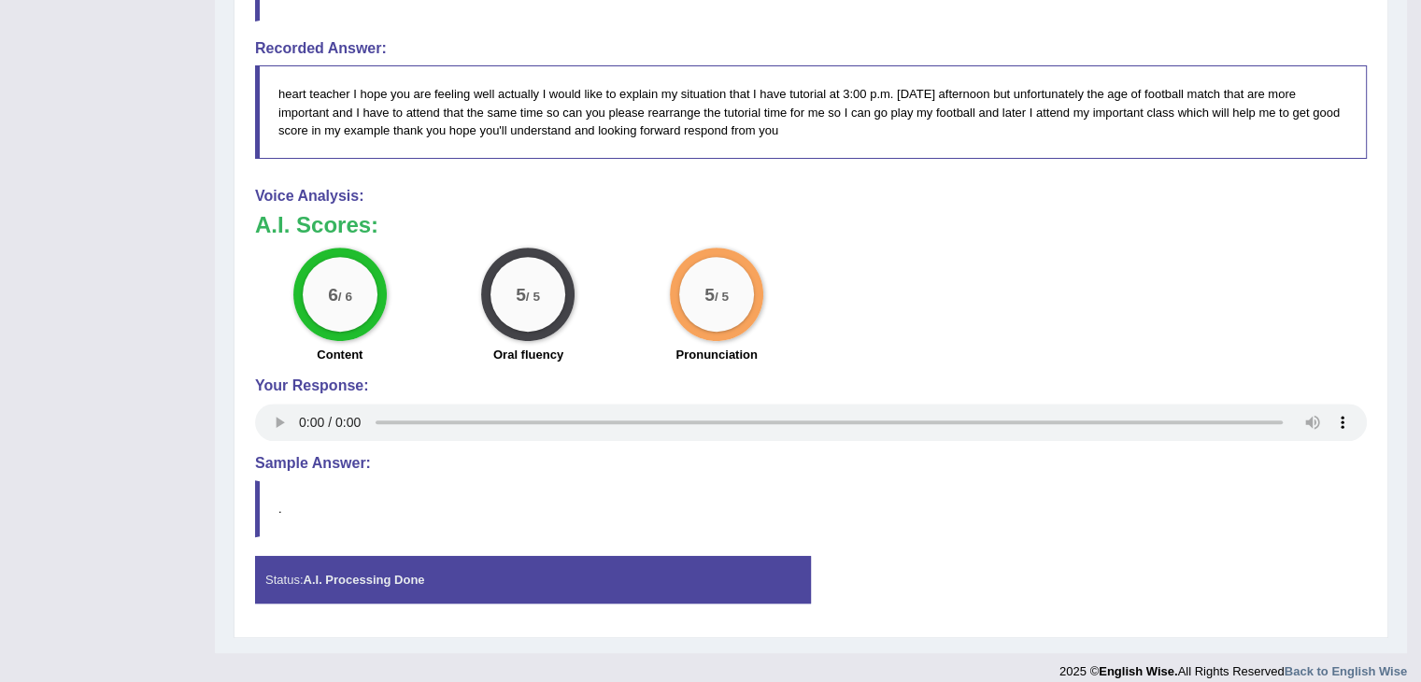
scroll to position [725, 0]
click at [1237, 385] on h4 "Your Response:" at bounding box center [811, 386] width 1112 height 17
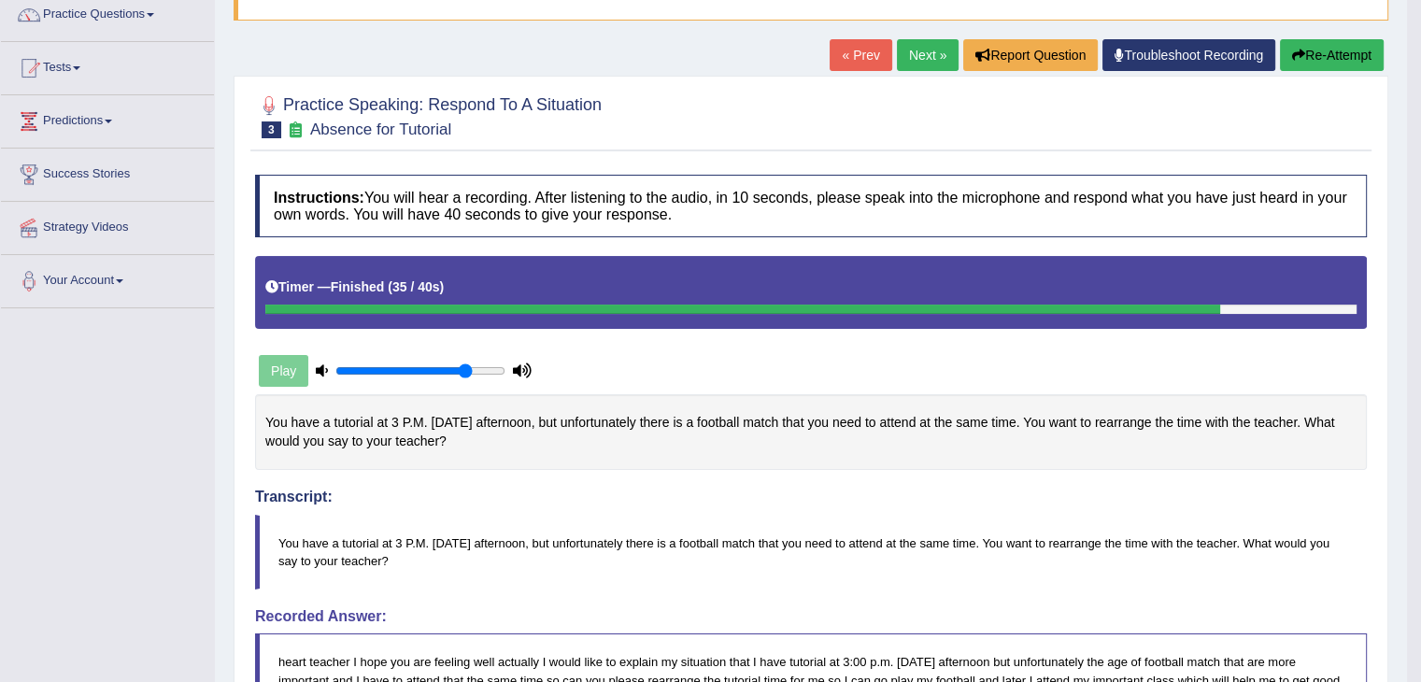
scroll to position [0, 0]
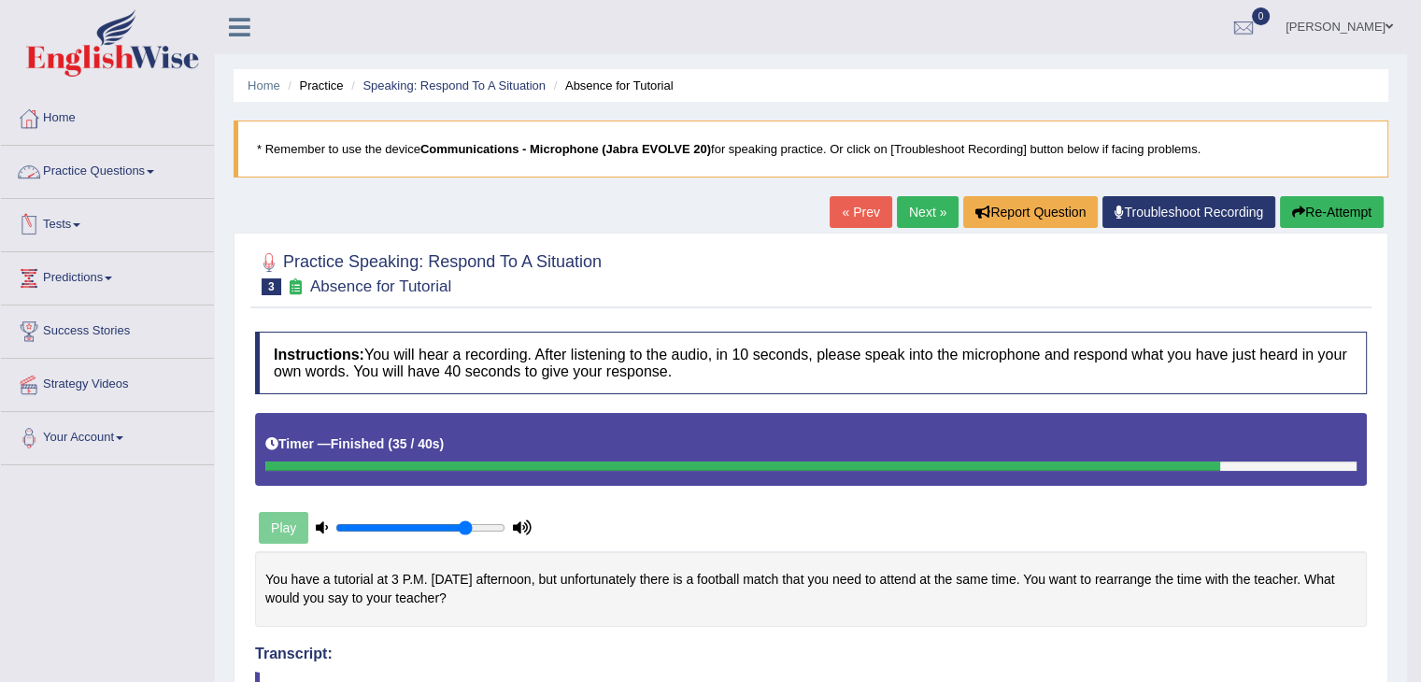
click at [137, 173] on link "Practice Questions" at bounding box center [107, 169] width 213 height 47
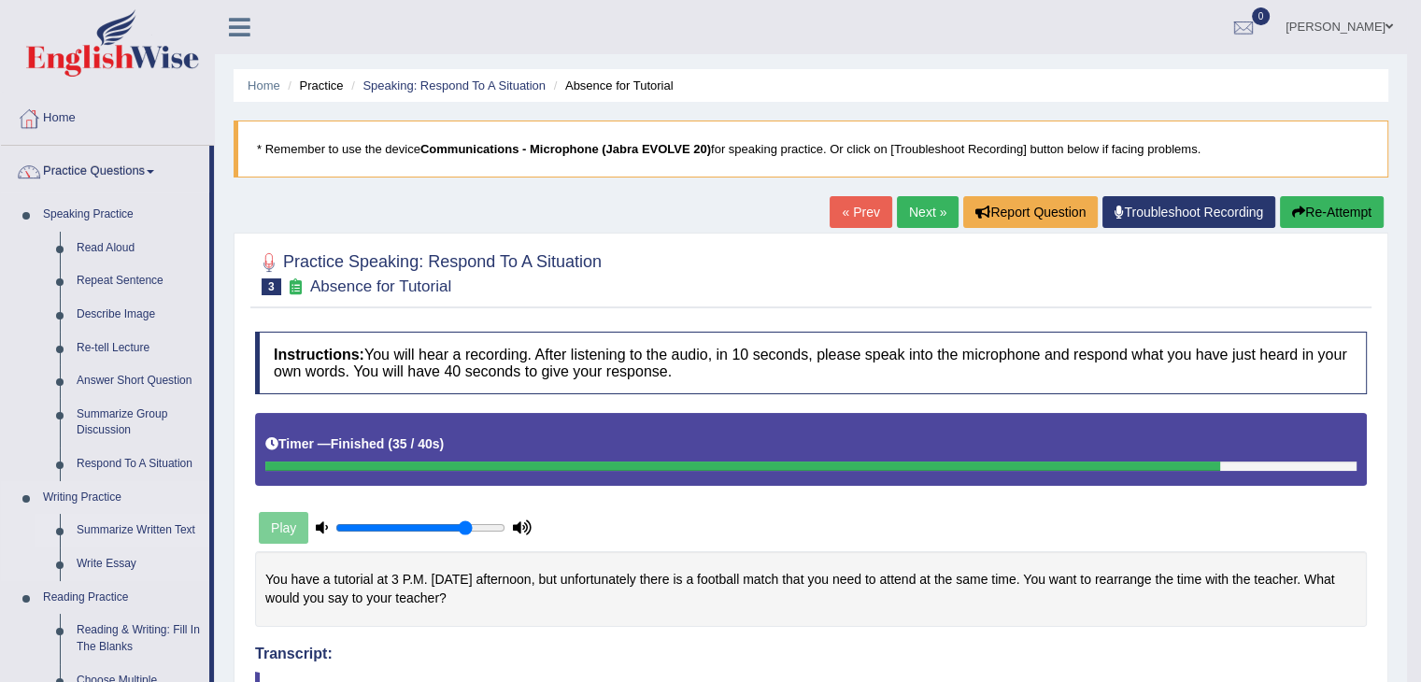
click at [100, 538] on link "Summarize Written Text" at bounding box center [138, 531] width 141 height 34
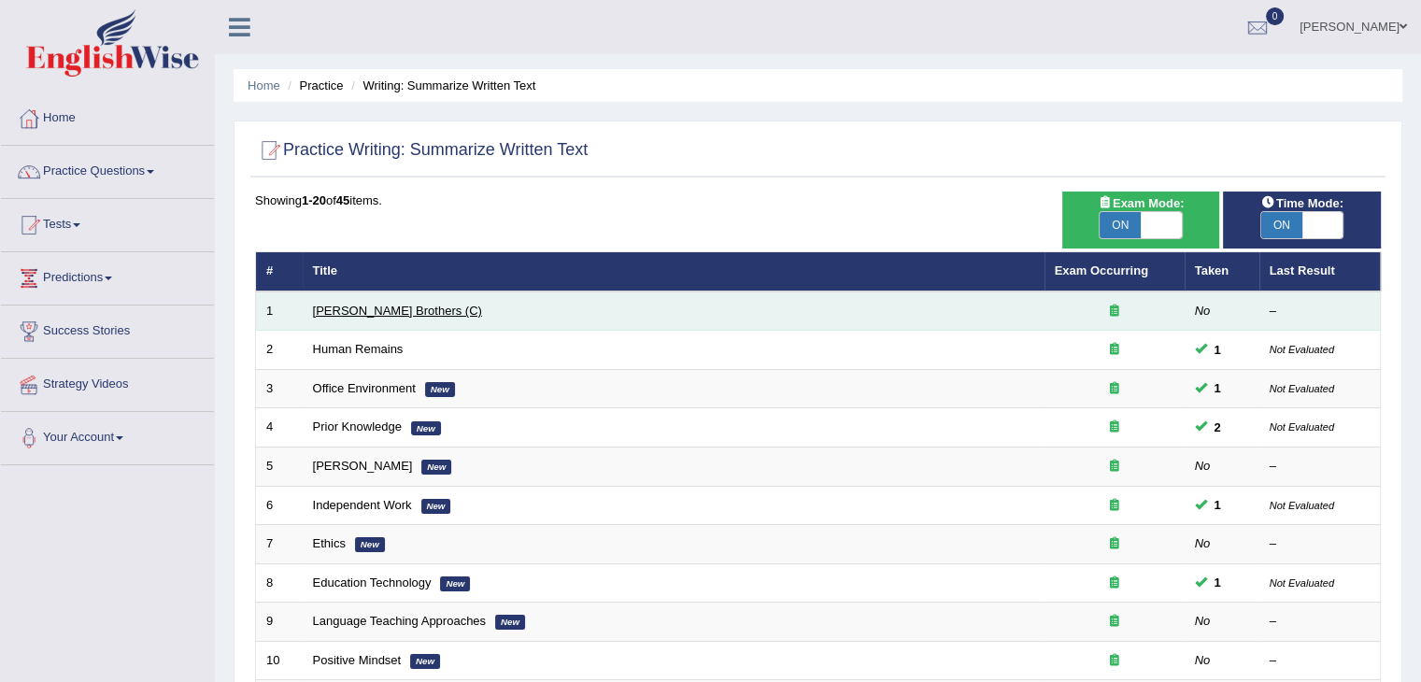
click at [339, 311] on link "[PERSON_NAME] Brothers (C)" at bounding box center [397, 311] width 169 height 14
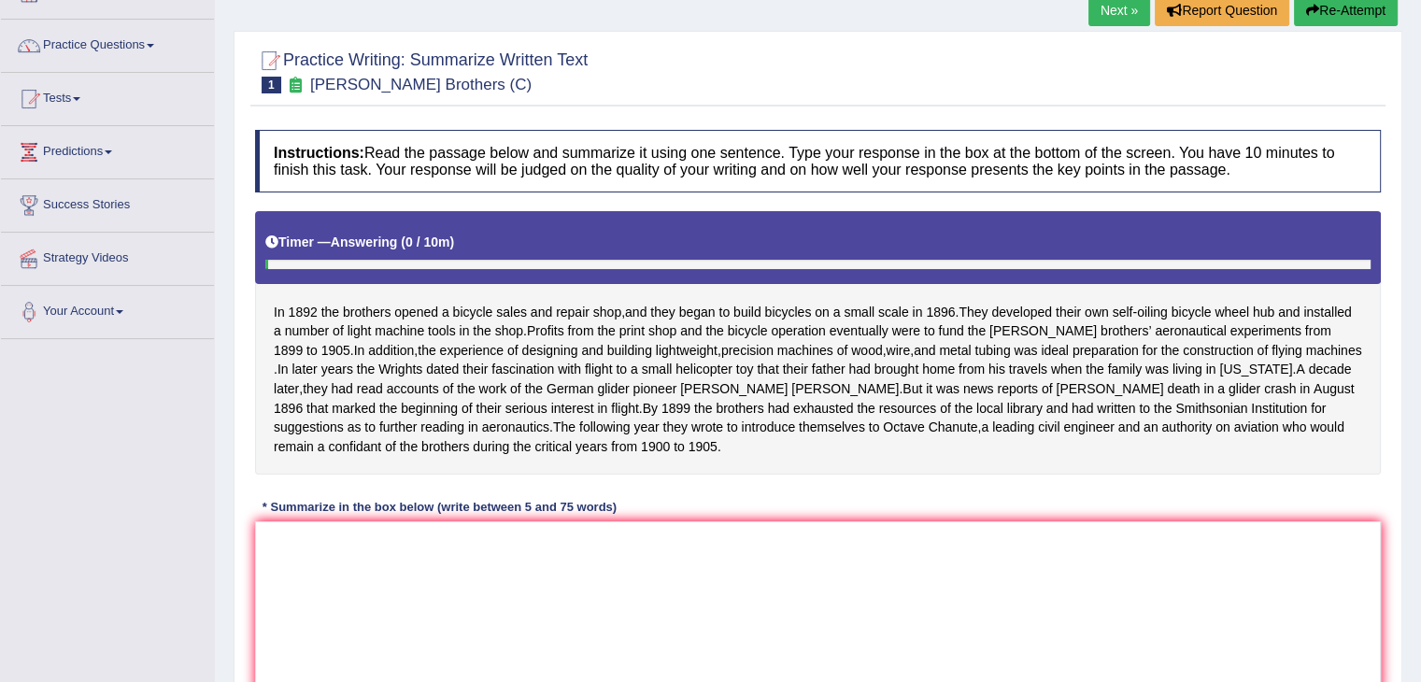
scroll to position [130, 0]
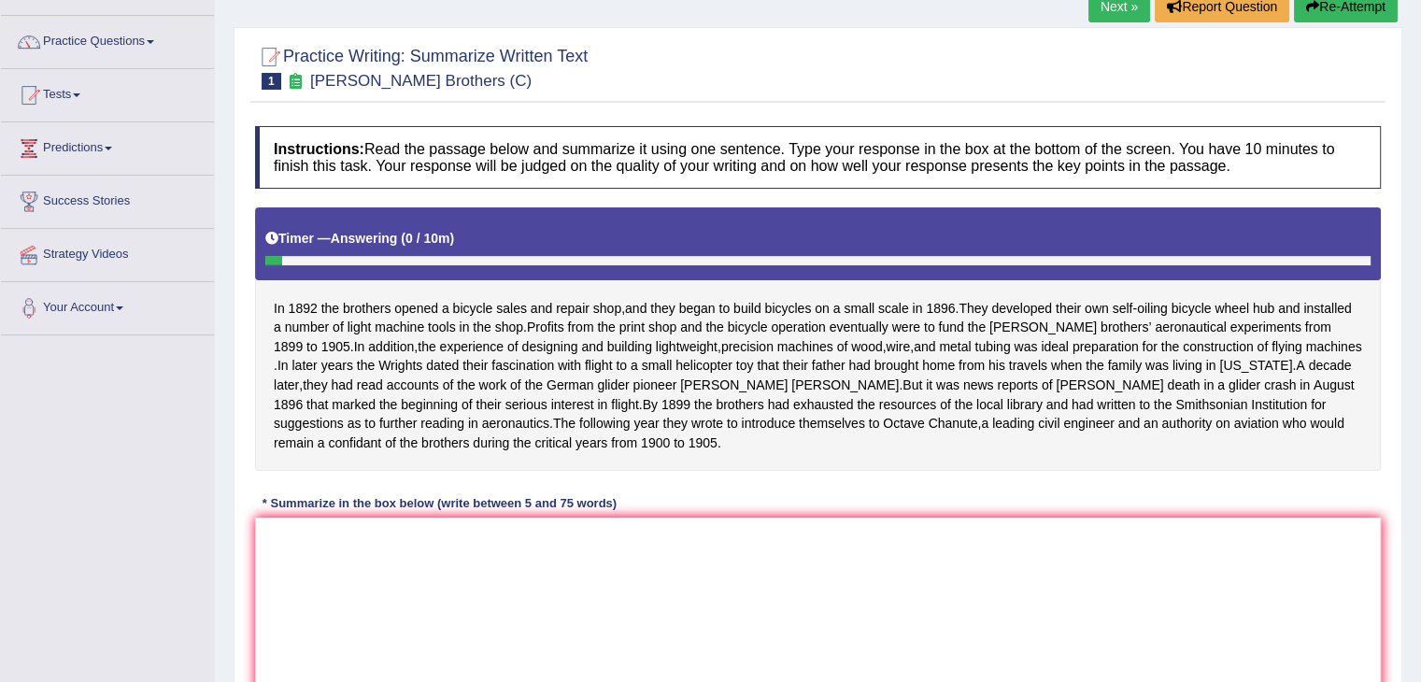
click at [973, 471] on div "In [DATE] the brothers opened a bicycle sales and repair shop , and they began …" at bounding box center [818, 339] width 1126 height 264
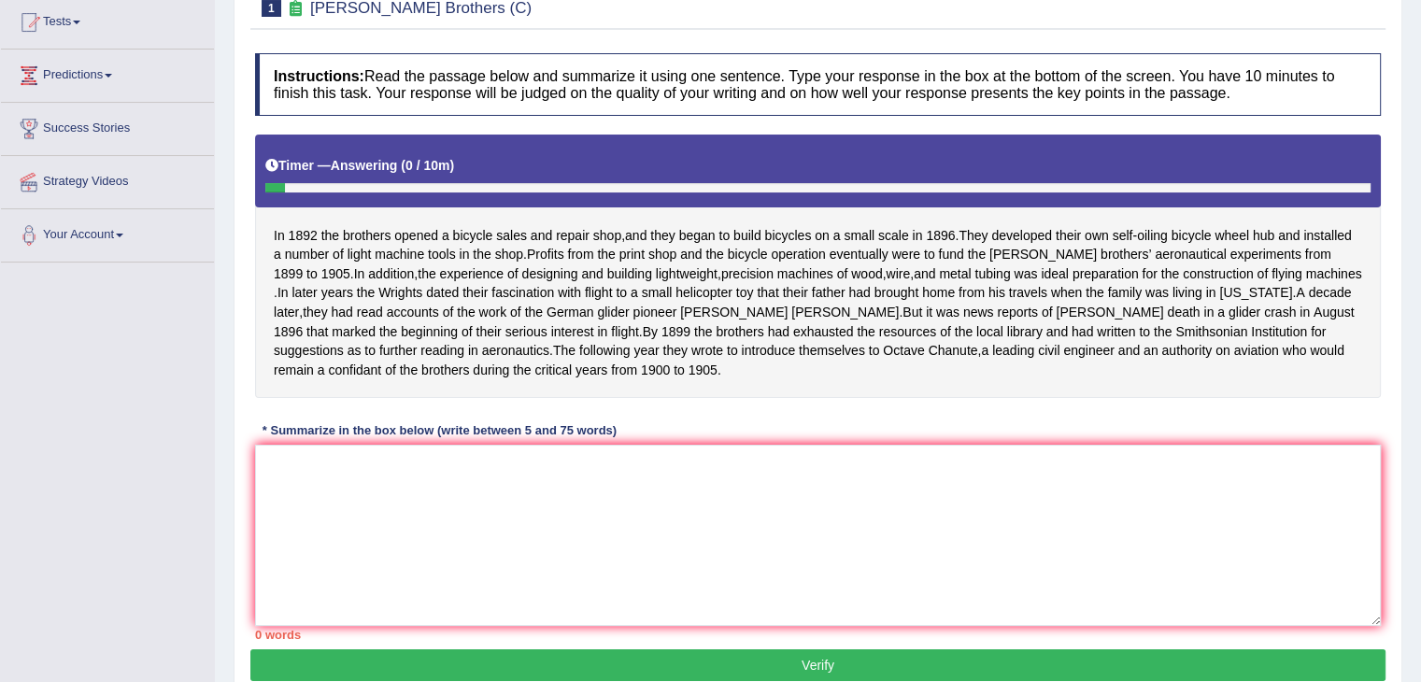
scroll to position [204, 0]
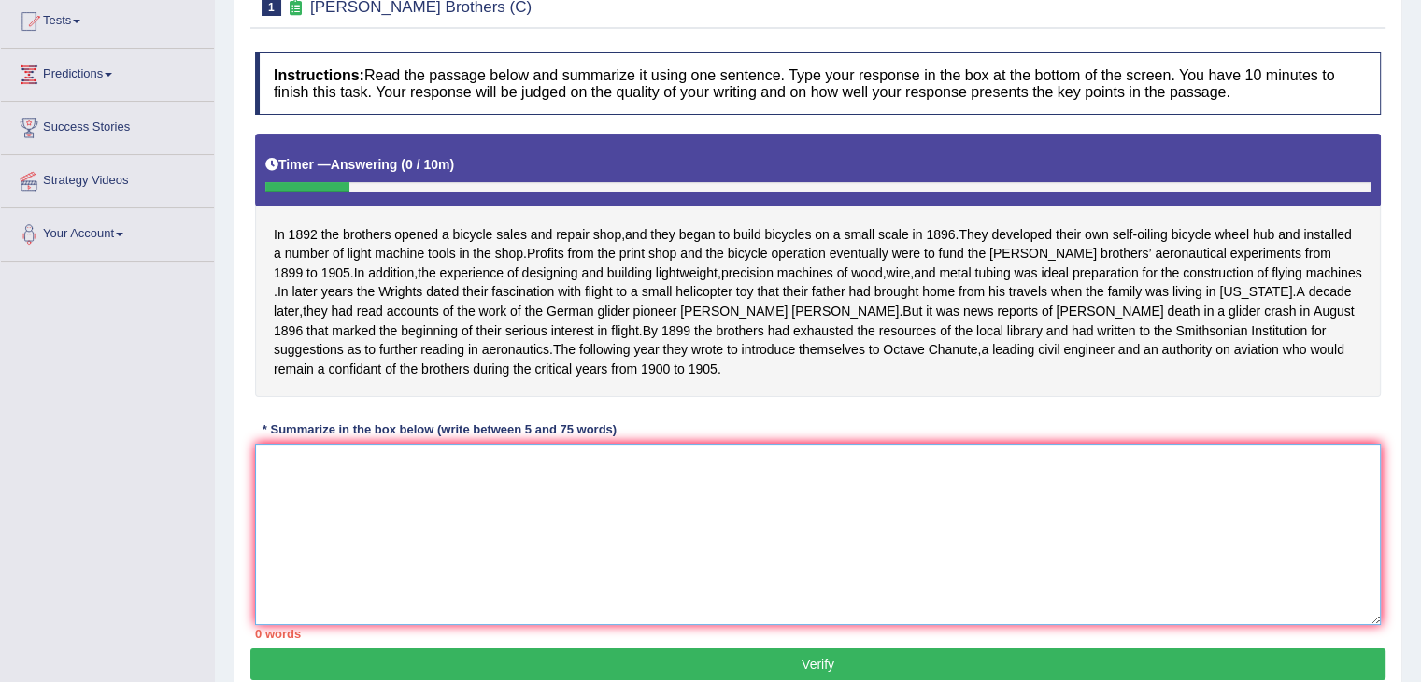
click at [292, 505] on textarea at bounding box center [818, 534] width 1126 height 181
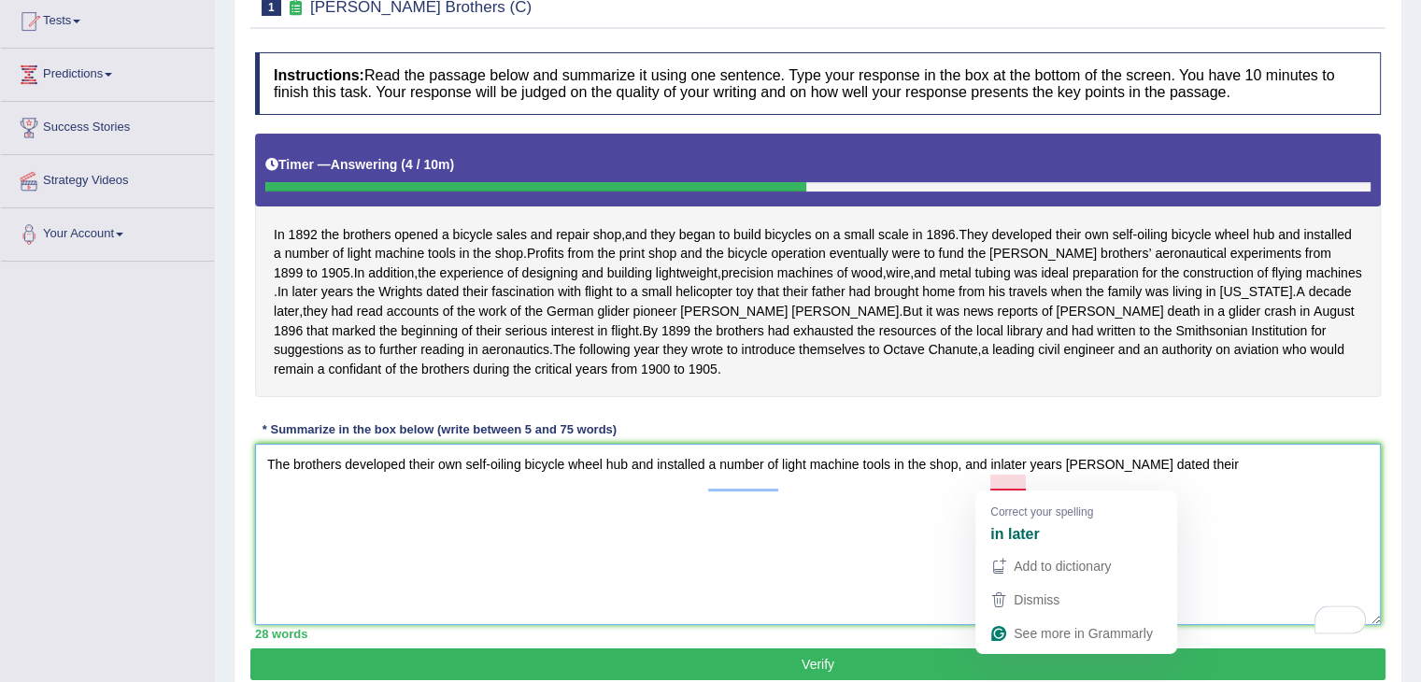
click at [999, 476] on textarea "The brothers developed their own self-oiling bicycle wheel hub and installed a …" at bounding box center [818, 534] width 1126 height 181
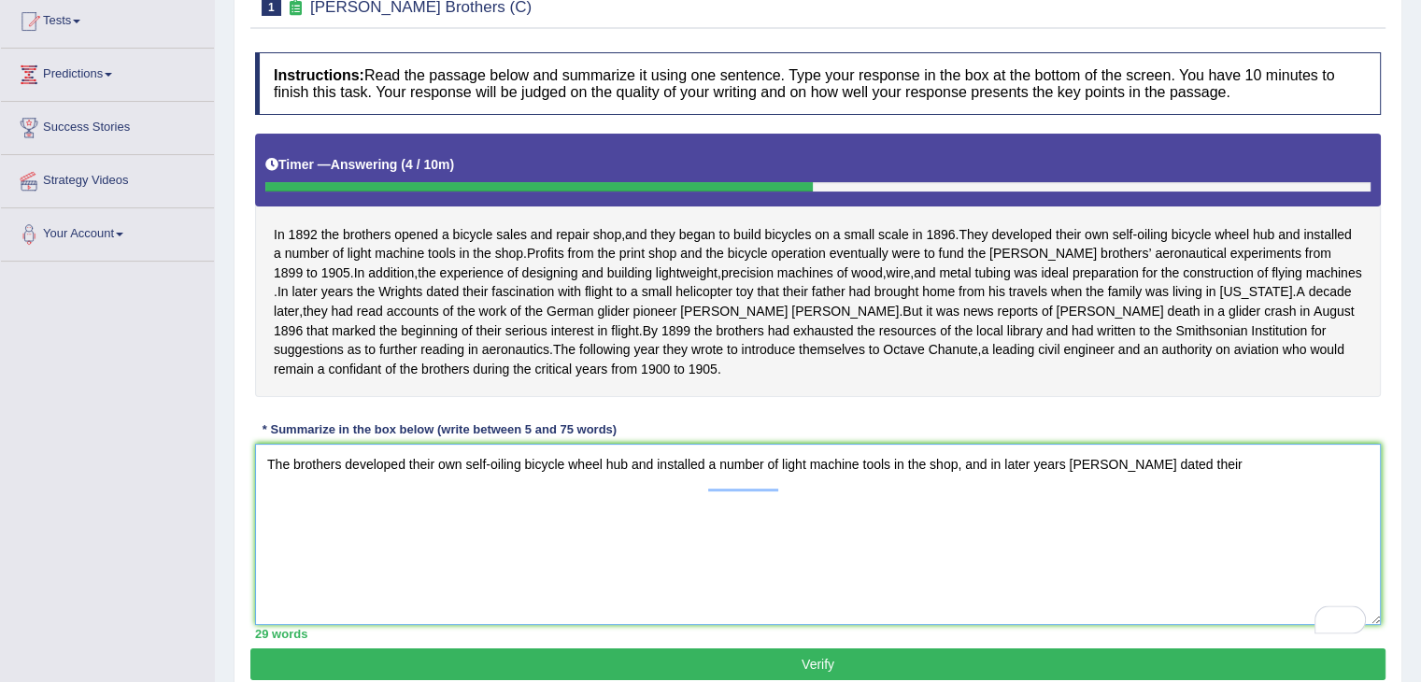
click at [1209, 478] on textarea "The brothers developed their own self-oiling bicycle wheel hub and installed a …" at bounding box center [818, 534] width 1126 height 181
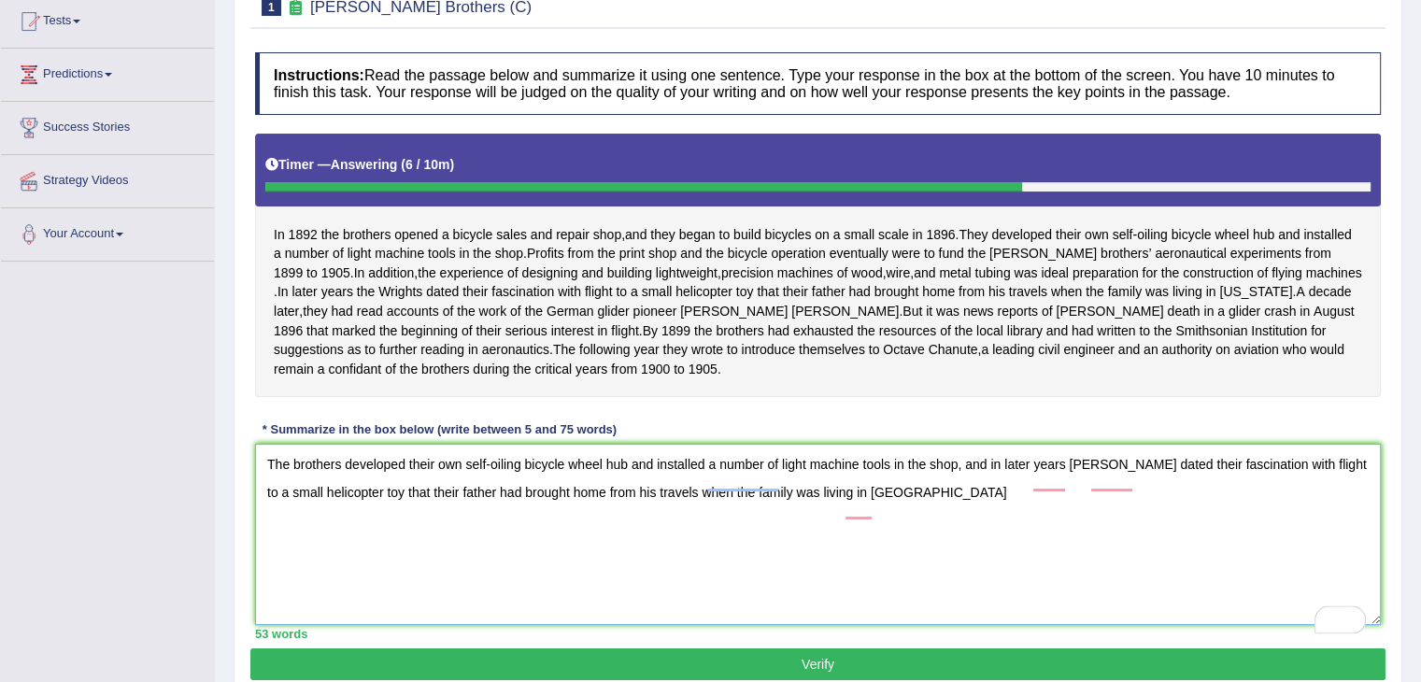
click at [875, 503] on textarea "The brothers developed their own self-oiling bicycle wheel hub and installed a …" at bounding box center [818, 534] width 1126 height 181
type textarea "The brothers developed their own self-oiling bicycle wheel hub and installed a …"
click at [1162, 360] on span "authority" at bounding box center [1187, 350] width 50 height 20
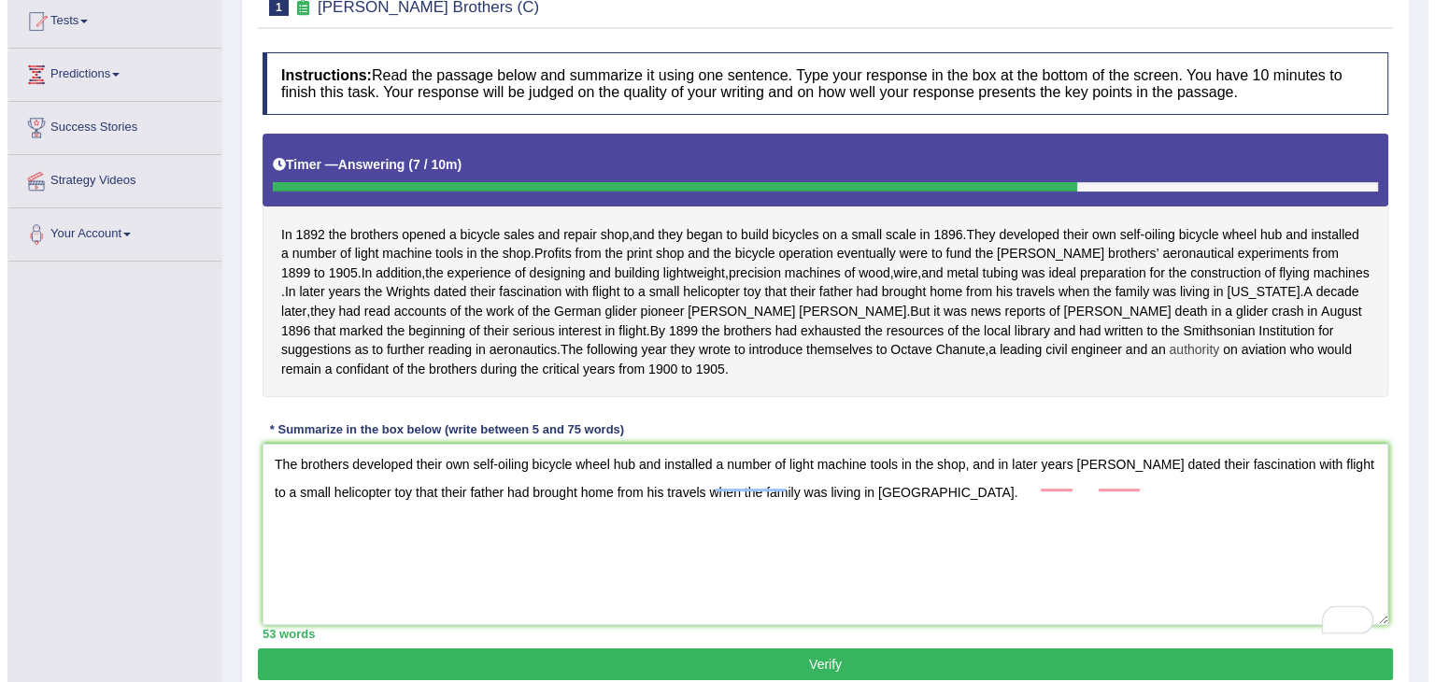
scroll to position [219, 0]
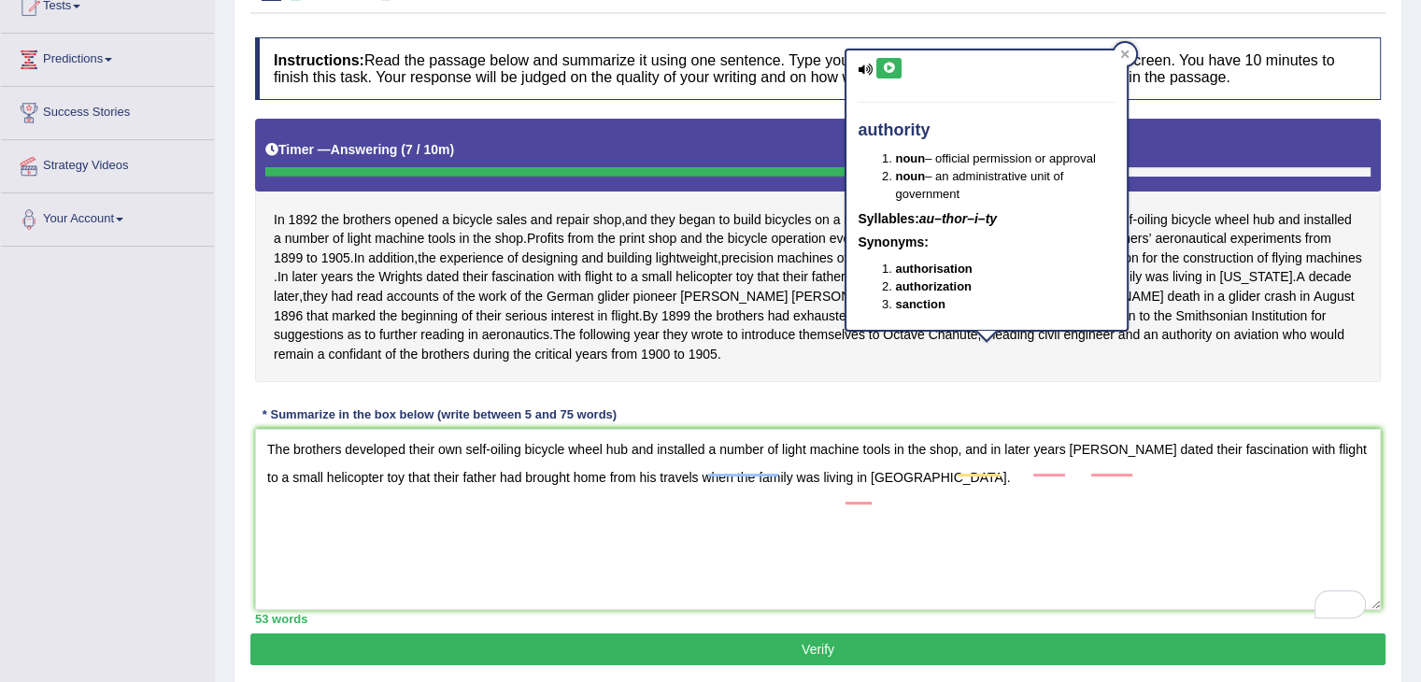
click at [839, 665] on button "Verify" at bounding box center [817, 650] width 1135 height 32
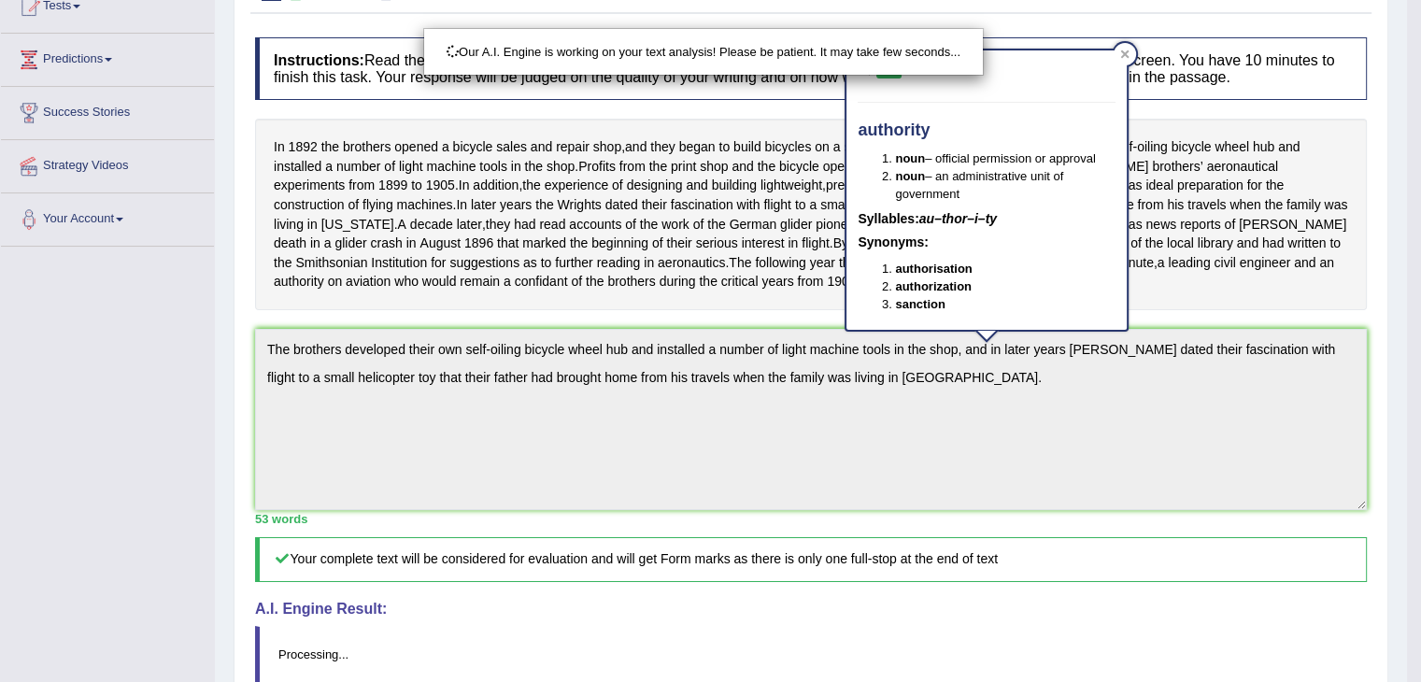
click at [123, 620] on div "Our A.I. Engine is working on your text analysis! Please be patient. It may tak…" at bounding box center [710, 341] width 1421 height 682
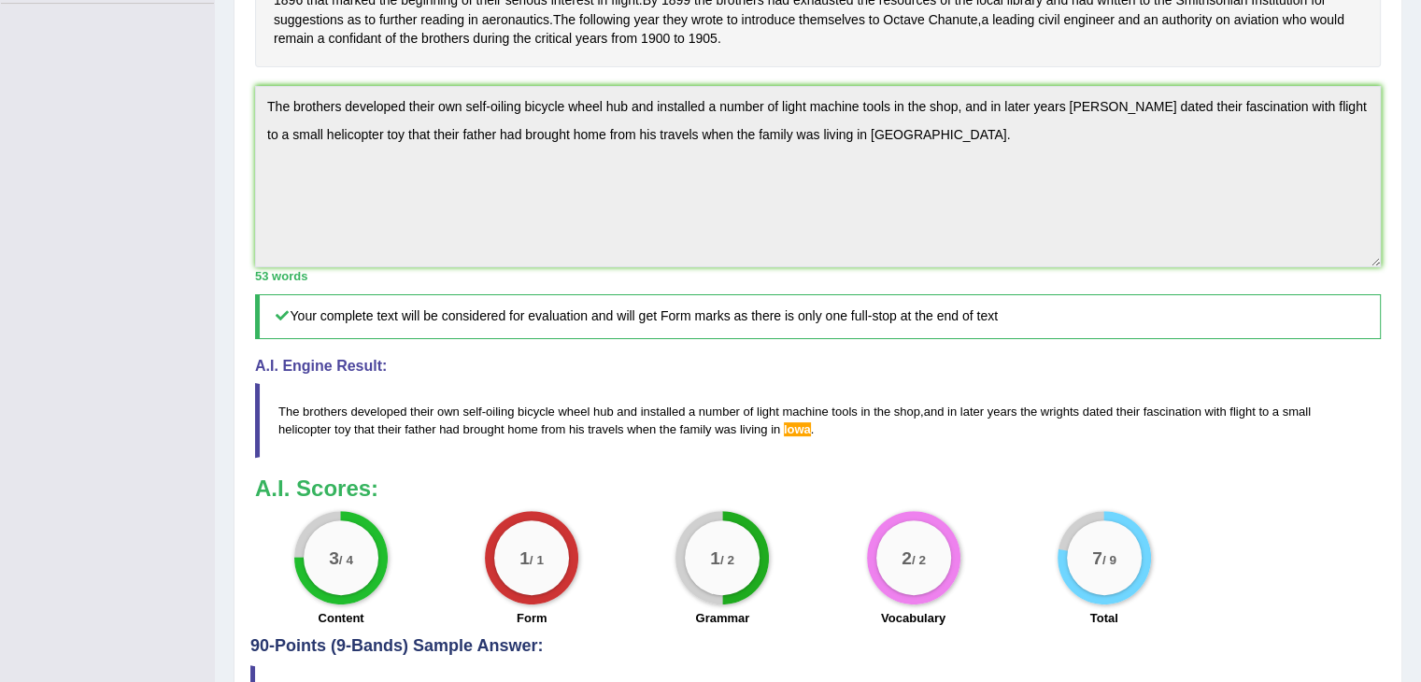
scroll to position [608, 0]
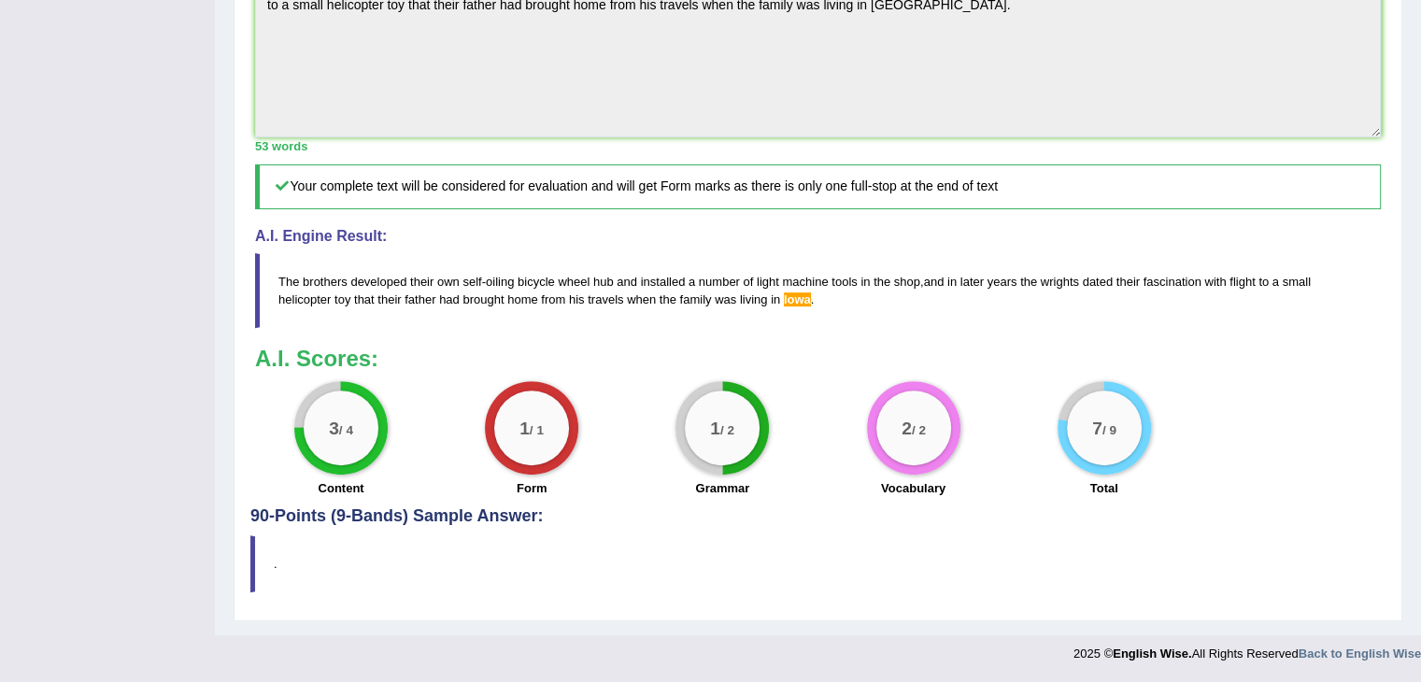
click at [185, 598] on div "Toggle navigation Home Practice Questions Speaking Practice Read Aloud Repeat S…" at bounding box center [710, 40] width 1421 height 1264
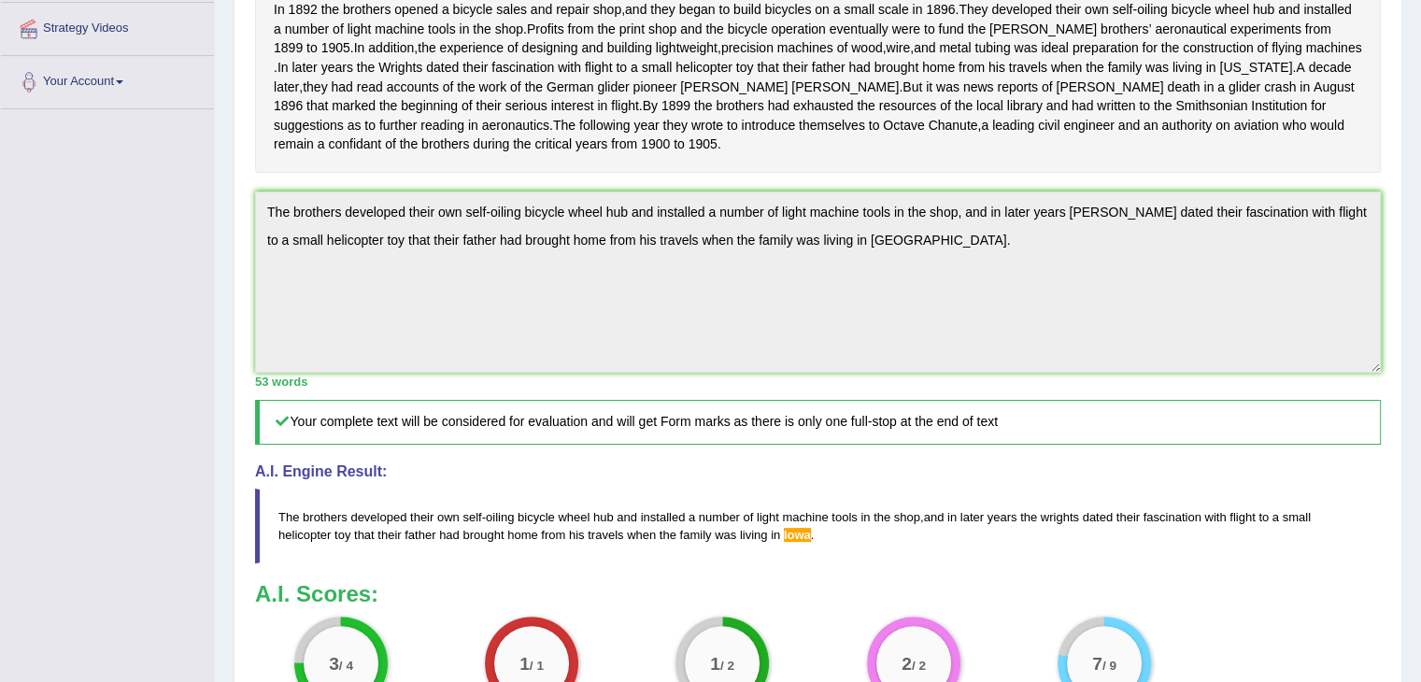
scroll to position [354, 0]
click at [150, 591] on div "Toggle navigation Home Practice Questions Speaking Practice Read Aloud Repeat S…" at bounding box center [710, 278] width 1421 height 1264
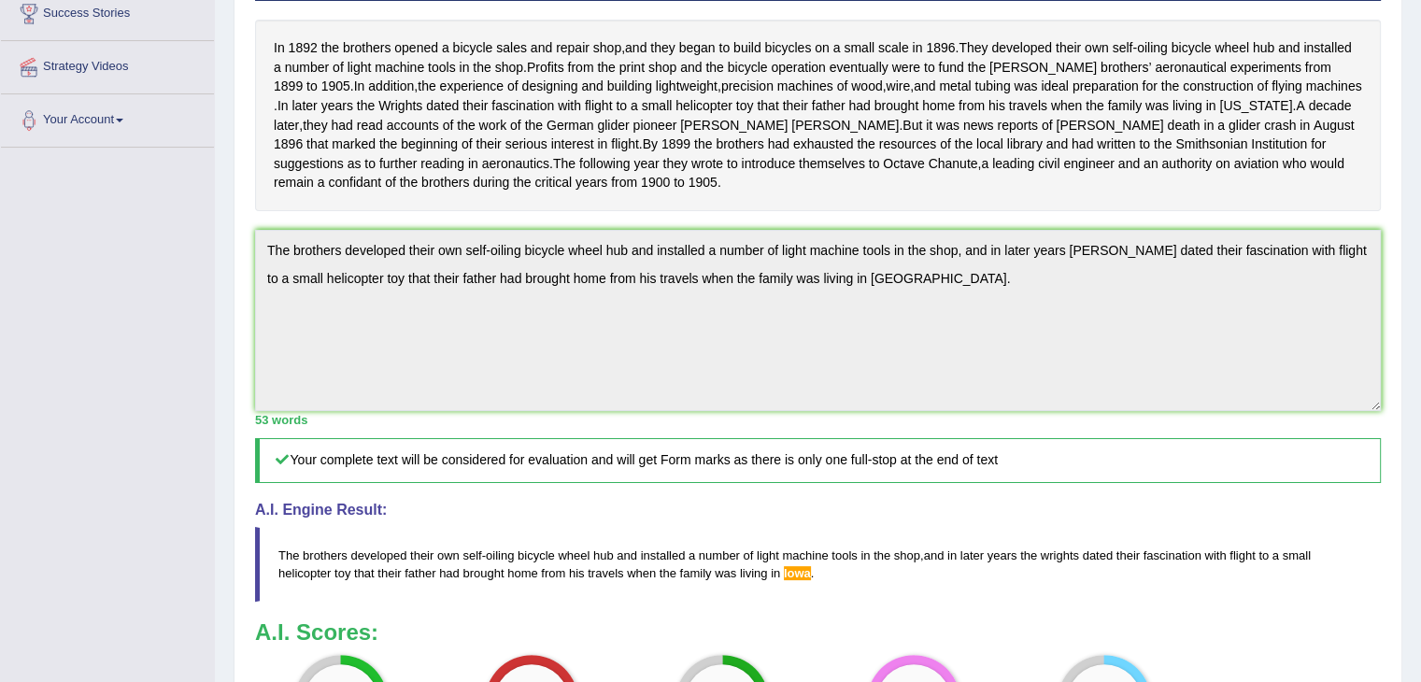
scroll to position [307, 0]
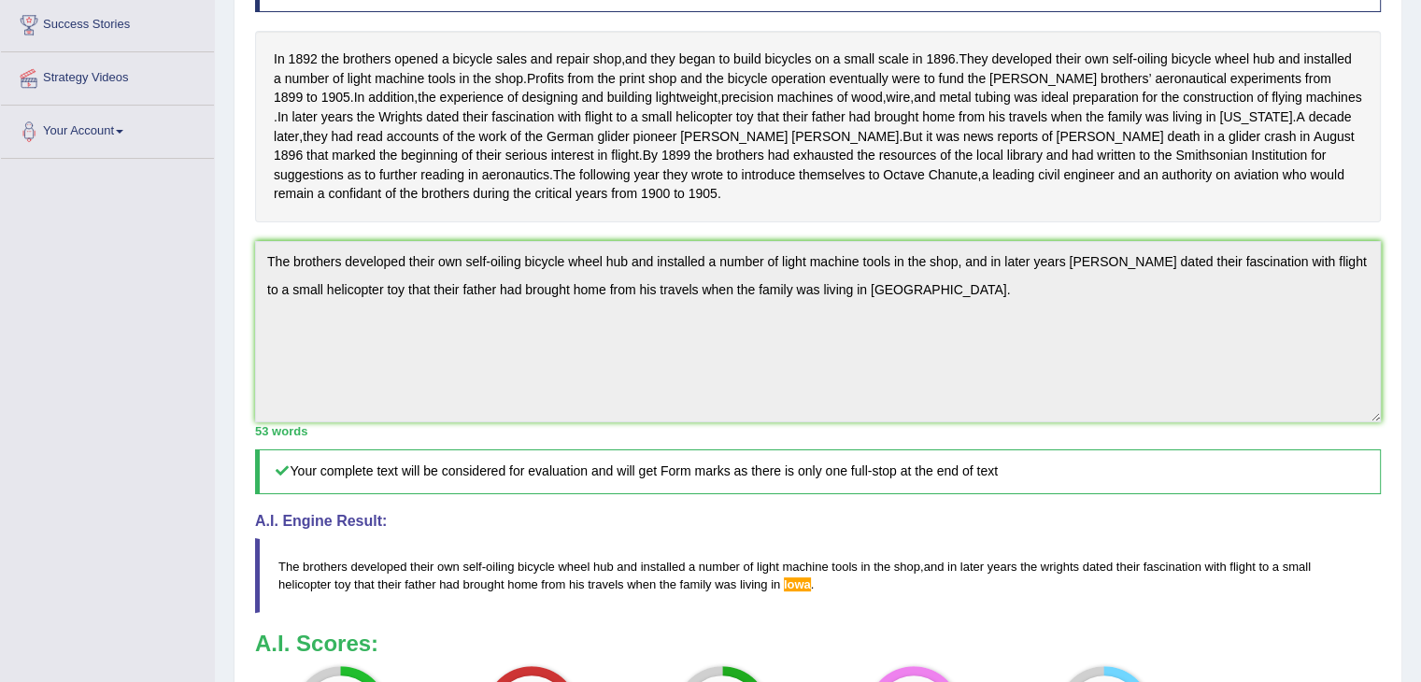
click at [166, 604] on div "Toggle navigation Home Practice Questions Speaking Practice Read Aloud Repeat S…" at bounding box center [710, 325] width 1421 height 1264
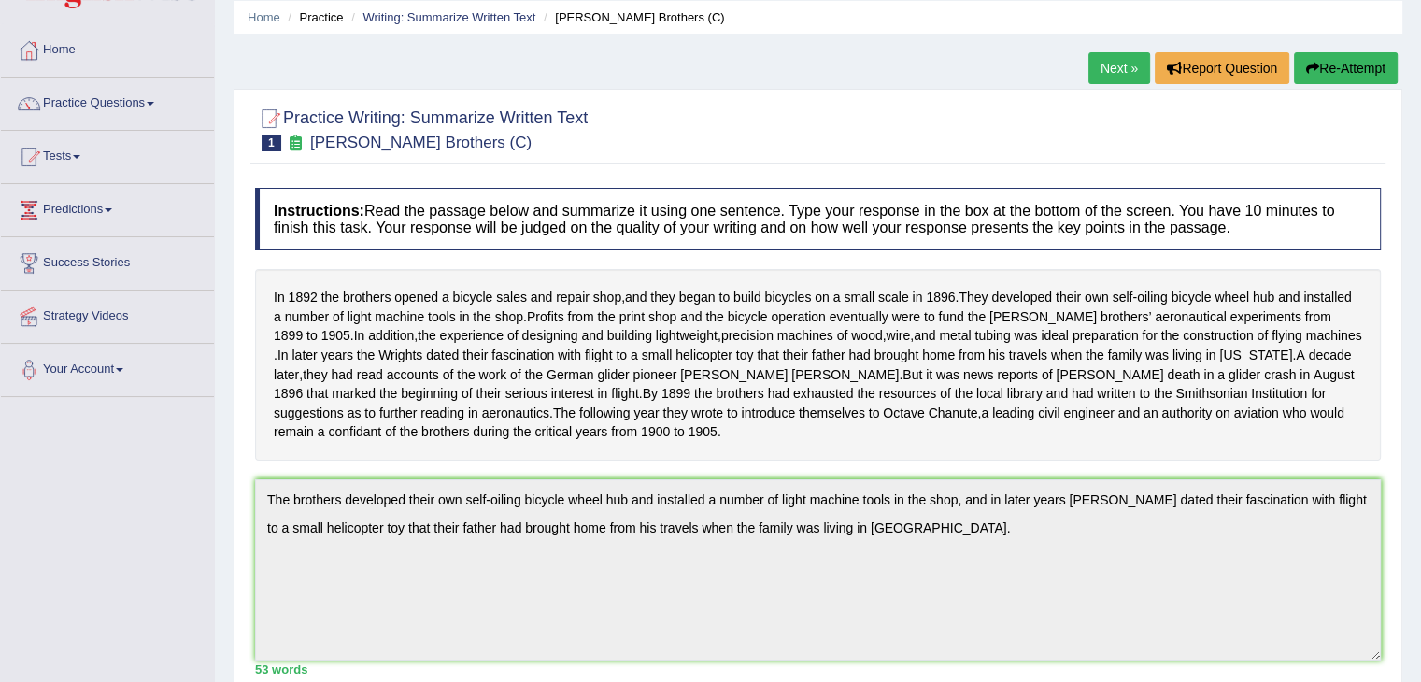
scroll to position [67, 0]
click at [153, 101] on link "Practice Questions" at bounding box center [107, 101] width 213 height 47
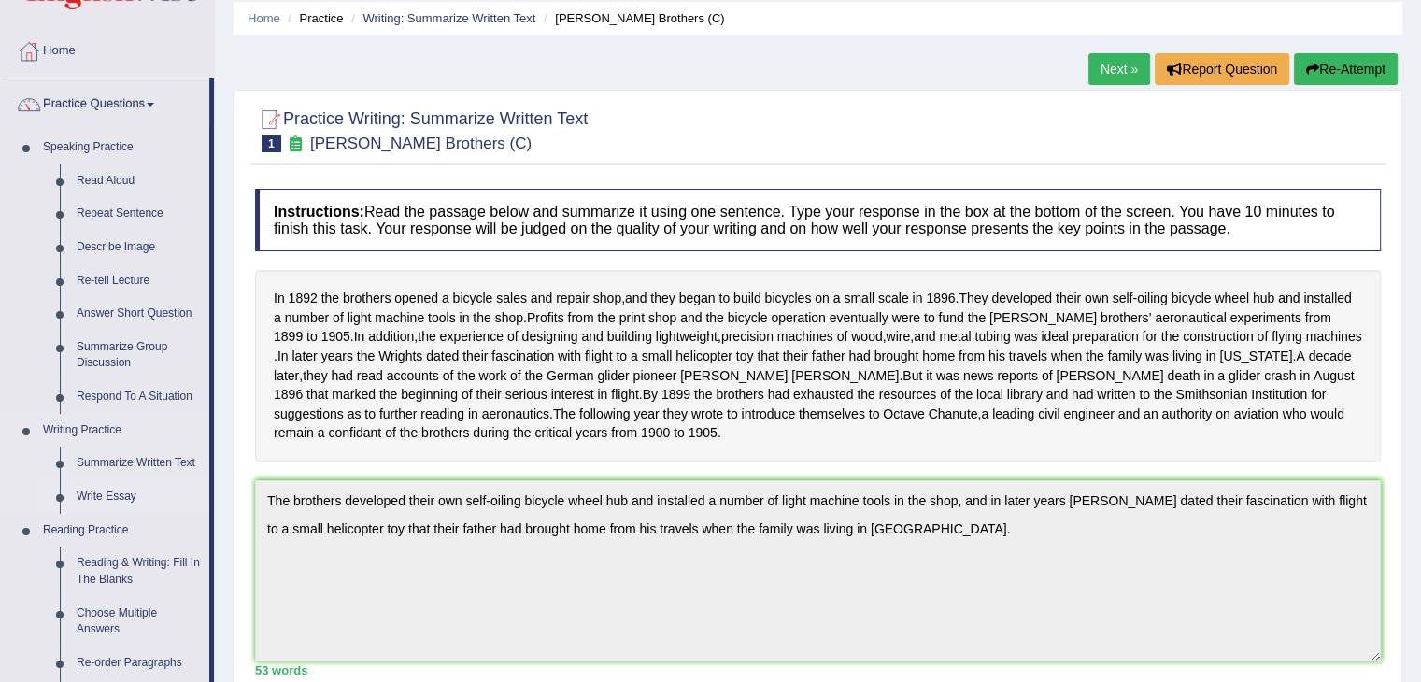
click at [105, 492] on link "Write Essay" at bounding box center [138, 497] width 141 height 34
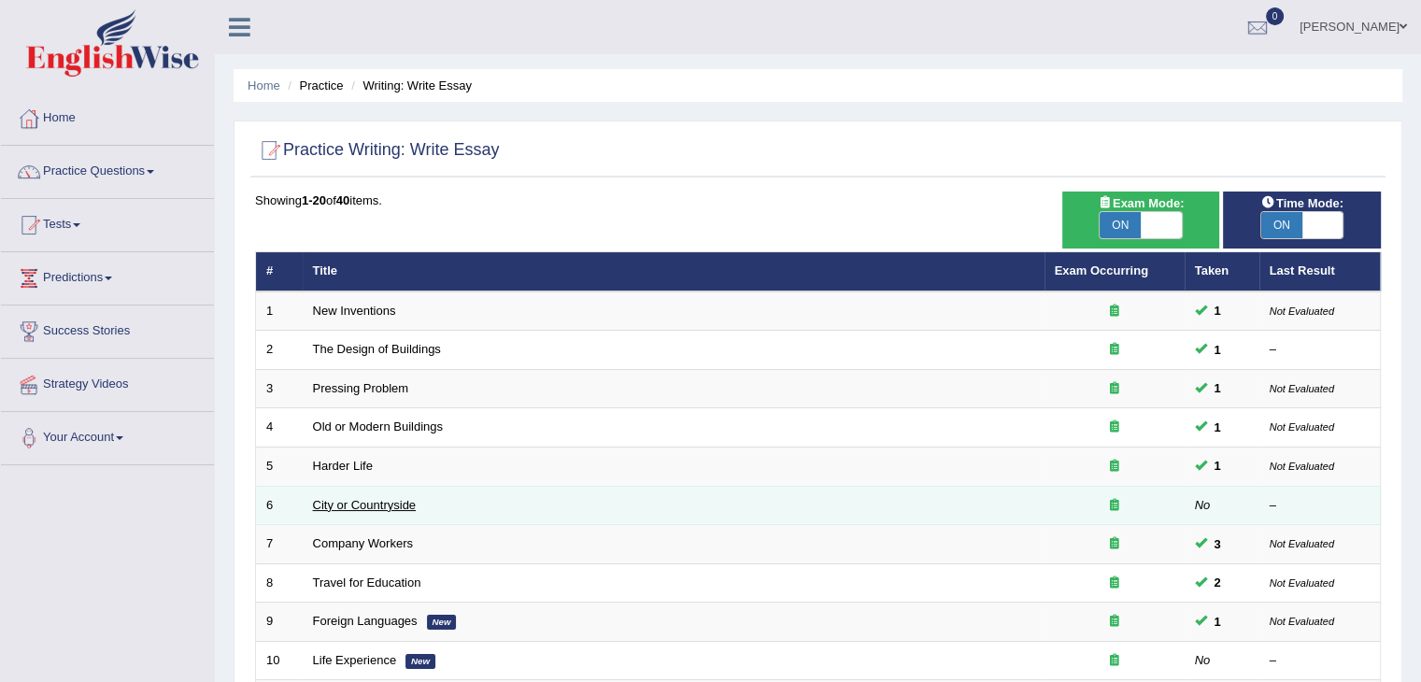
click at [340, 504] on link "City or Countryside" at bounding box center [365, 505] width 104 height 14
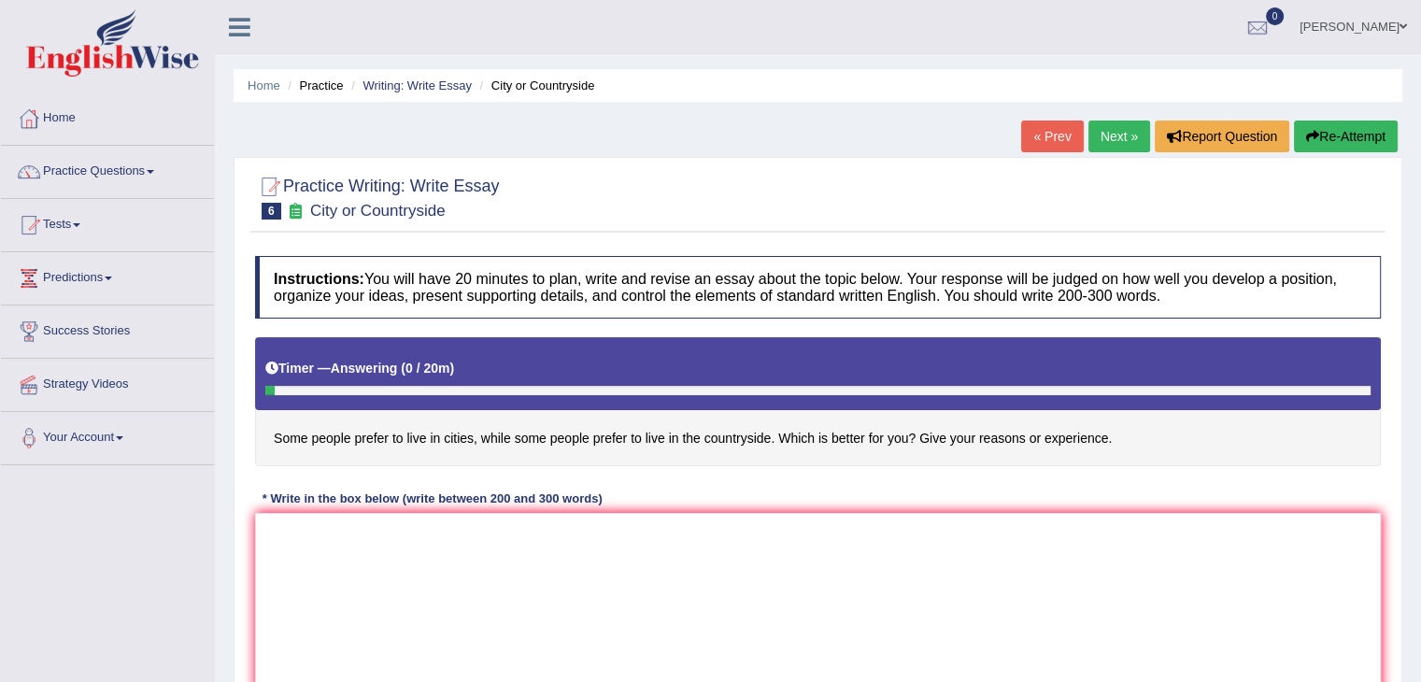
click at [881, 483] on div "Instructions: You will have 20 minutes to plan, write and revise an essay about…" at bounding box center [817, 482] width 1135 height 471
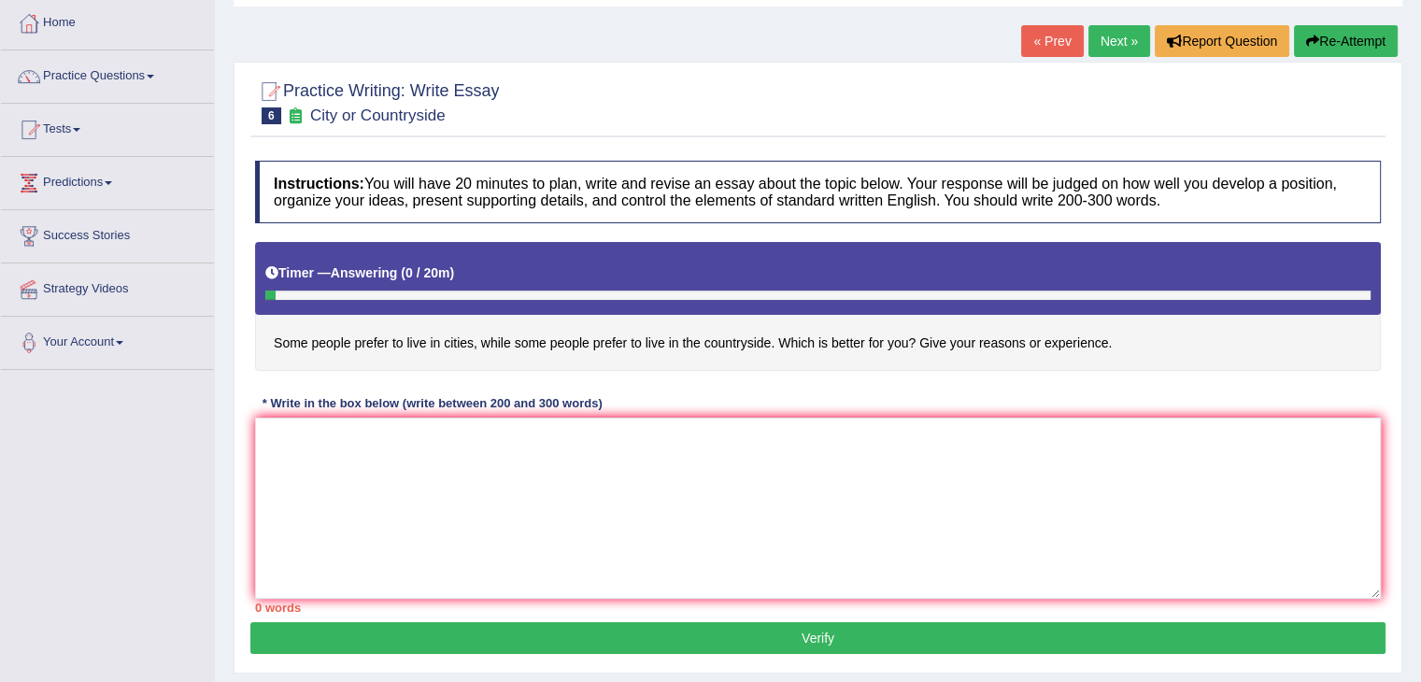
scroll to position [145, 0]
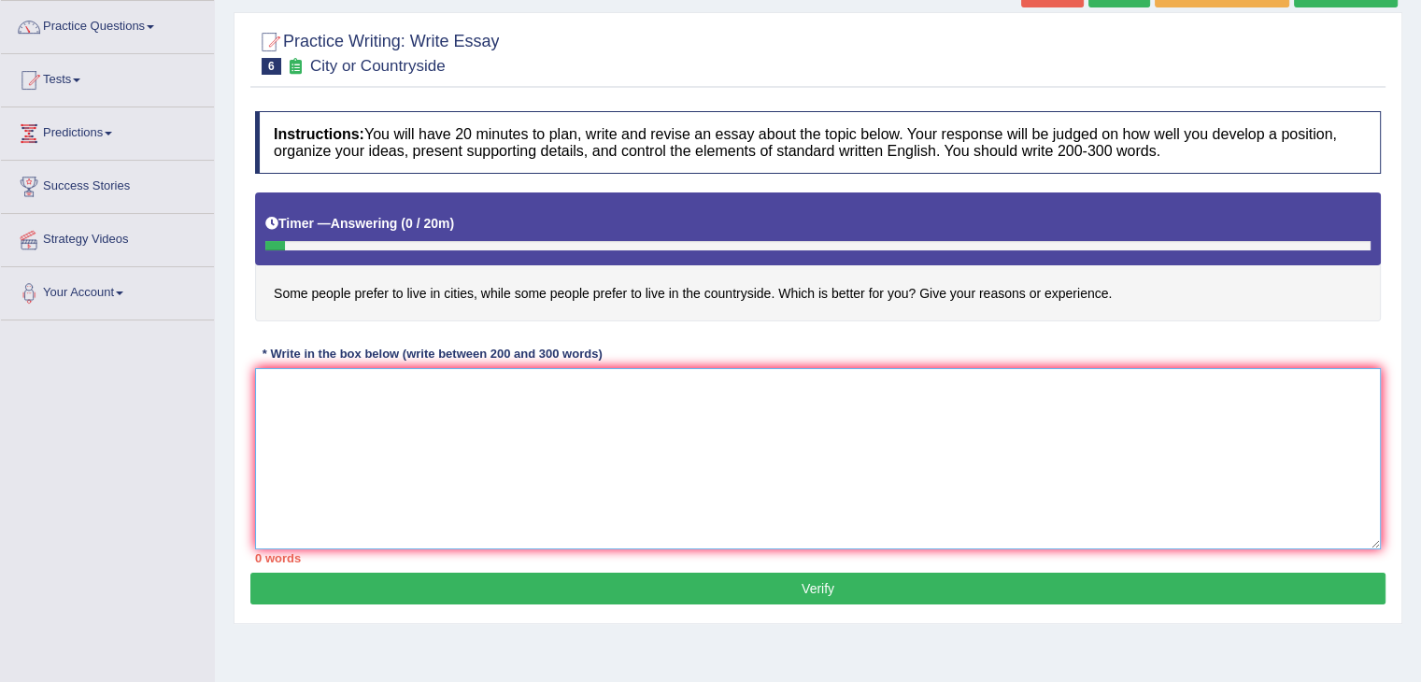
click at [307, 392] on textarea at bounding box center [818, 458] width 1126 height 181
click at [450, 384] on textarea "The increasing influence of the" at bounding box center [818, 458] width 1126 height 181
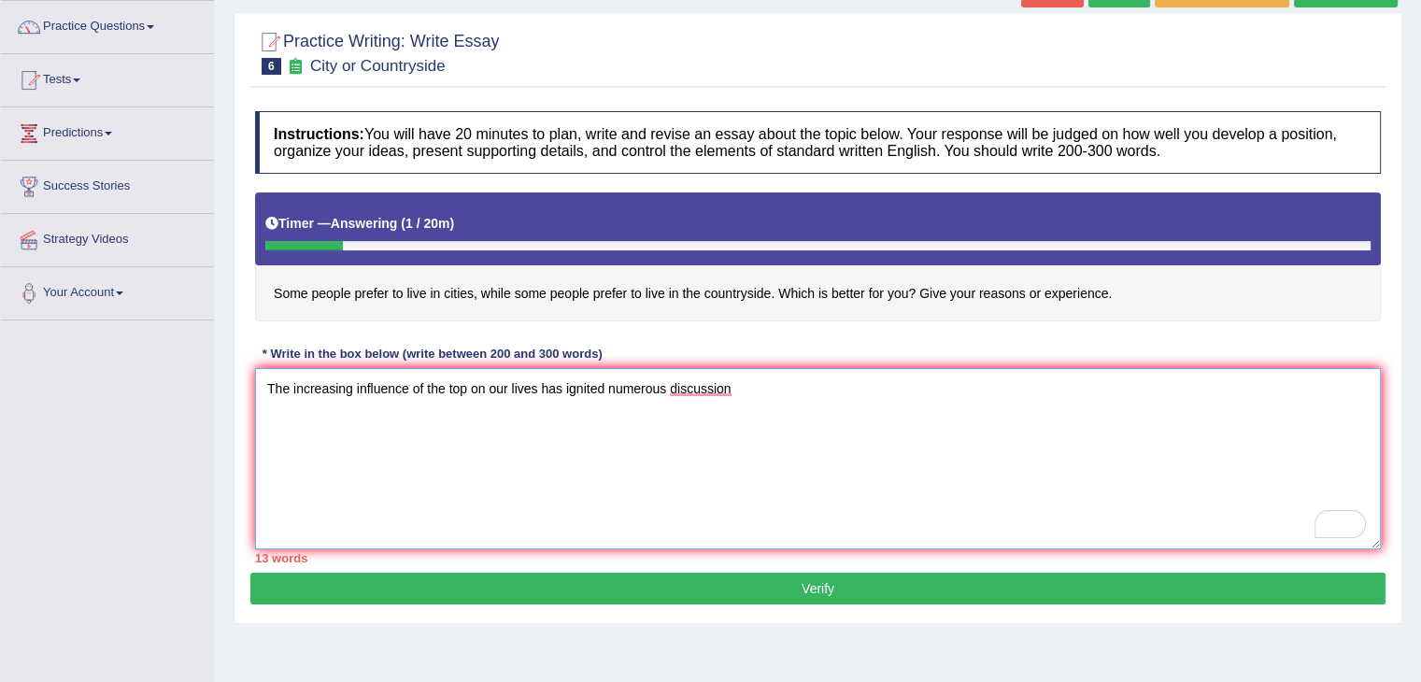
click at [758, 386] on textarea "The increasing influence of the top on our lives has ignited numerous discussion" at bounding box center [818, 458] width 1126 height 181
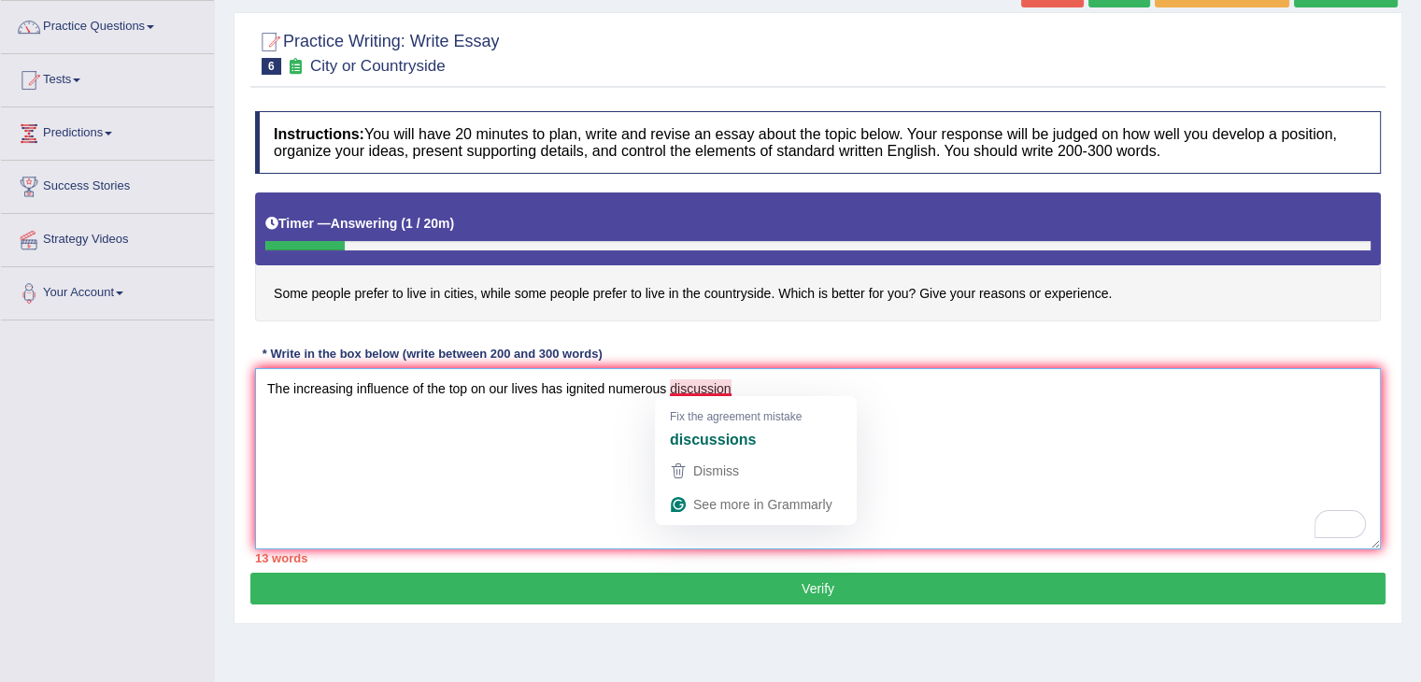
click at [730, 386] on textarea "The increasing influence of the top on our lives has ignited numerous discussion" at bounding box center [818, 458] width 1126 height 181
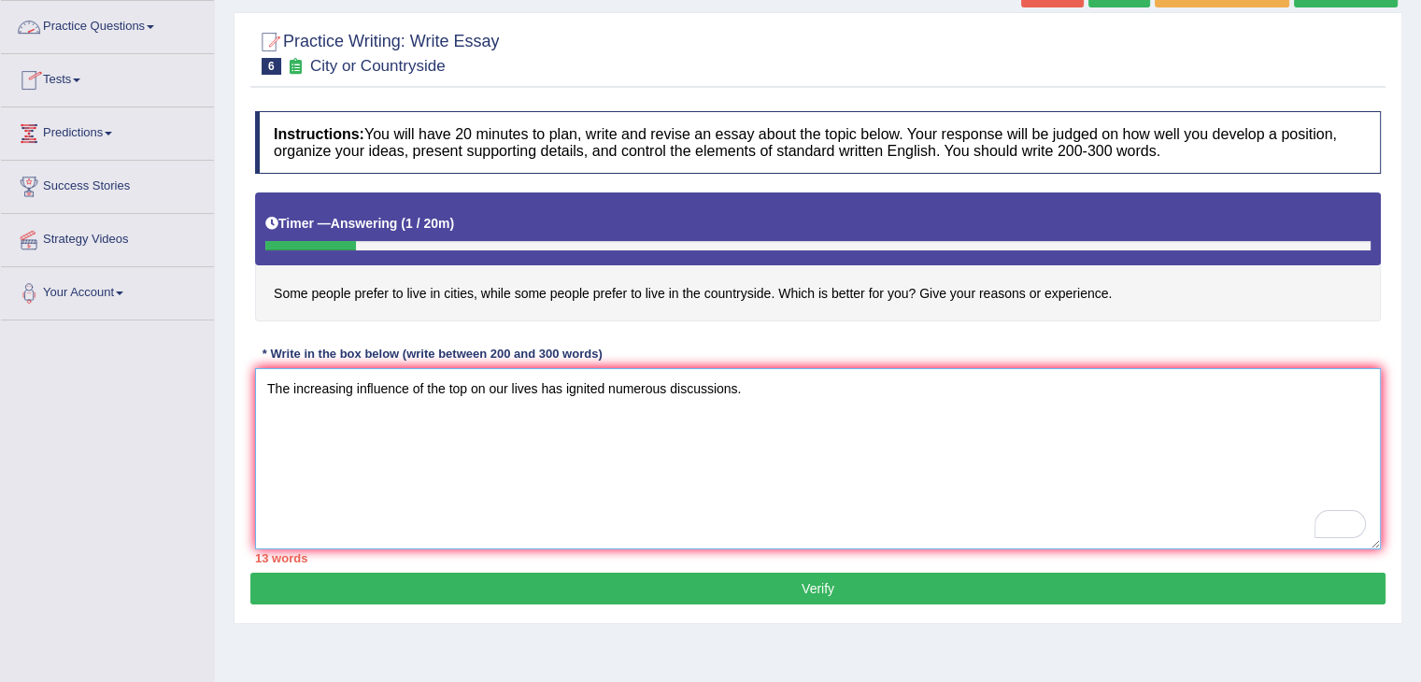
type textarea "The increasing influence of the top on our lives has ignited numerous discussio…"
click at [154, 26] on span at bounding box center [150, 27] width 7 height 4
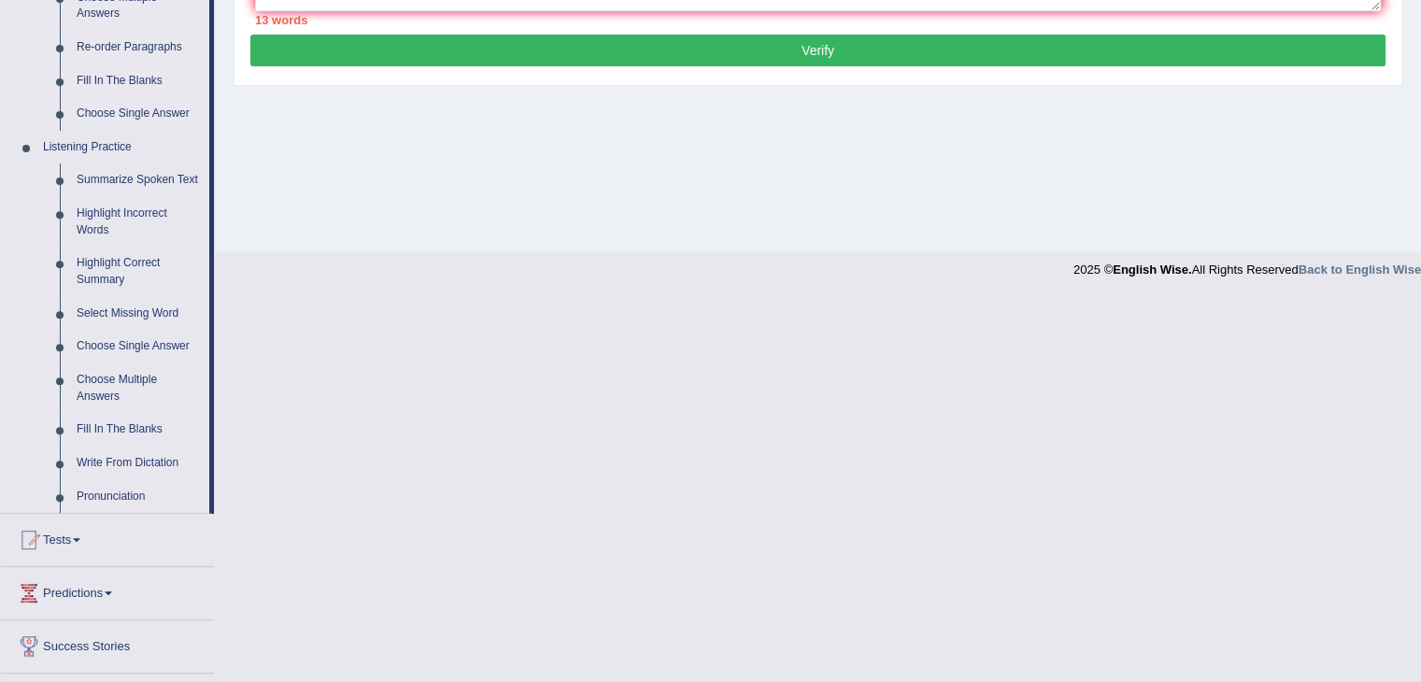
scroll to position [781, 0]
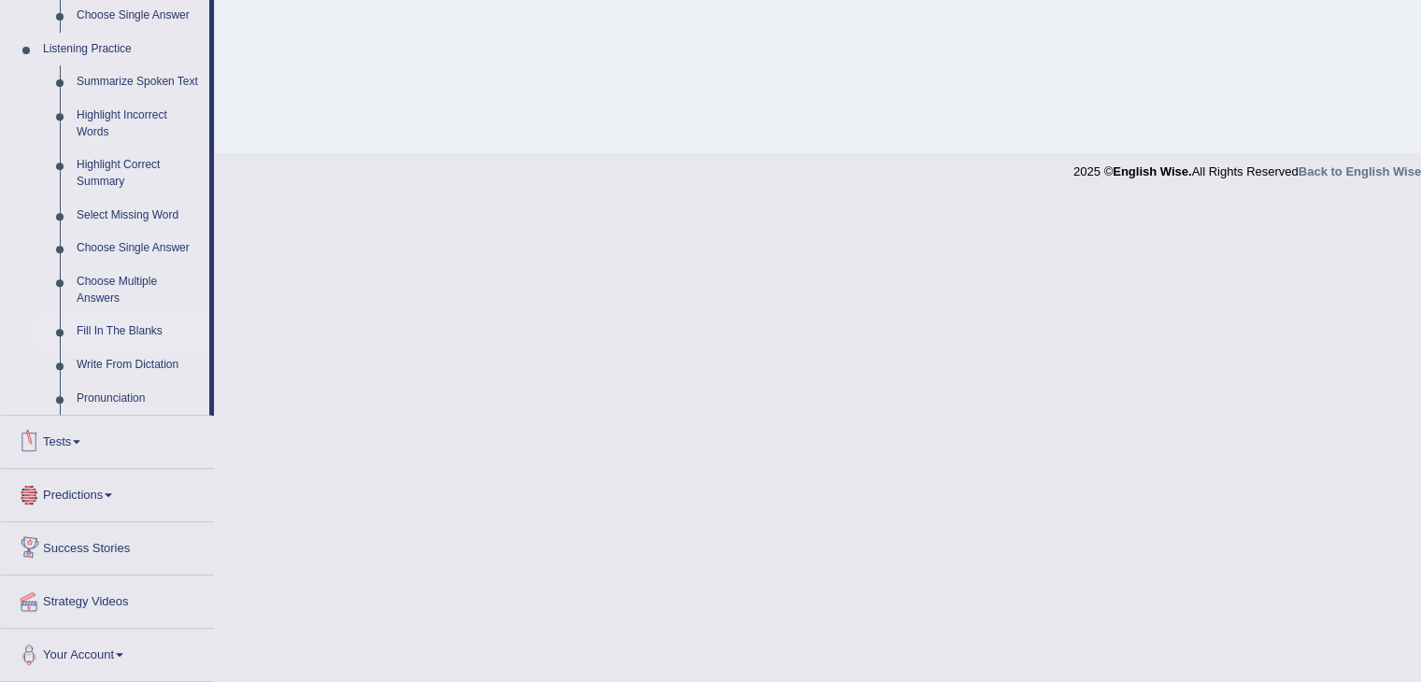
click at [136, 325] on link "Fill In The Blanks" at bounding box center [138, 332] width 141 height 34
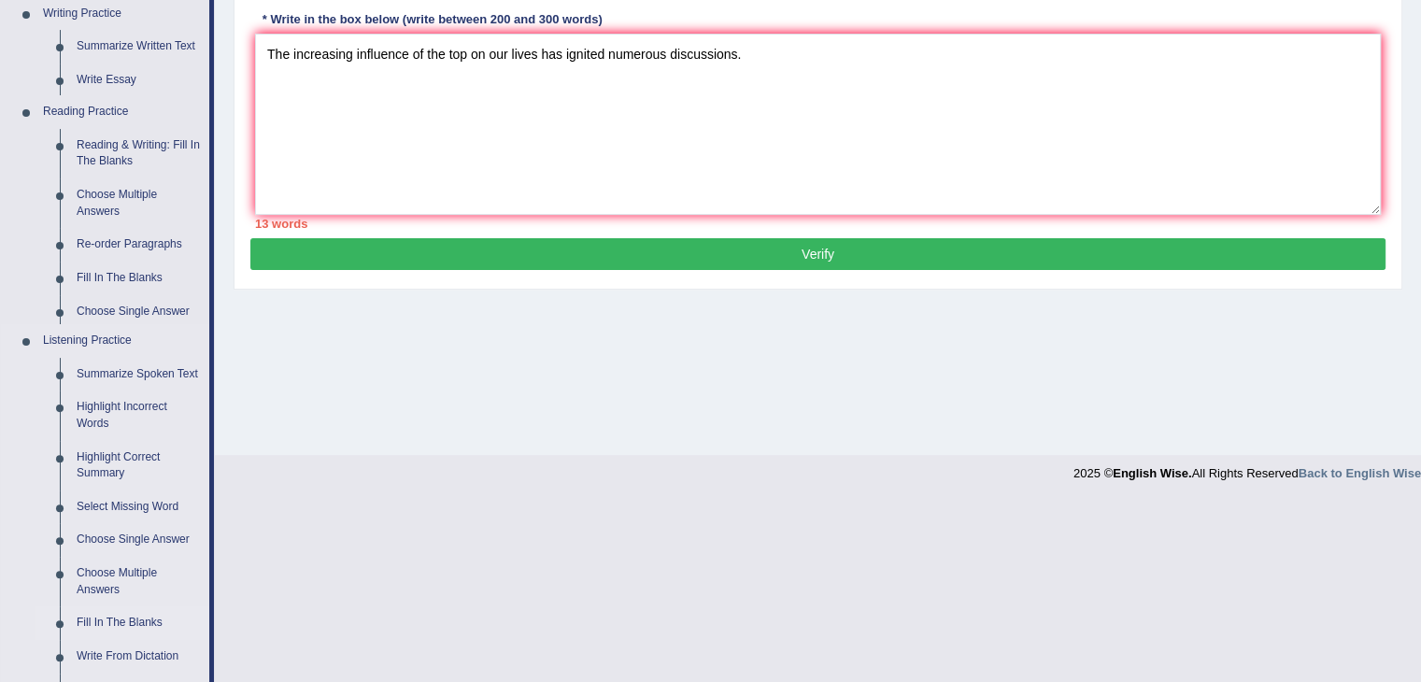
scroll to position [299, 0]
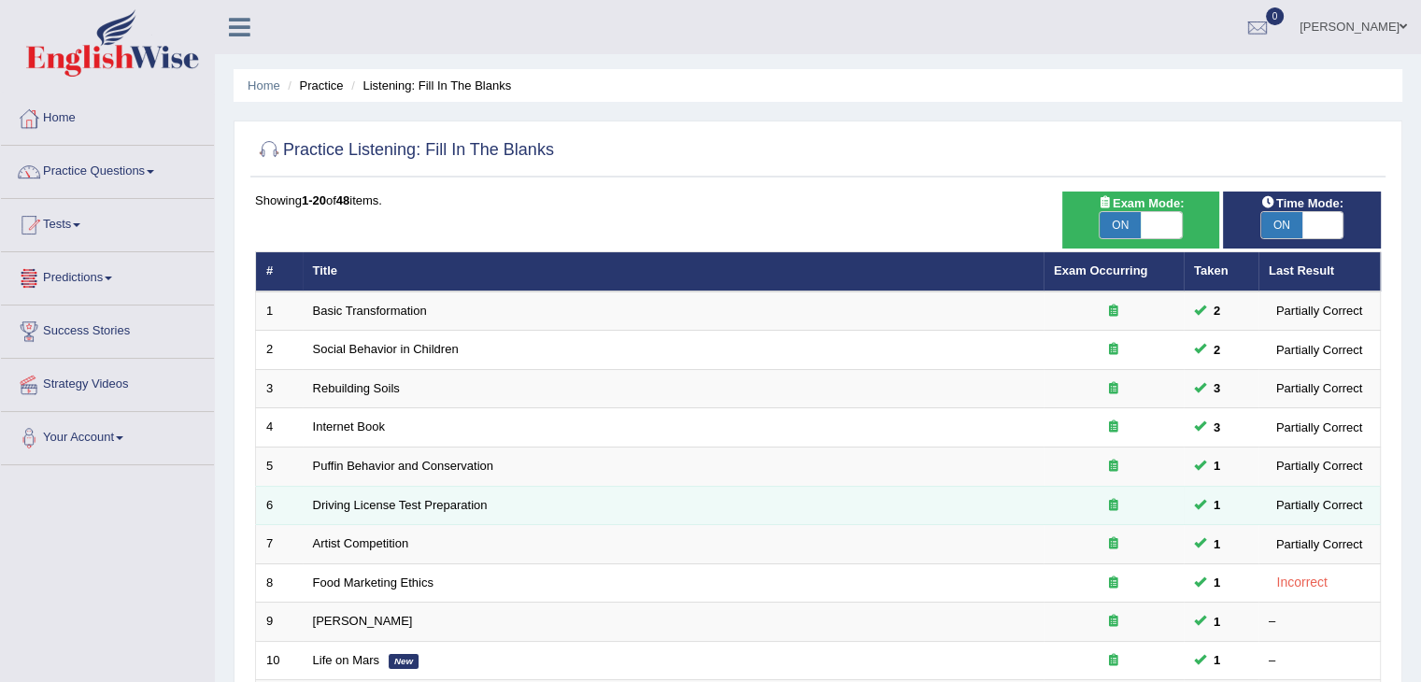
click at [782, 493] on td "Driving License Test Preparation" at bounding box center [673, 505] width 741 height 39
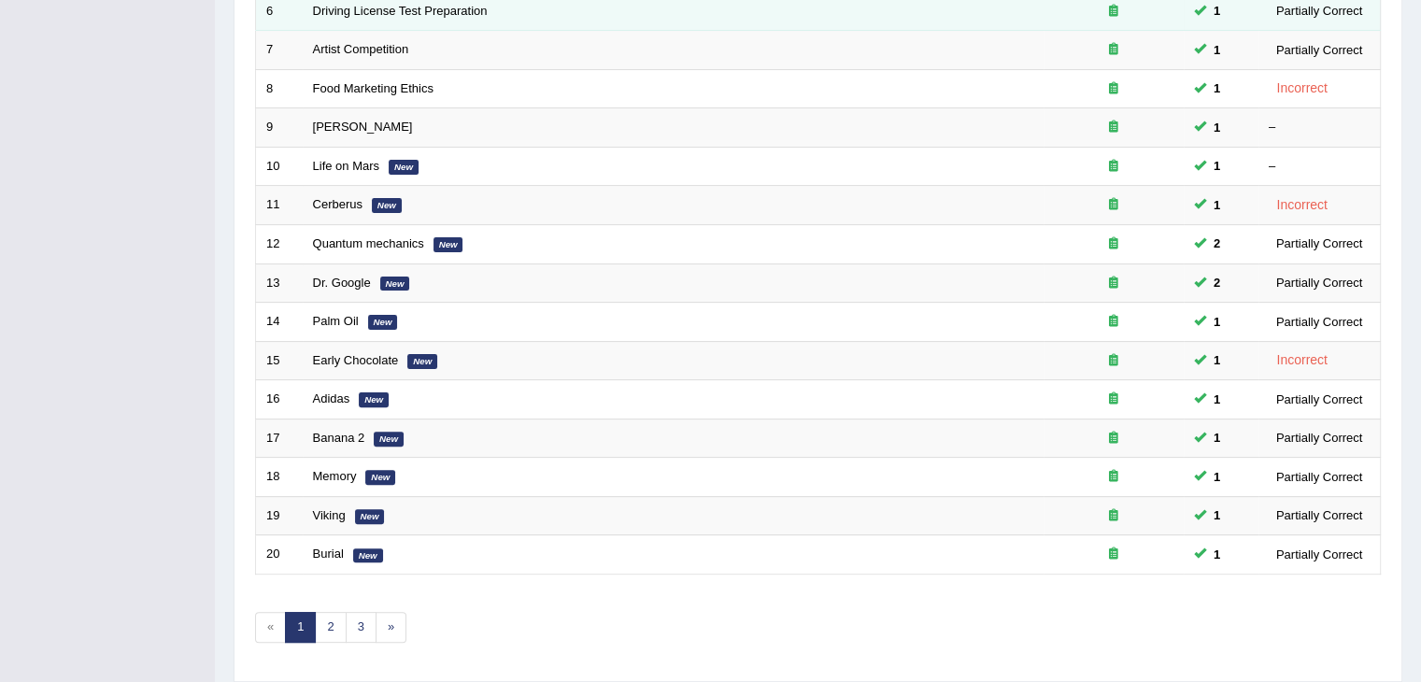
scroll to position [549, 0]
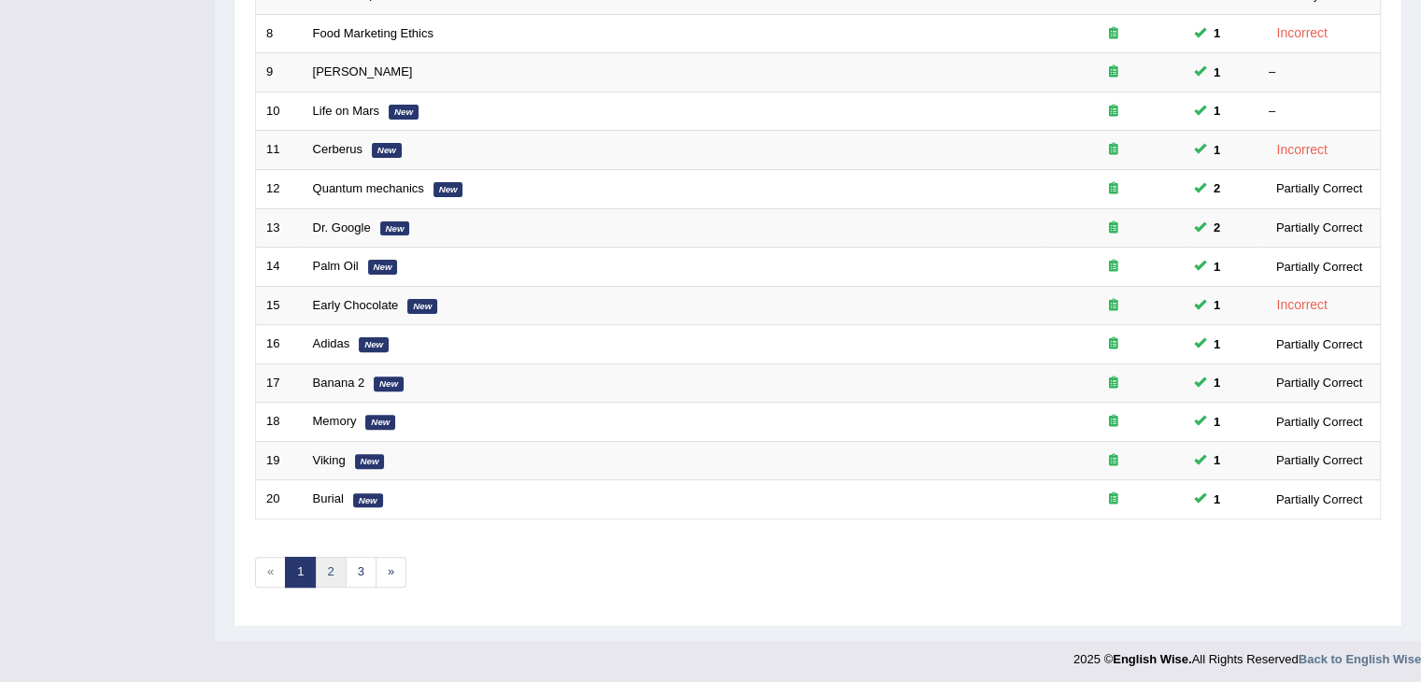
click at [323, 573] on link "2" at bounding box center [330, 572] width 31 height 31
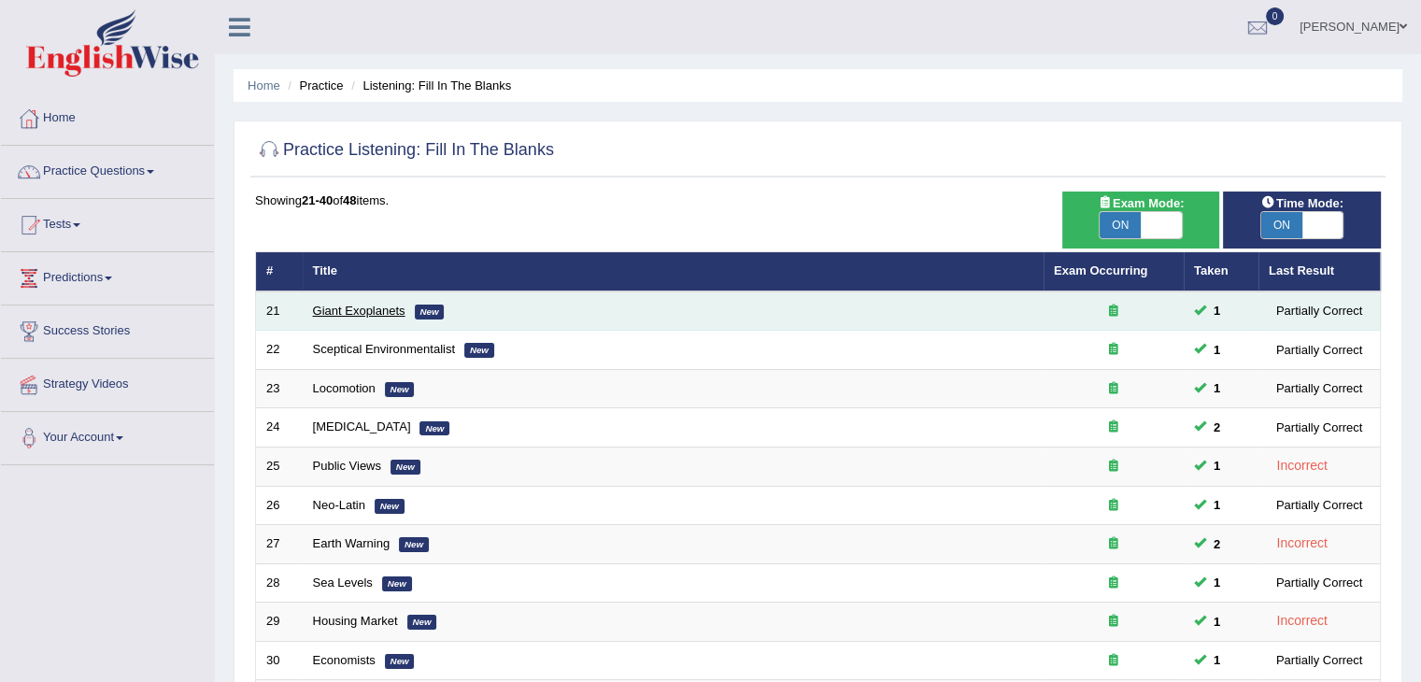
click at [374, 314] on link "Giant Exoplanets" at bounding box center [359, 311] width 93 height 14
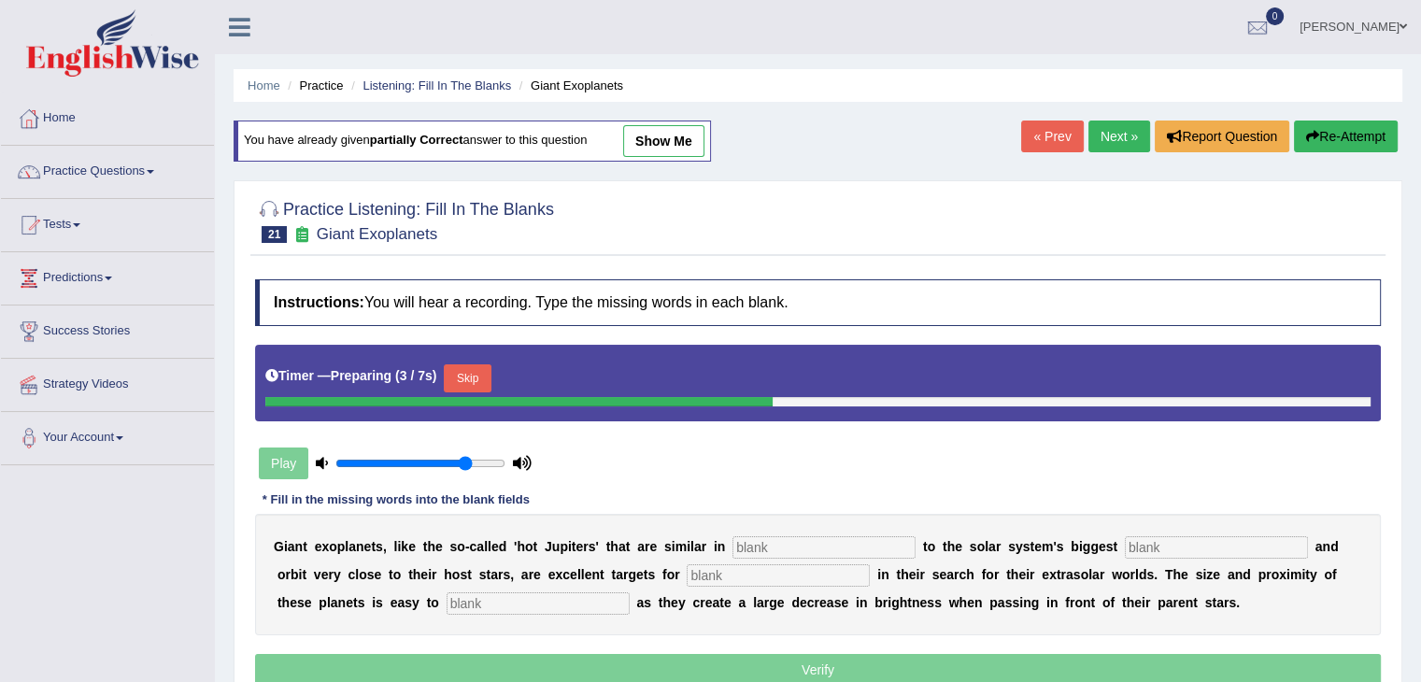
click at [452, 364] on button "Skip" at bounding box center [467, 378] width 47 height 28
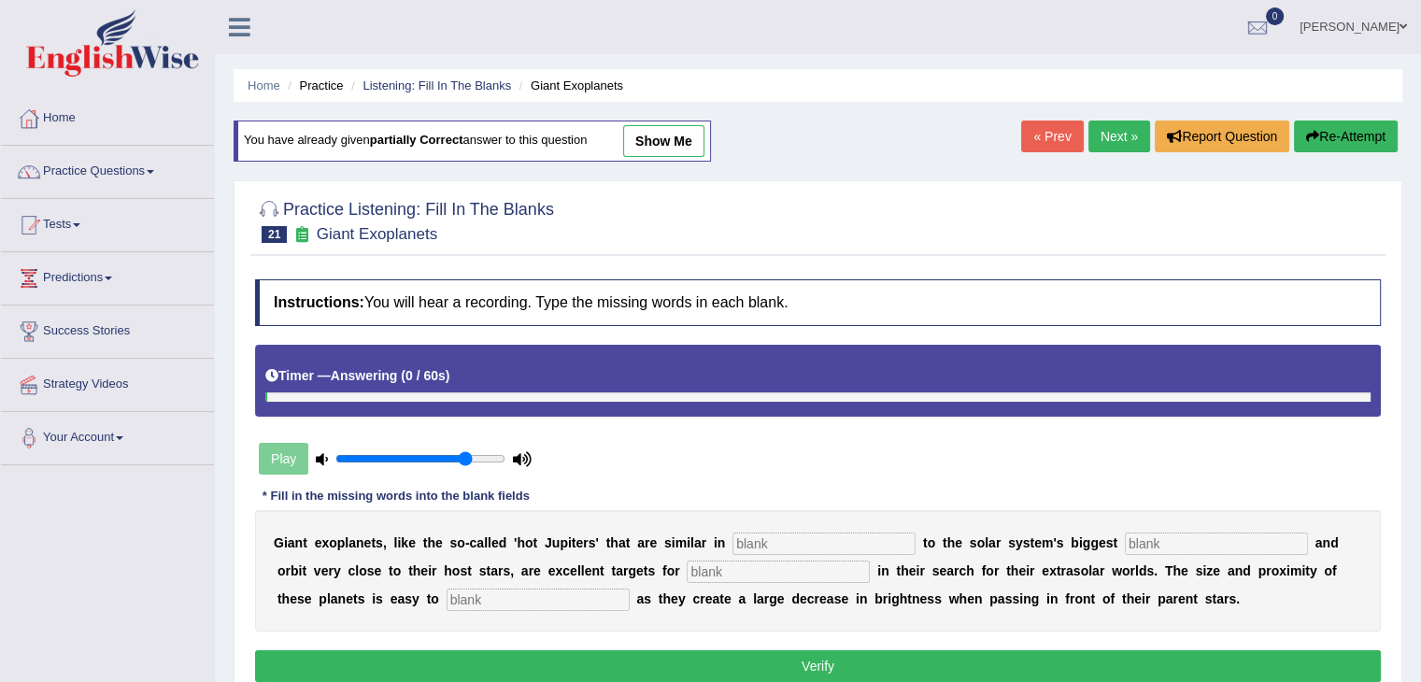
click at [784, 533] on input "text" at bounding box center [824, 544] width 183 height 22
click at [779, 549] on input "text" at bounding box center [824, 544] width 183 height 22
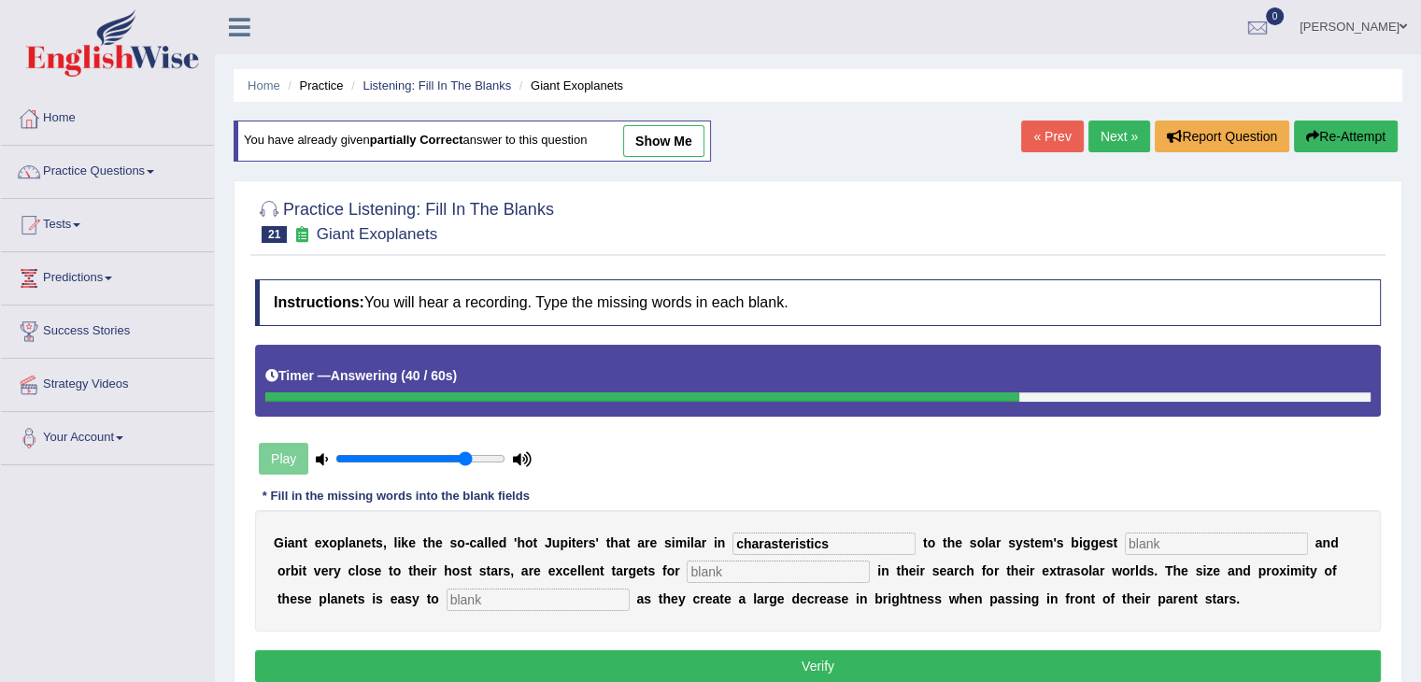
type input "charasteristics"
click at [1170, 535] on input "text" at bounding box center [1216, 544] width 183 height 22
type input "planet"
click at [799, 572] on input "text" at bounding box center [778, 572] width 183 height 22
type input "astonmers"
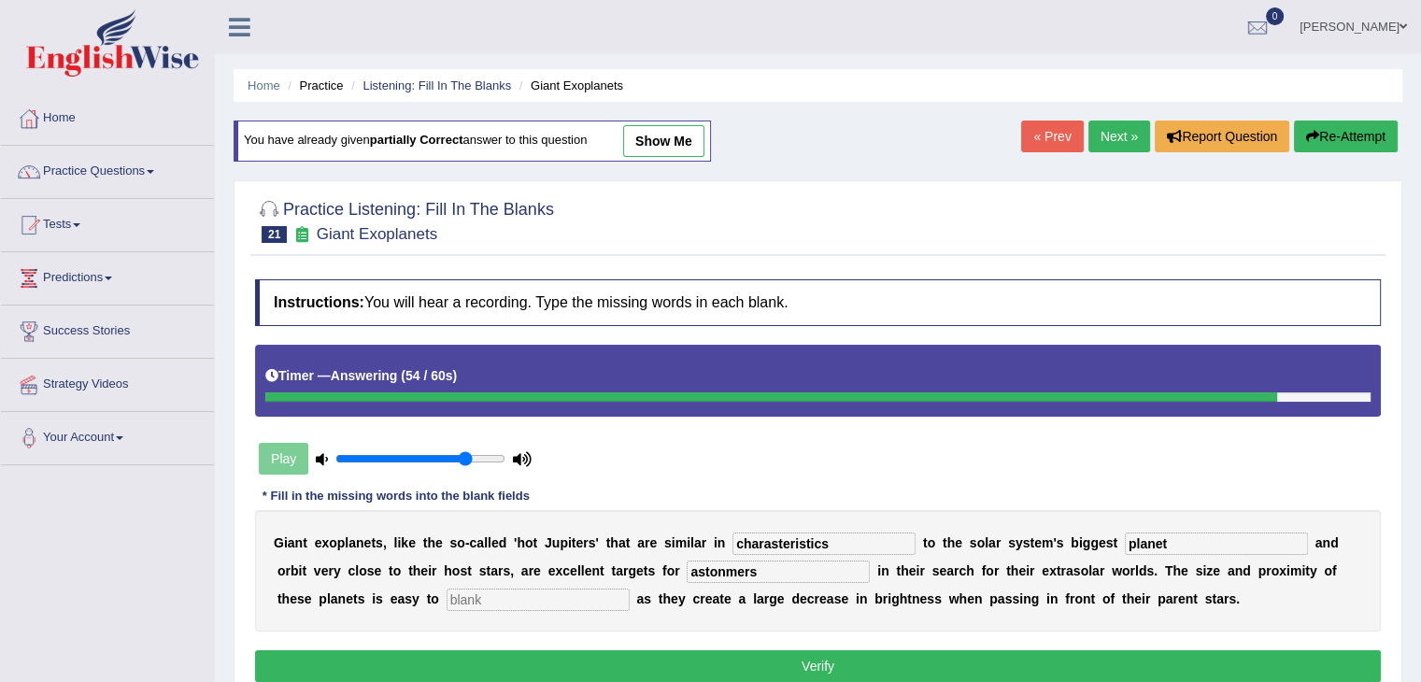
click at [572, 589] on input "text" at bounding box center [538, 600] width 183 height 22
type input "dected"
